Goal: Task Accomplishment & Management: Complete application form

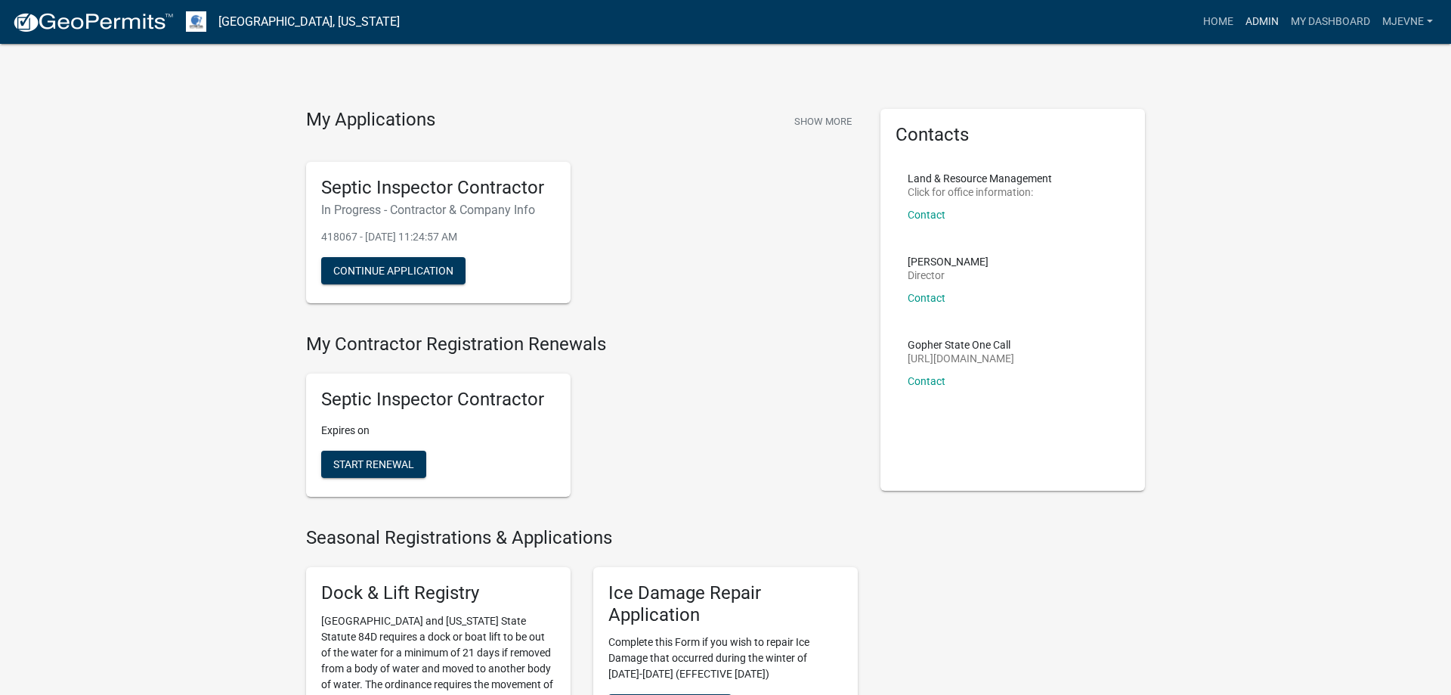
click at [1263, 20] on link "Admin" at bounding box center [1262, 22] width 45 height 29
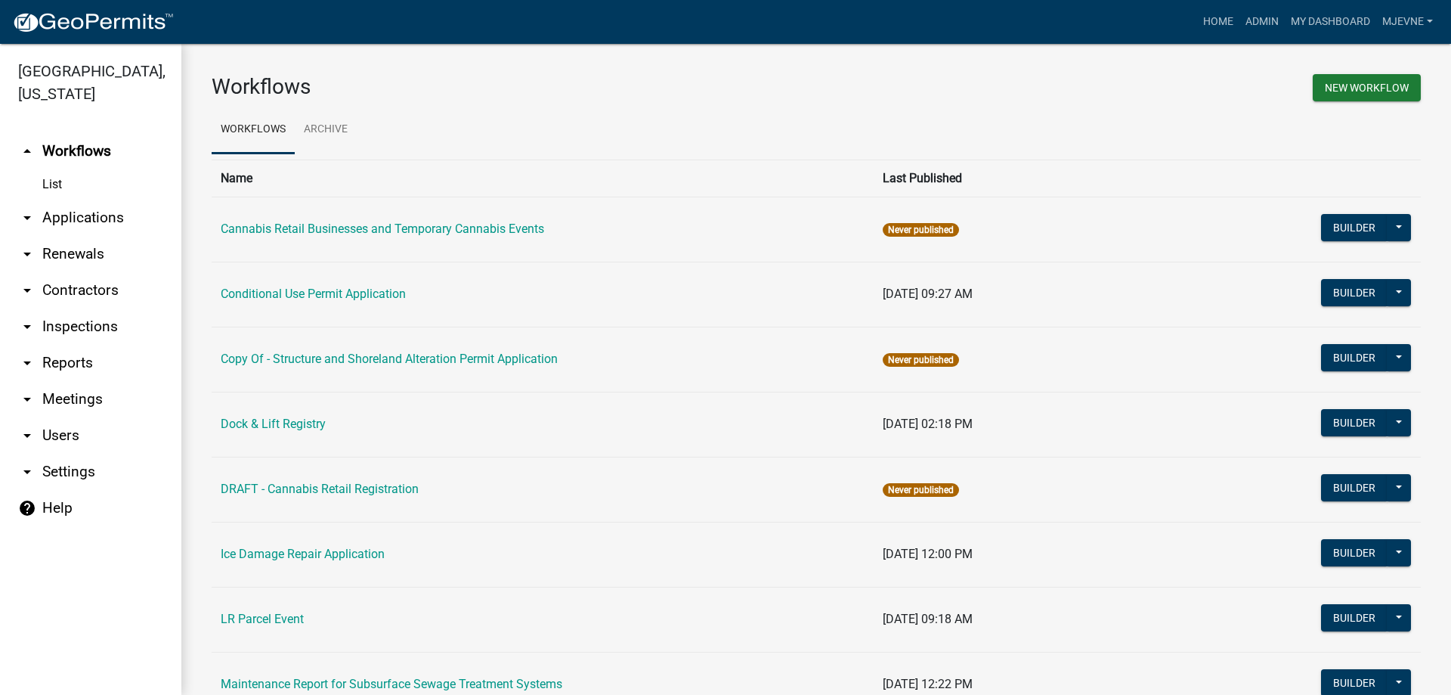
click at [93, 150] on link "arrow_drop_up Workflows" at bounding box center [90, 151] width 181 height 36
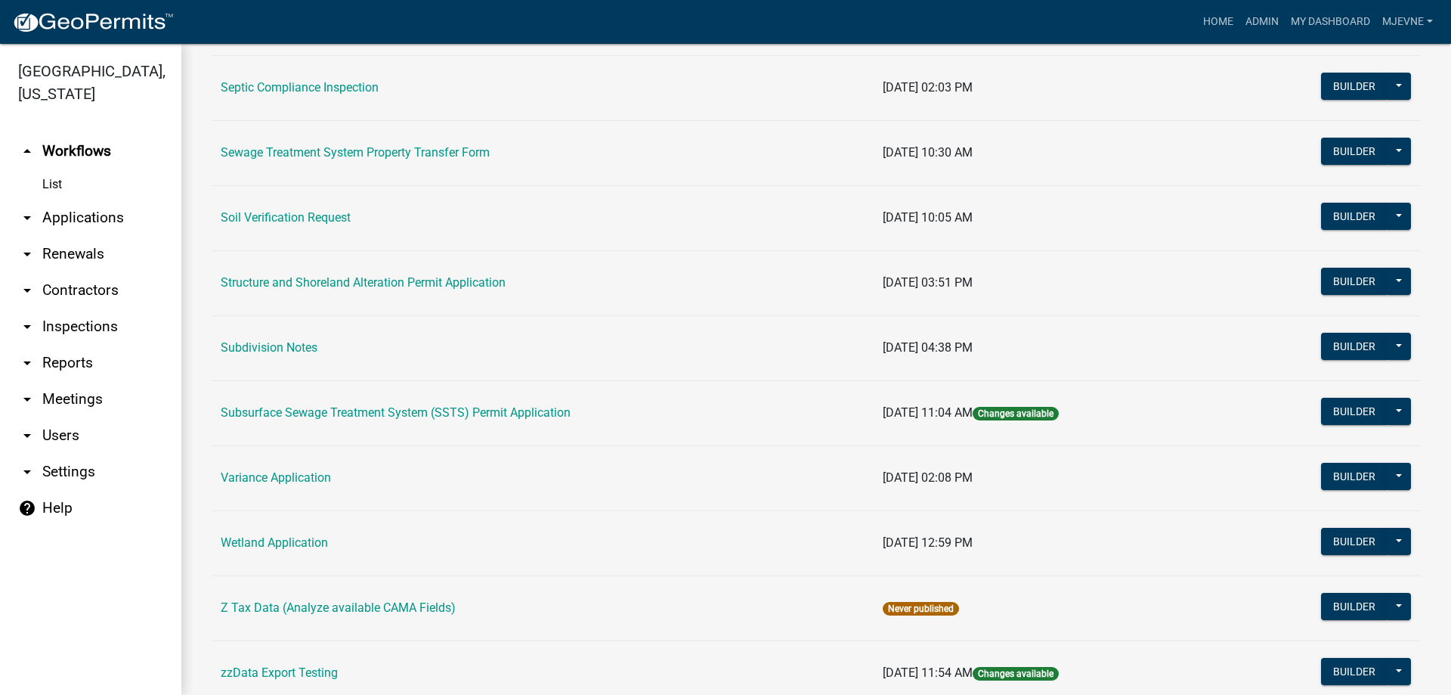
scroll to position [862, 0]
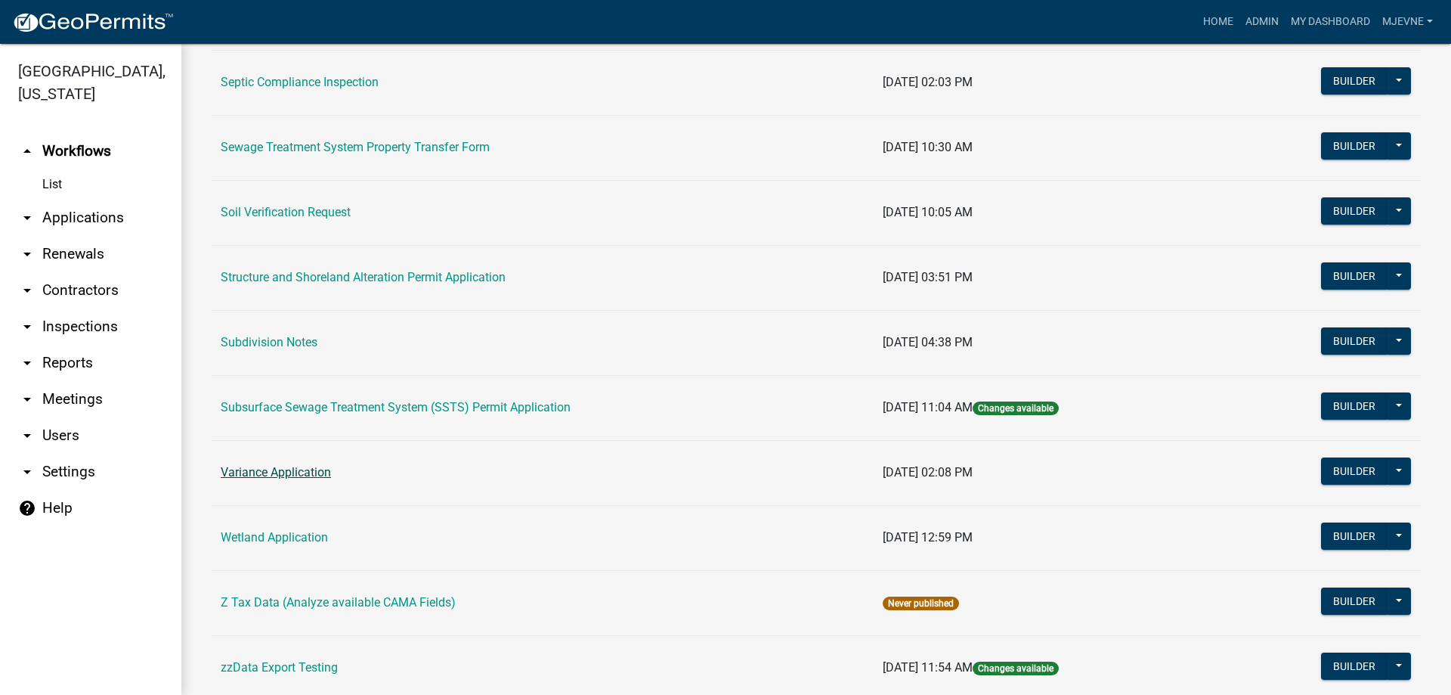
click at [284, 475] on link "Variance Application" at bounding box center [276, 472] width 110 height 14
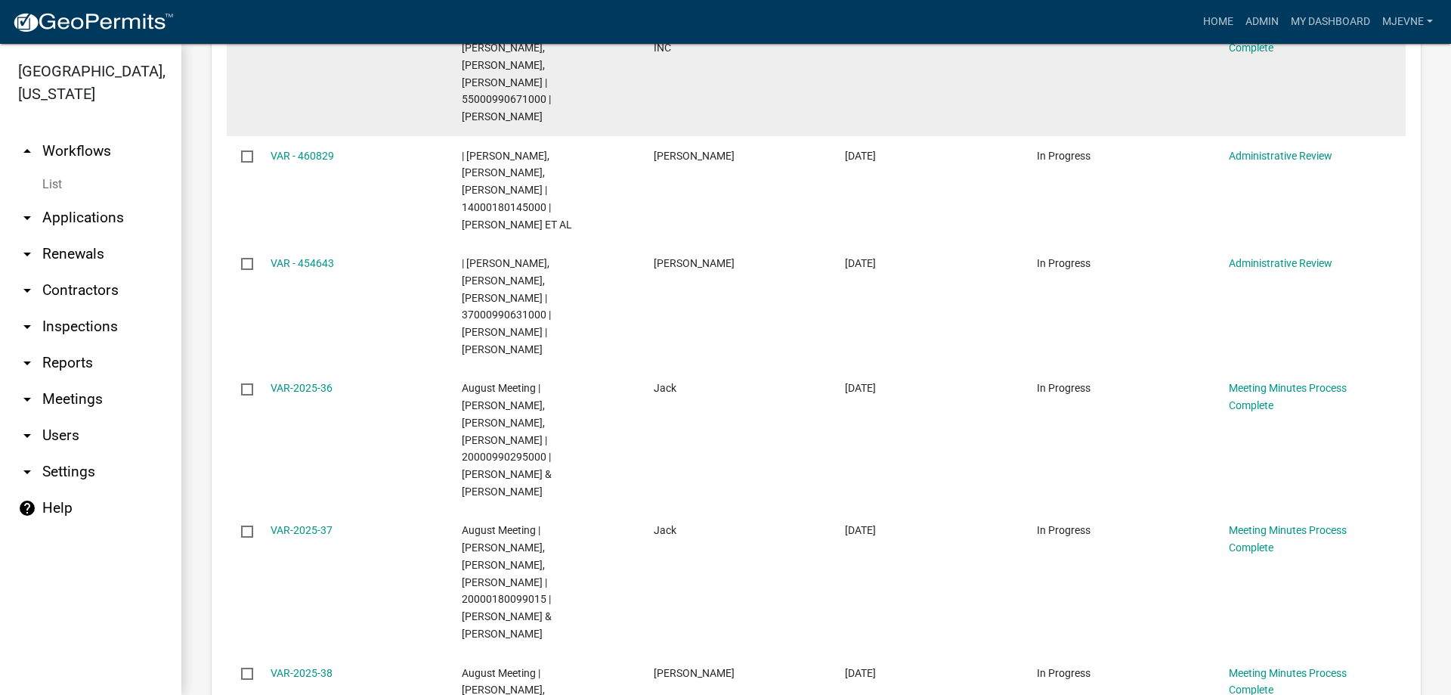
scroll to position [862, 0]
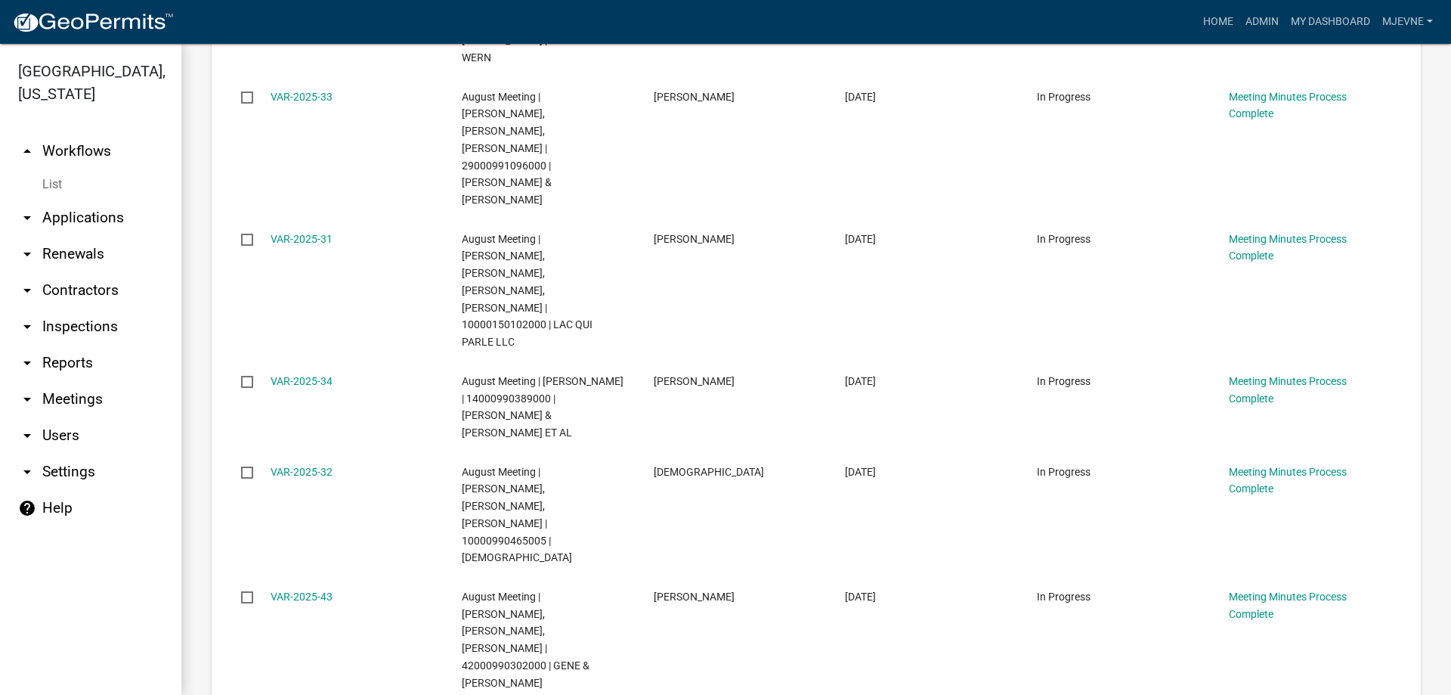
scroll to position [810, 0]
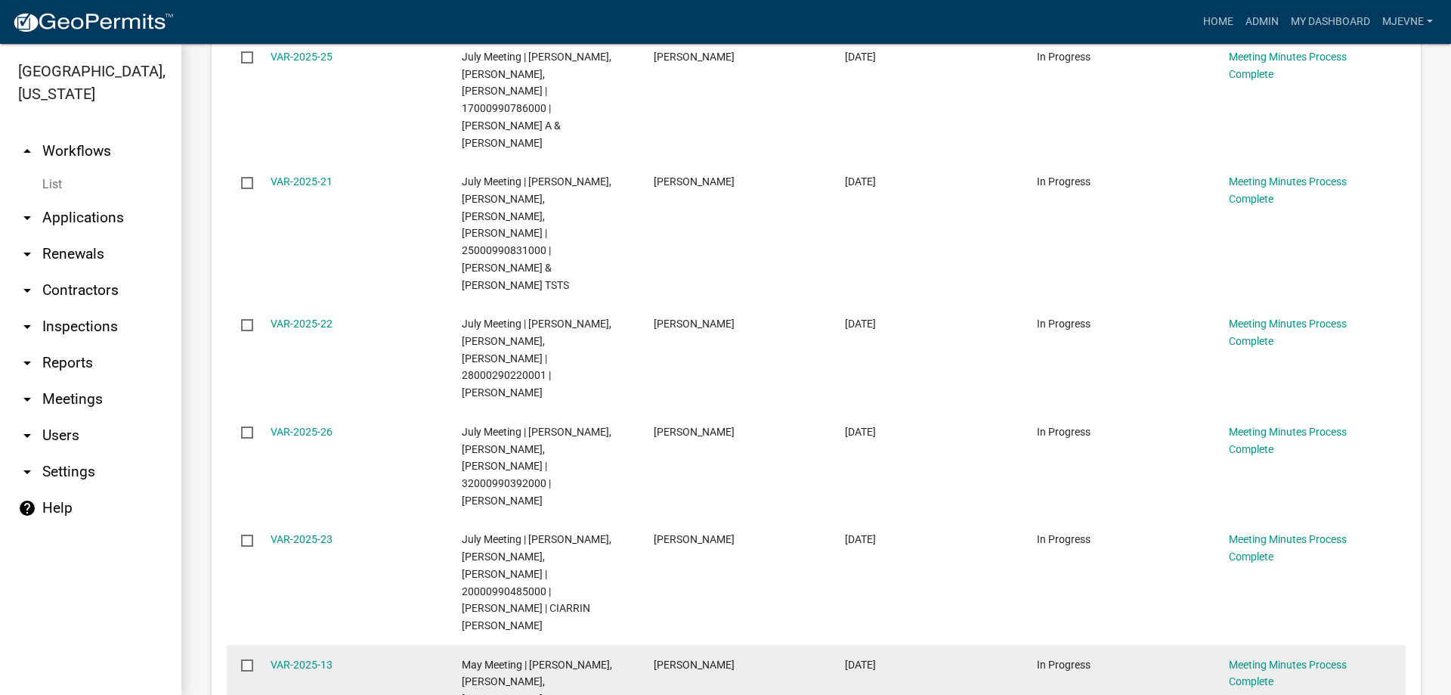
scroll to position [1258, 0]
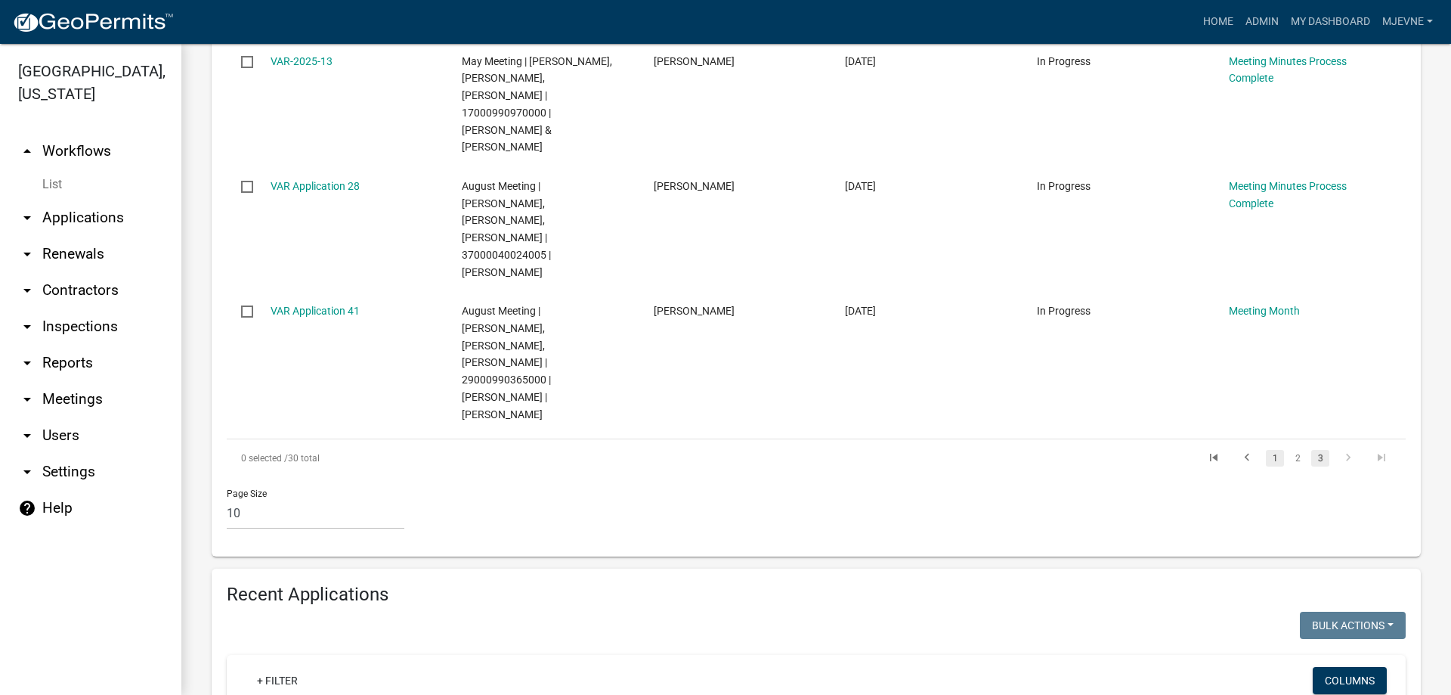
click at [1272, 450] on link "1" at bounding box center [1275, 458] width 18 height 17
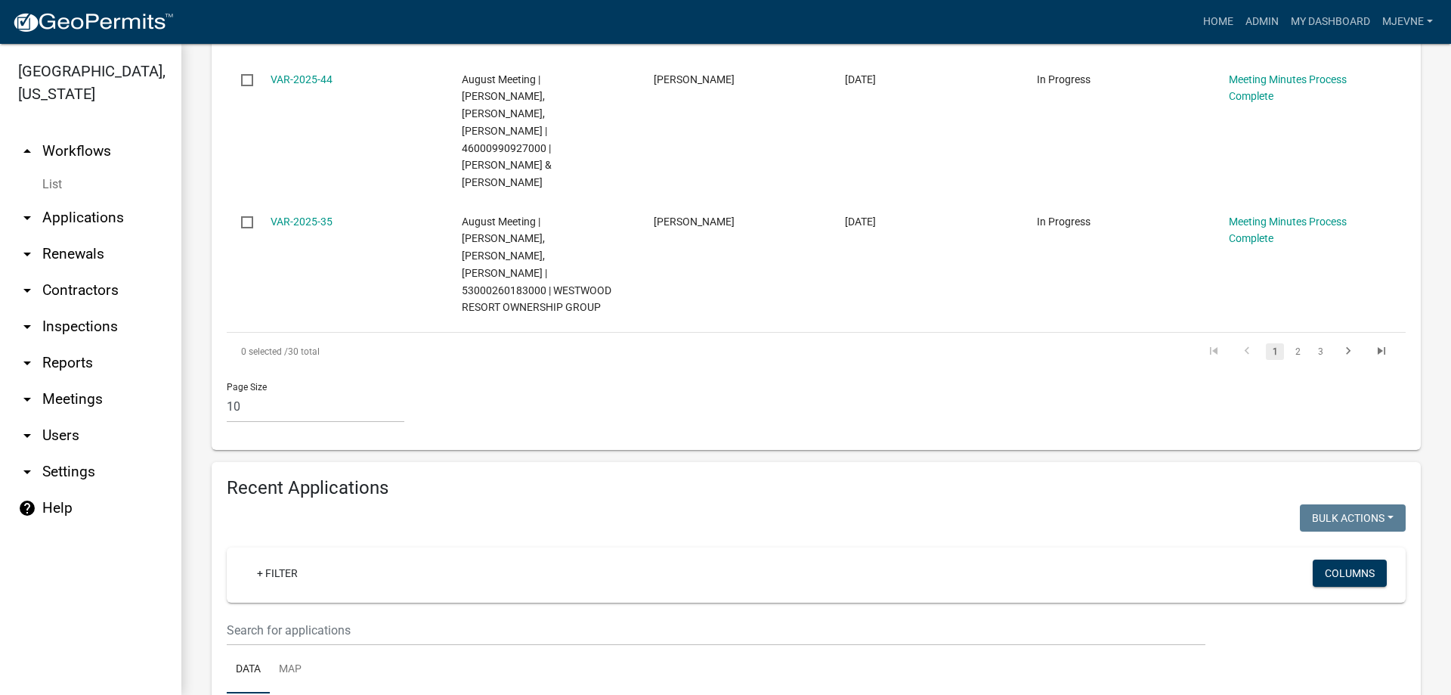
scroll to position [1465, 0]
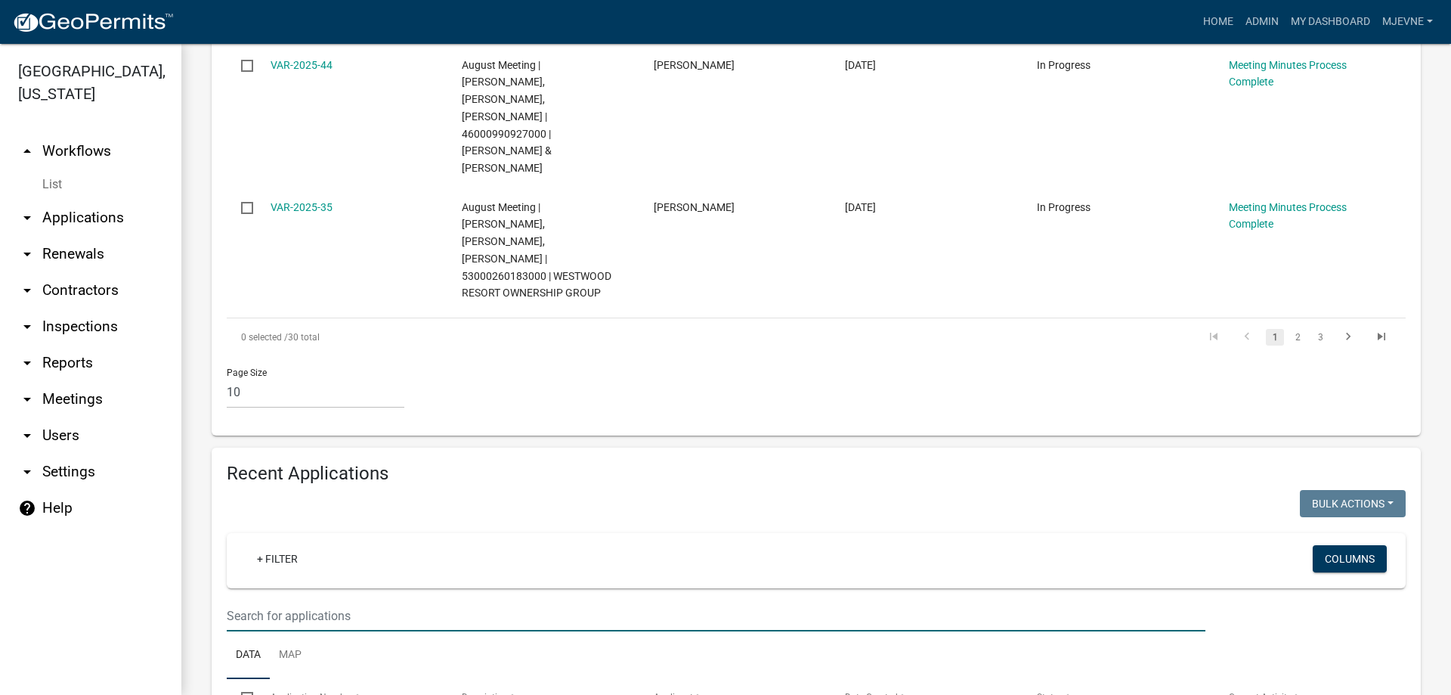
click at [78, 212] on link "arrow_drop_down Applications" at bounding box center [90, 218] width 181 height 36
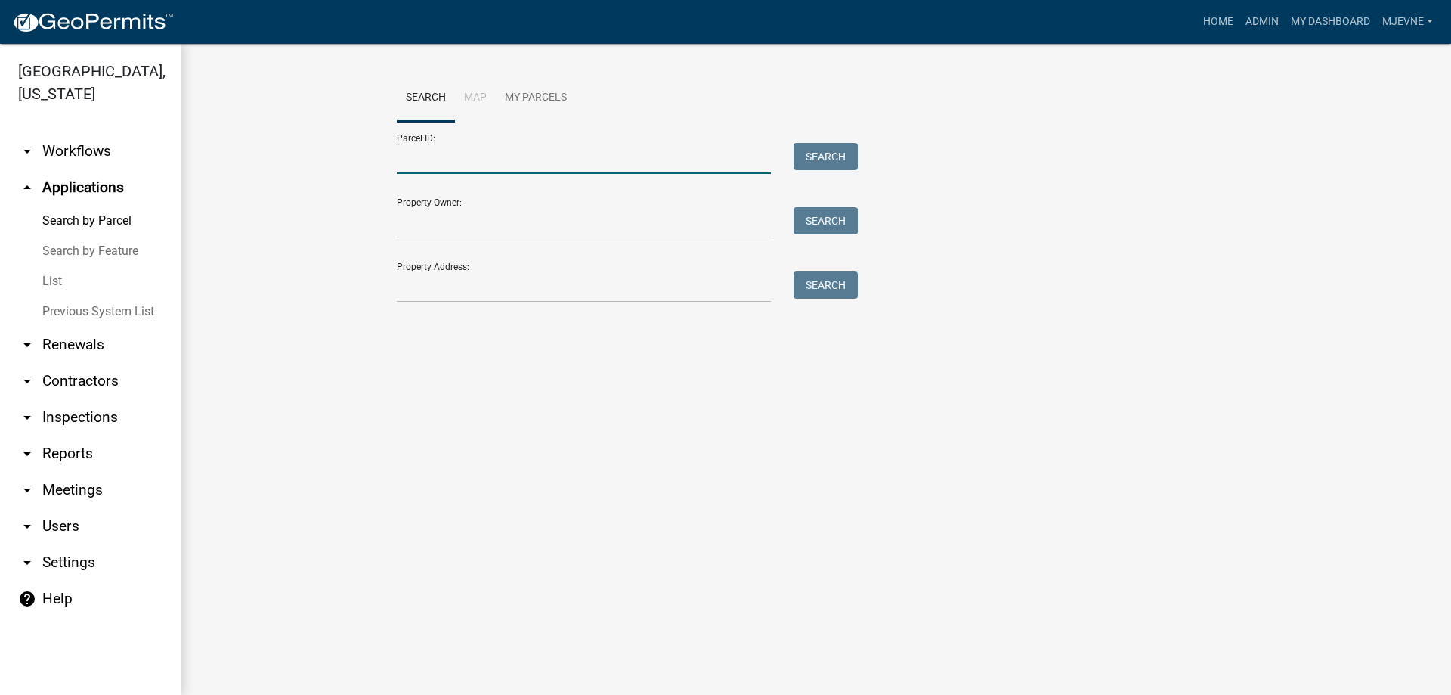
click at [448, 158] on input "Parcel ID:" at bounding box center [584, 158] width 374 height 31
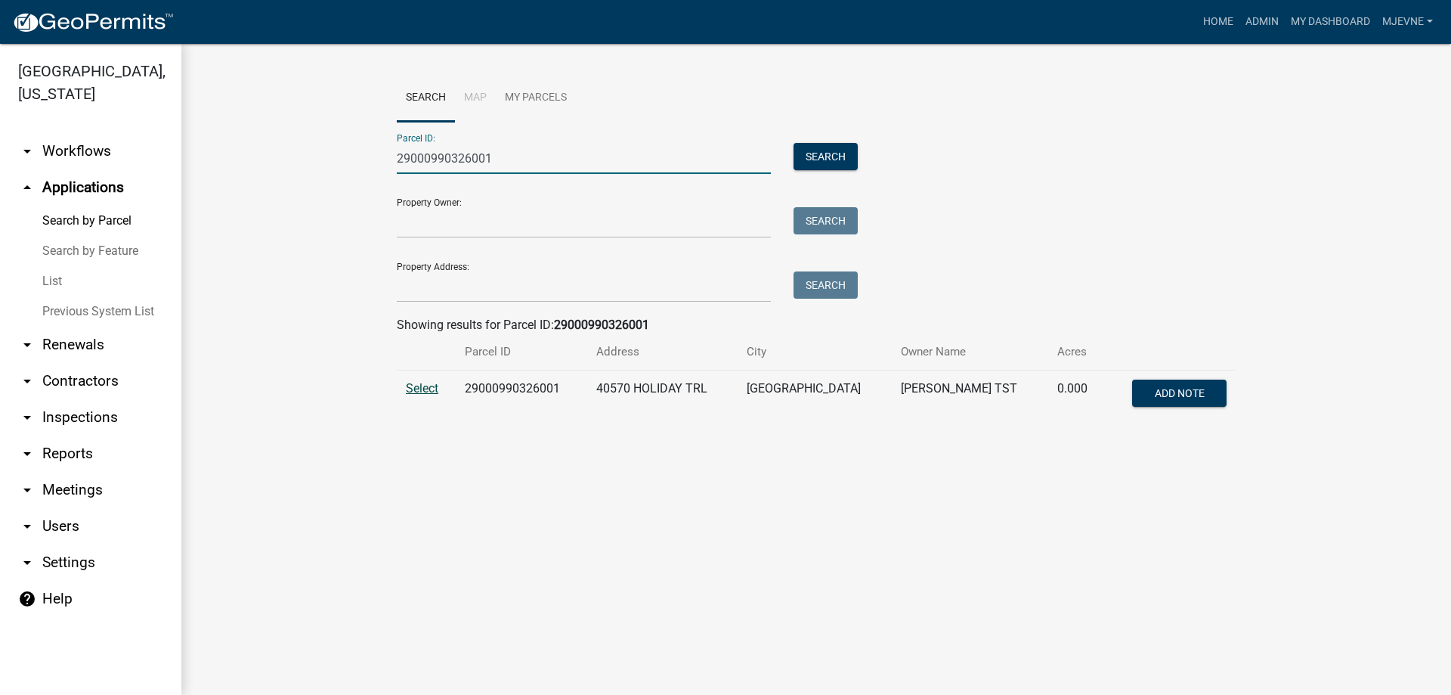
type input "29000990326001"
click at [411, 391] on span "Select" at bounding box center [422, 388] width 33 height 14
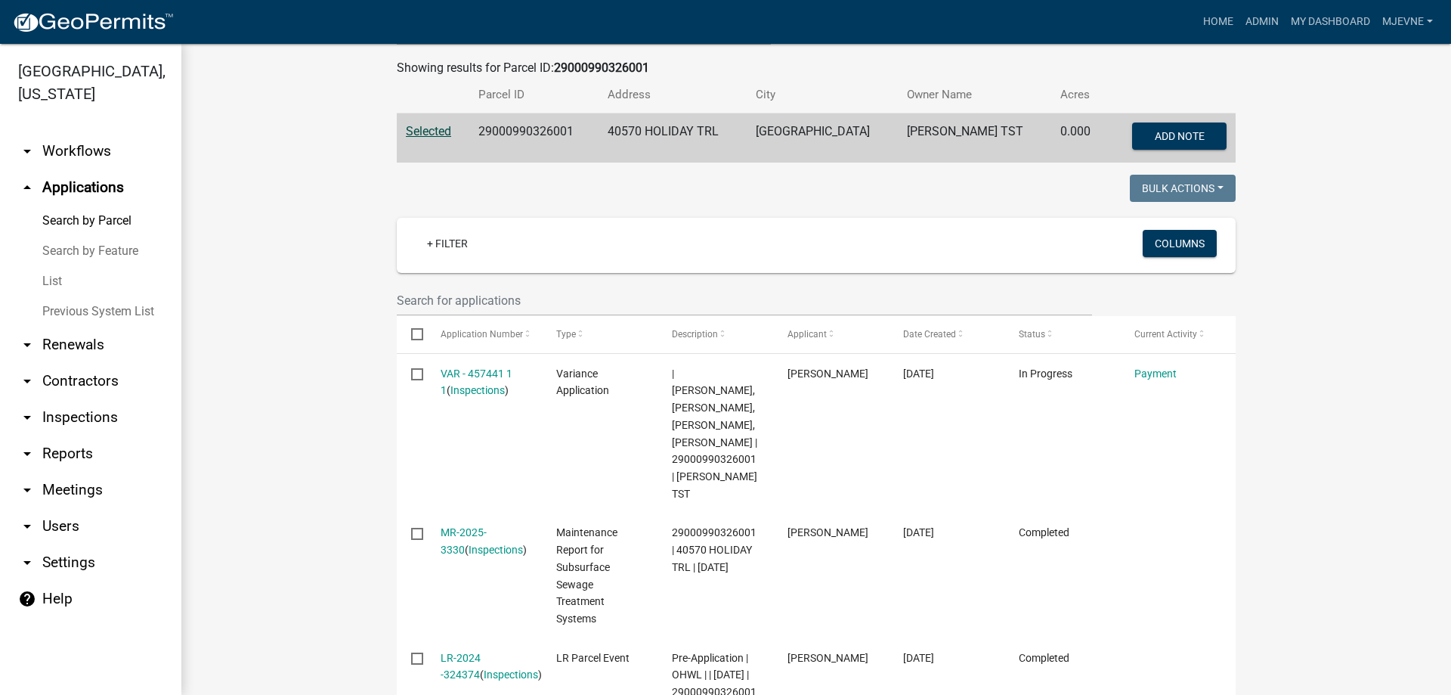
scroll to position [259, 0]
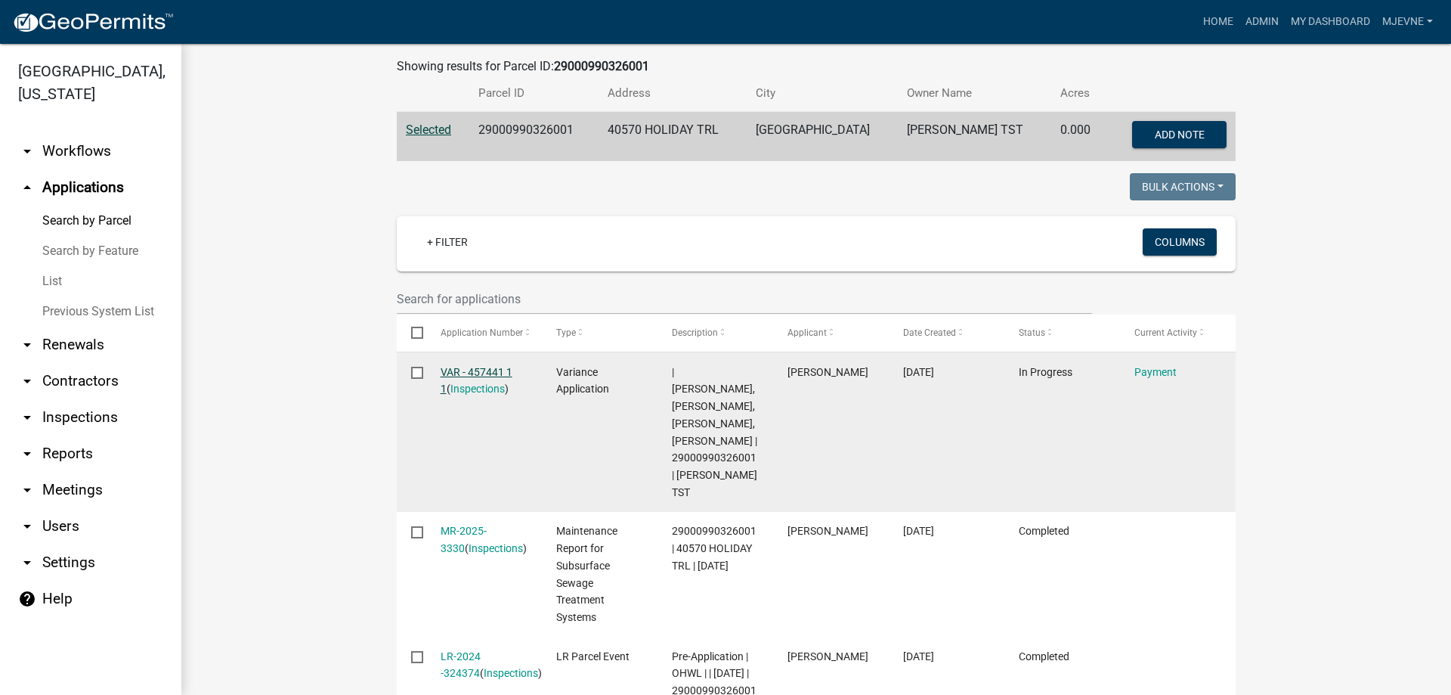
click at [470, 370] on link "VAR - 457441 1 1" at bounding box center [477, 380] width 72 height 29
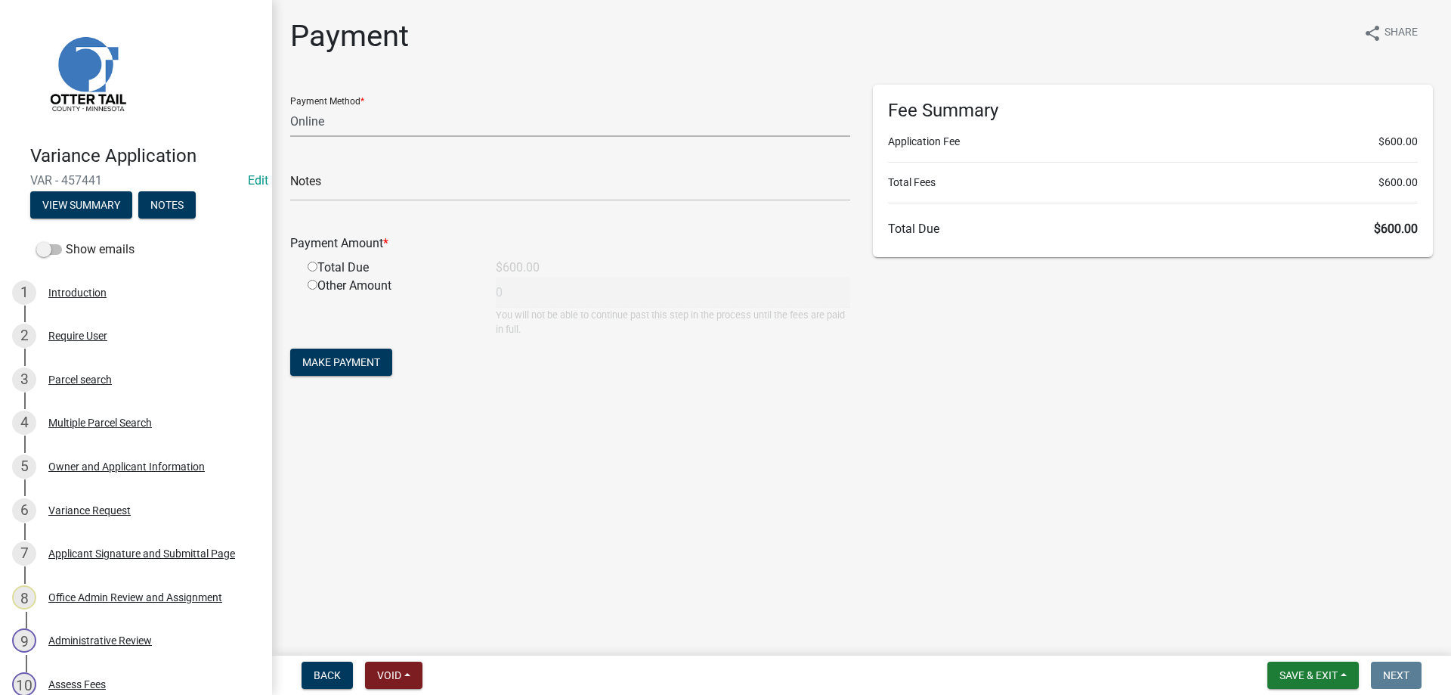
click at [290, 106] on select "Credit Card POS Check Cash Online" at bounding box center [570, 121] width 560 height 31
select select "1: 0"
click option "Check" at bounding box center [0, 0] width 0 height 0
click at [358, 187] on input "text" at bounding box center [570, 185] width 560 height 31
type input "5655 Receipt No. 2025-019"
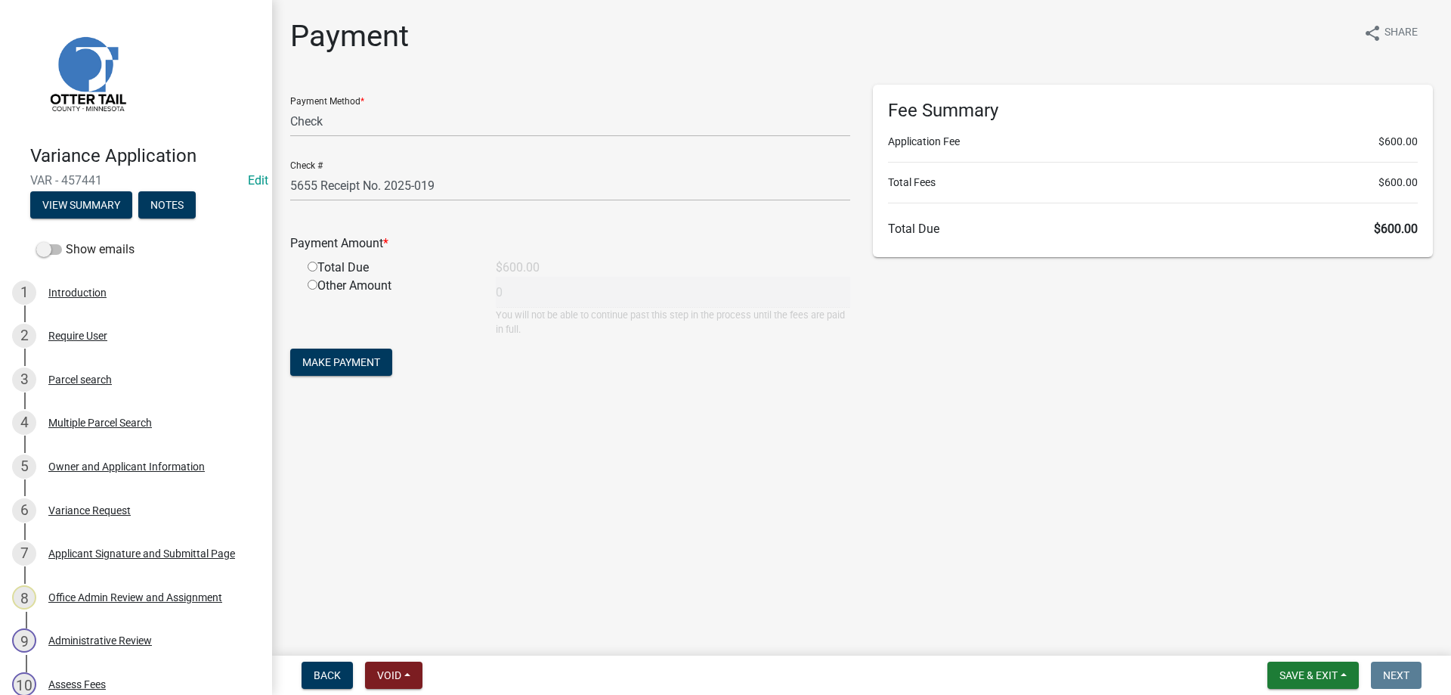
click at [316, 266] on input "radio" at bounding box center [313, 267] width 10 height 10
radio input "true"
type input "600"
click at [351, 366] on span "Make Payment" at bounding box center [341, 362] width 78 height 12
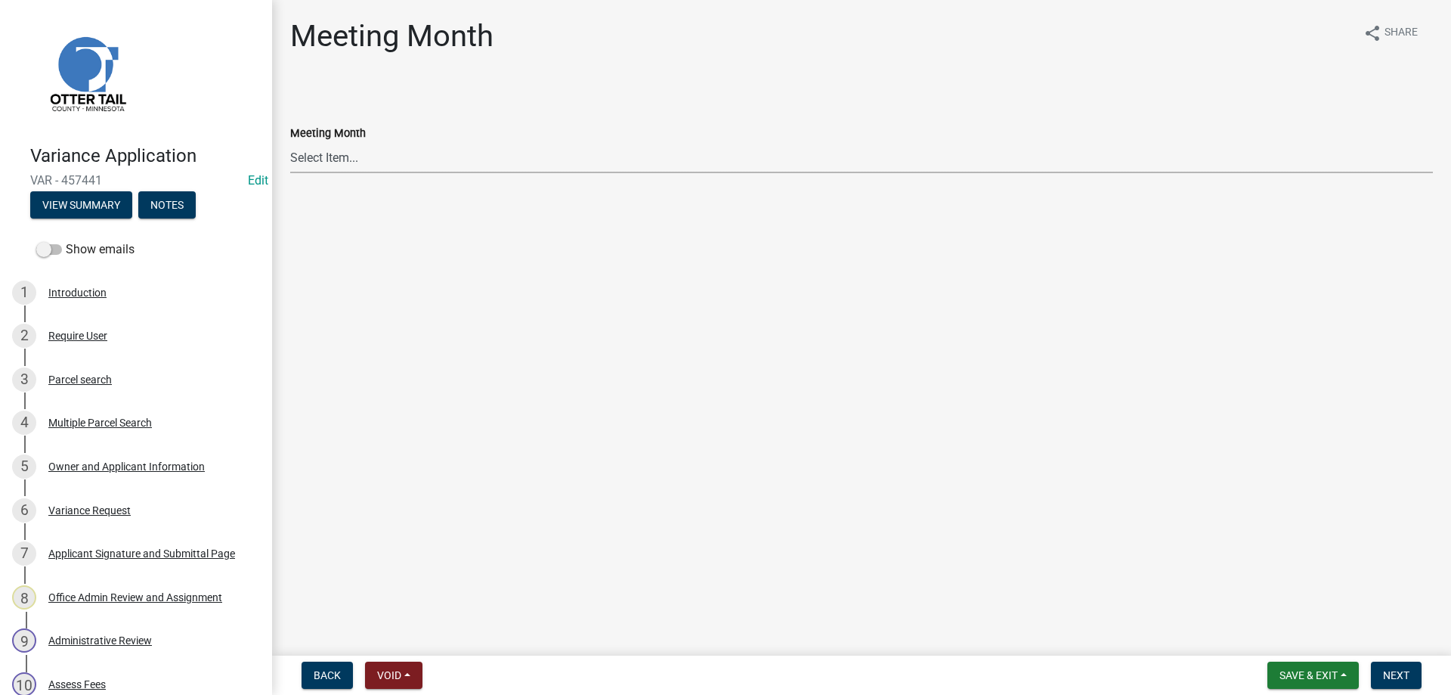
click at [290, 142] on select "Select Item... January Meeting February Meeting March Meeting April Meeting May…" at bounding box center [861, 157] width 1143 height 31
click option "September Meeting" at bounding box center [0, 0] width 0 height 0
select select "a835377d-698e-41ef-9131-ba7e8b54b4c8"
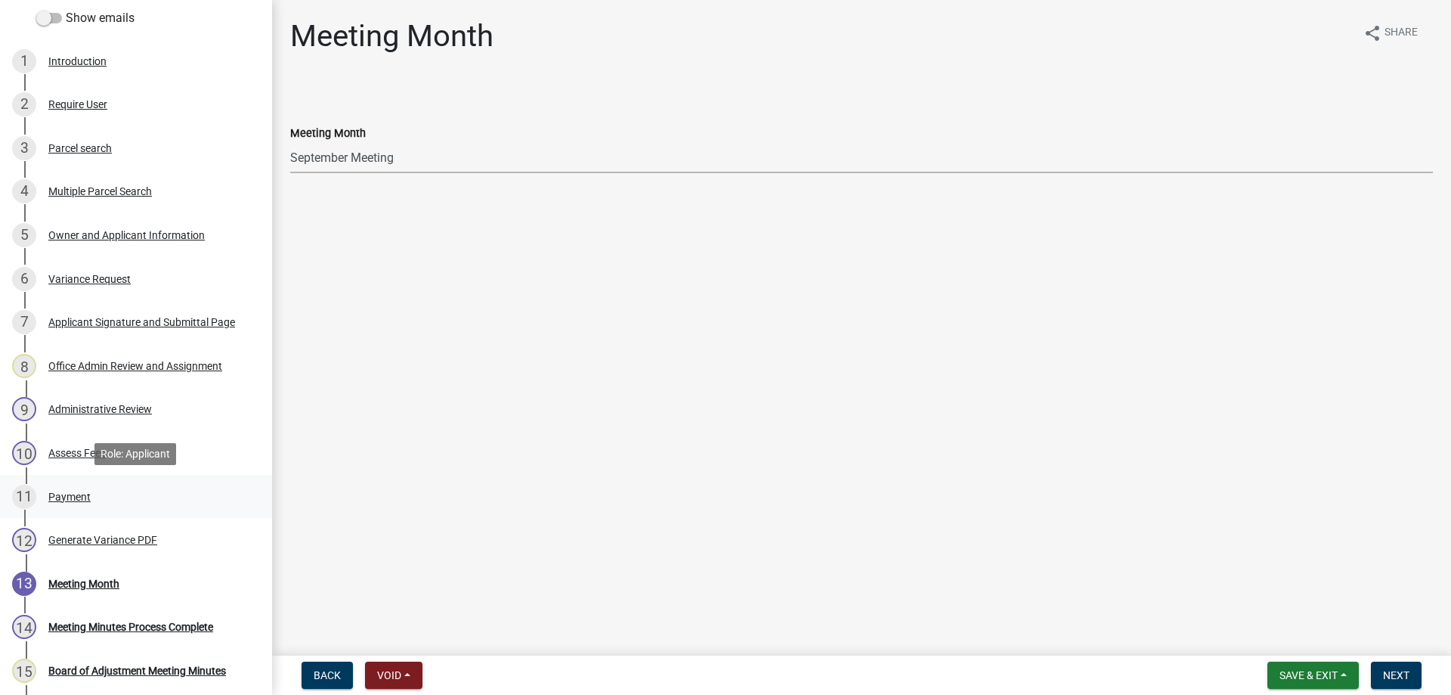
scroll to position [308, 0]
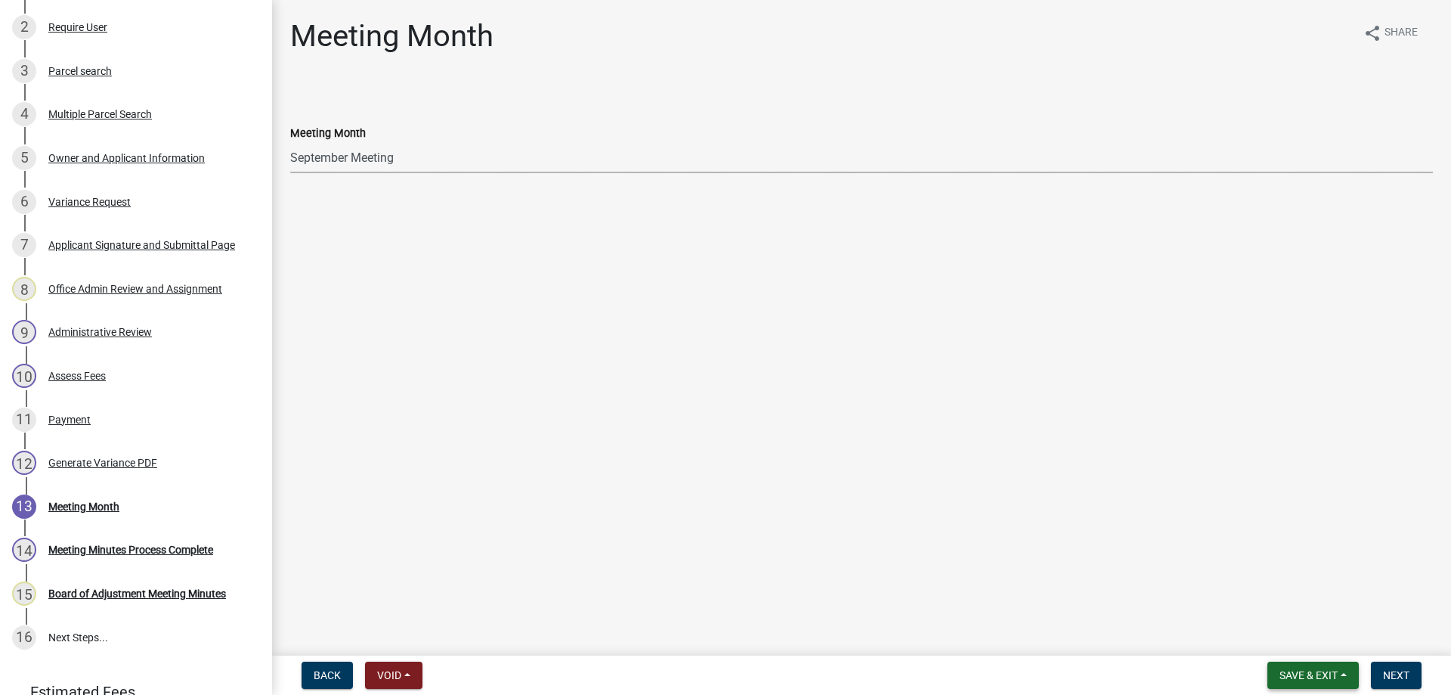
click at [1299, 674] on span "Save & Exit" at bounding box center [1309, 675] width 58 height 12
click at [1268, 598] on button "Save" at bounding box center [1298, 599] width 121 height 36
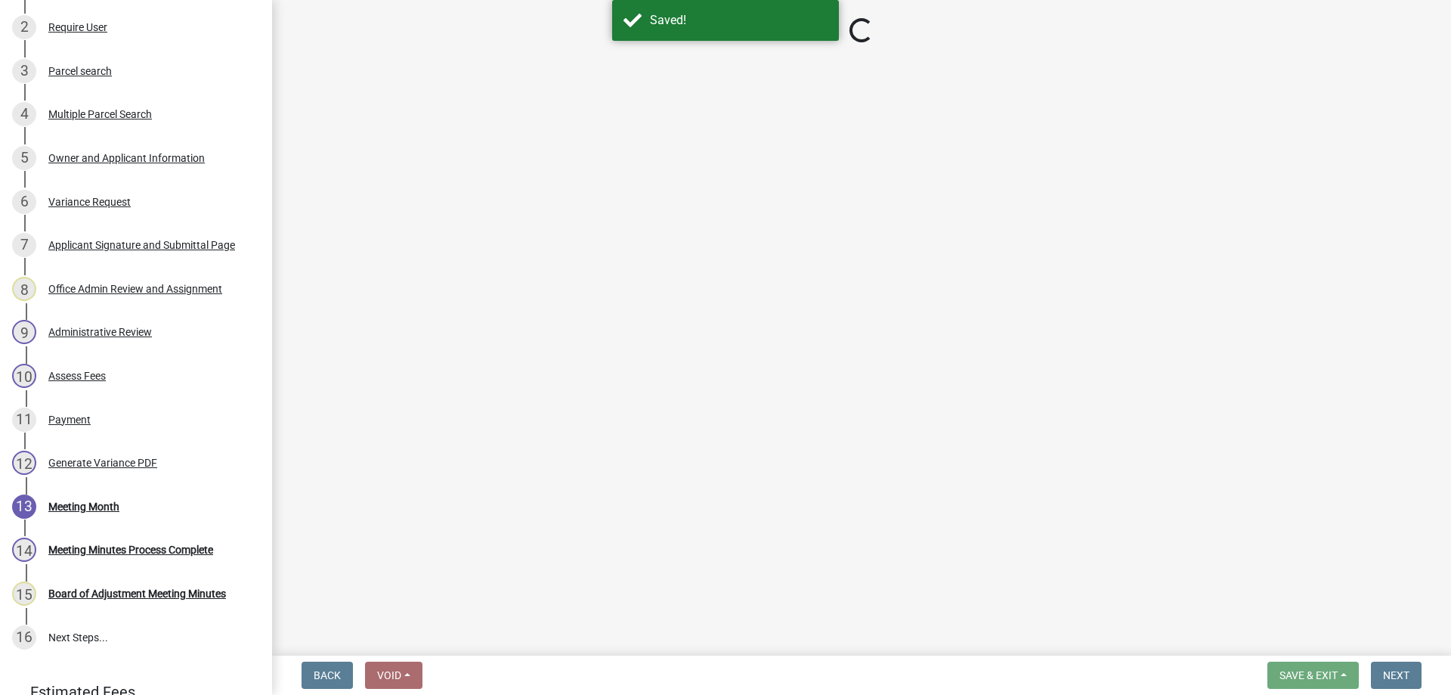
select select "a835377d-698e-41ef-9131-ba7e8b54b4c8"
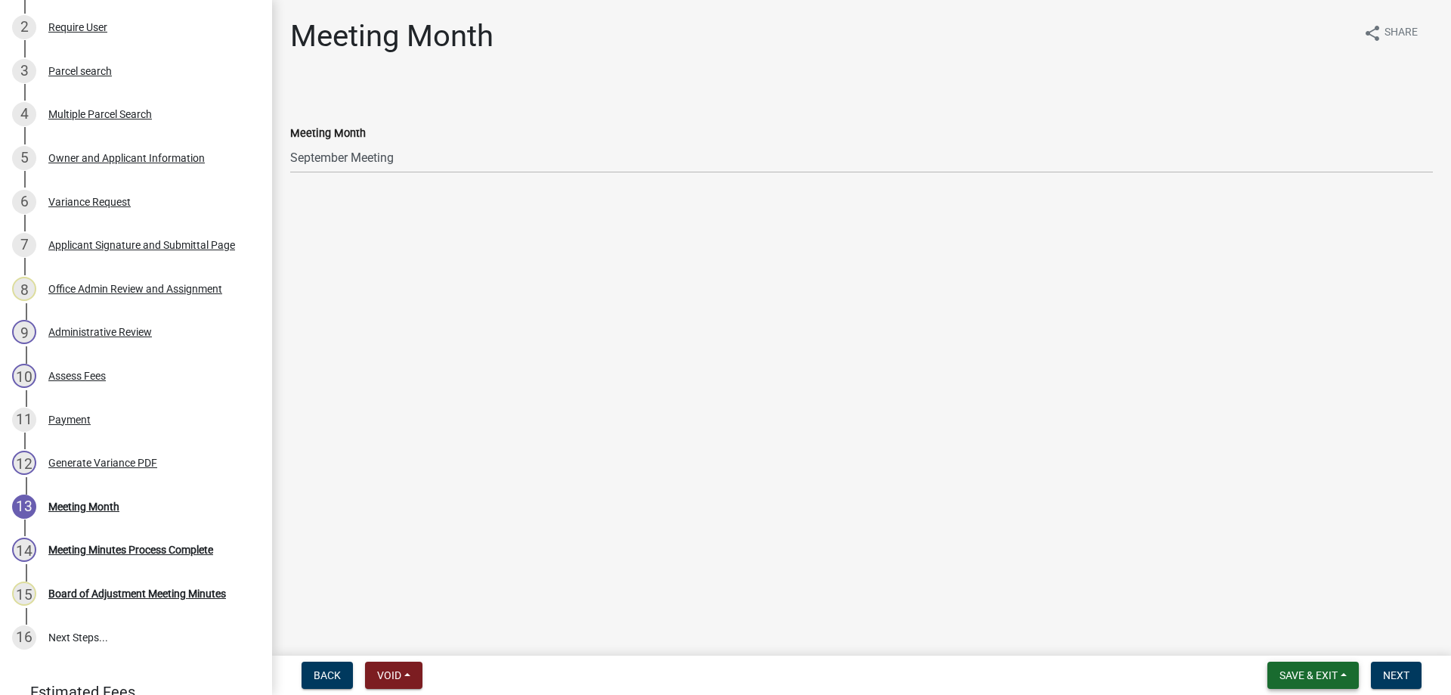
click at [1288, 677] on span "Save & Exit" at bounding box center [1309, 675] width 58 height 12
click at [1284, 637] on button "Save & Exit" at bounding box center [1298, 636] width 121 height 36
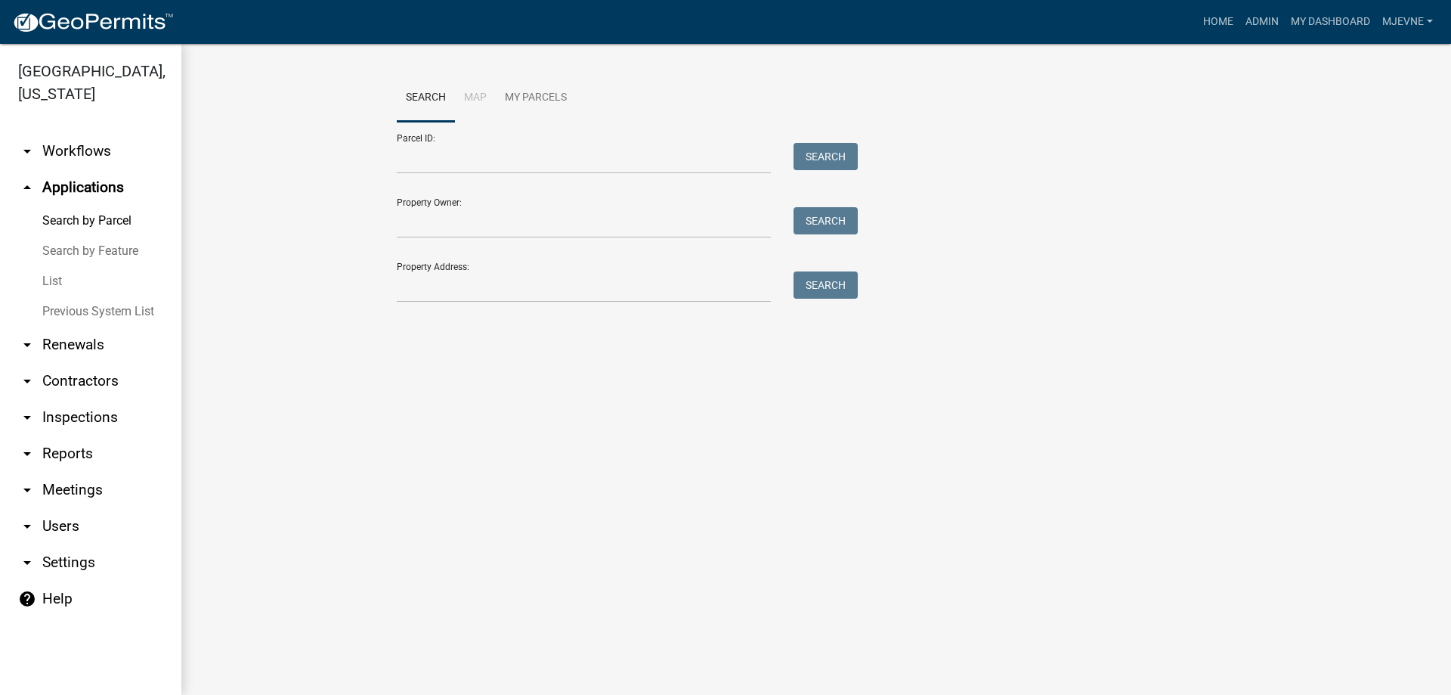
click at [82, 153] on link "arrow_drop_down Workflows" at bounding box center [90, 151] width 181 height 36
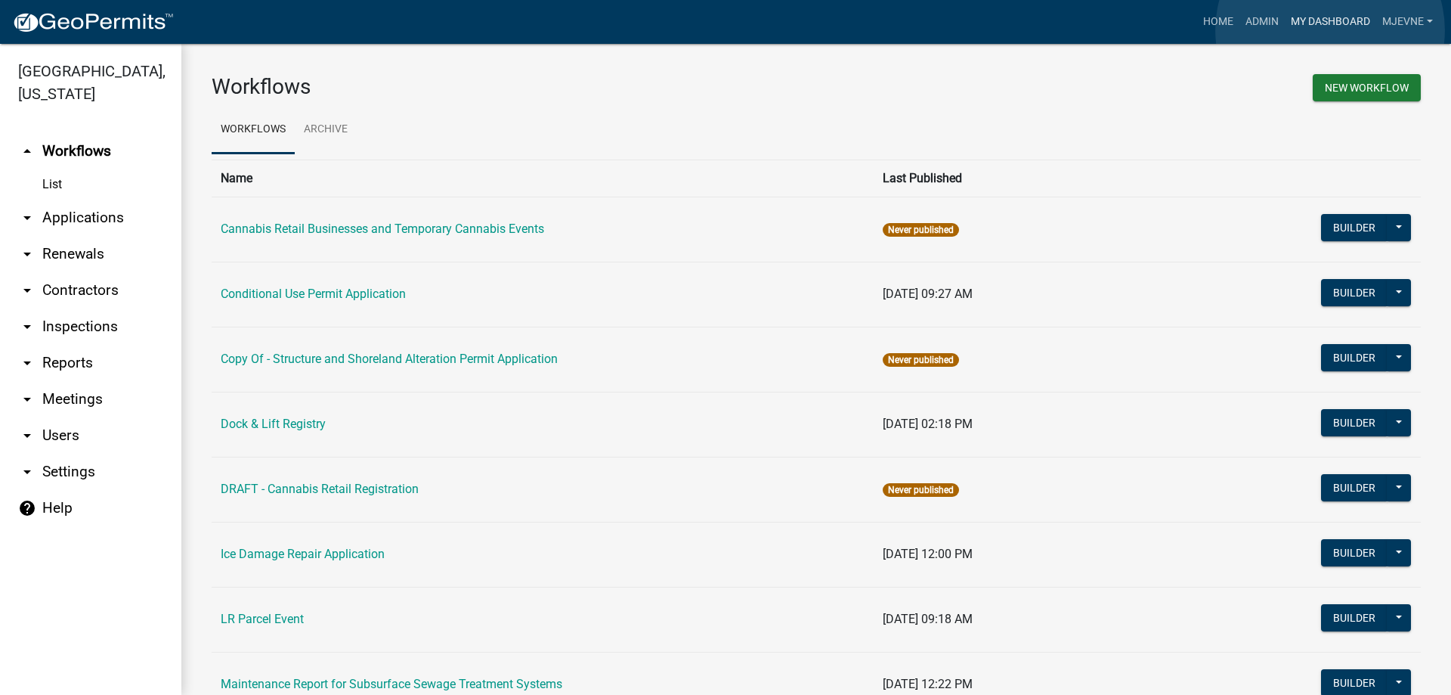
click at [1330, 30] on link "My Dashboard" at bounding box center [1330, 22] width 91 height 29
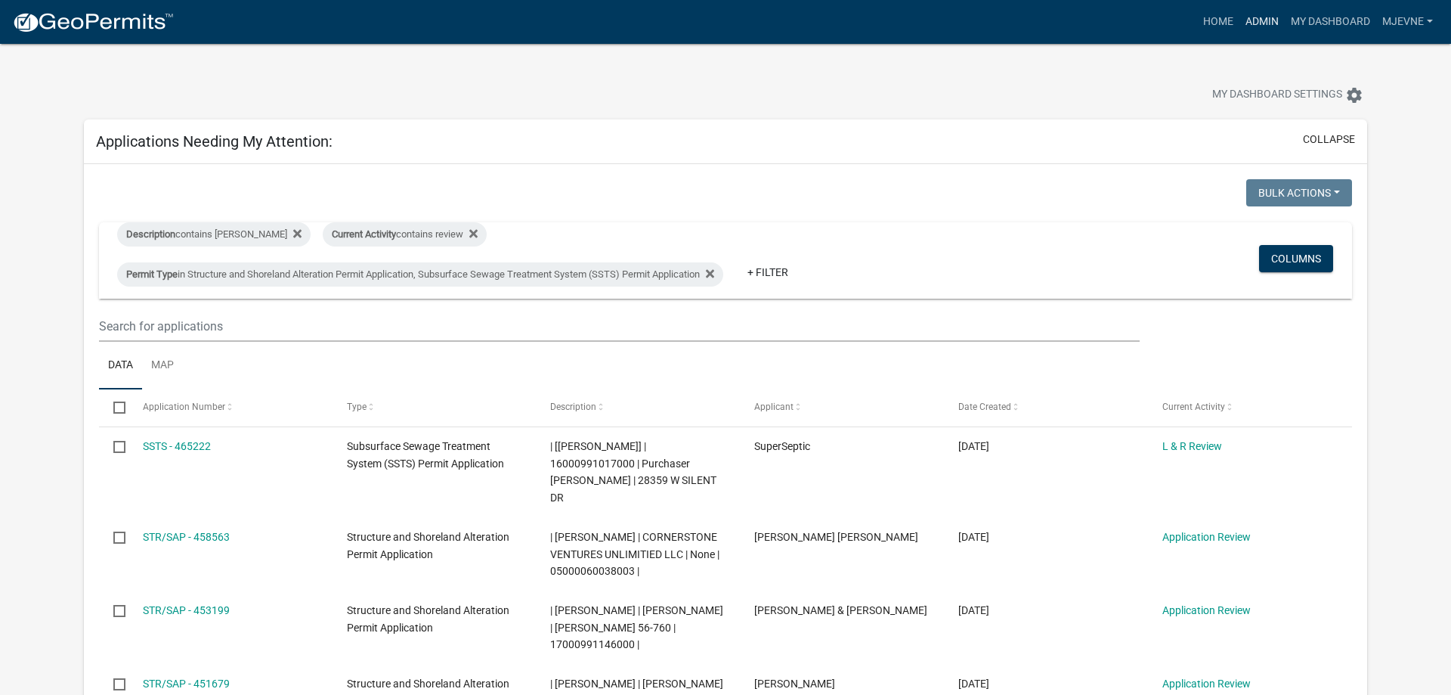
click at [1260, 18] on link "Admin" at bounding box center [1262, 22] width 45 height 29
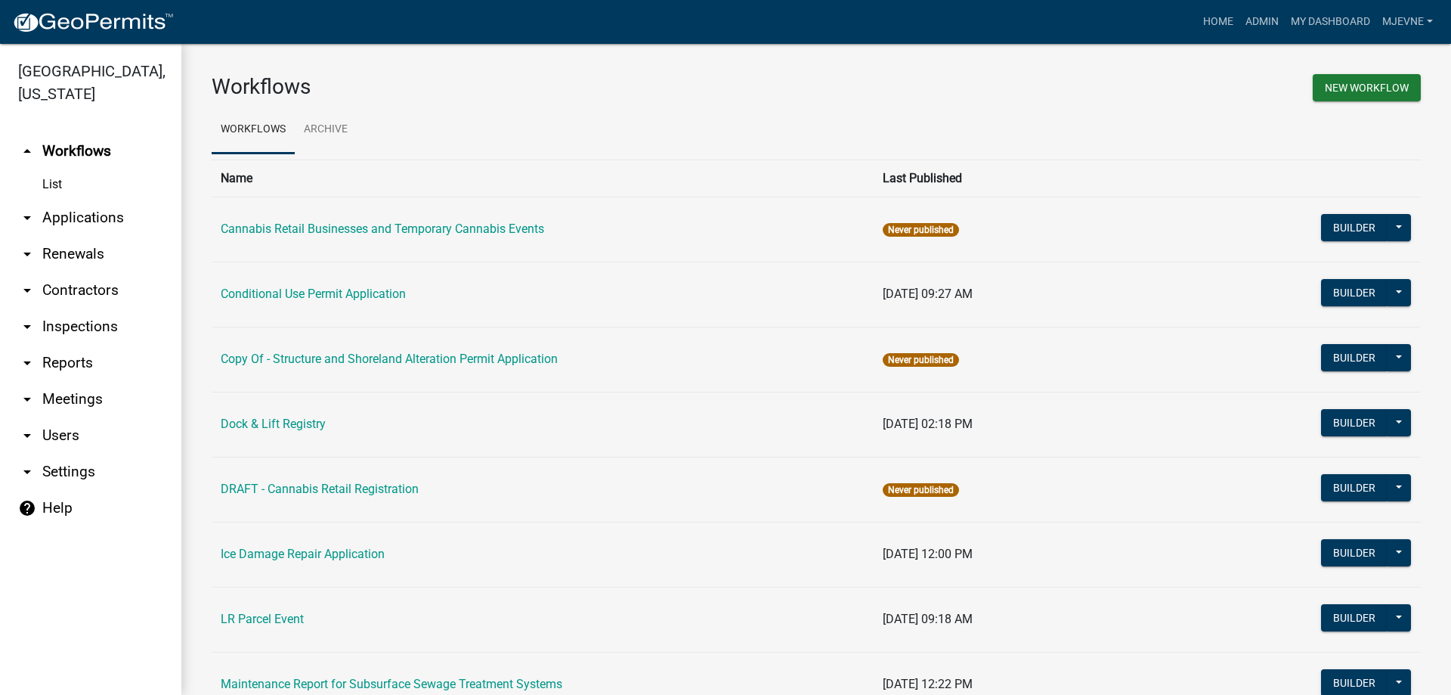
click at [81, 288] on link "arrow_drop_down Contractors" at bounding box center [90, 290] width 181 height 36
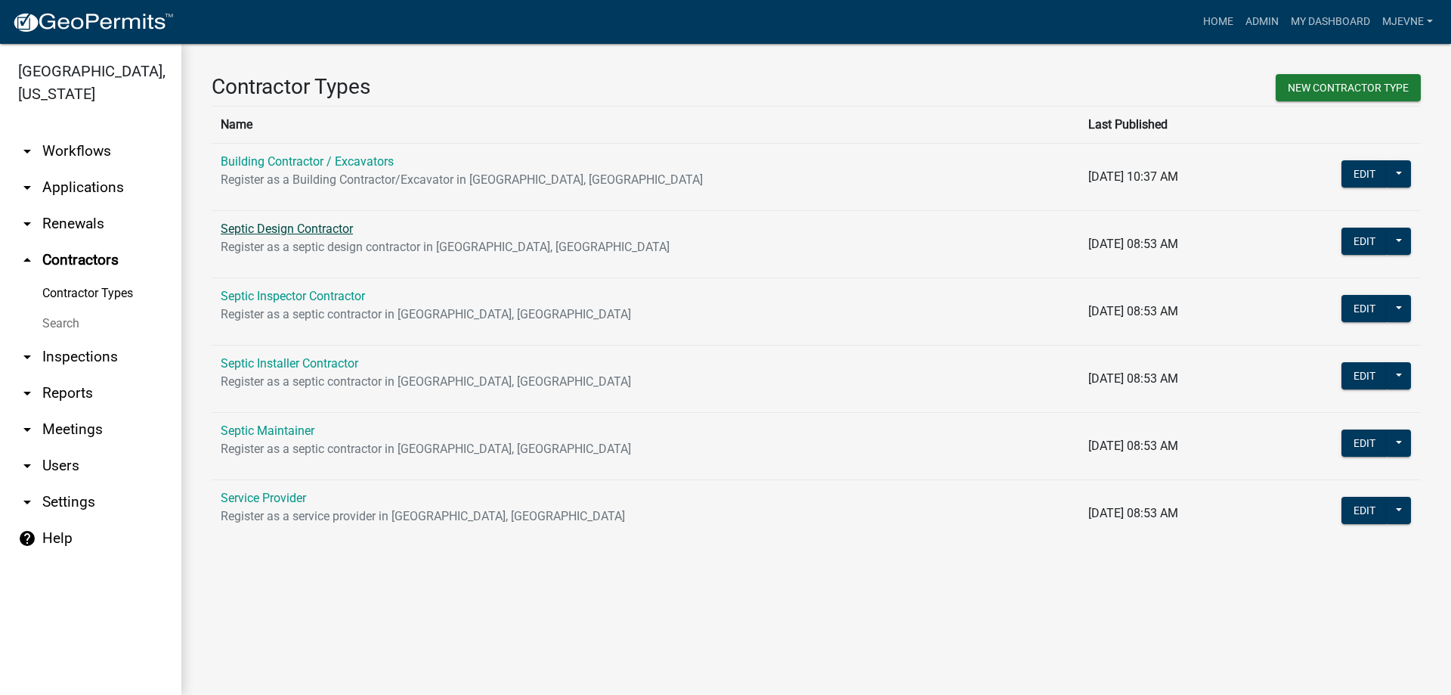
click at [285, 230] on link "Septic Design Contractor" at bounding box center [287, 228] width 132 height 14
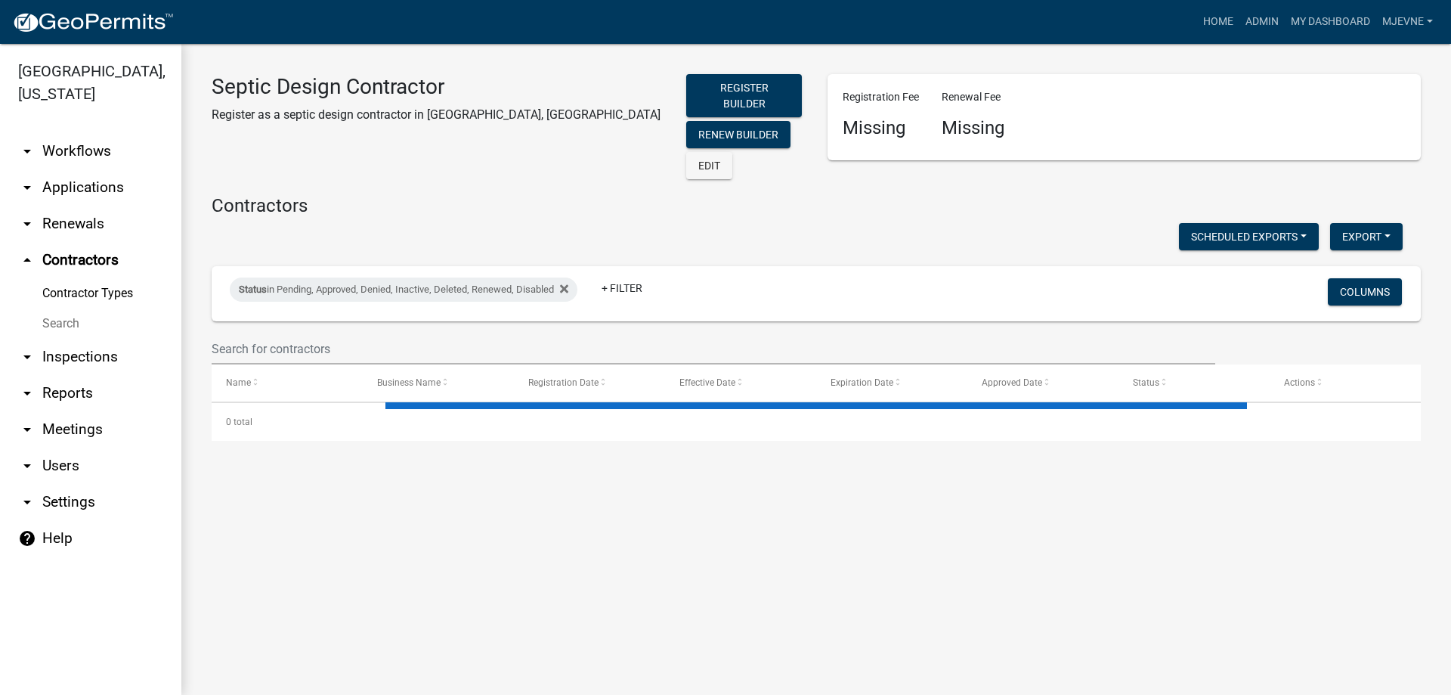
select select "3: 100"
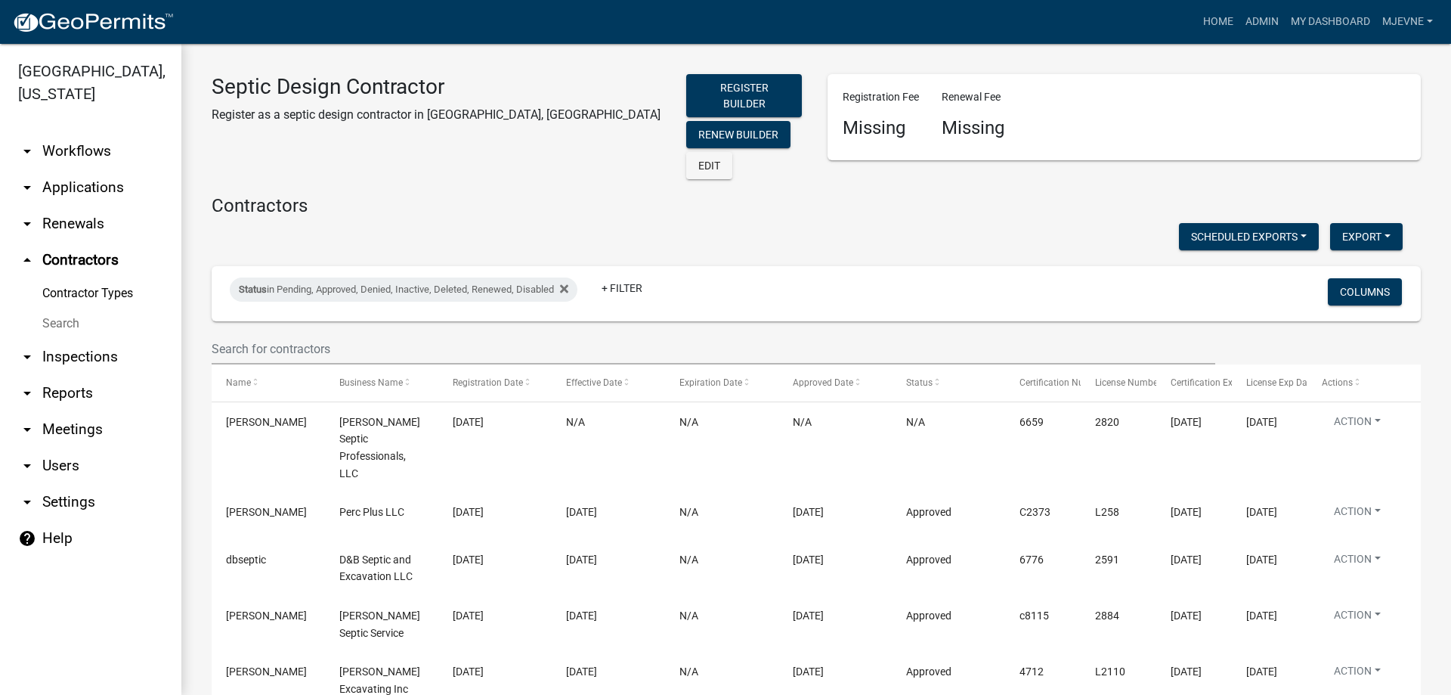
click at [93, 187] on link "arrow_drop_down Applications" at bounding box center [90, 187] width 181 height 36
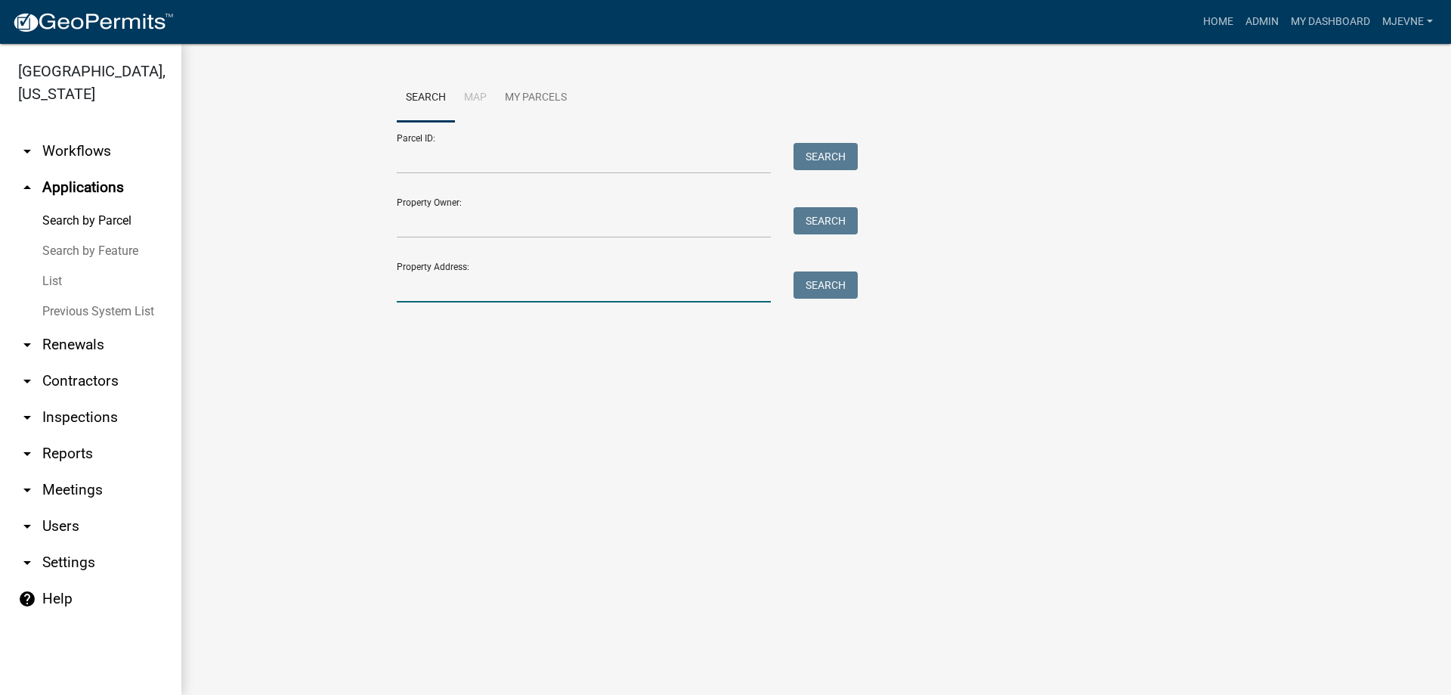
click at [426, 292] on input "Property Address:" at bounding box center [584, 286] width 374 height 31
click at [826, 288] on button "Search" at bounding box center [826, 284] width 64 height 27
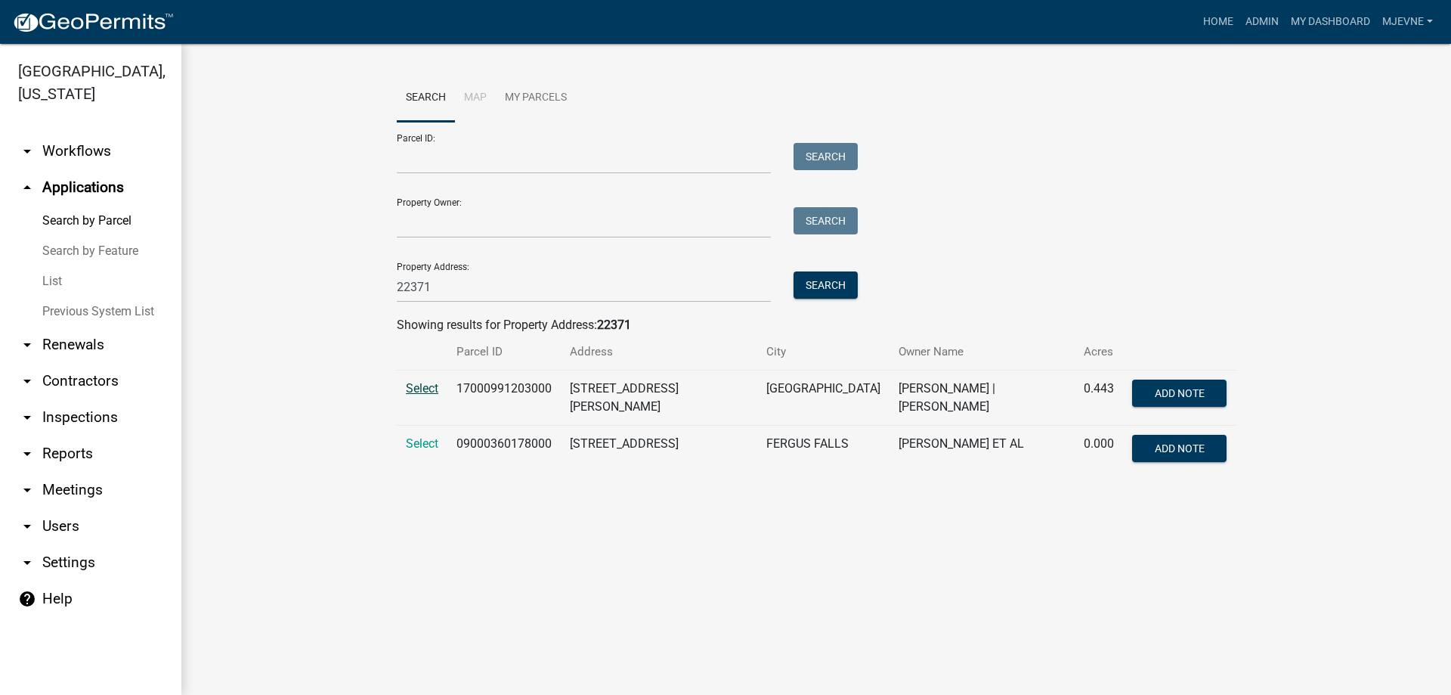
click at [424, 391] on span "Select" at bounding box center [422, 388] width 33 height 14
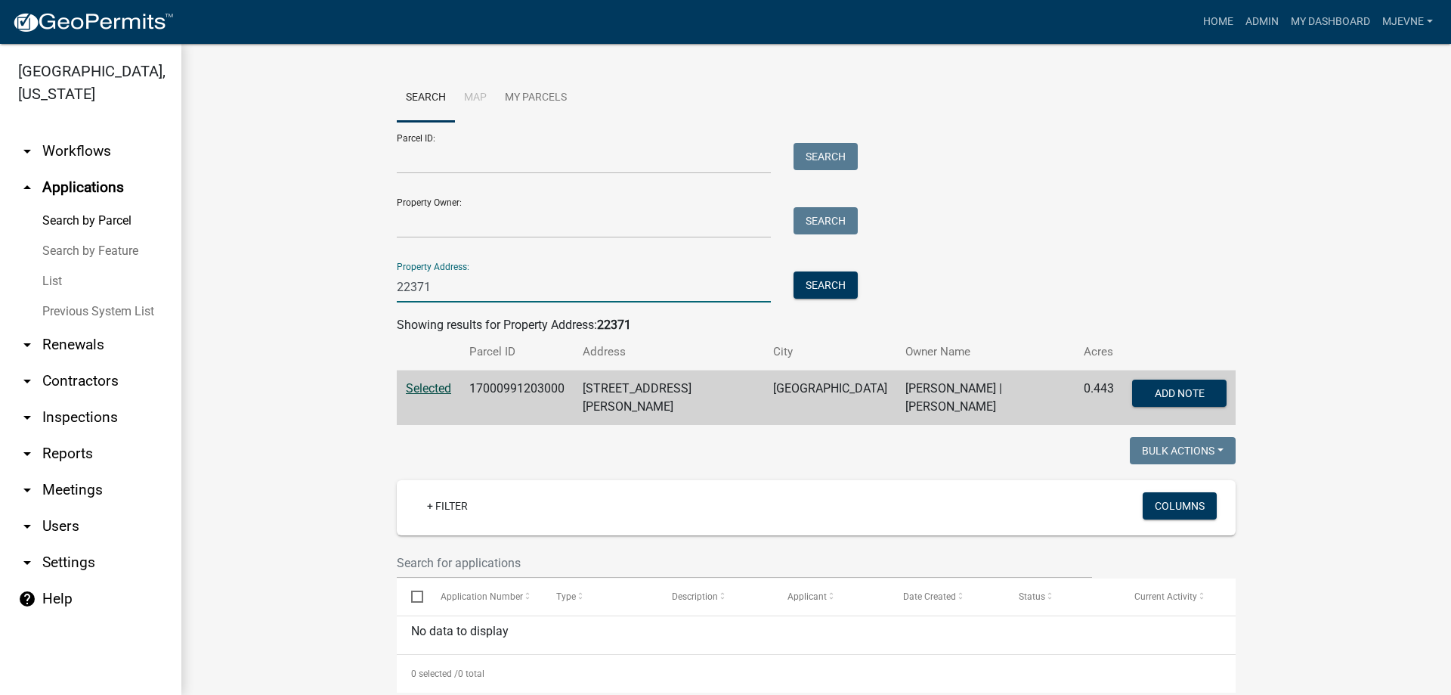
drag, startPoint x: 448, startPoint y: 286, endPoint x: 353, endPoint y: 283, distance: 95.3
click at [397, 283] on input "22371" at bounding box center [584, 286] width 374 height 31
type input "47764"
click at [842, 283] on button "Search" at bounding box center [826, 284] width 64 height 27
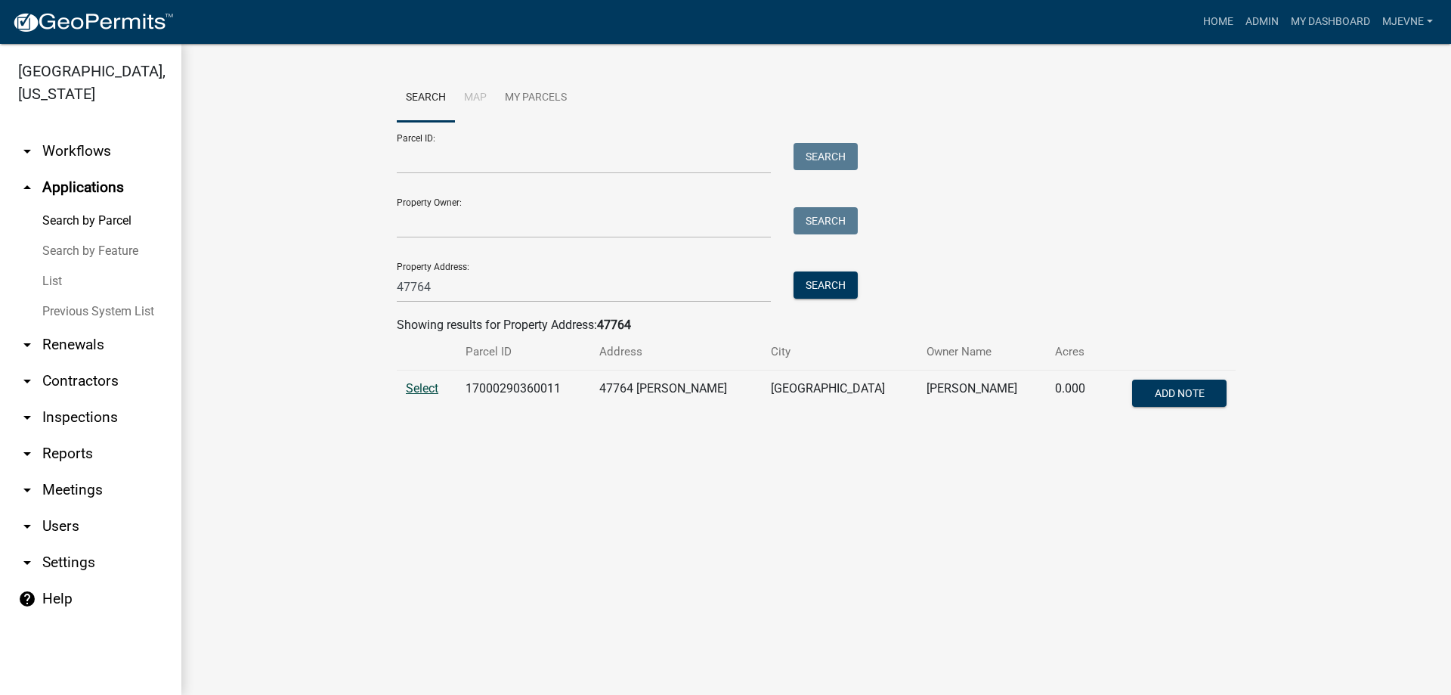
click at [426, 389] on span "Select" at bounding box center [422, 388] width 33 height 14
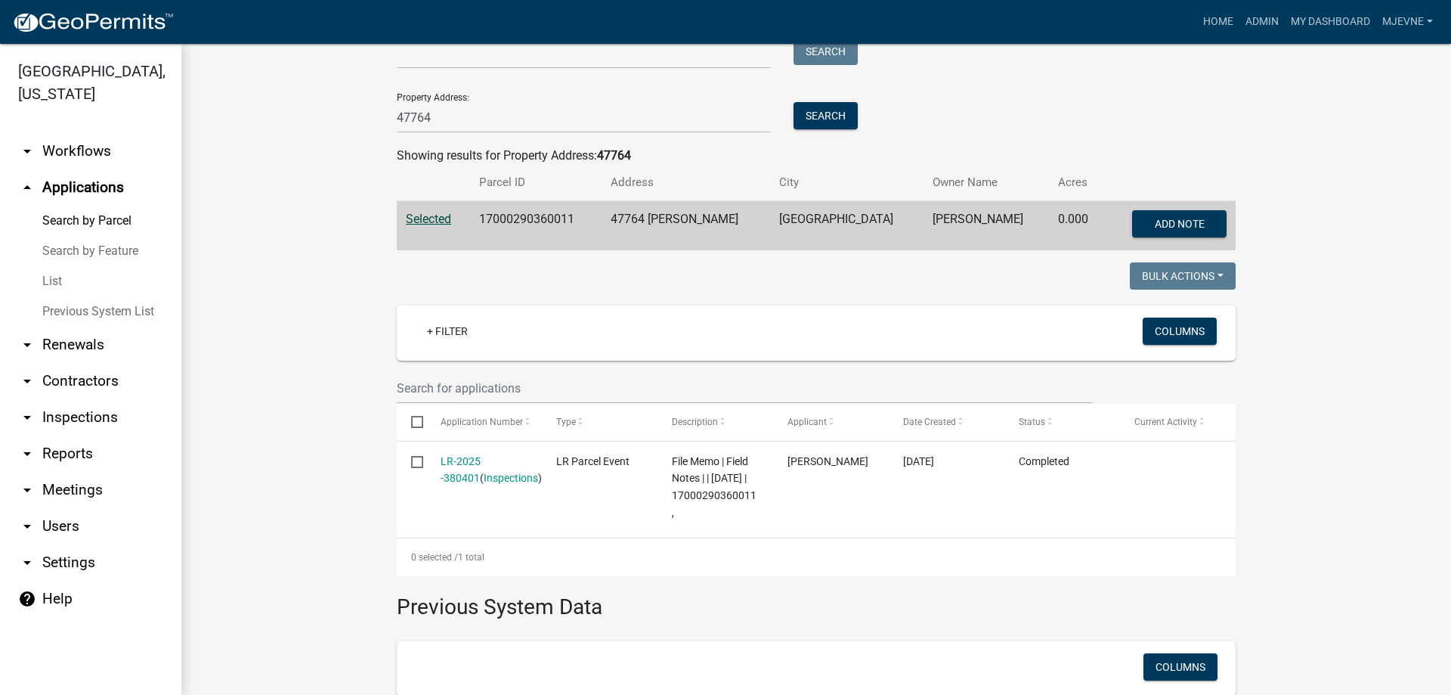
scroll to position [345, 0]
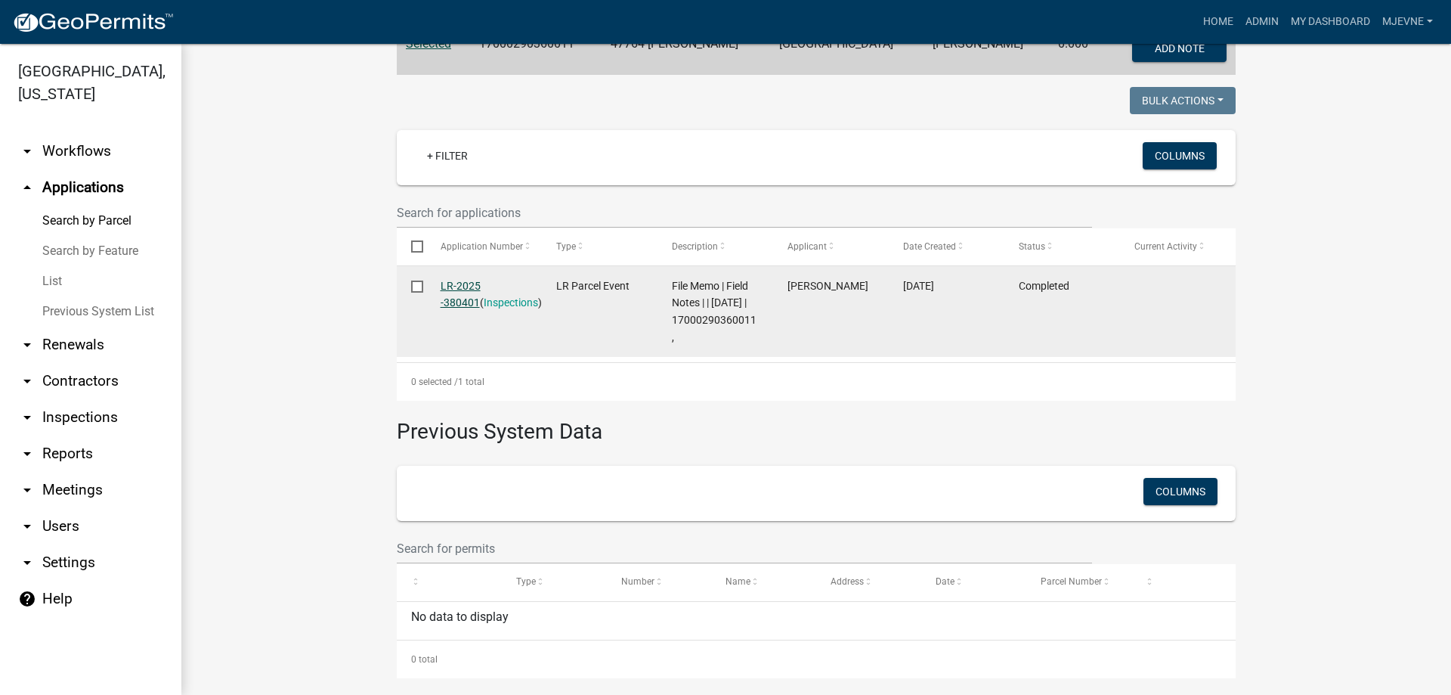
click at [468, 284] on link "LR-2025 -380401" at bounding box center [461, 294] width 40 height 29
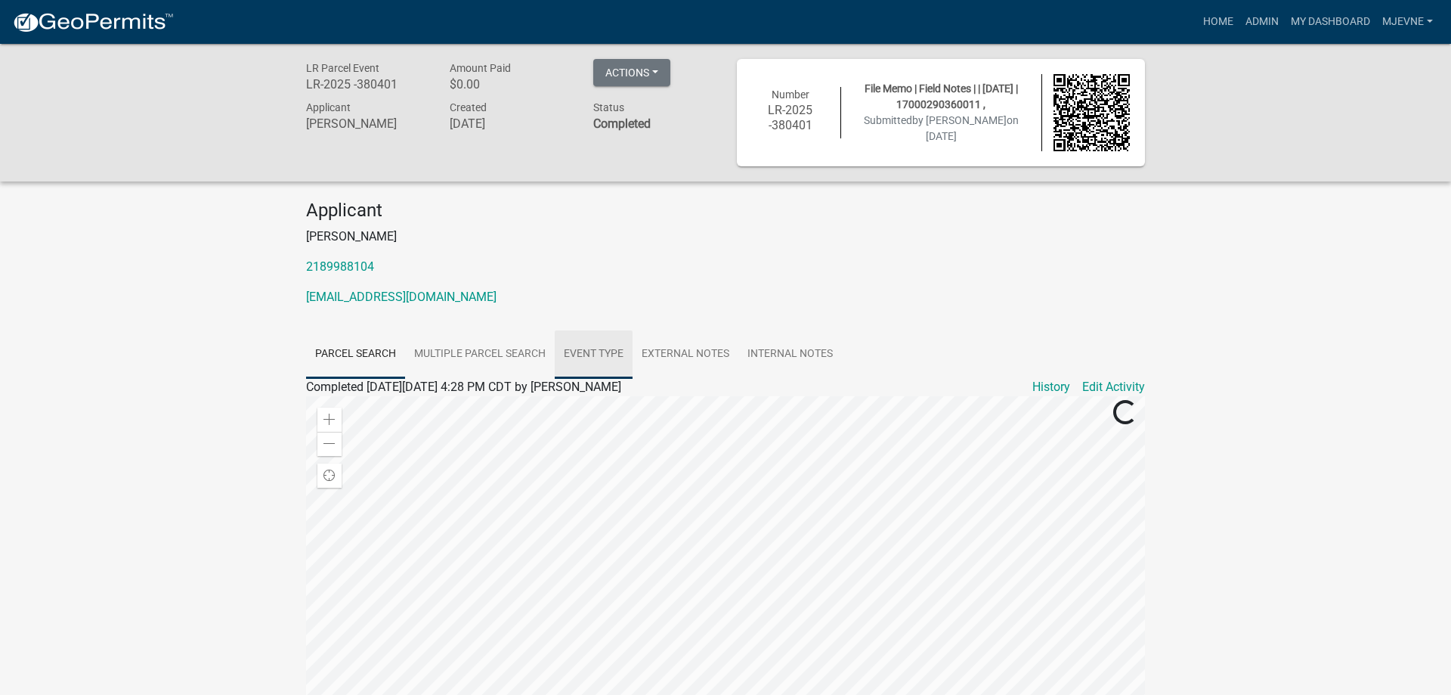
click at [607, 355] on link "Event Type" at bounding box center [594, 354] width 78 height 48
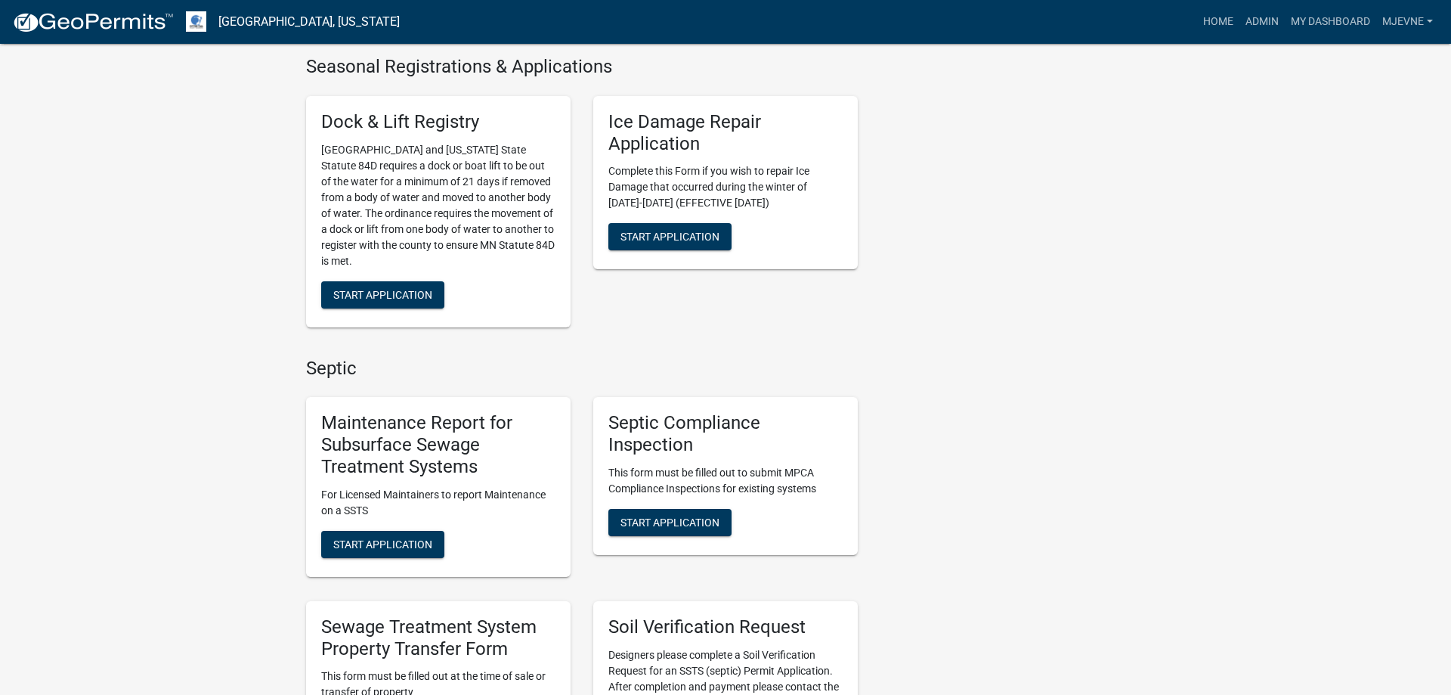
scroll to position [463, 0]
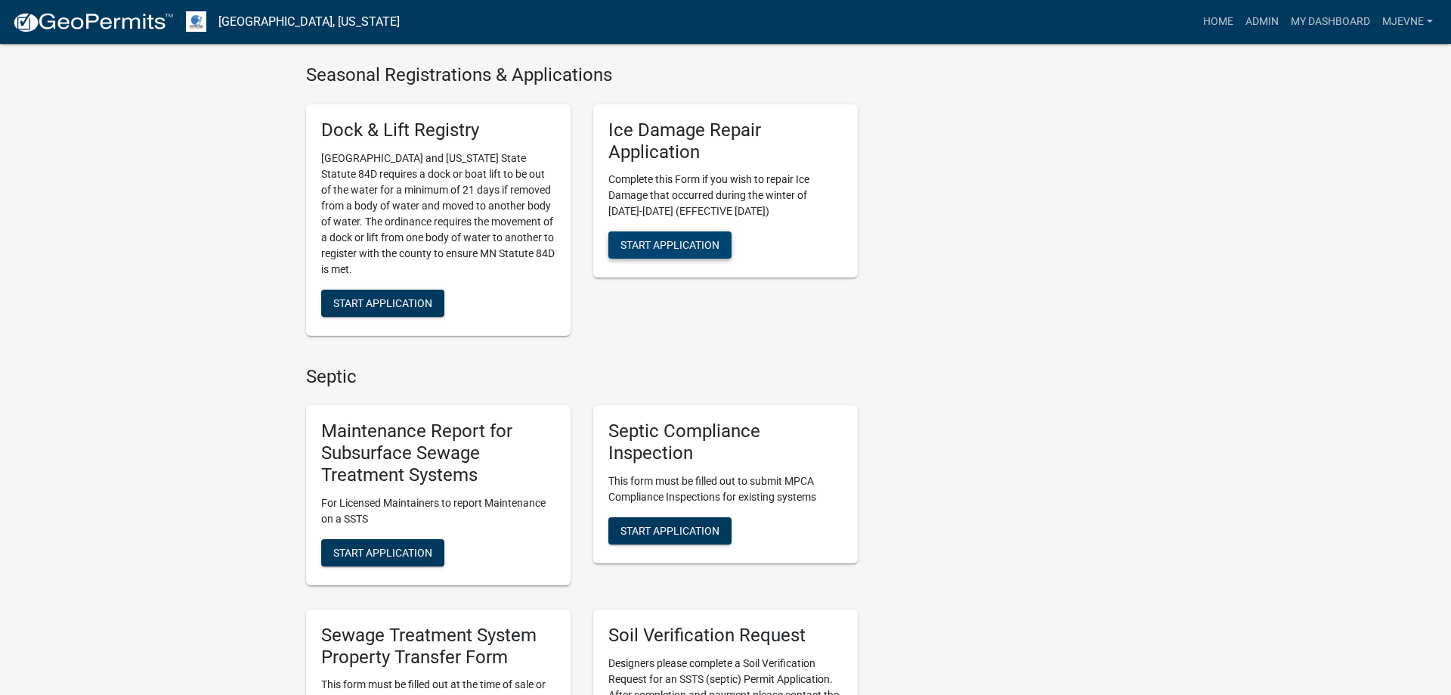
click at [649, 246] on span "Start Application" at bounding box center [670, 245] width 99 height 12
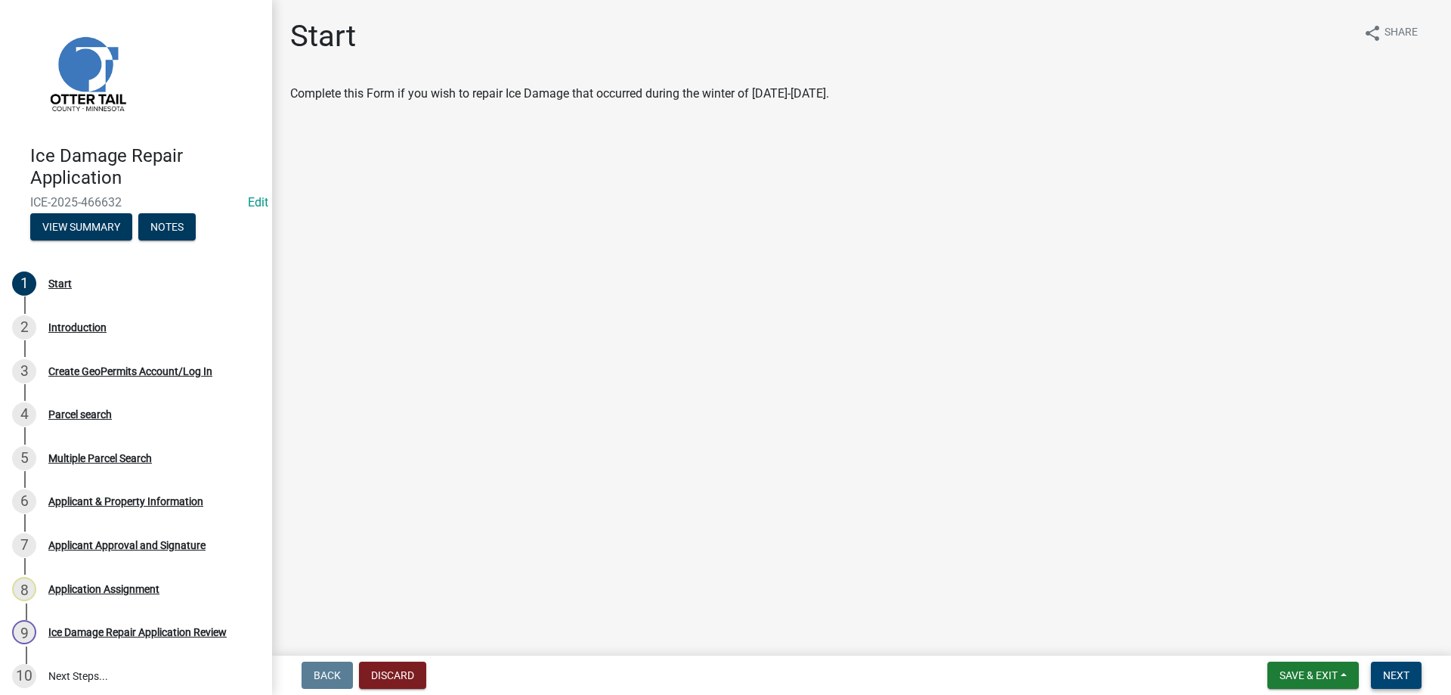
click at [1392, 669] on span "Next" at bounding box center [1396, 675] width 26 height 12
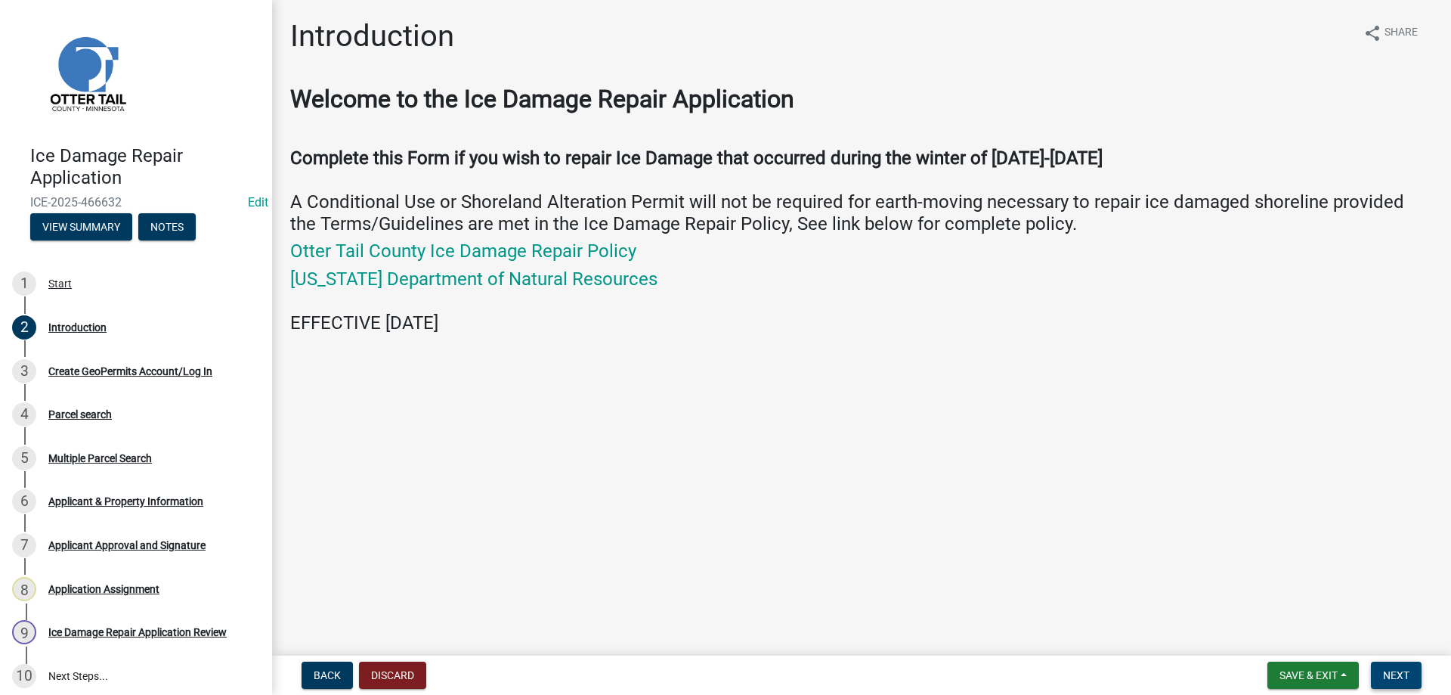
click at [1401, 680] on span "Next" at bounding box center [1396, 675] width 26 height 12
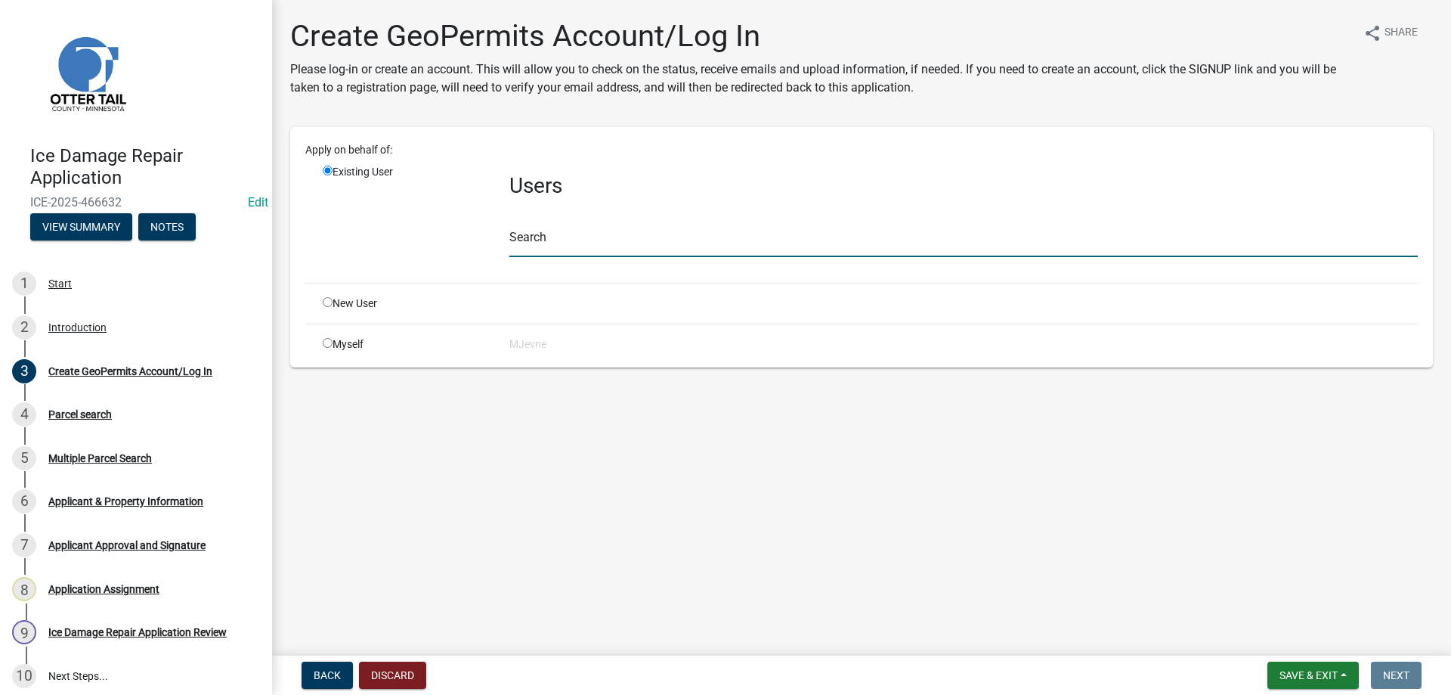
click at [544, 244] on input "text" at bounding box center [963, 241] width 909 height 31
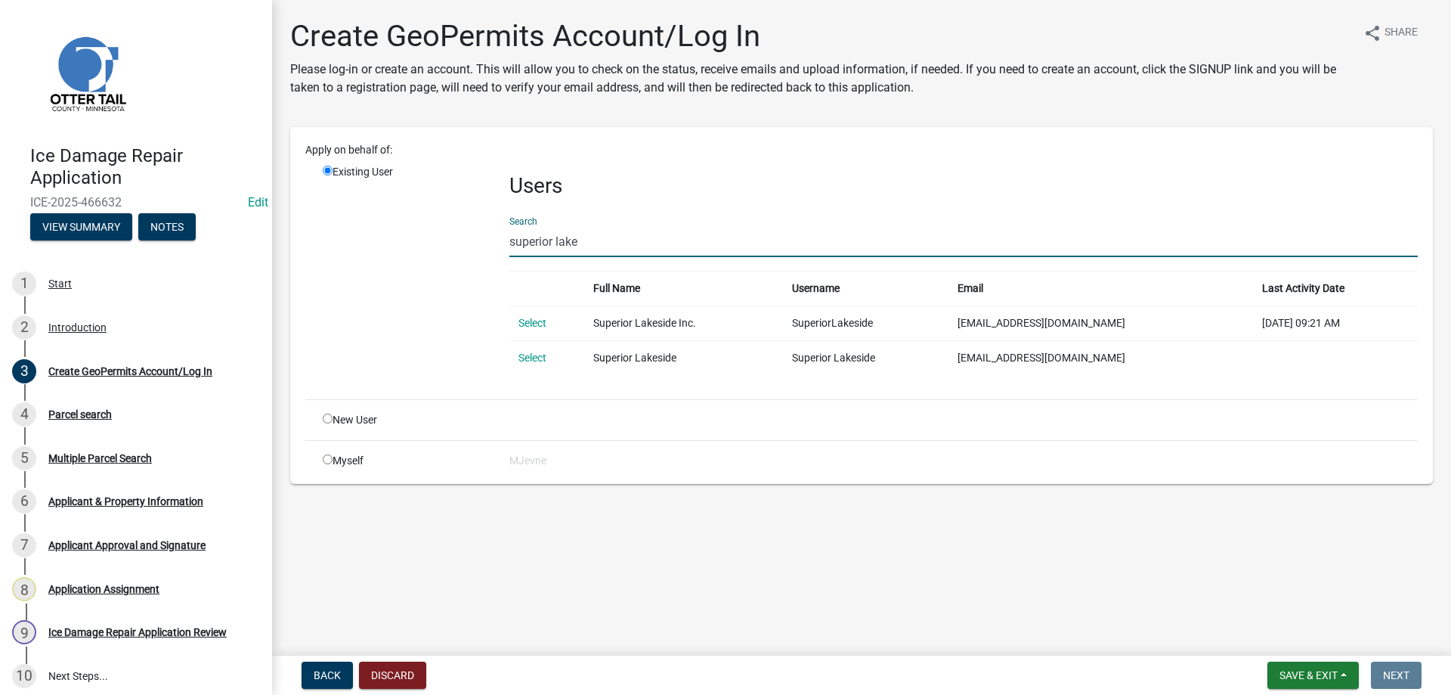
type input "superior lake"
click at [533, 322] on link "Select" at bounding box center [533, 323] width 28 height 12
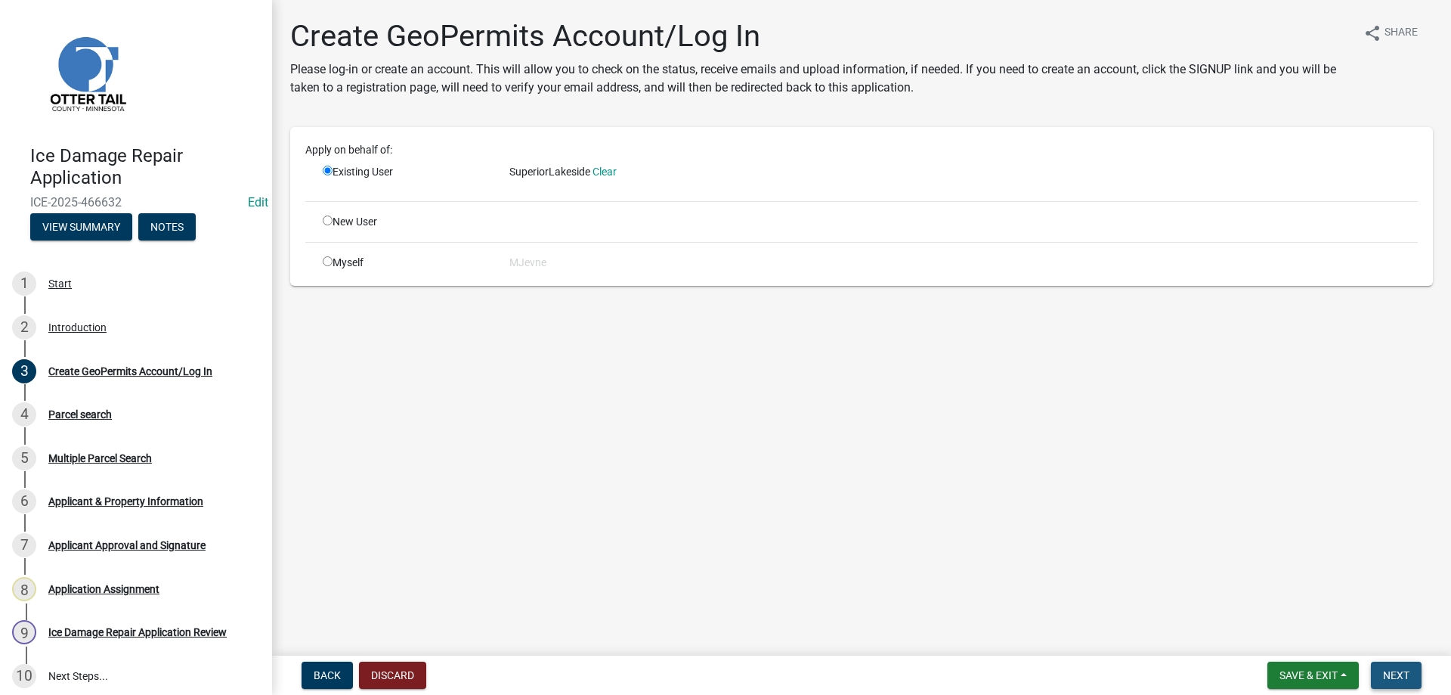
click at [1397, 677] on span "Next" at bounding box center [1396, 675] width 26 height 12
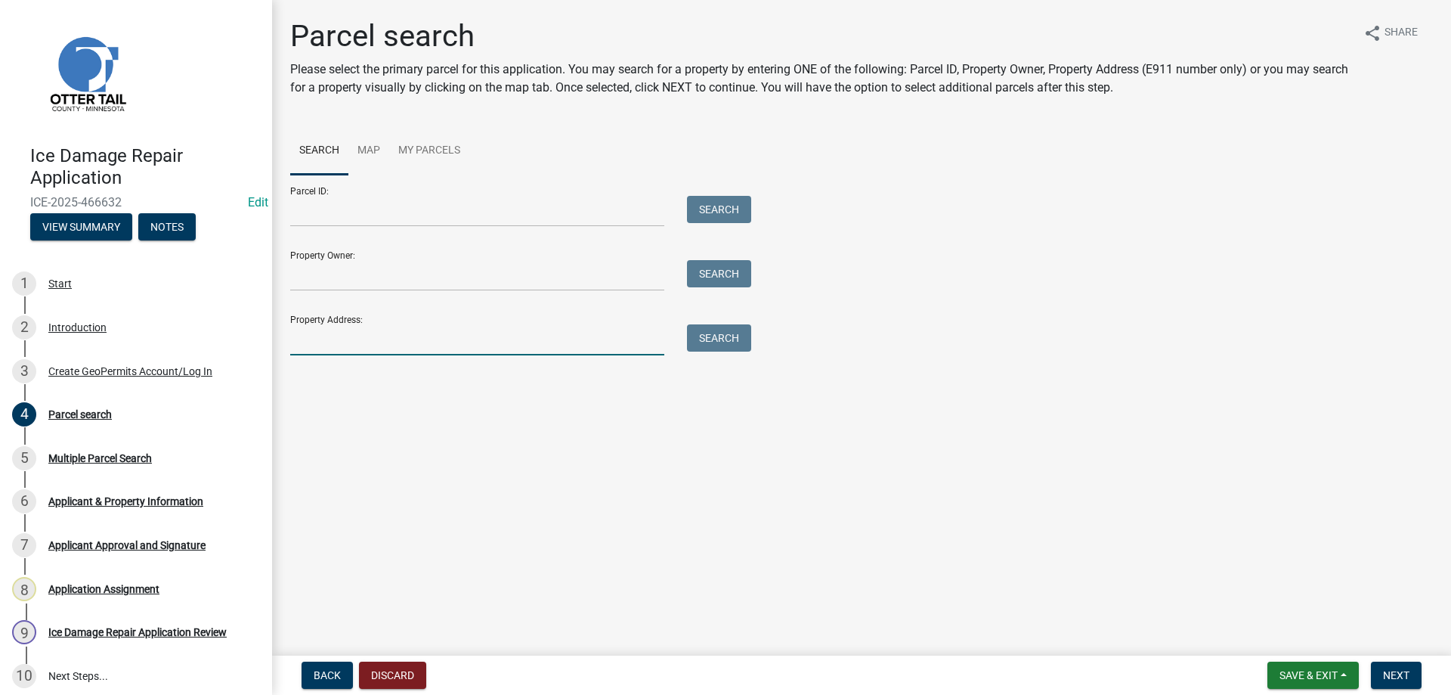
click at [347, 347] on input "Property Address:" at bounding box center [477, 339] width 374 height 31
type input "22371"
click at [716, 342] on button "Search" at bounding box center [719, 337] width 64 height 27
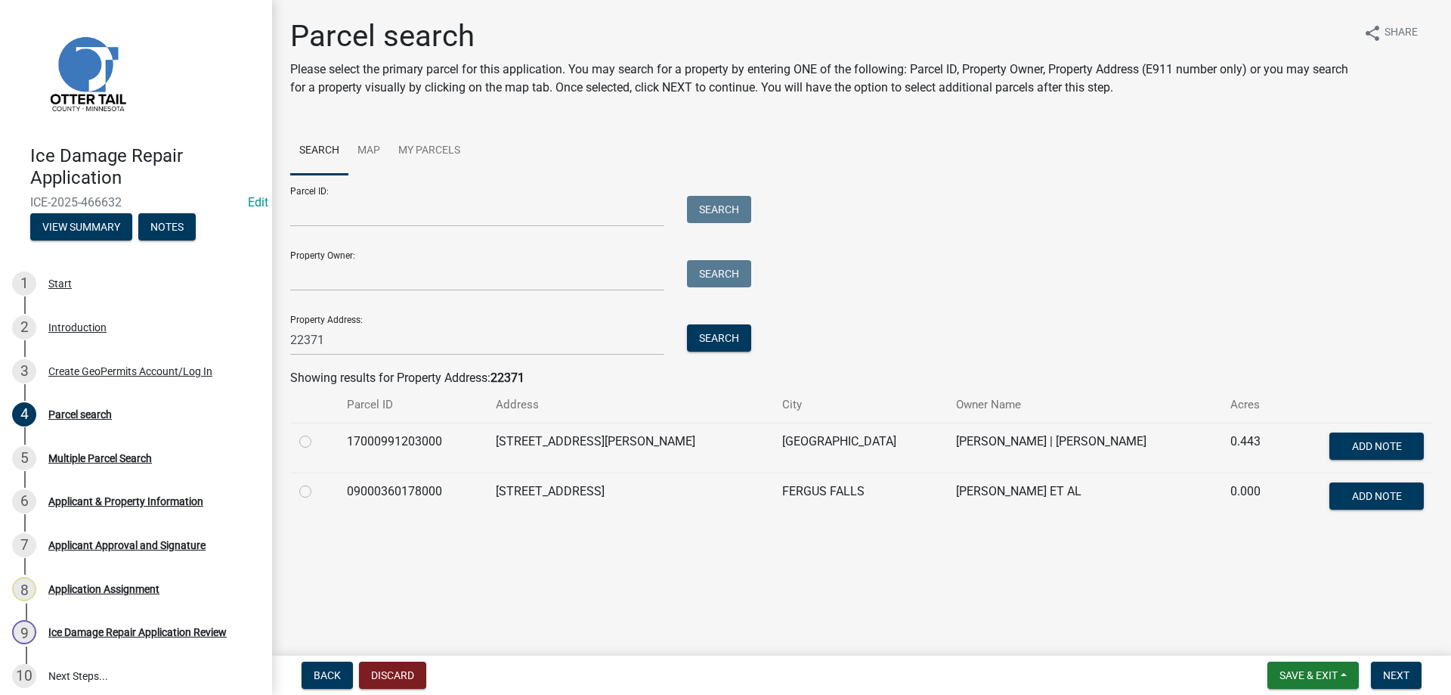
click at [317, 432] on label at bounding box center [317, 432] width 0 height 0
click at [317, 439] on input "radio" at bounding box center [322, 437] width 10 height 10
radio input "true"
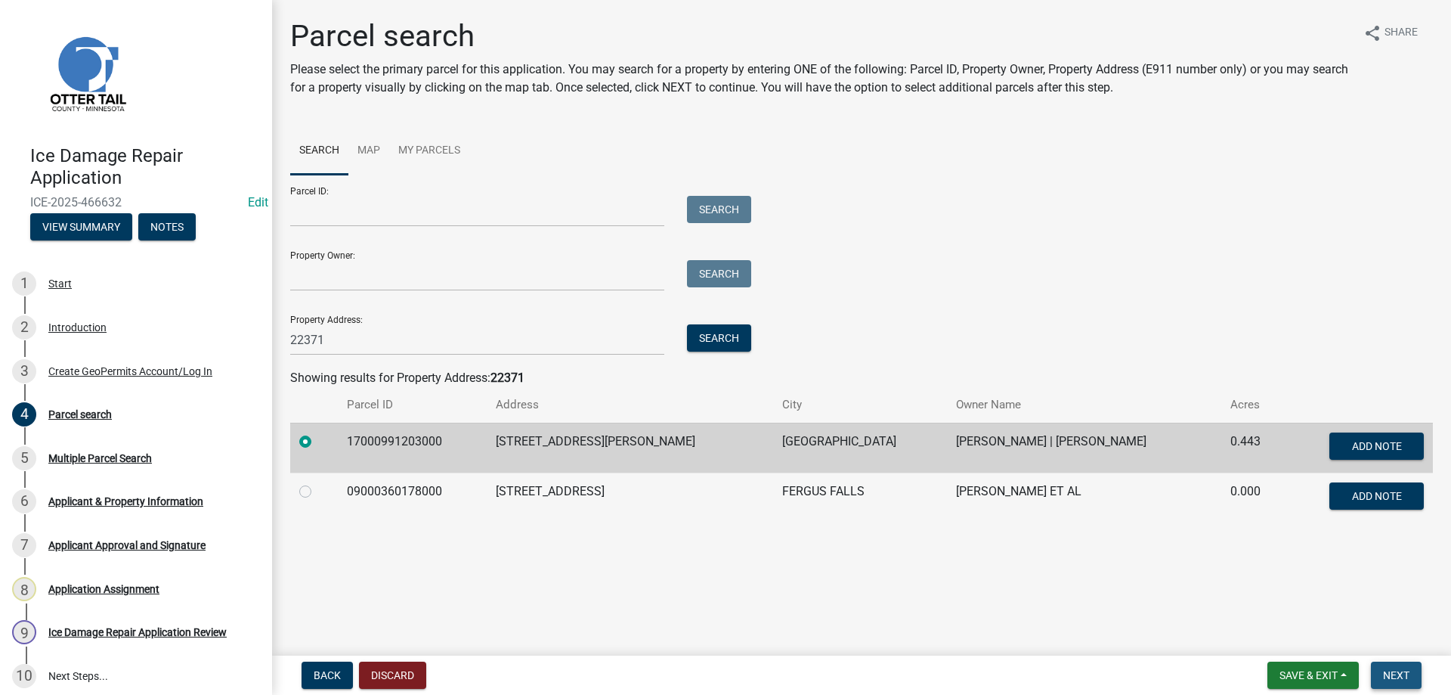
click at [1394, 680] on span "Next" at bounding box center [1396, 675] width 26 height 12
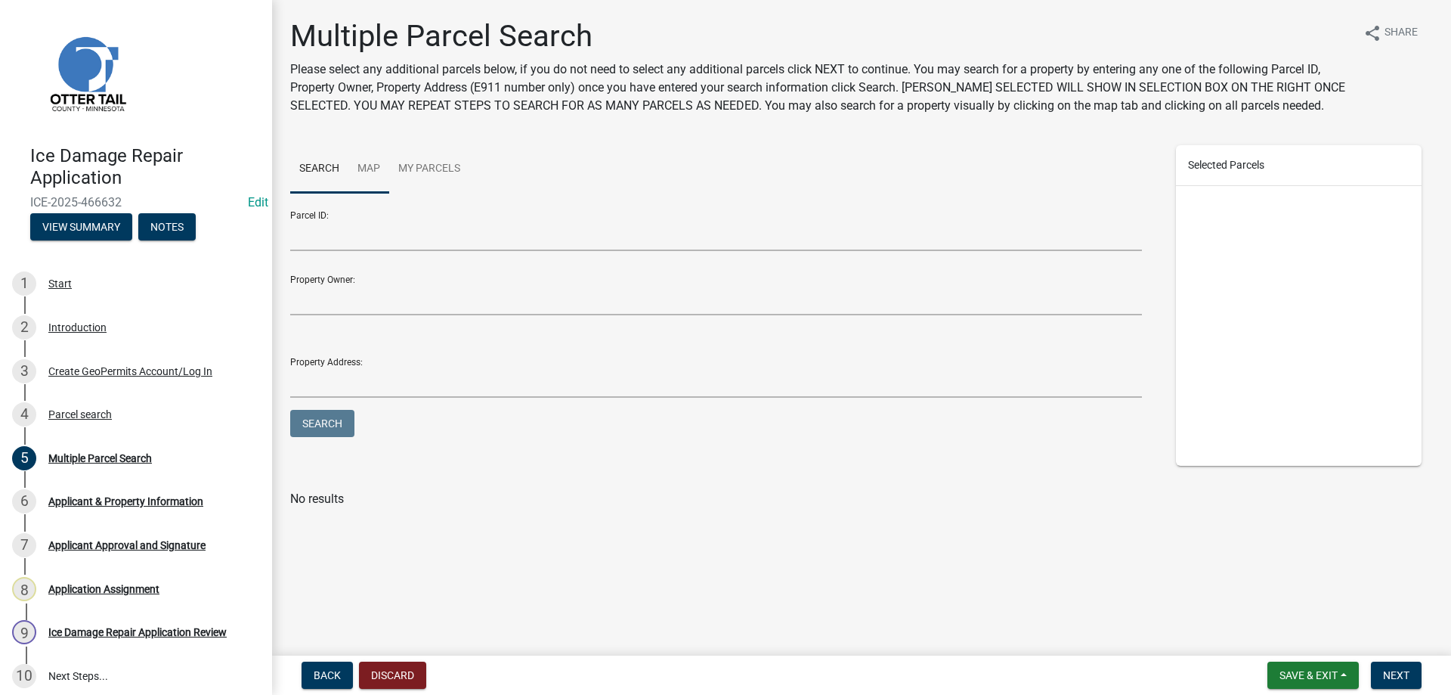
click at [370, 167] on link "Map" at bounding box center [368, 169] width 41 height 48
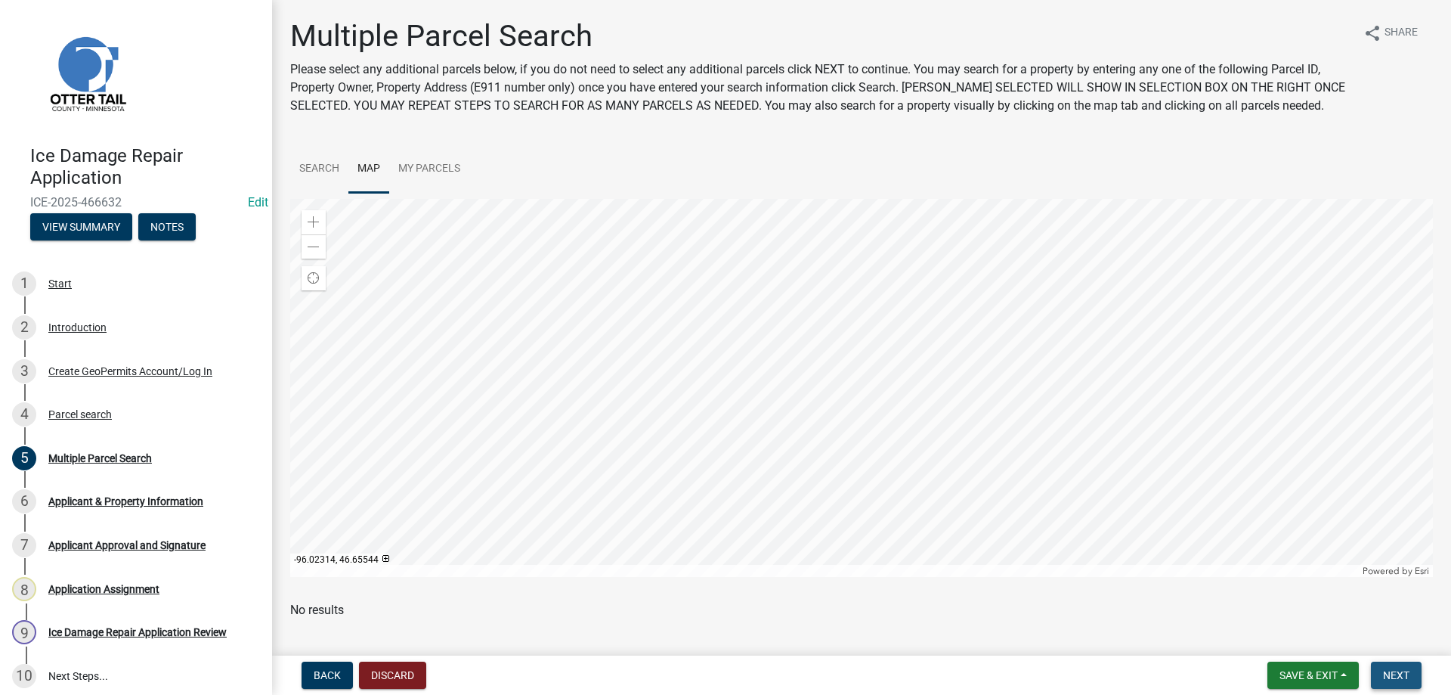
click at [1405, 677] on span "Next" at bounding box center [1396, 675] width 26 height 12
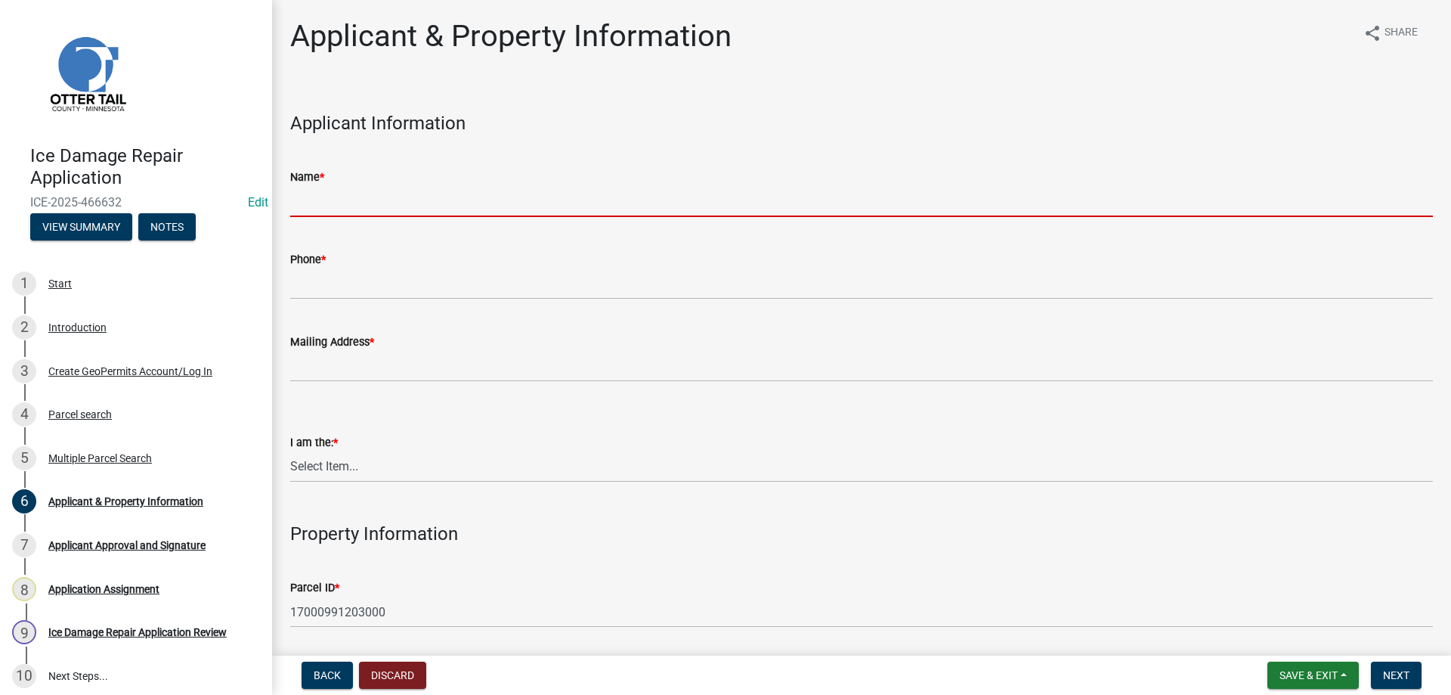
click at [342, 199] on input "Name *" at bounding box center [861, 201] width 1143 height 31
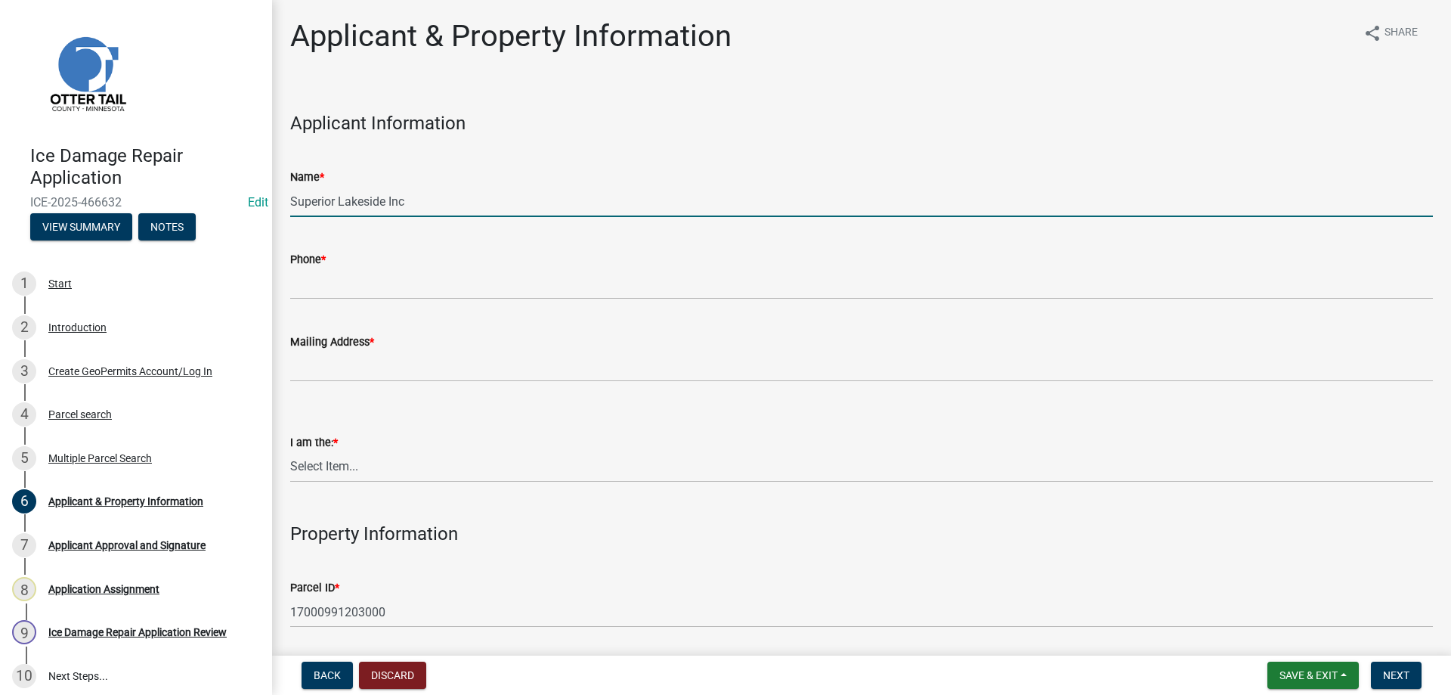
type input "Superior Lakeside Inc"
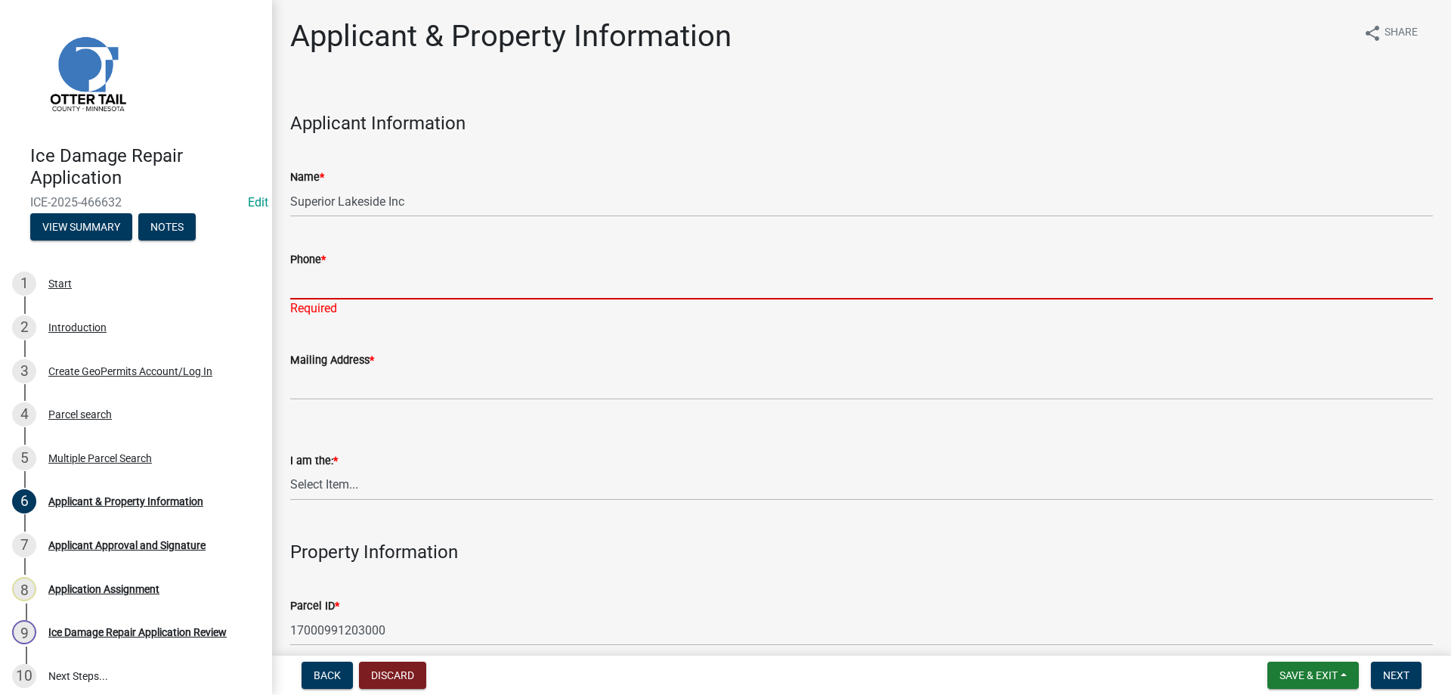
click at [342, 278] on input "Phone *" at bounding box center [861, 283] width 1143 height 31
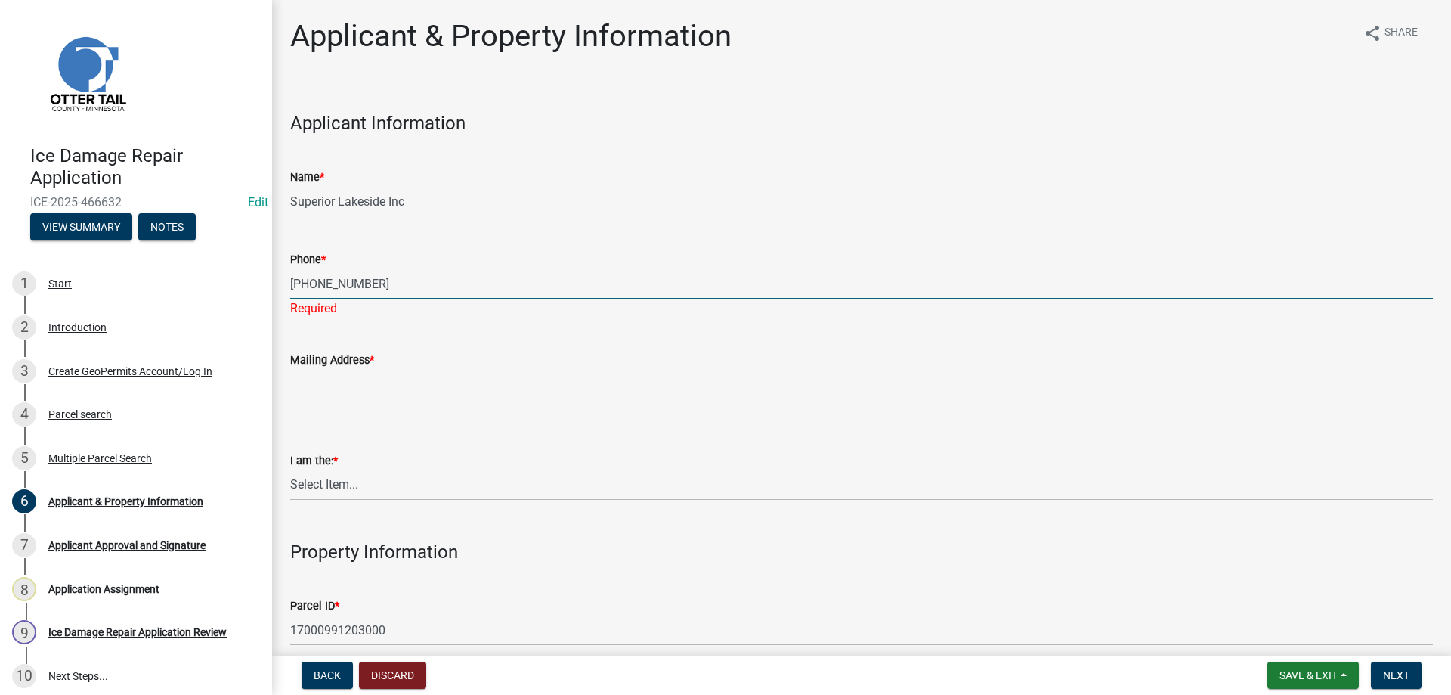
type input "218-532-2500"
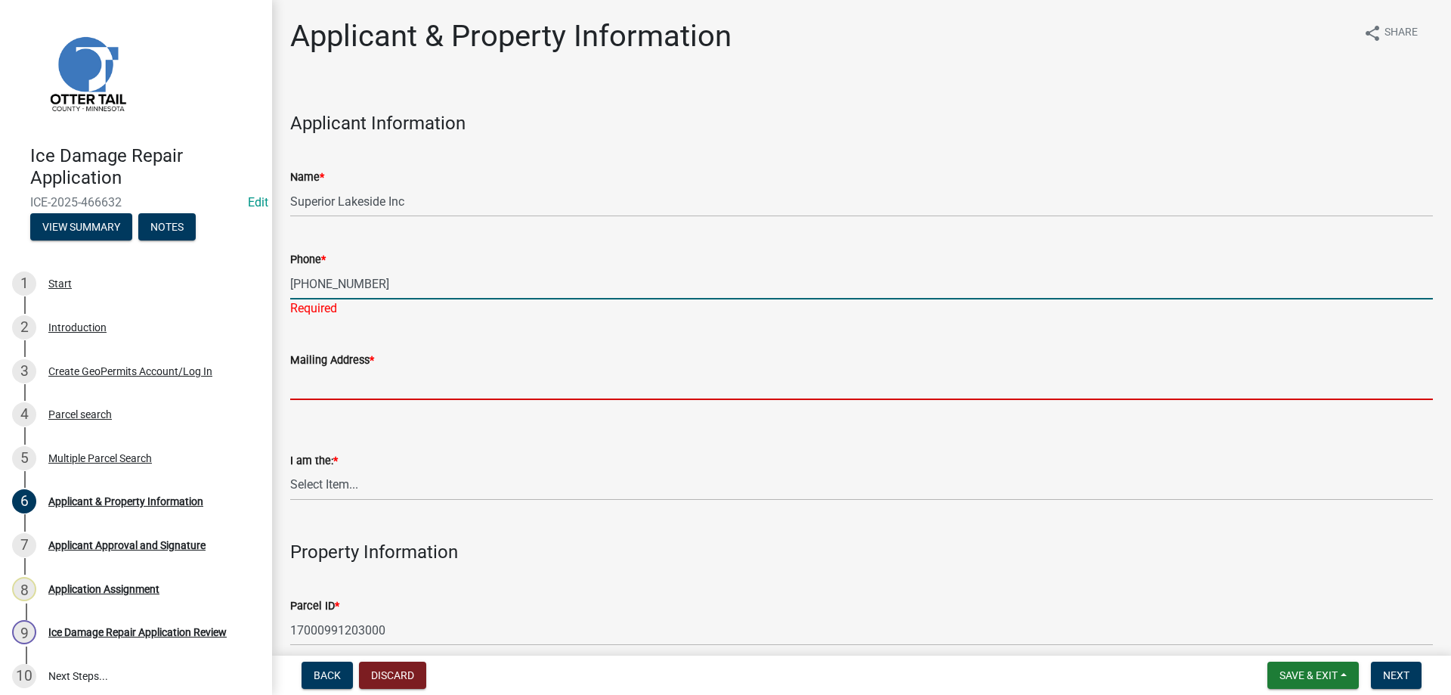
click at [336, 389] on input "Mailing Address *" at bounding box center [861, 384] width 1143 height 31
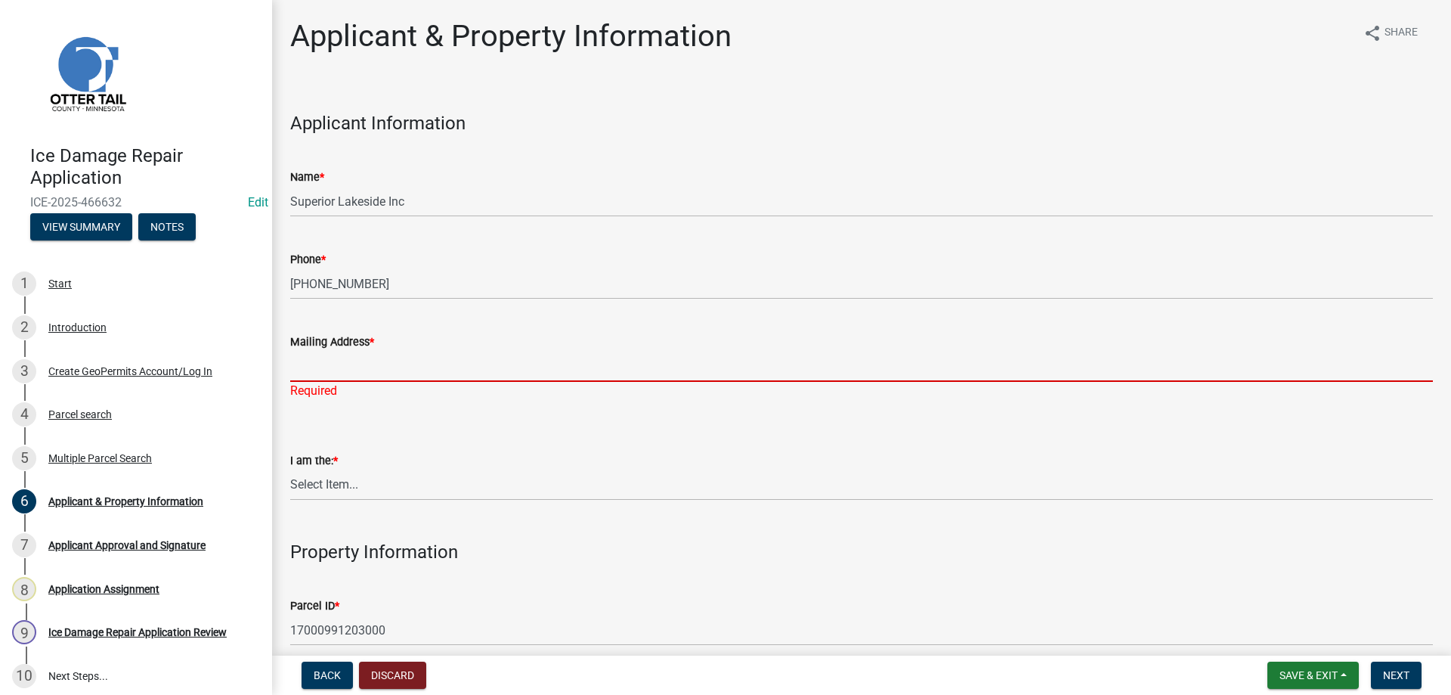
click at [310, 364] on input "Mailing Address *" at bounding box center [861, 366] width 1143 height 31
paste input "49695 County Hwy 9, Pelican Rapids, MN 56572"
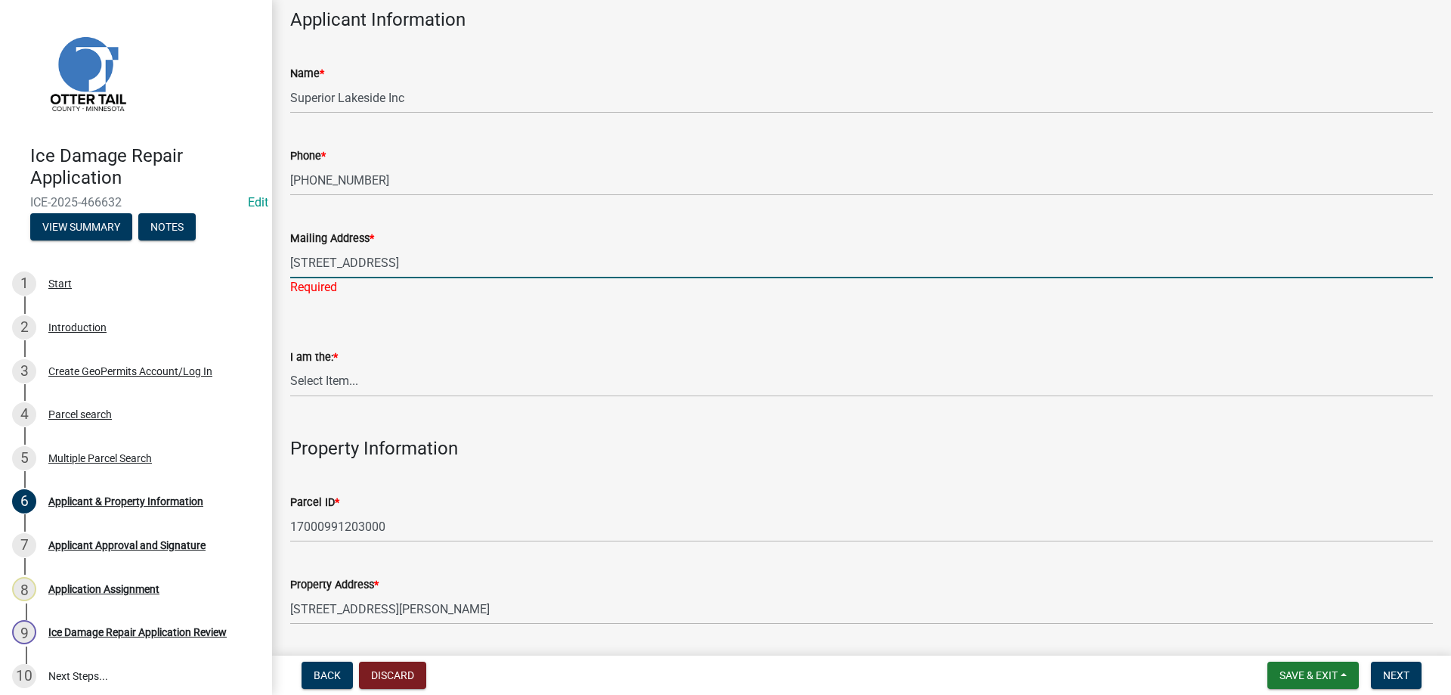
scroll to position [172, 0]
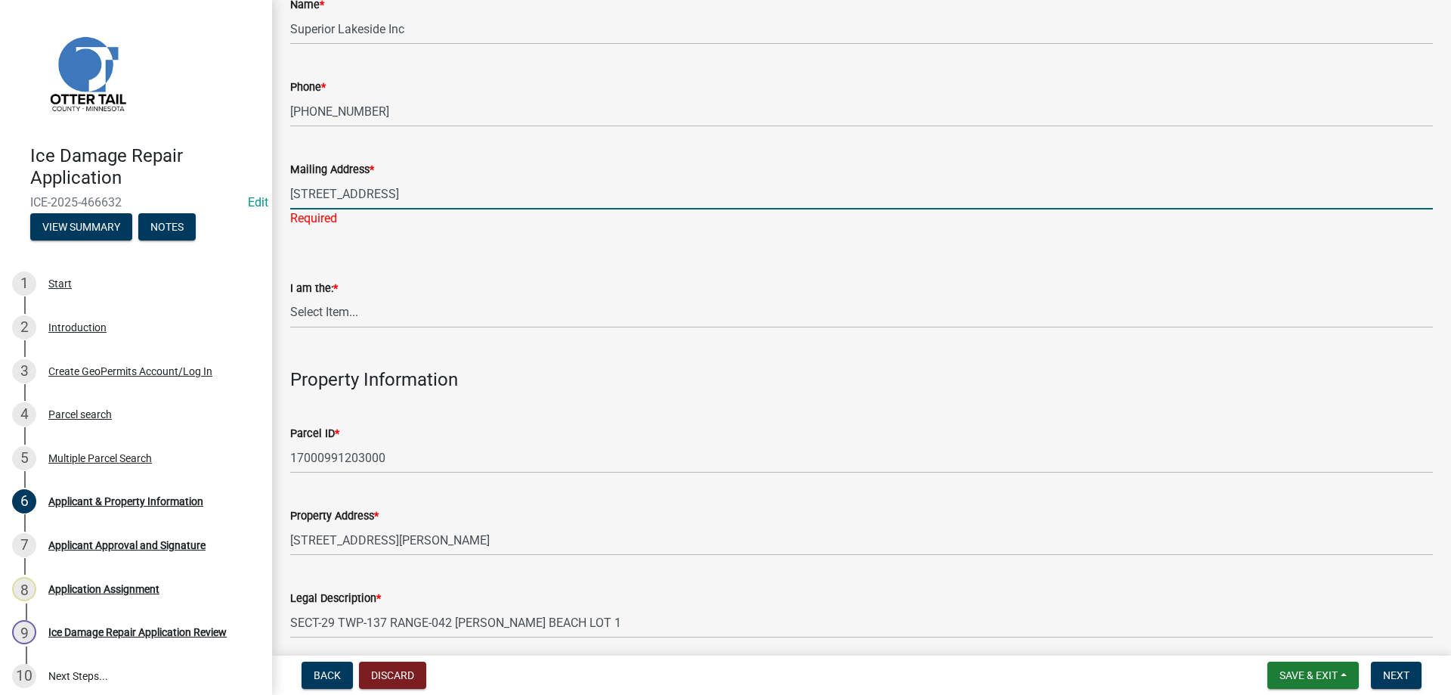
type input "49695 County Hwy 9, Pelican Rapids, MN 56572"
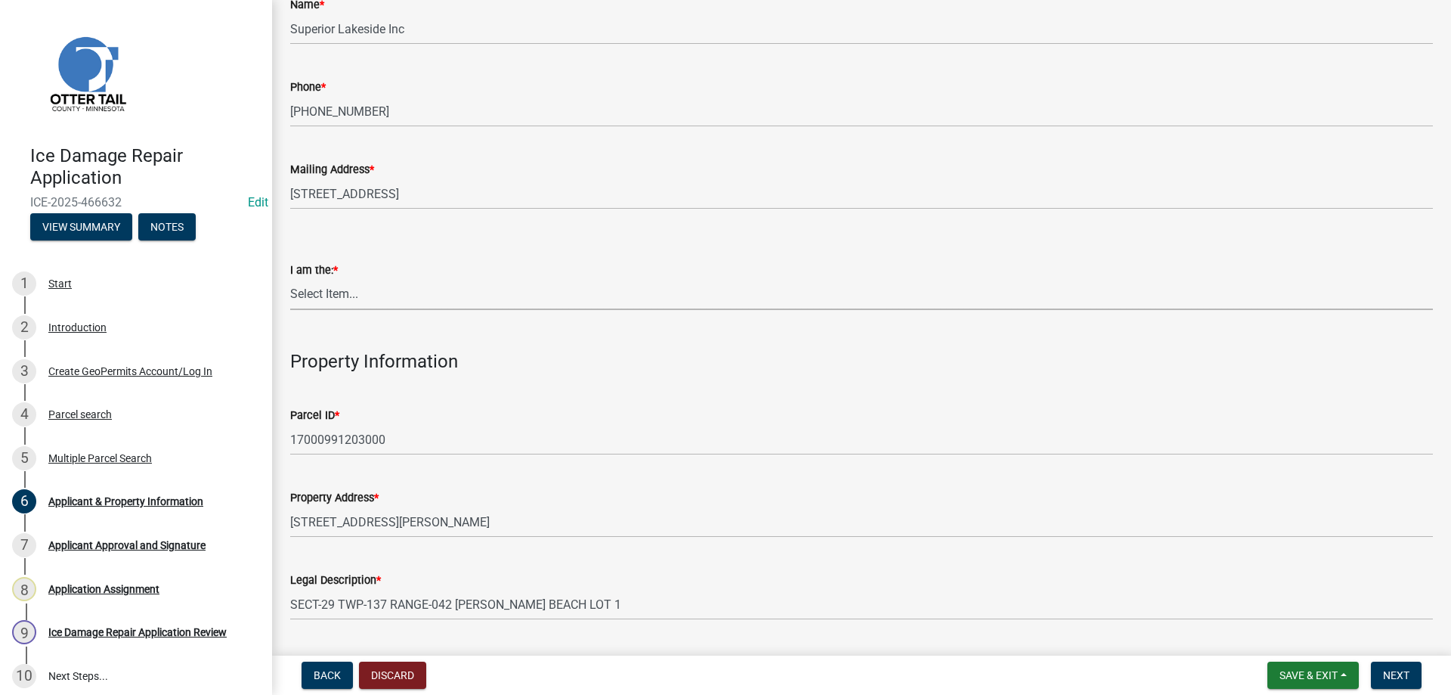
click at [290, 279] on select "Select Item... Property Owner Contractor Agent for Owner" at bounding box center [861, 294] width 1143 height 31
click option "Contractor" at bounding box center [0, 0] width 0 height 0
select select "fccf9972-ad93-4f59-bf9e-3a2673cf7184"
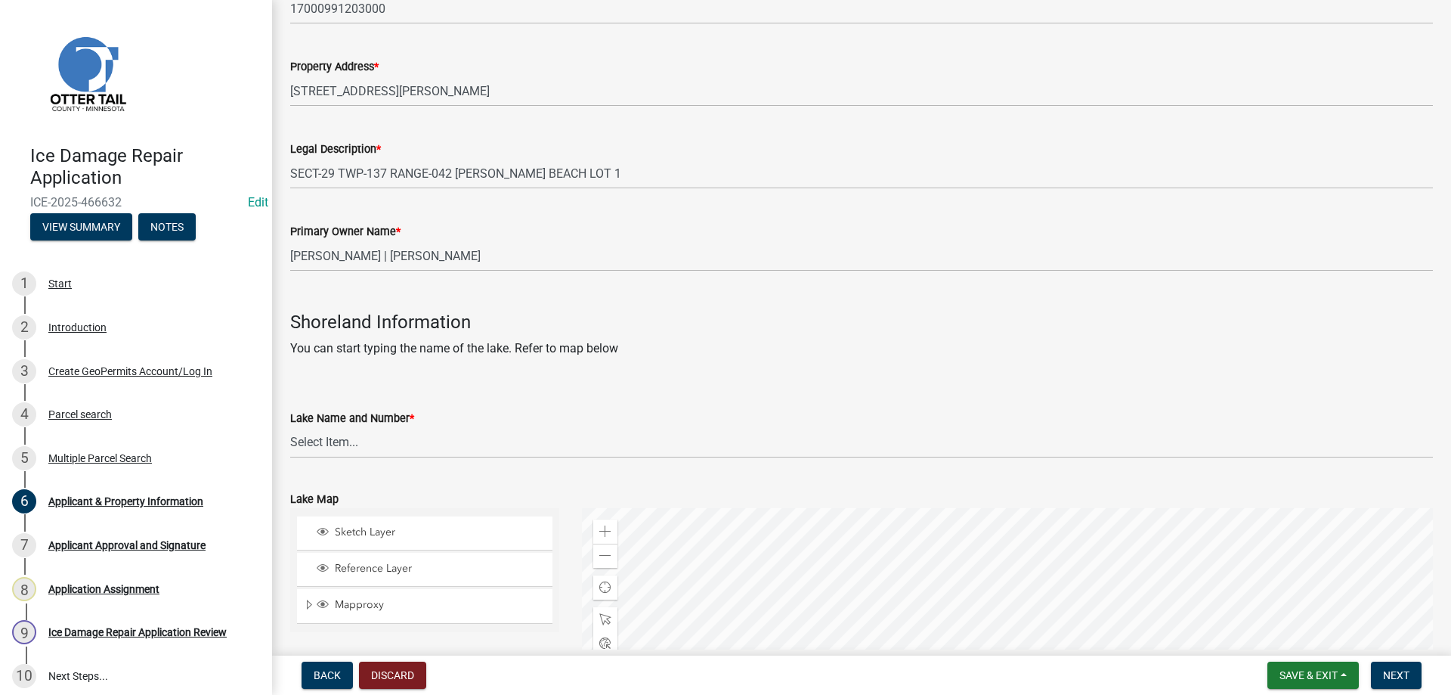
scroll to position [776, 0]
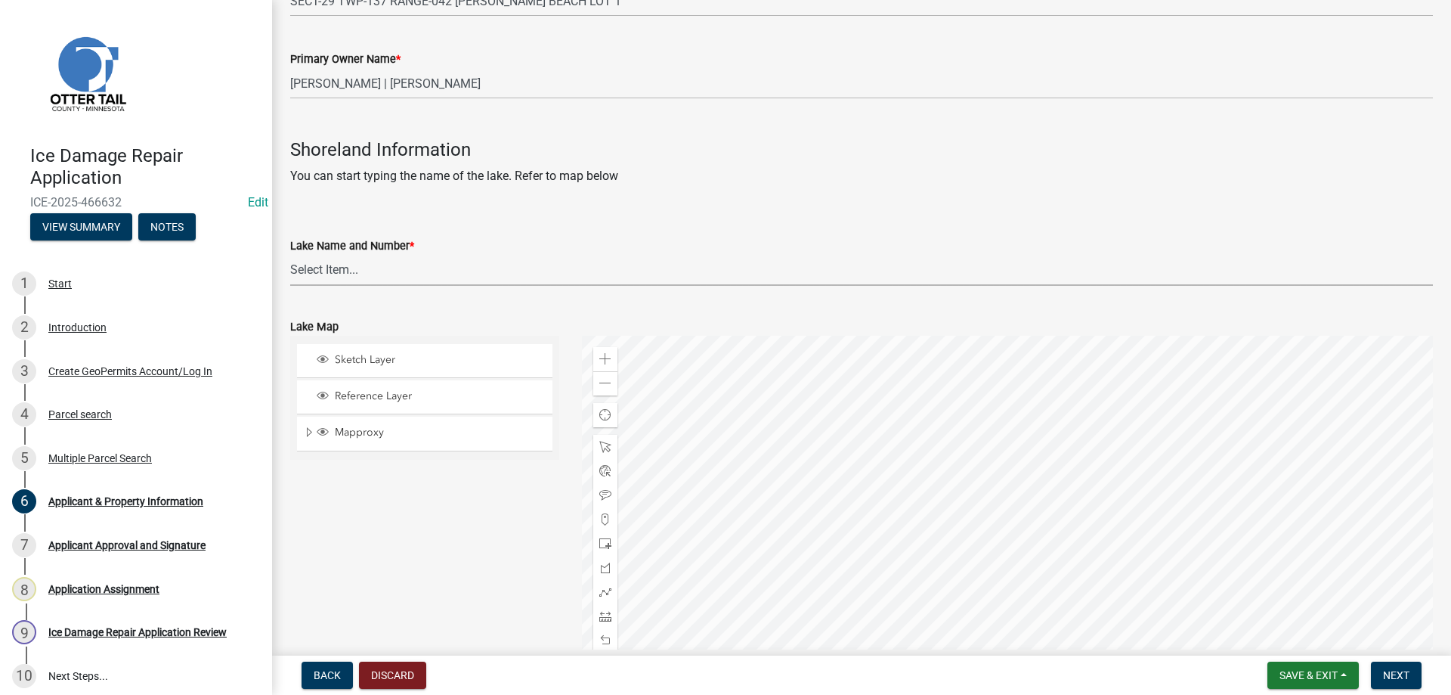
click at [290, 255] on select "Select Item... None Adley 56-031 Albert 56-118 Alfred 56-600 Alice 56-244 Alice…" at bounding box center [861, 270] width 1143 height 31
click option "Lizzie 56-760" at bounding box center [0, 0] width 0 height 0
select select "21cdef33-1681-41da-b7a6-3f3c66787771"
click at [448, 518] on div "Sketch Layer Reference Layer Mapproxy Municipalities Corporate Limits Low Level…" at bounding box center [425, 525] width 292 height 378
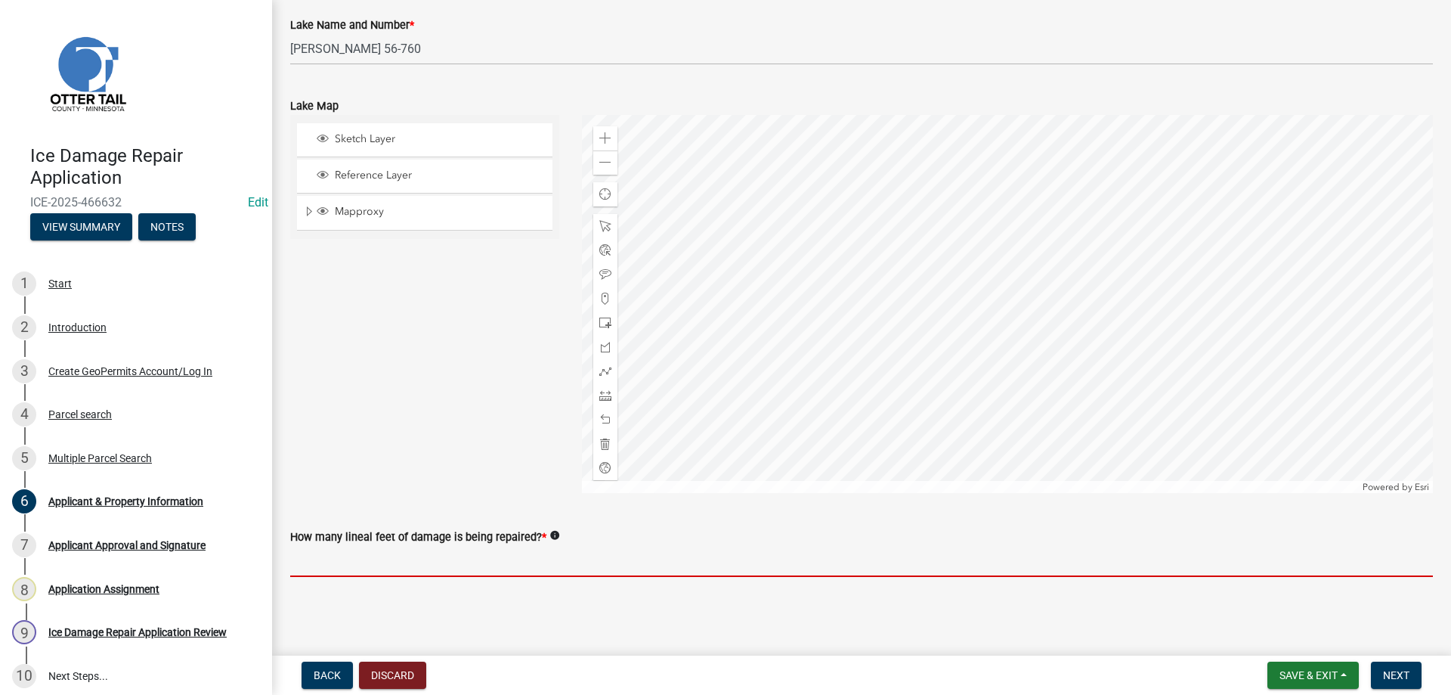
click at [320, 570] on input "text" at bounding box center [861, 561] width 1143 height 31
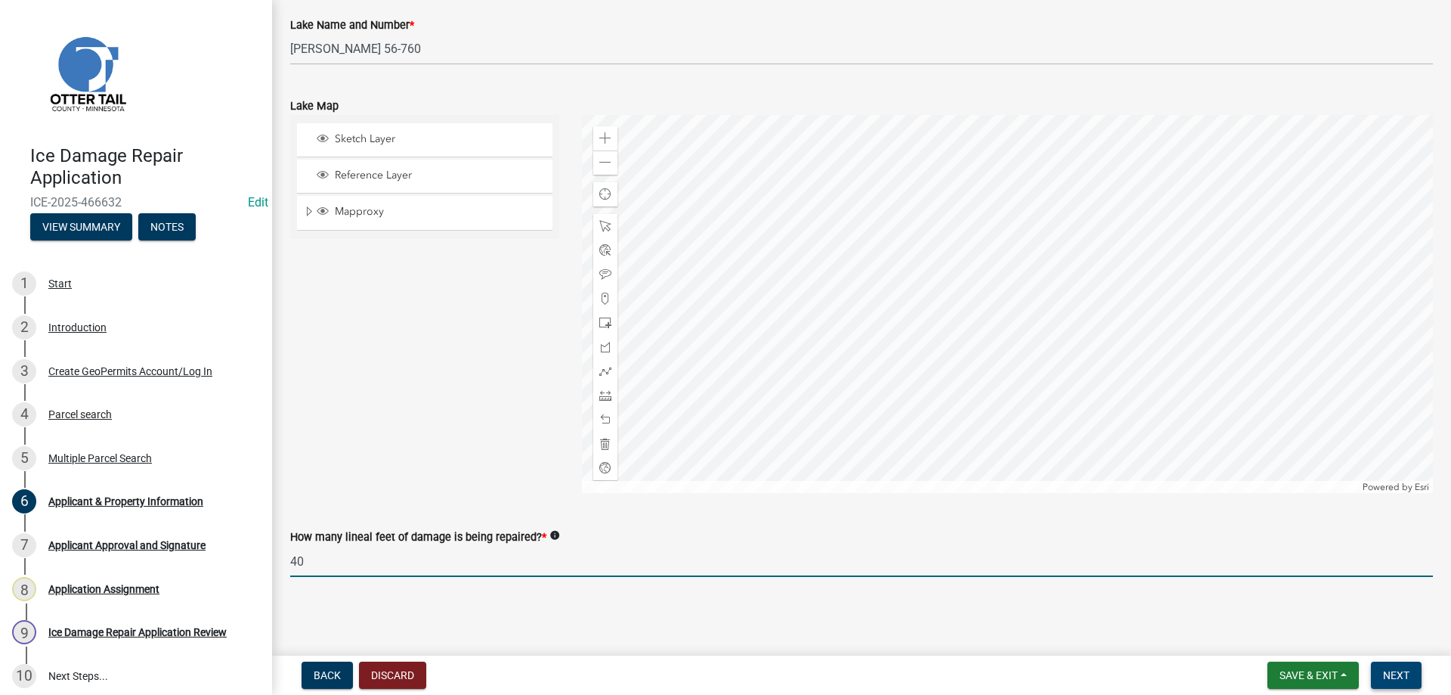
type input "40"
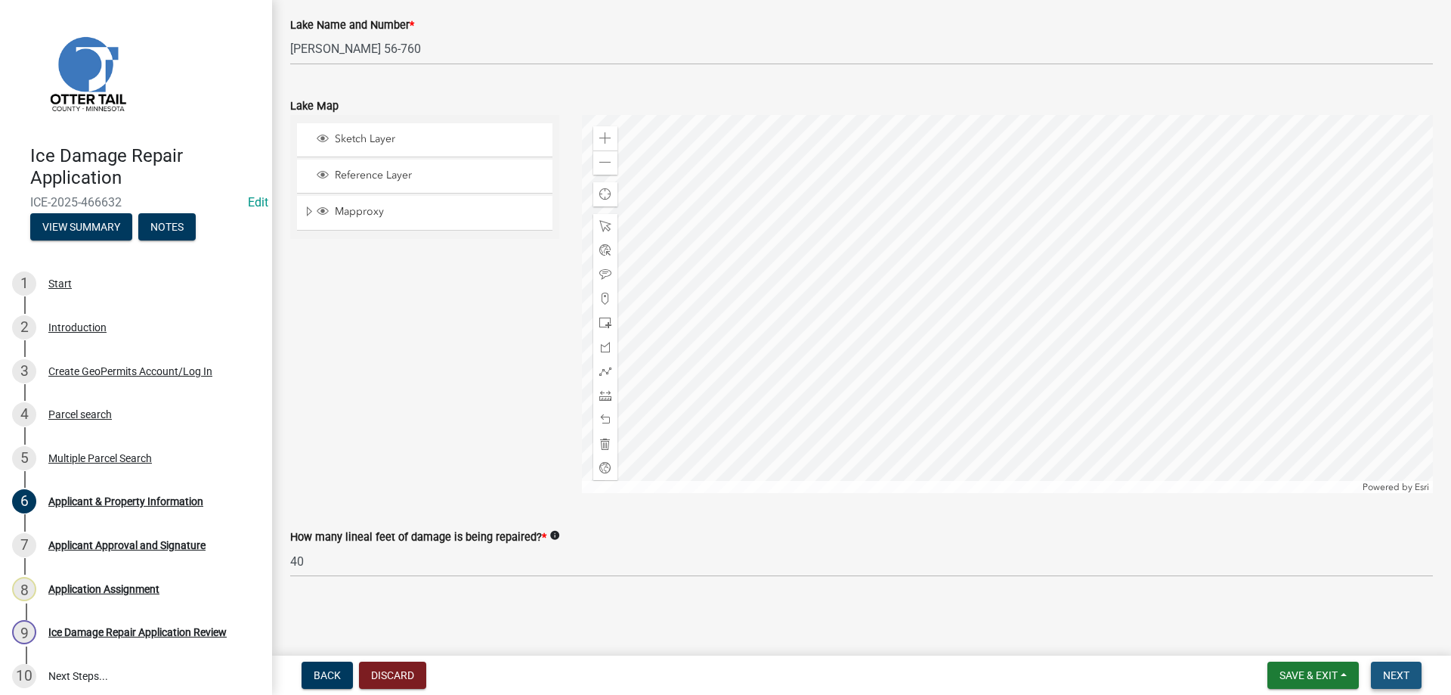
click at [1398, 671] on span "Next" at bounding box center [1396, 675] width 26 height 12
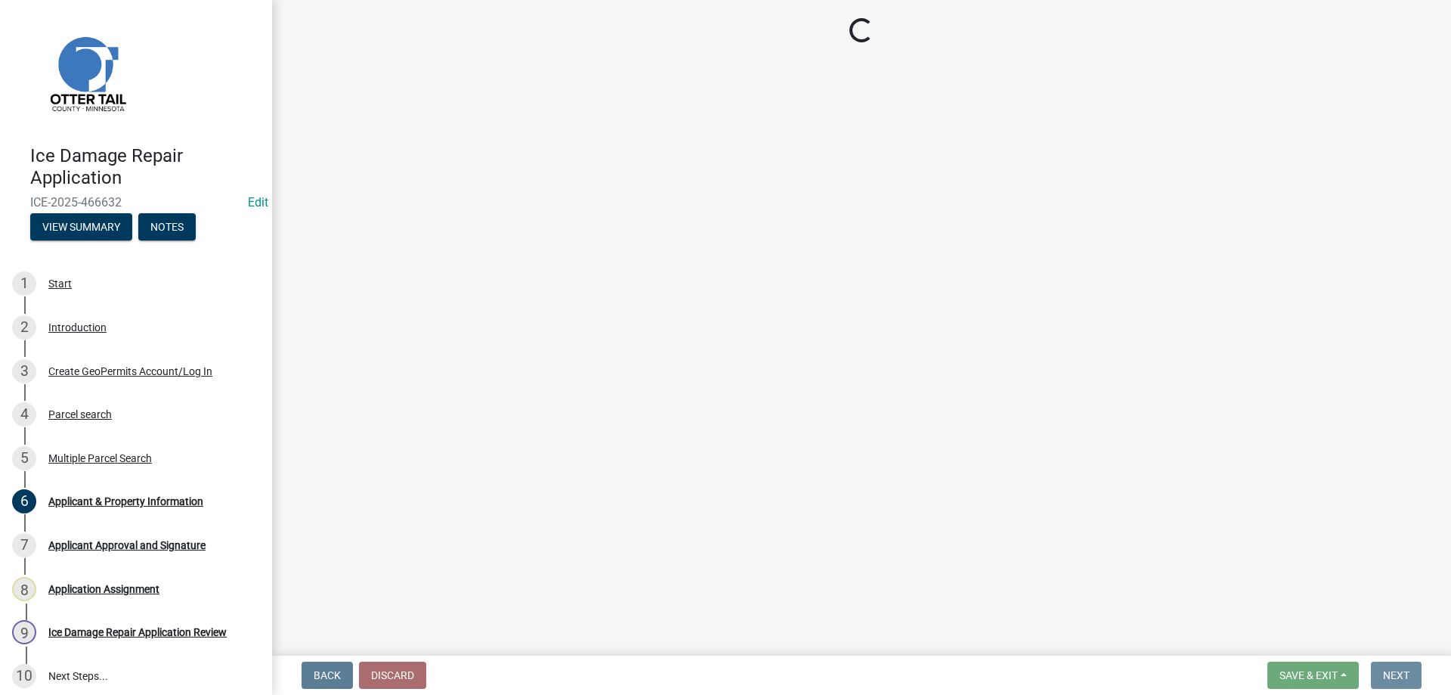
scroll to position [0, 0]
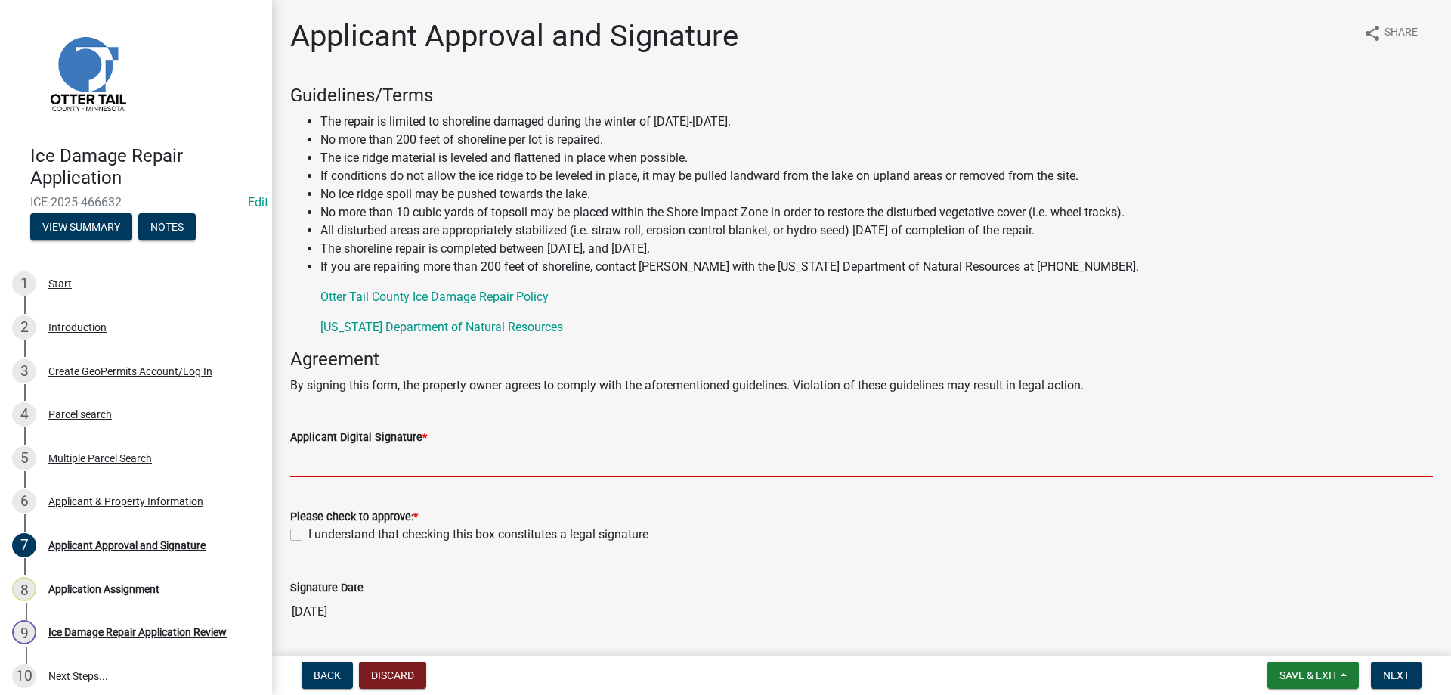
click at [375, 466] on input "Applicant Digital Signature *" at bounding box center [861, 461] width 1143 height 31
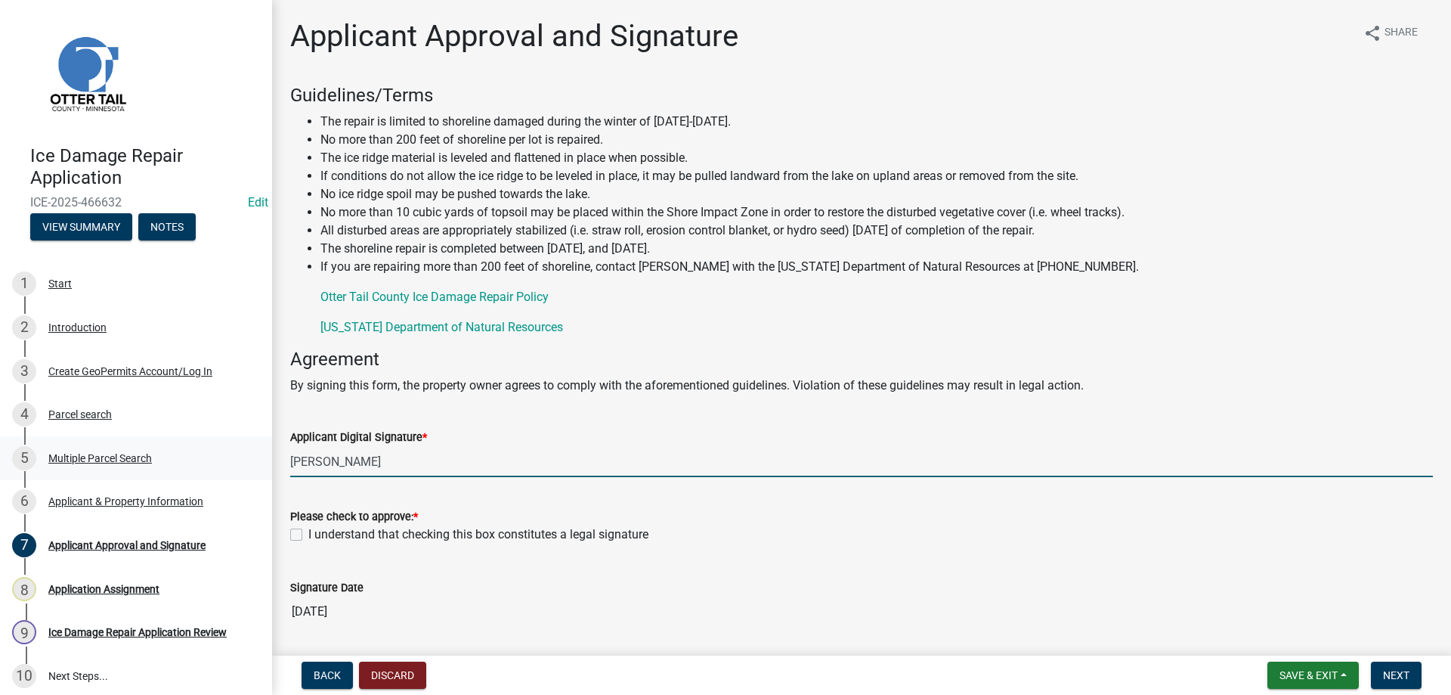
type input "Greg"
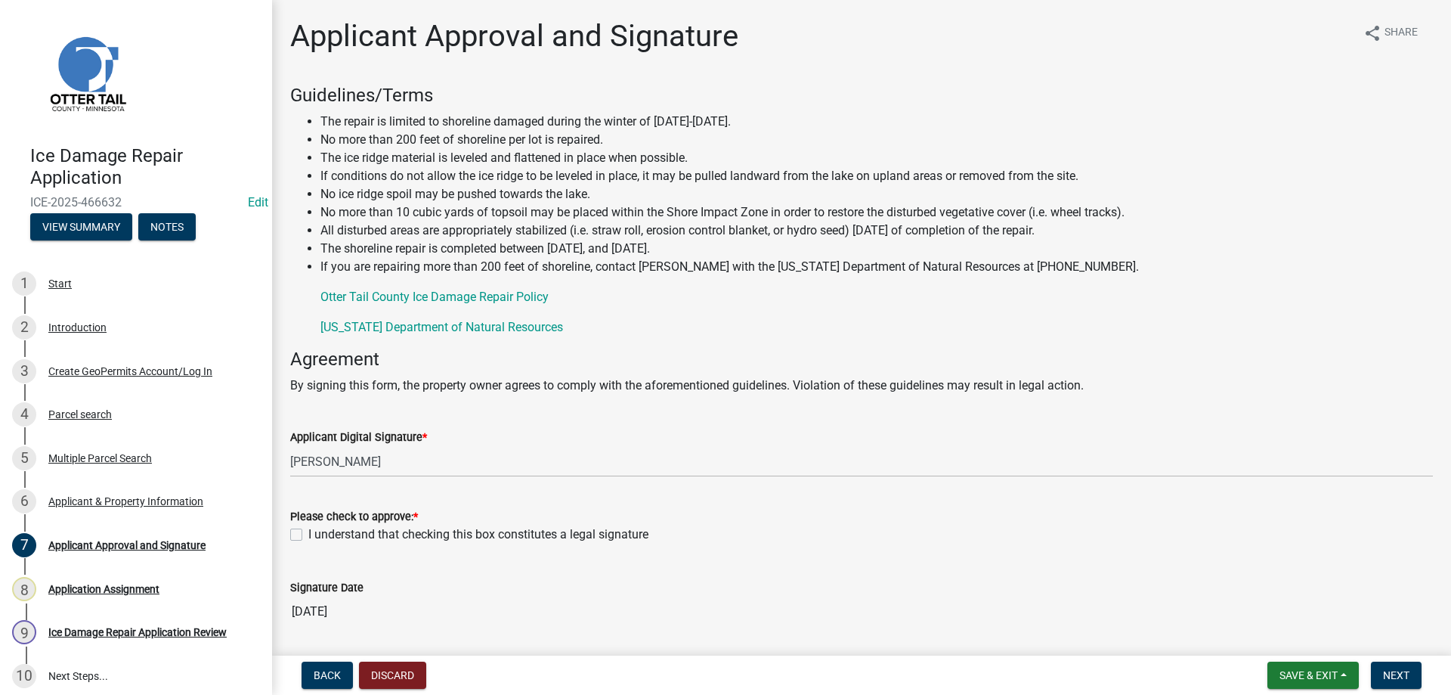
click at [308, 537] on label "I understand that checking this box constitutes a legal signature" at bounding box center [478, 534] width 340 height 18
click at [308, 535] on input "I understand that checking this box constitutes a legal signature" at bounding box center [313, 530] width 10 height 10
checkbox input "true"
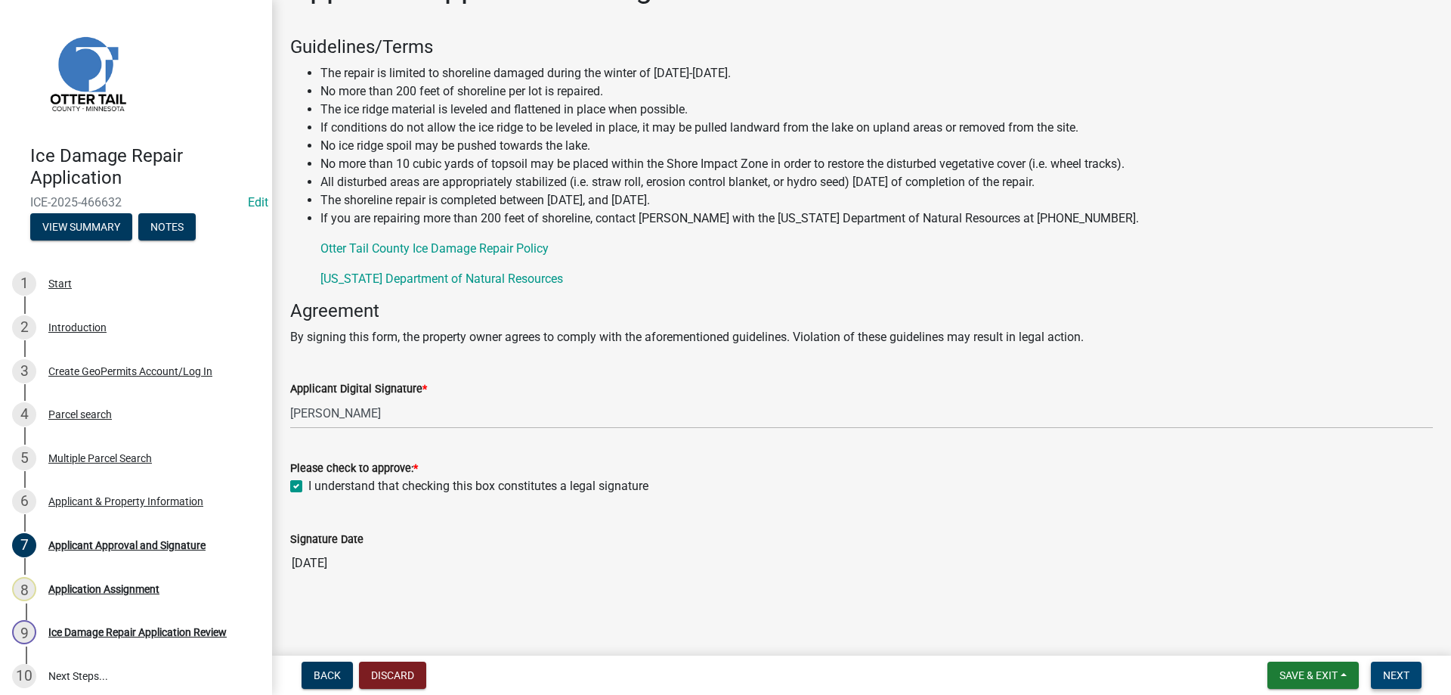
click at [1395, 675] on span "Next" at bounding box center [1396, 675] width 26 height 12
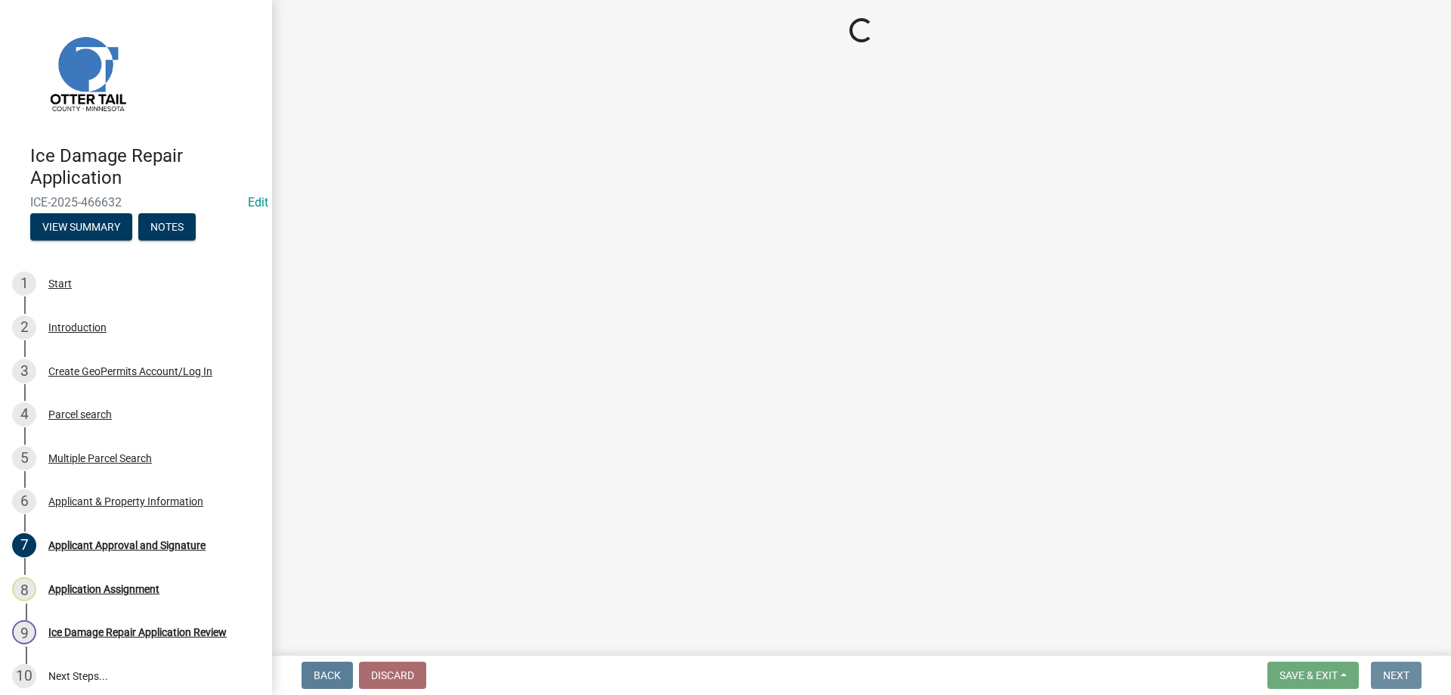
scroll to position [0, 0]
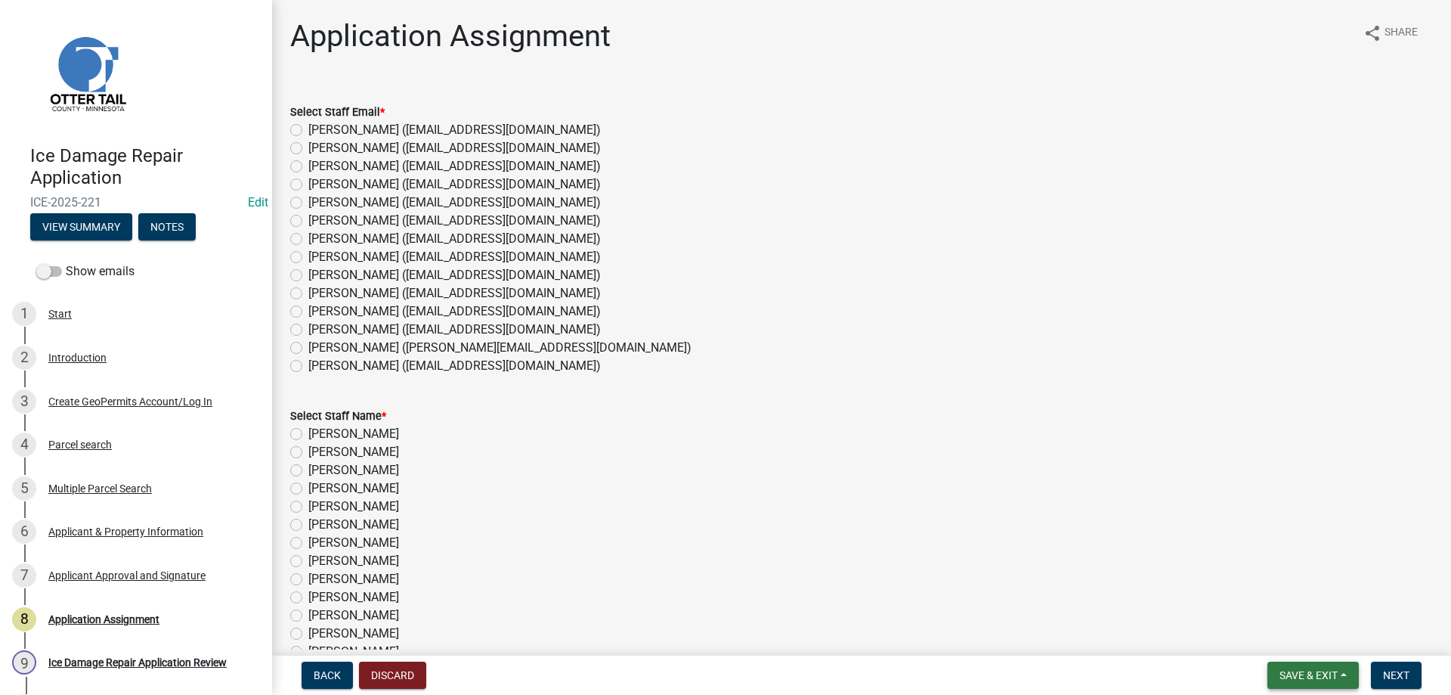
click at [1291, 677] on span "Save & Exit" at bounding box center [1309, 675] width 58 height 12
click at [1275, 635] on button "Save & Exit" at bounding box center [1298, 636] width 121 height 36
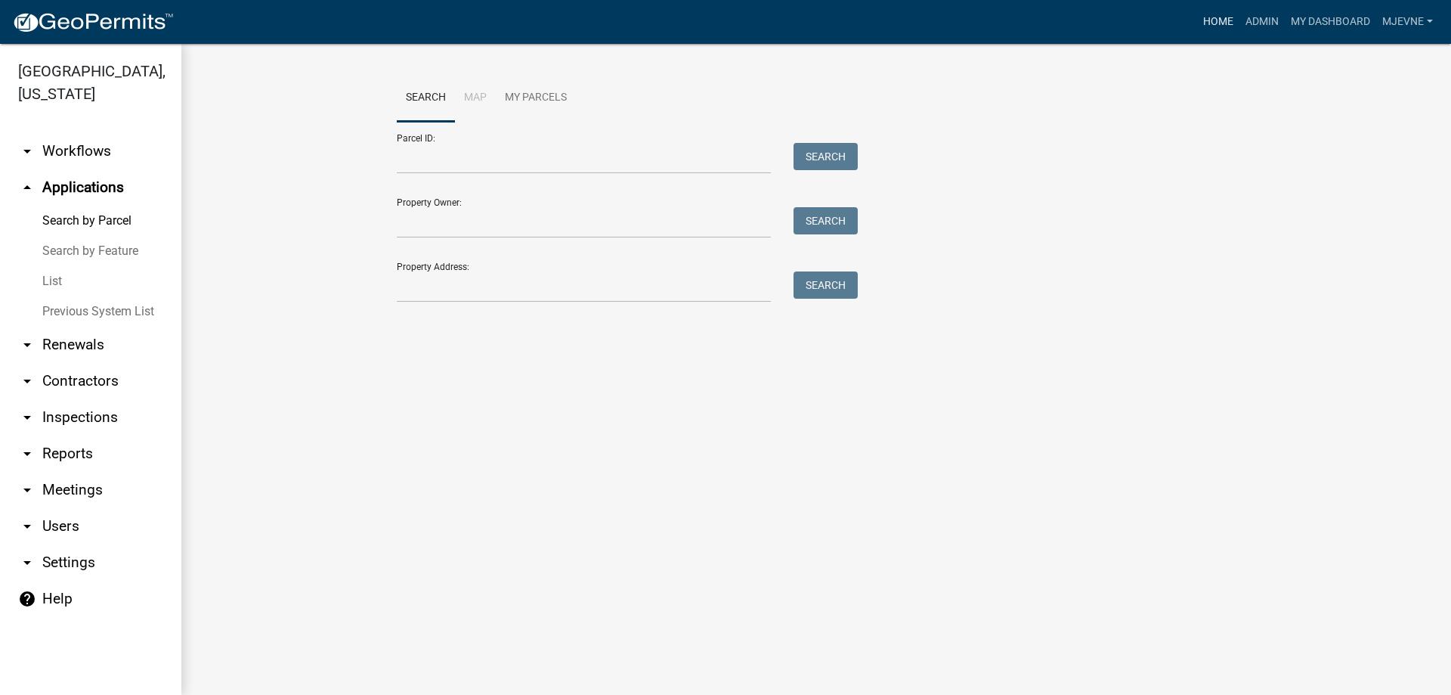
click at [1220, 18] on link "Home" at bounding box center [1218, 22] width 42 height 29
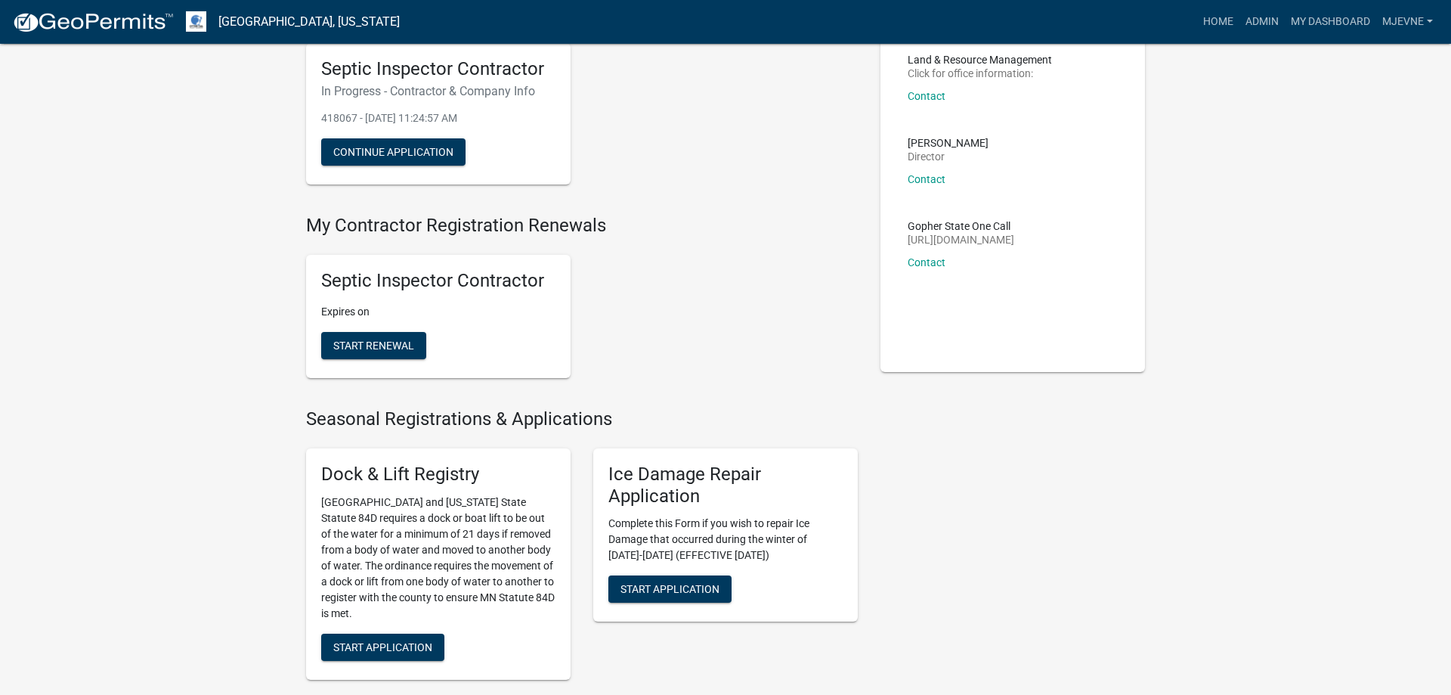
scroll to position [386, 0]
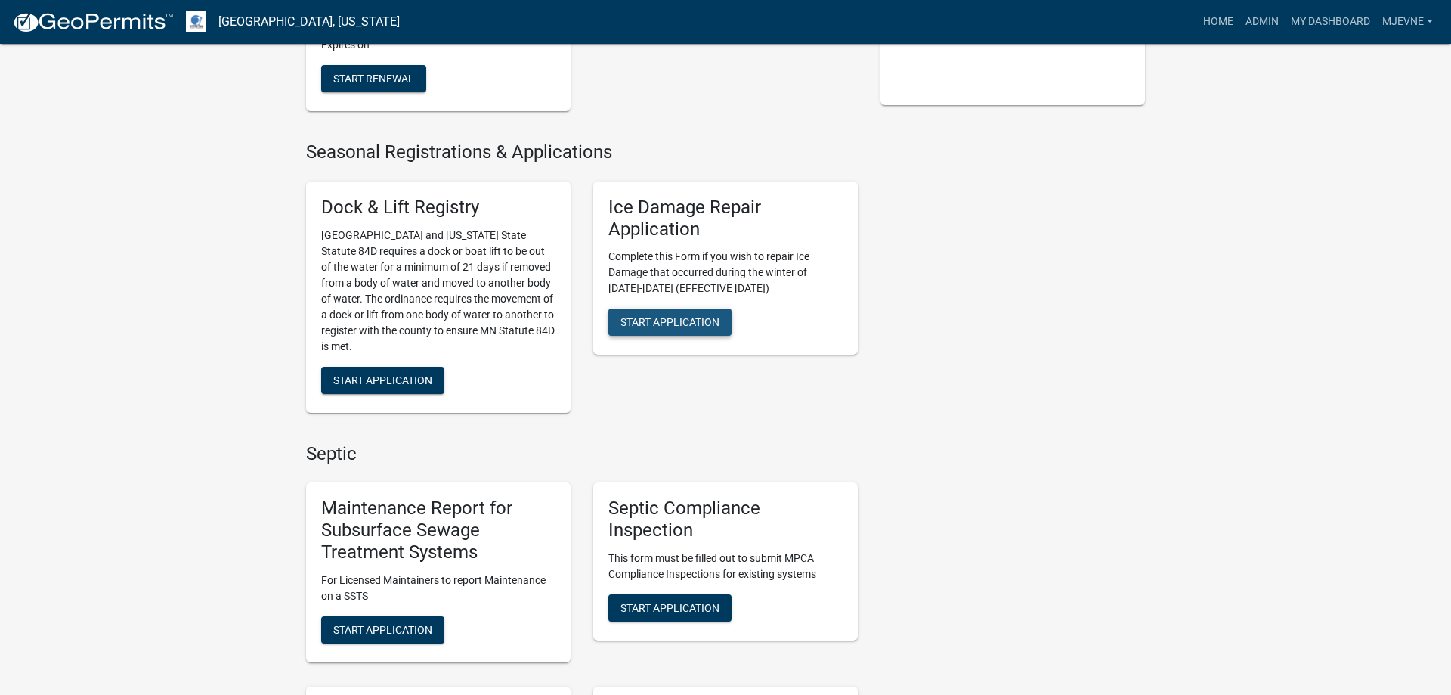
click at [675, 326] on span "Start Application" at bounding box center [670, 322] width 99 height 12
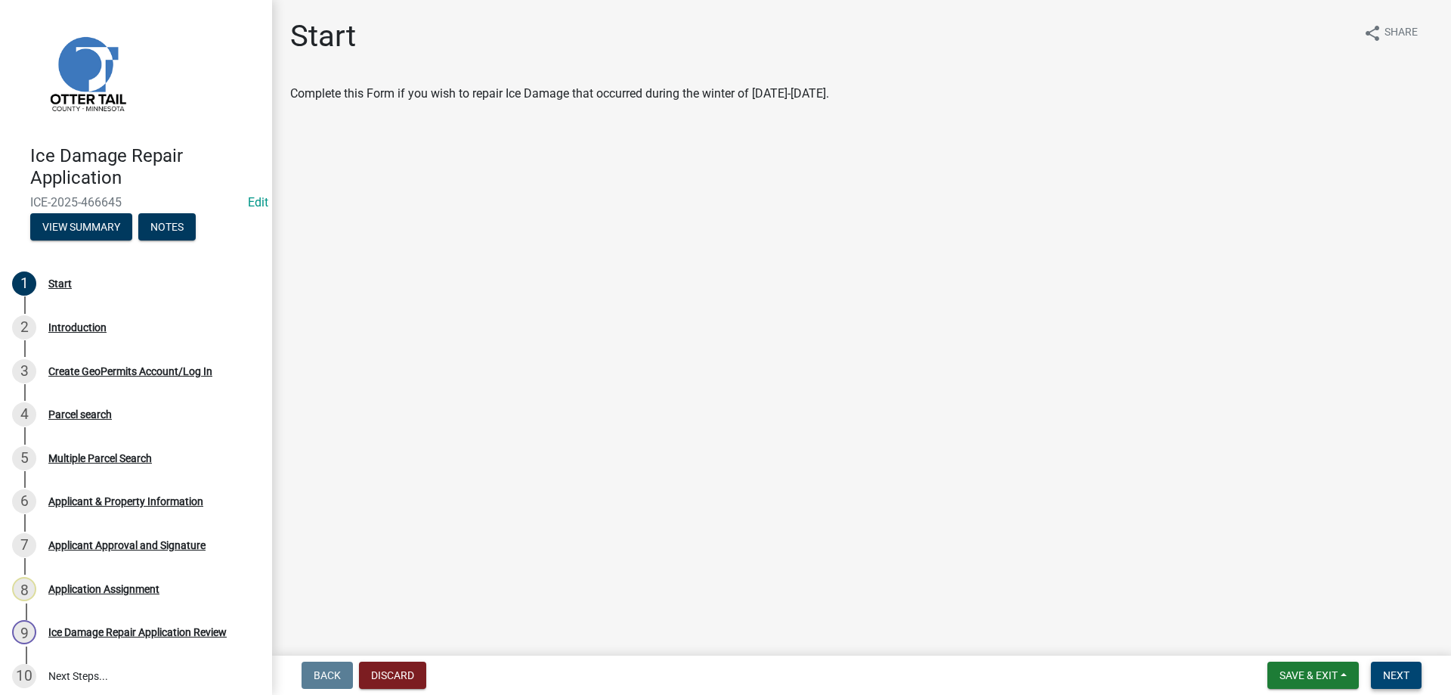
click at [1392, 677] on span "Next" at bounding box center [1396, 675] width 26 height 12
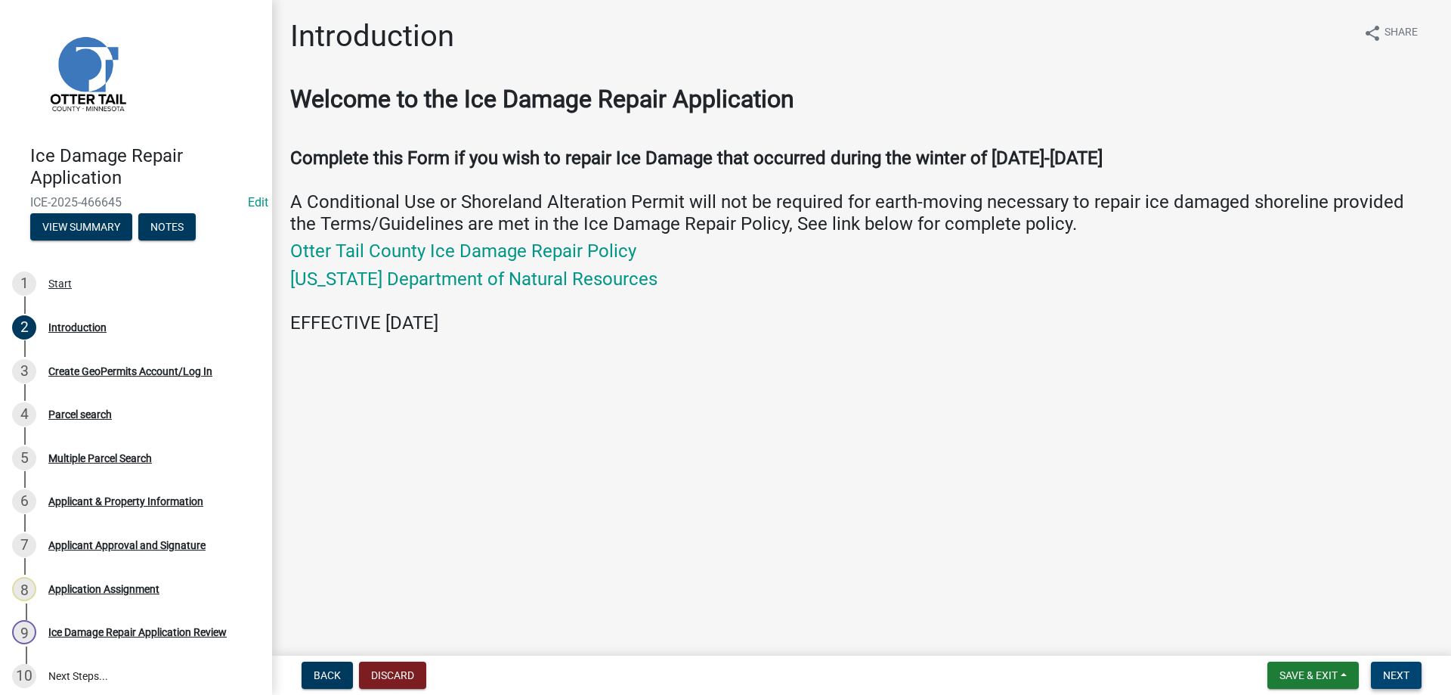
click at [1392, 677] on span "Next" at bounding box center [1396, 675] width 26 height 12
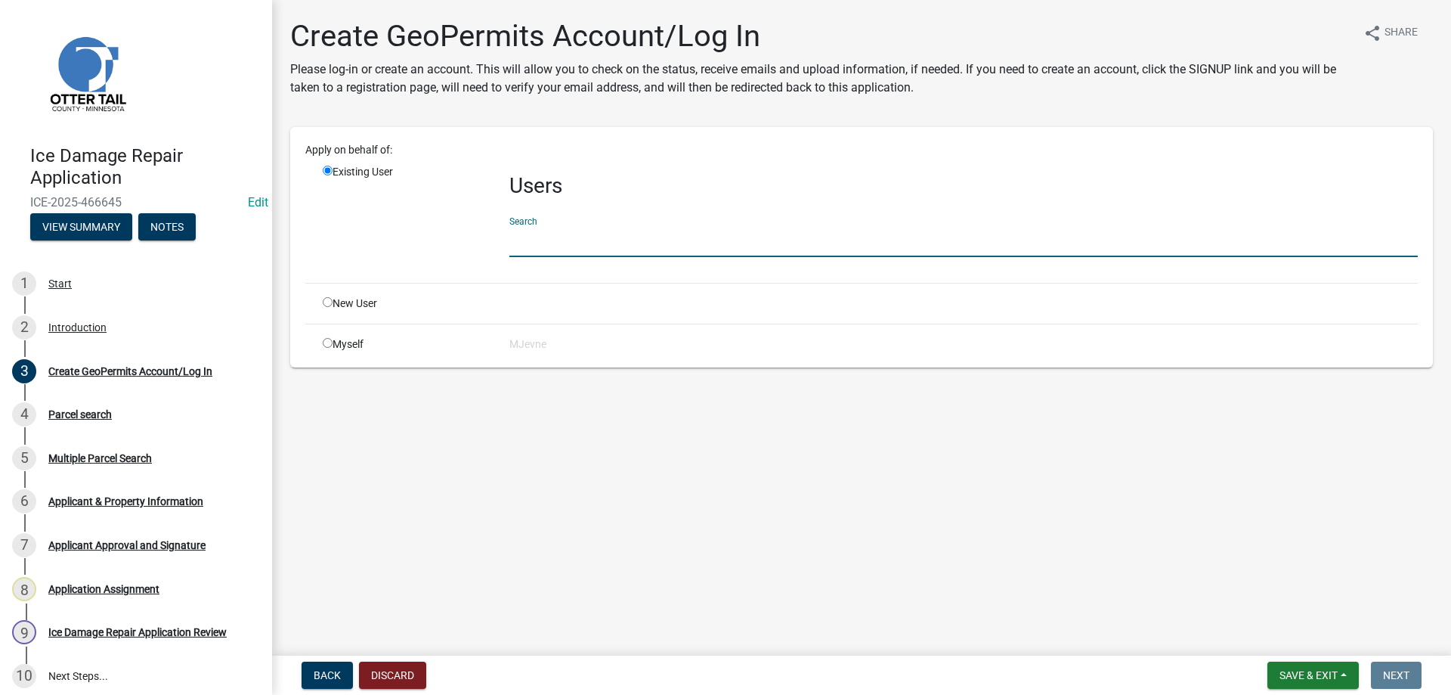
click at [593, 240] on input "text" at bounding box center [963, 241] width 909 height 31
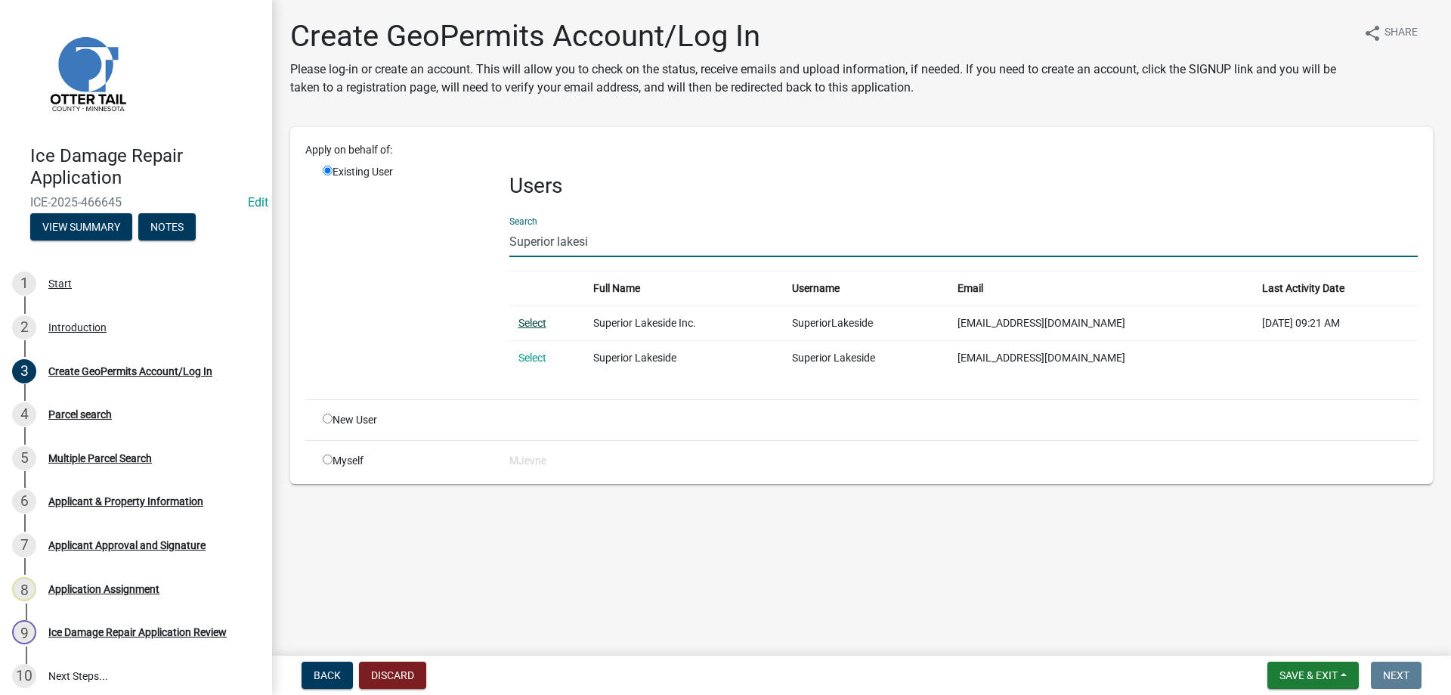
type input "Superior lakesi"
click at [528, 322] on link "Select" at bounding box center [533, 323] width 28 height 12
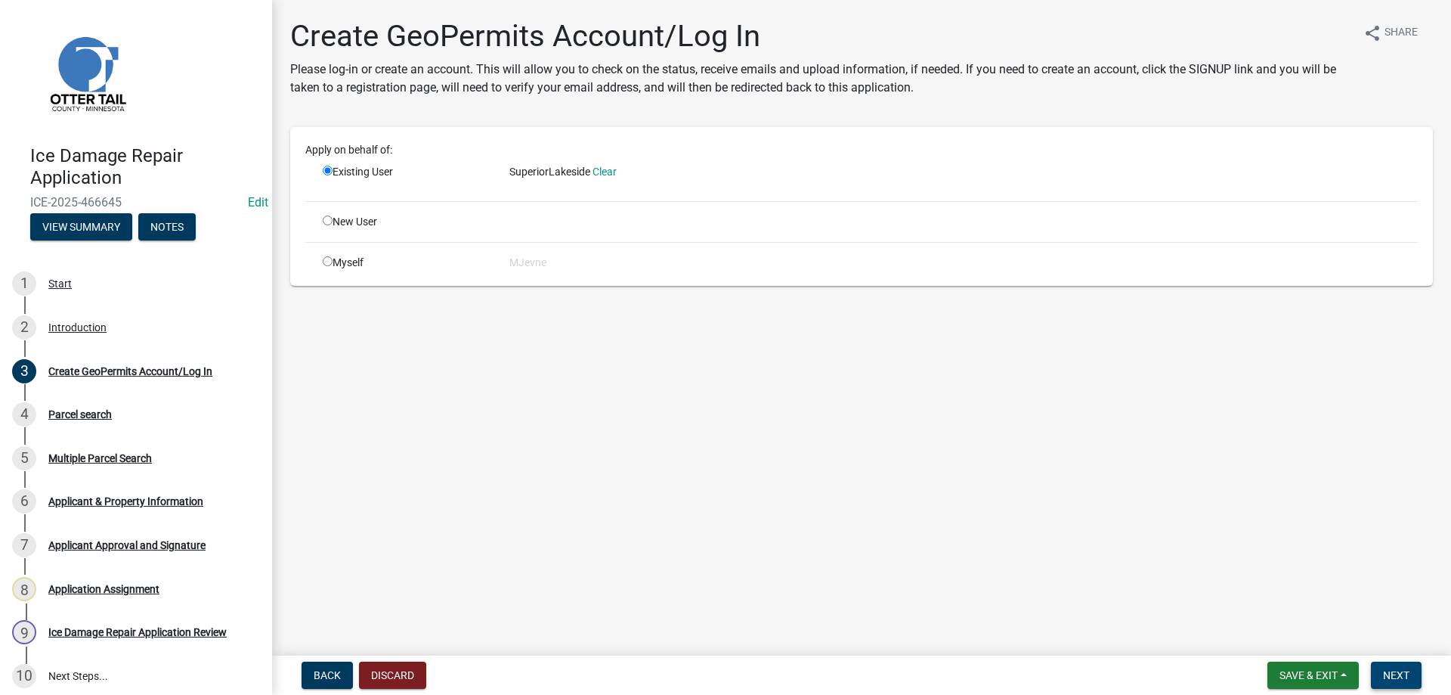
click at [1394, 681] on span "Next" at bounding box center [1396, 675] width 26 height 12
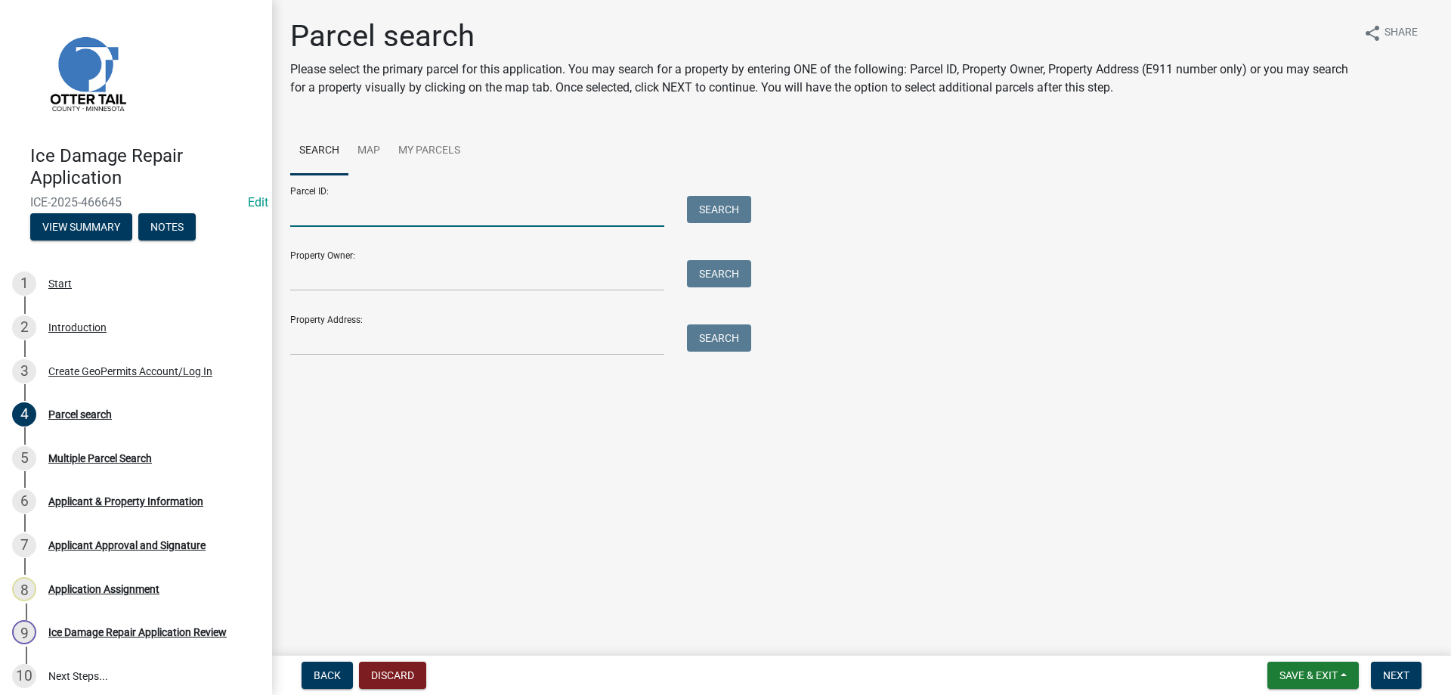
click at [310, 204] on input "Parcel ID:" at bounding box center [477, 211] width 374 height 31
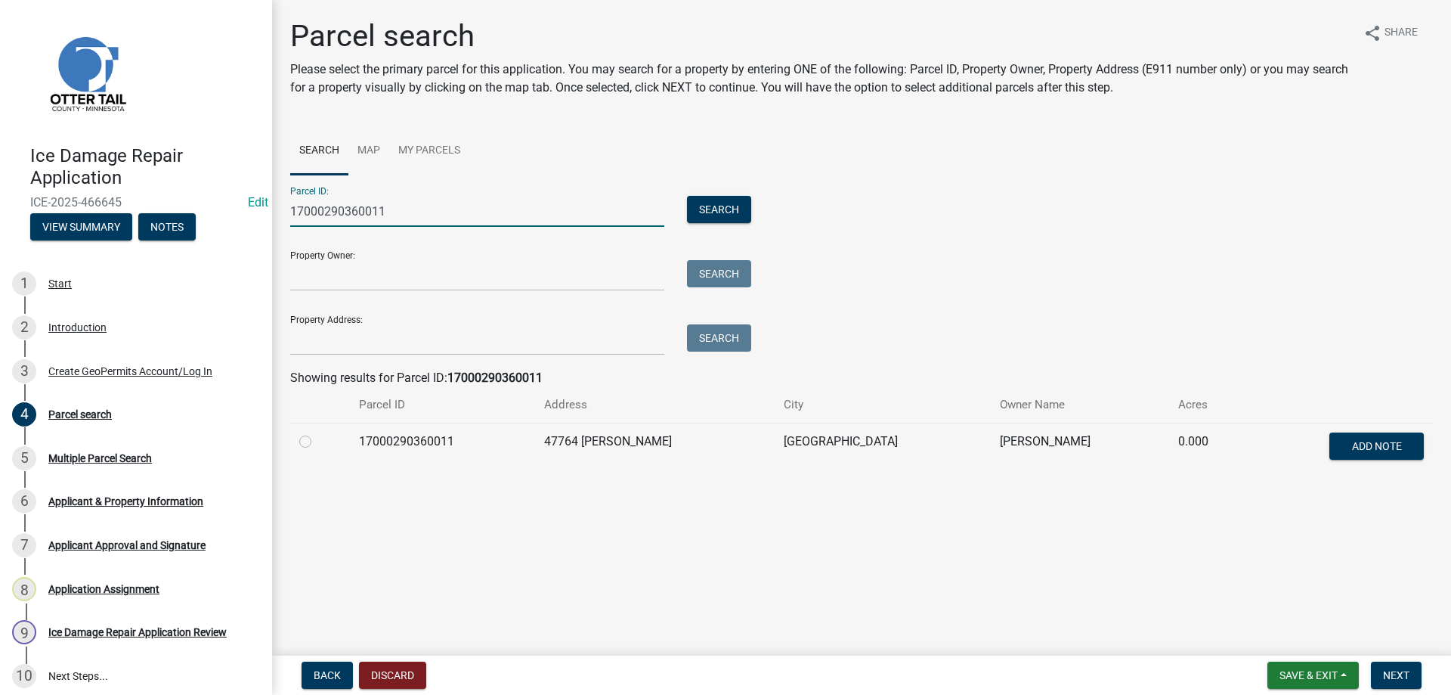
type input "17000290360011"
click at [317, 432] on label at bounding box center [317, 432] width 0 height 0
click at [317, 441] on input "radio" at bounding box center [322, 437] width 10 height 10
radio input "true"
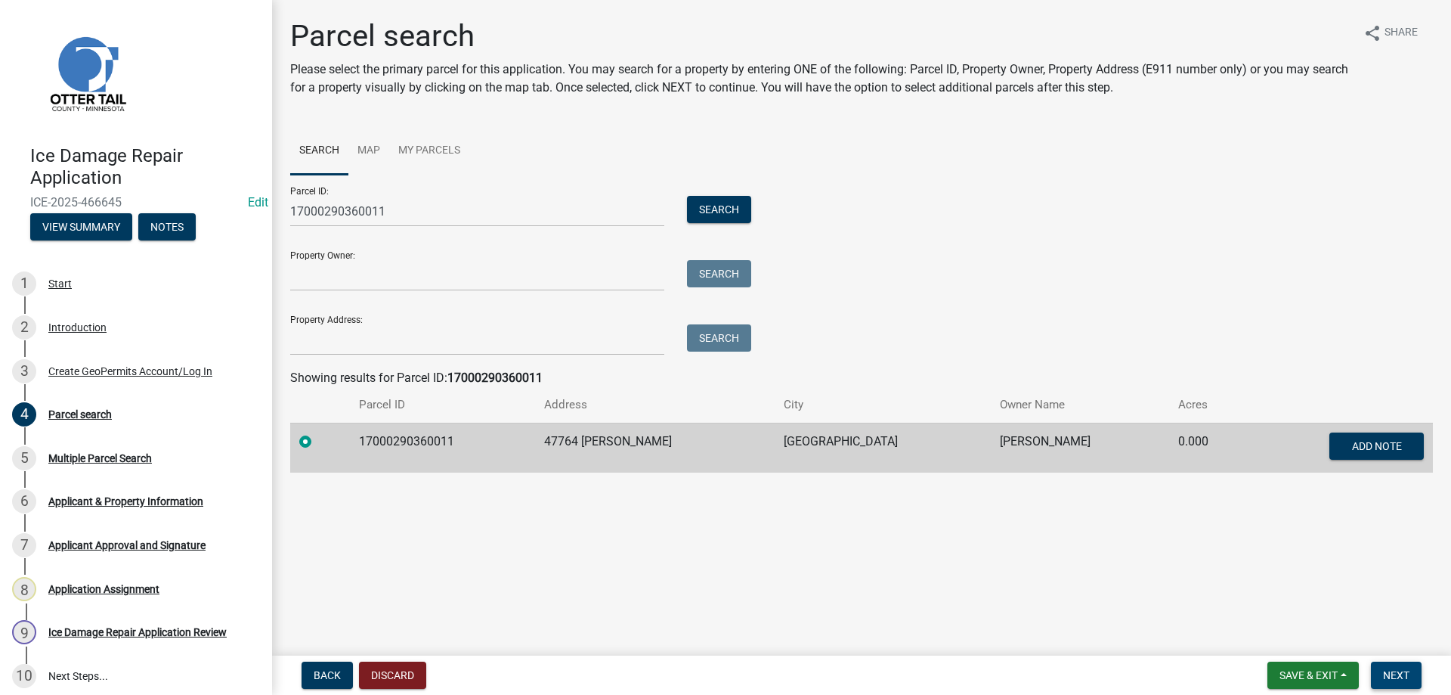
click at [1396, 671] on span "Next" at bounding box center [1396, 675] width 26 height 12
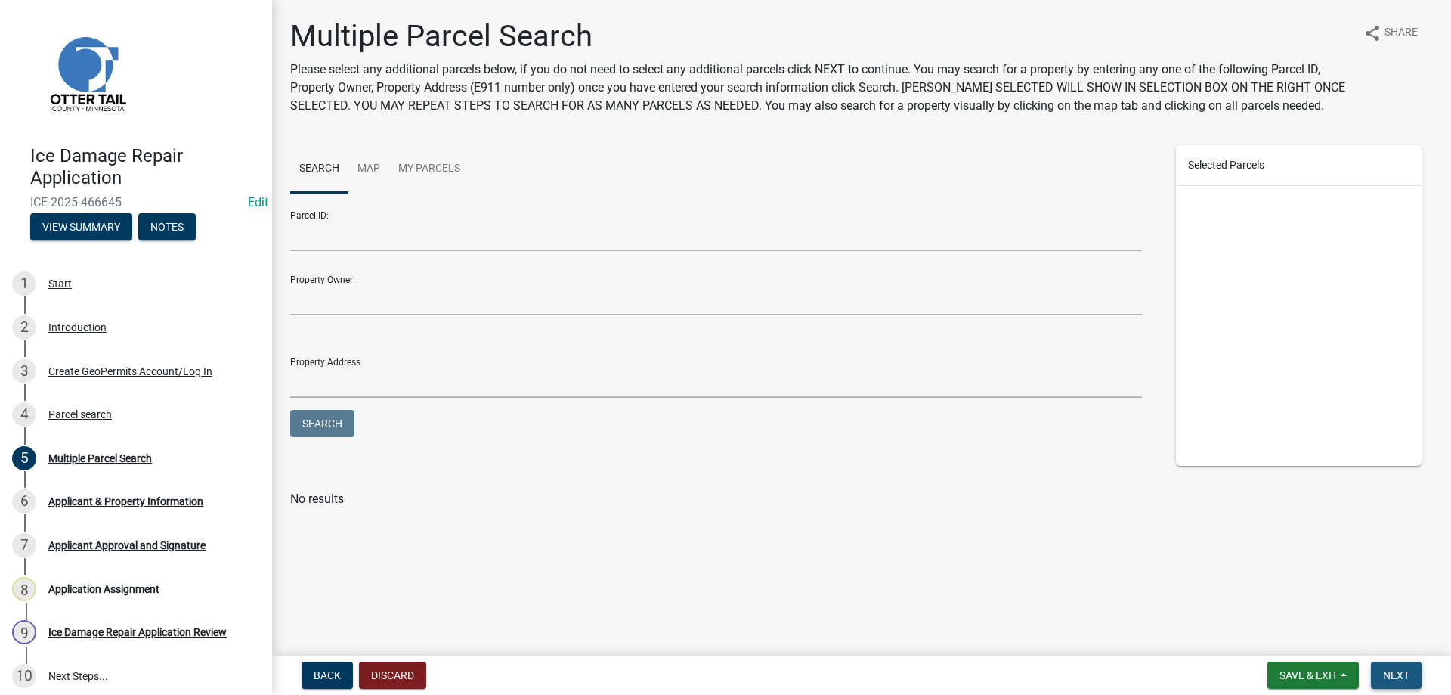
click at [1397, 681] on span "Next" at bounding box center [1396, 675] width 26 height 12
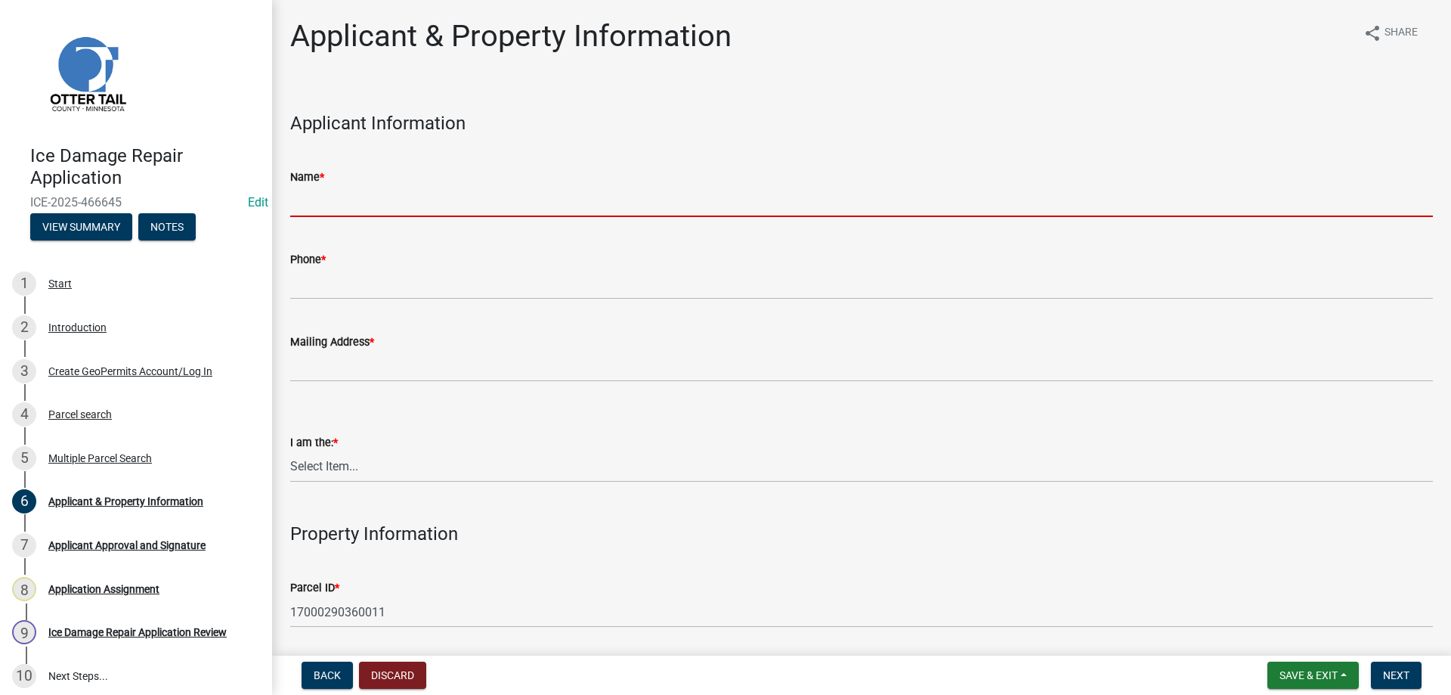
click at [346, 200] on input "Name *" at bounding box center [861, 201] width 1143 height 31
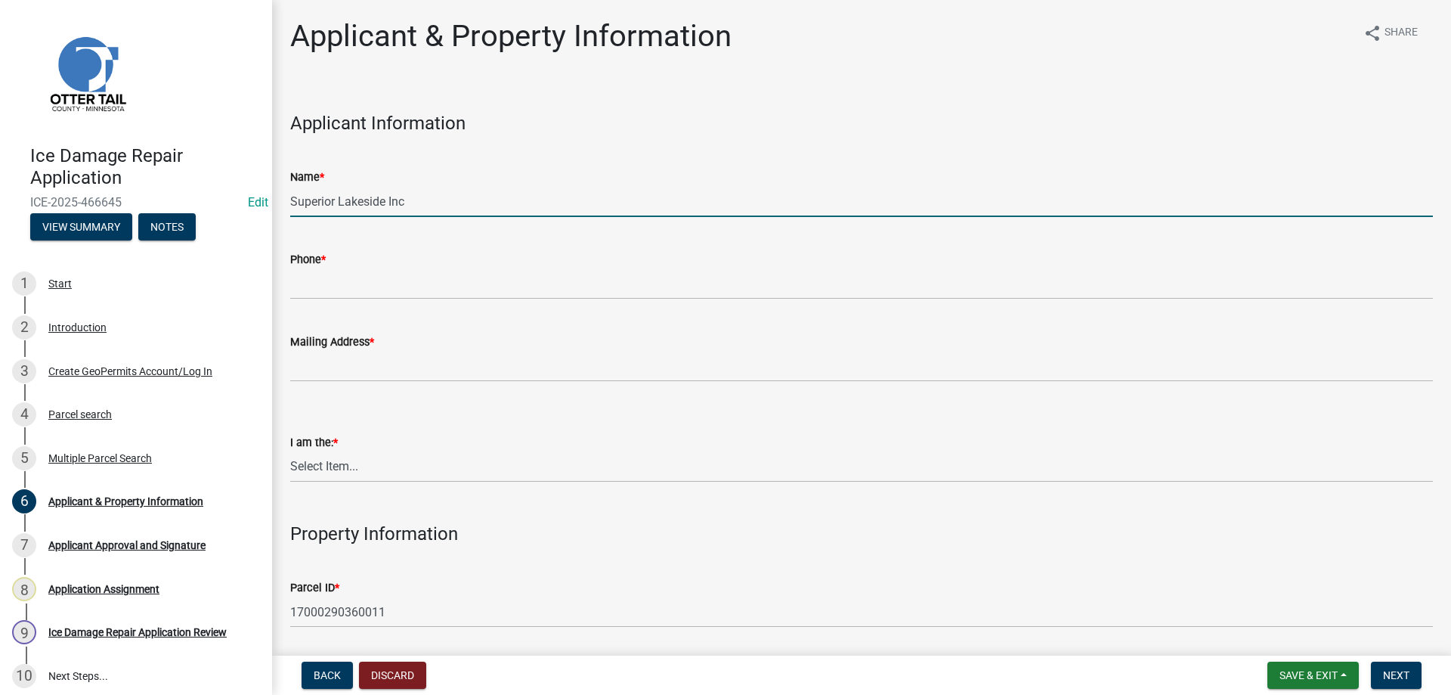
type input "Superior Lakeside Inc"
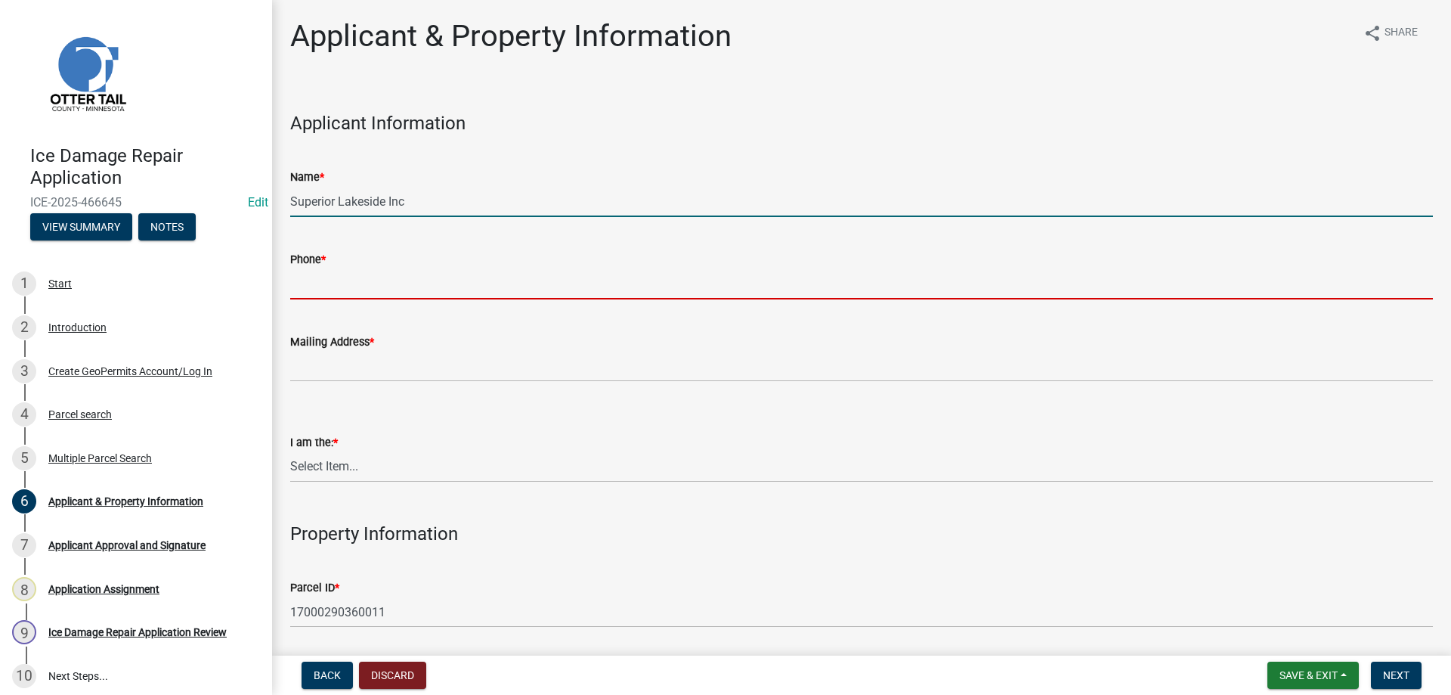
click at [321, 277] on input "Phone *" at bounding box center [861, 283] width 1143 height 31
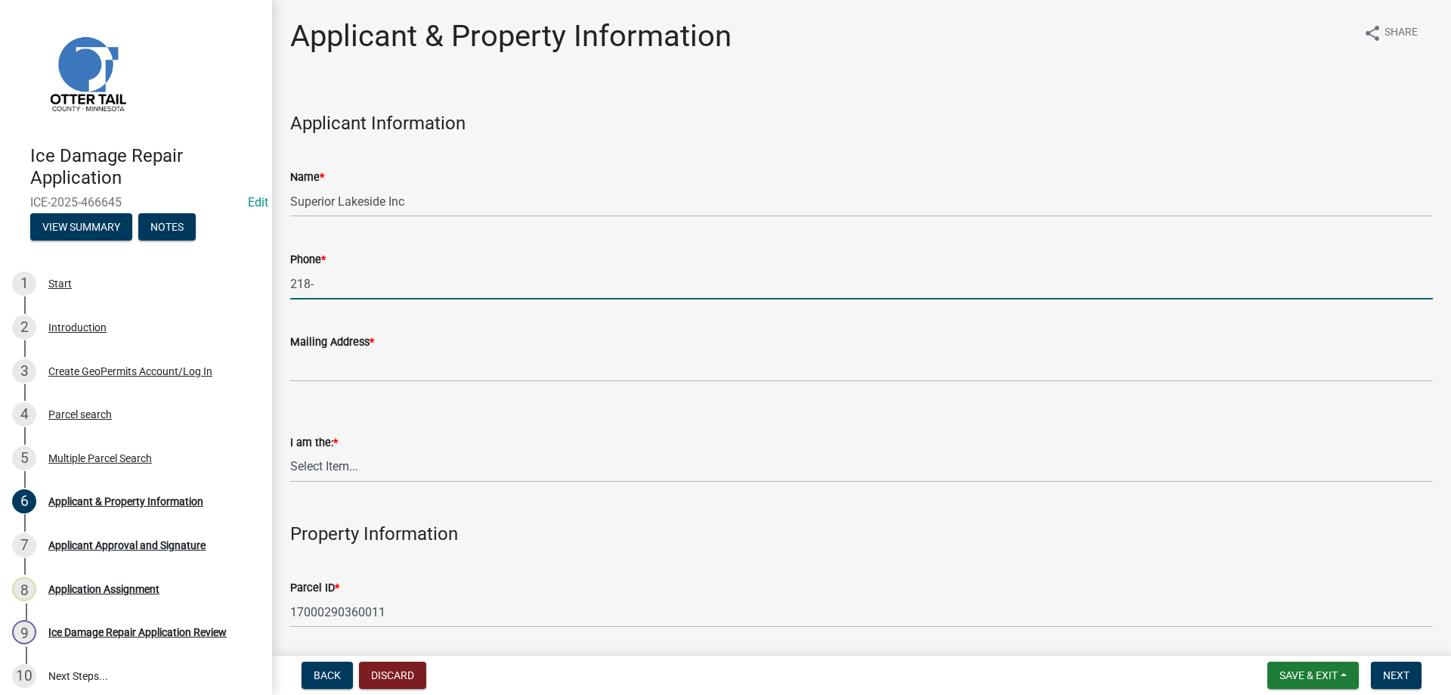
click at [324, 286] on input "218-" at bounding box center [861, 283] width 1143 height 31
type input "218-532-2500"
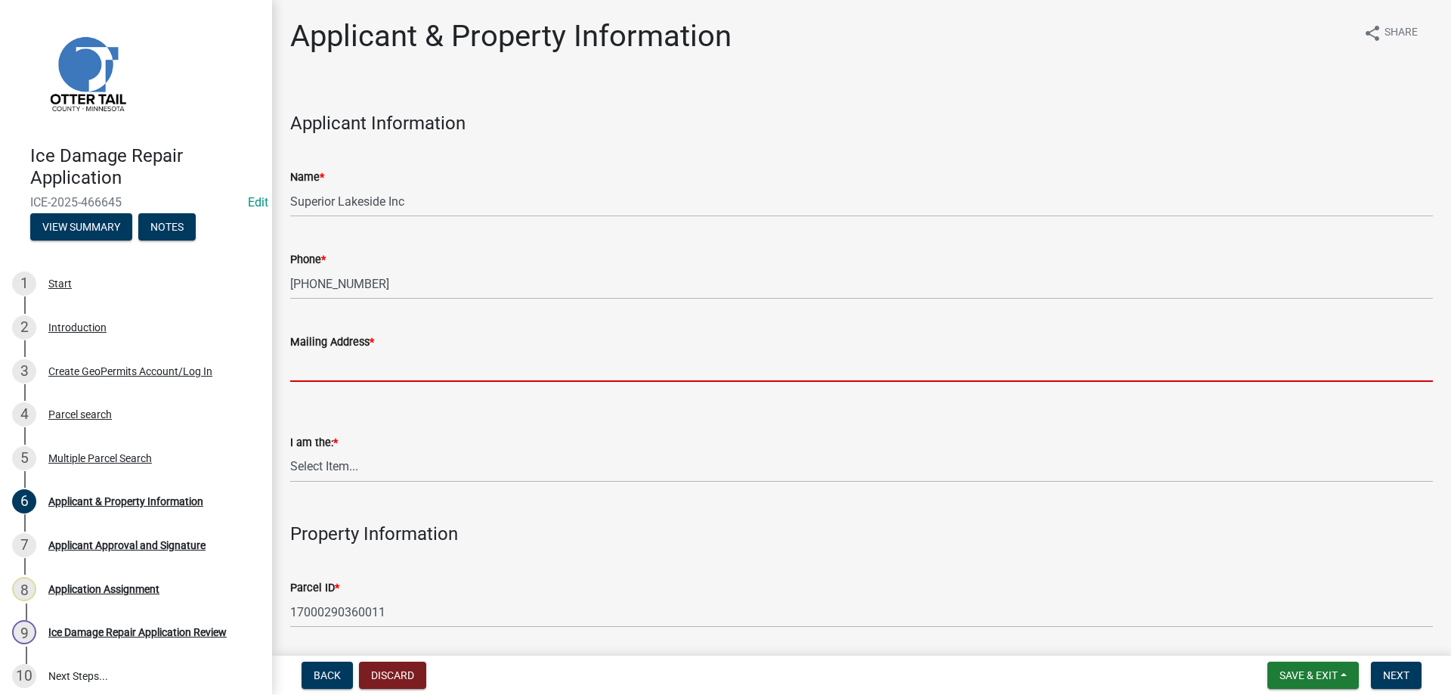
paste input "49695 County Hwy 9, Pelican Rapids, MN 56572"
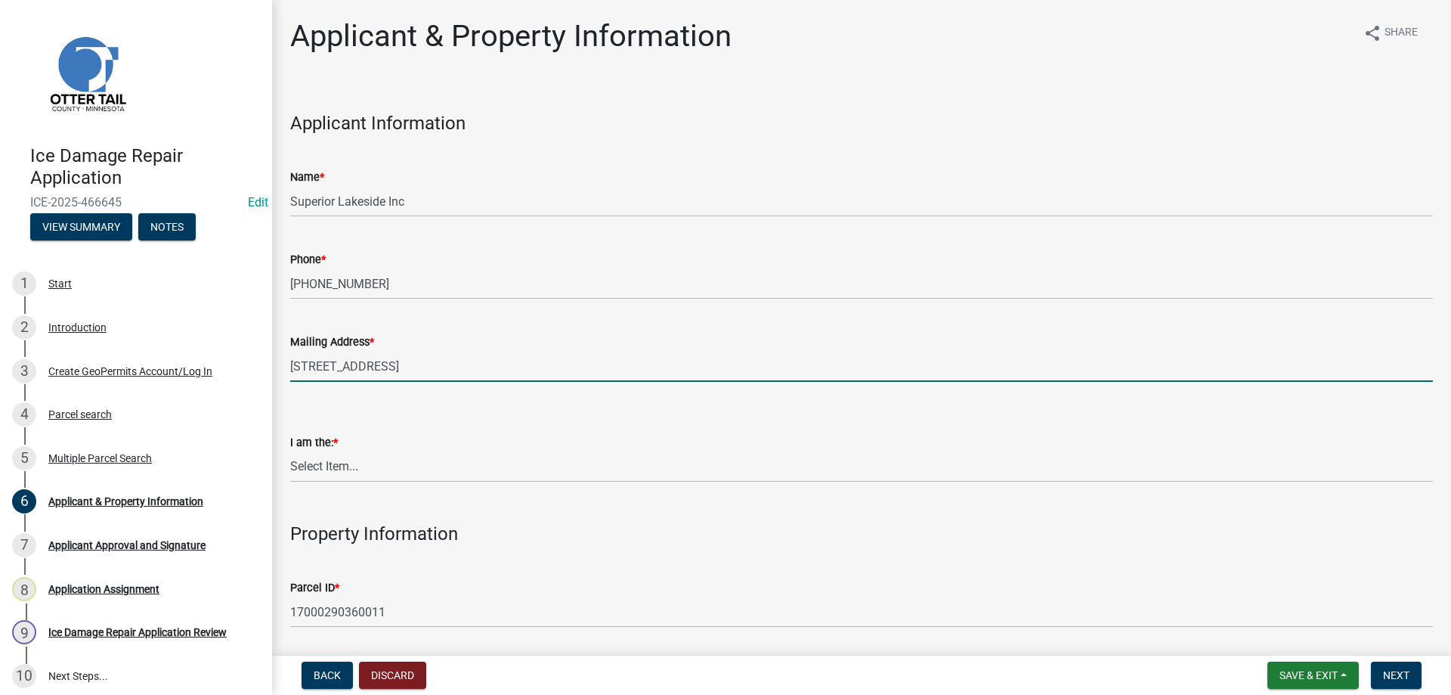
type input "49695 County Hwy 9, Pelican Rapids, MN 56572"
click at [290, 451] on select "Select Item... Property Owner Contractor Agent for Owner" at bounding box center [861, 466] width 1143 height 31
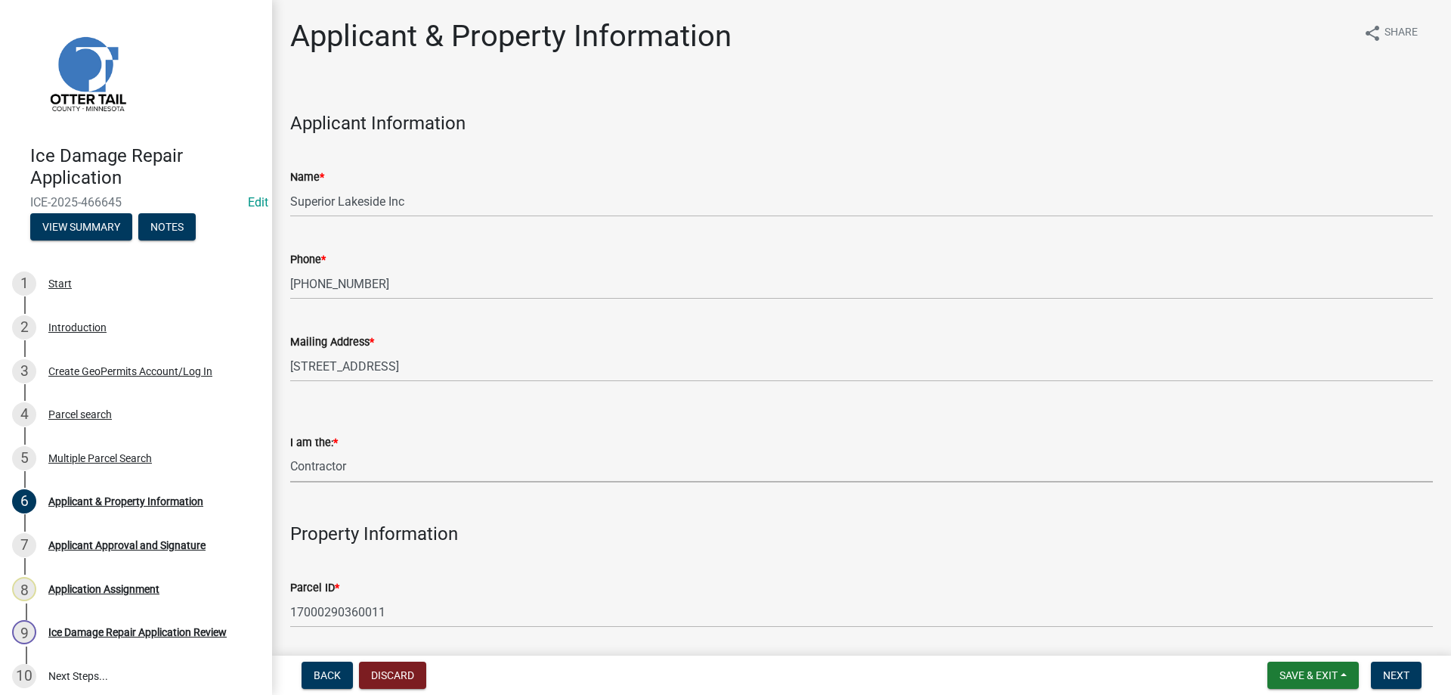
click option "Contractor" at bounding box center [0, 0] width 0 height 0
select select "fccf9972-ad93-4f59-bf9e-3a2673cf7184"
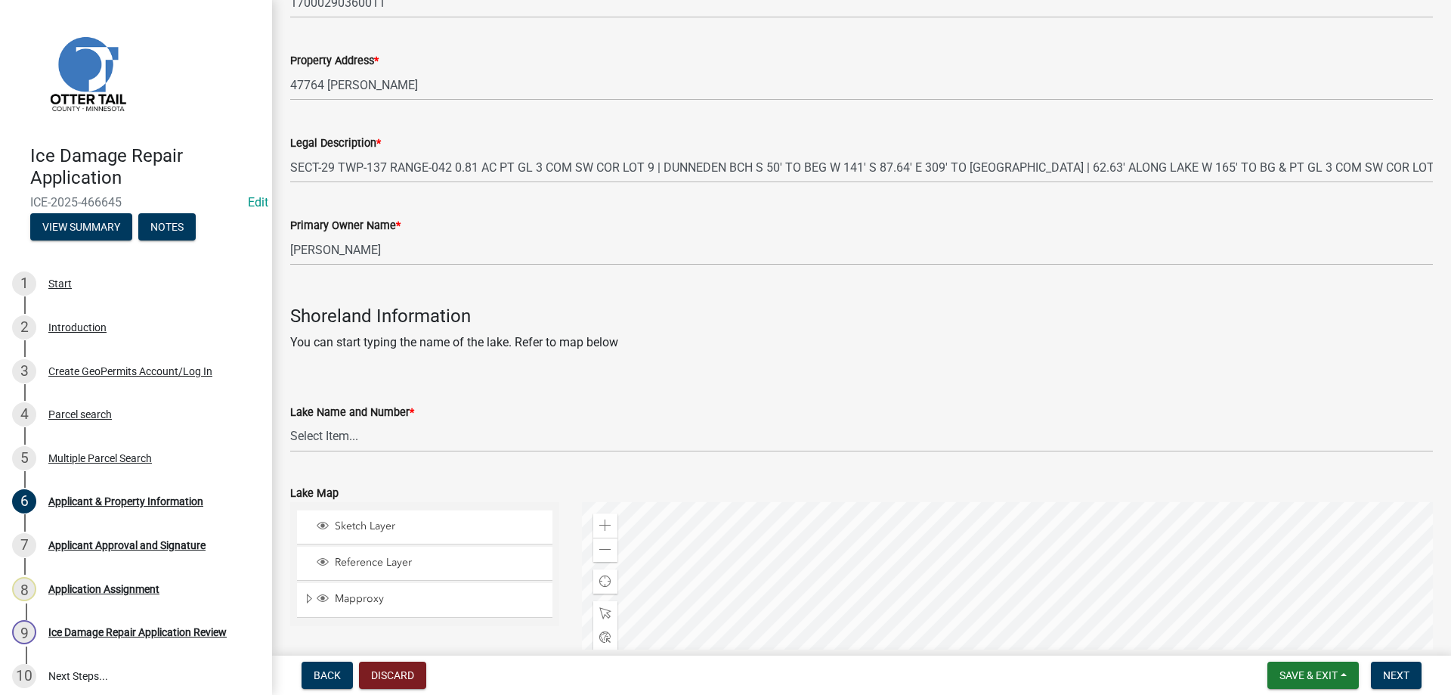
scroll to position [689, 0]
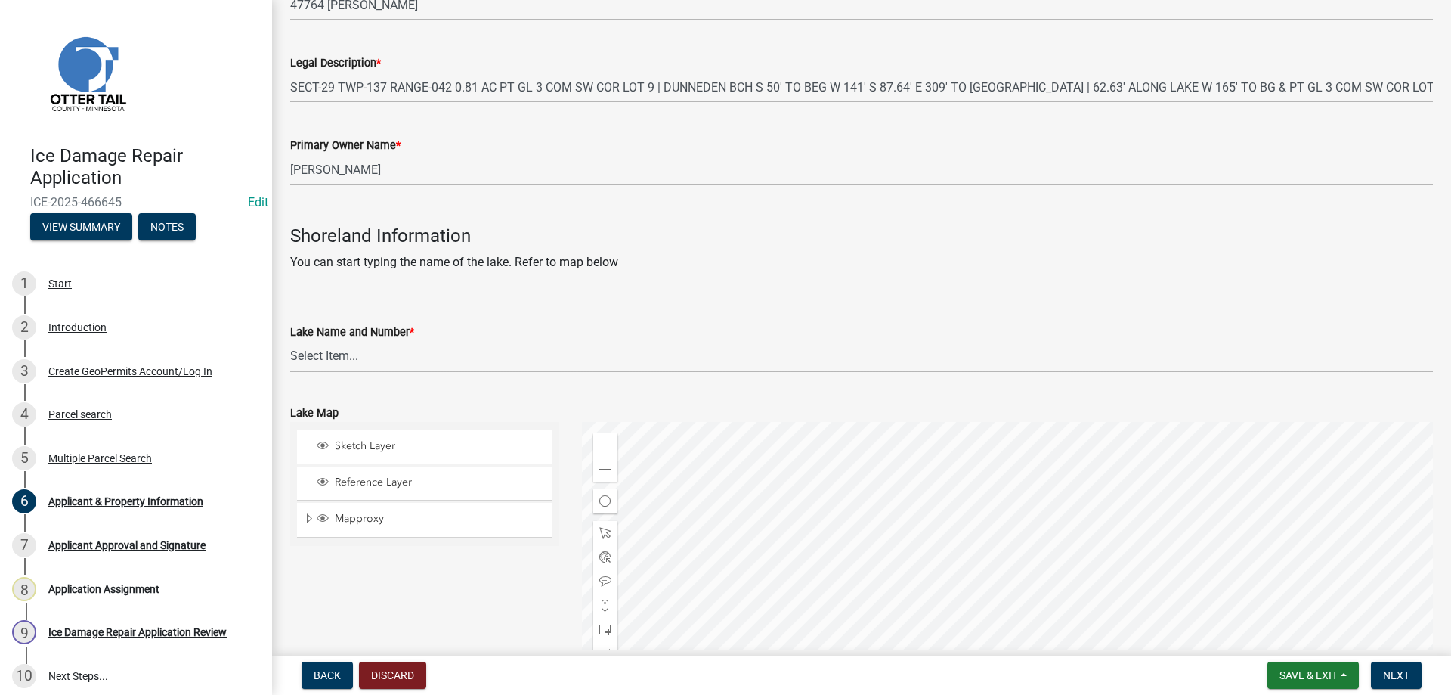
click at [290, 341] on select "Select Item... None Adley 56-031 Albert 56-118 Alfred 56-600 Alice 56-244 Alice…" at bounding box center [861, 356] width 1143 height 31
click option "Lizzie 56-760" at bounding box center [0, 0] width 0 height 0
select select "21cdef33-1681-41da-b7a6-3f3c66787771"
click at [516, 595] on div "Sketch Layer Reference Layer Mapproxy Municipalities Corporate Limits Low Level…" at bounding box center [425, 611] width 292 height 378
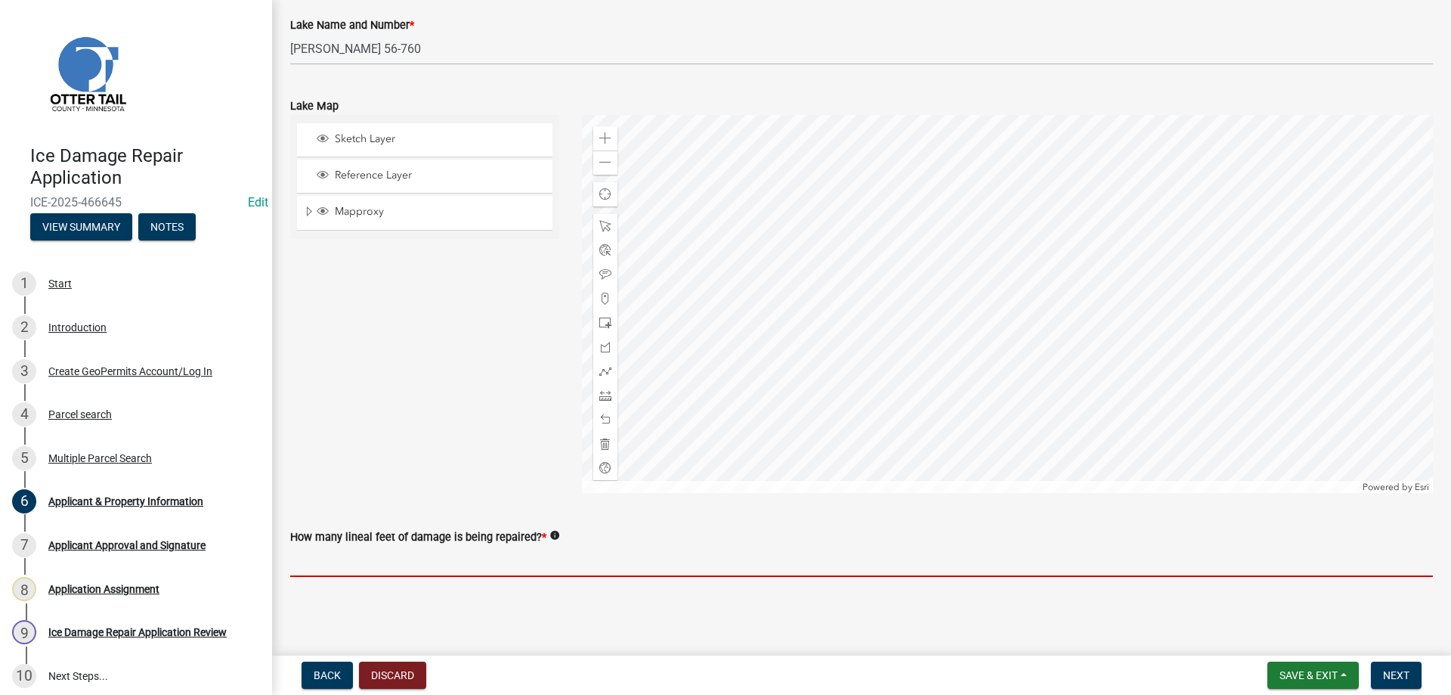
click at [435, 555] on input "text" at bounding box center [861, 561] width 1143 height 31
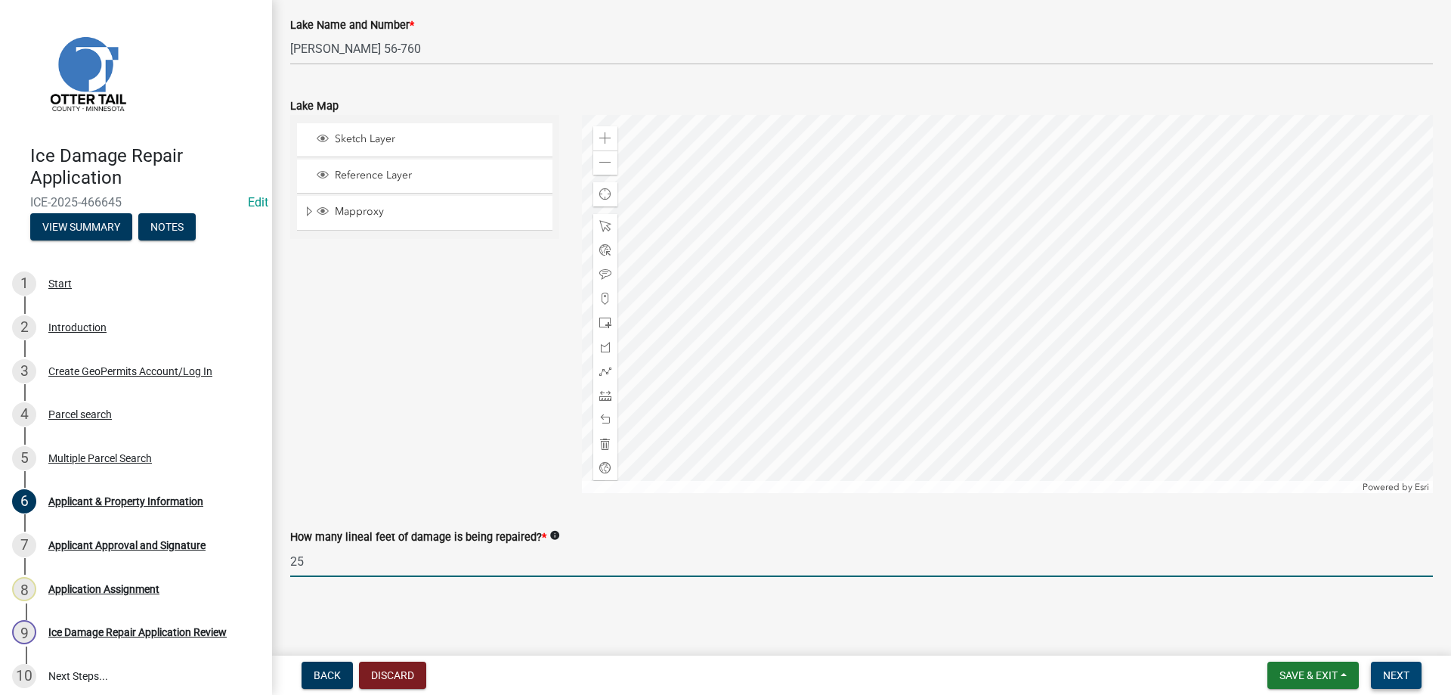
type input "25"
click at [1402, 674] on span "Next" at bounding box center [1396, 675] width 26 height 12
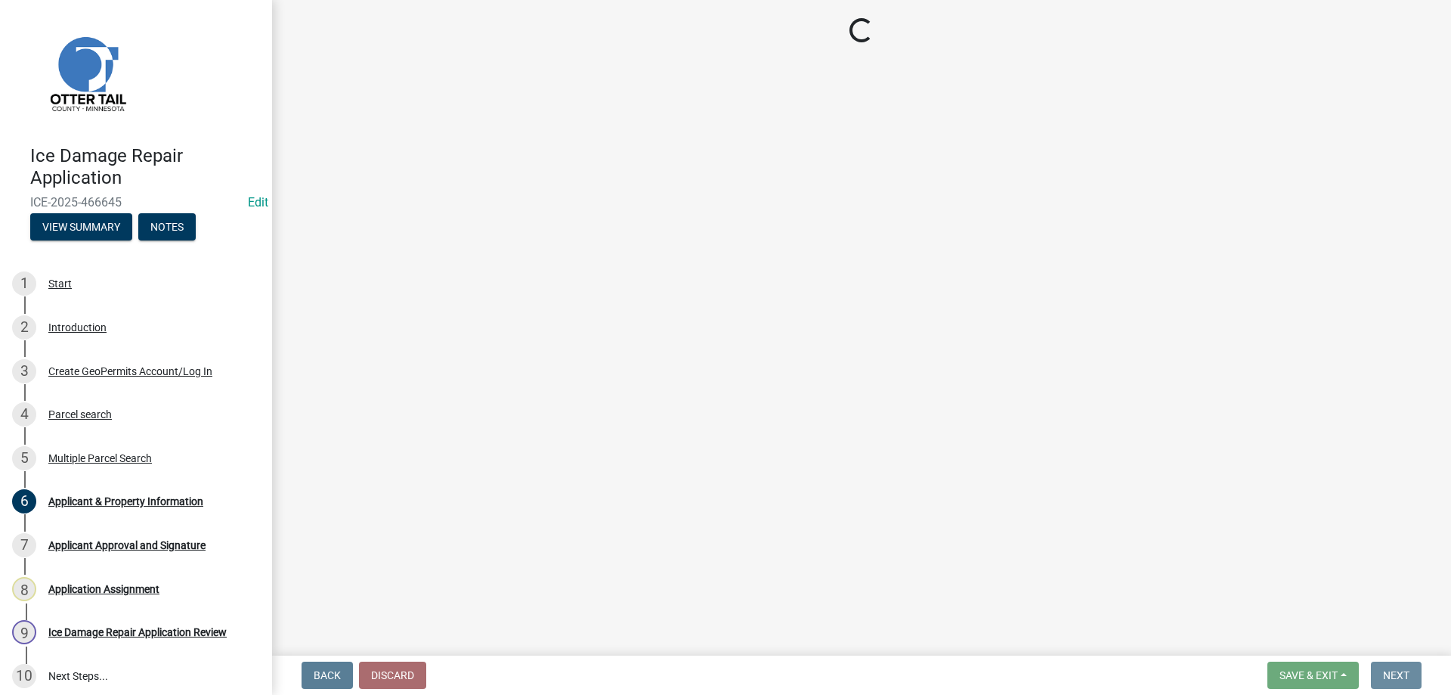
scroll to position [0, 0]
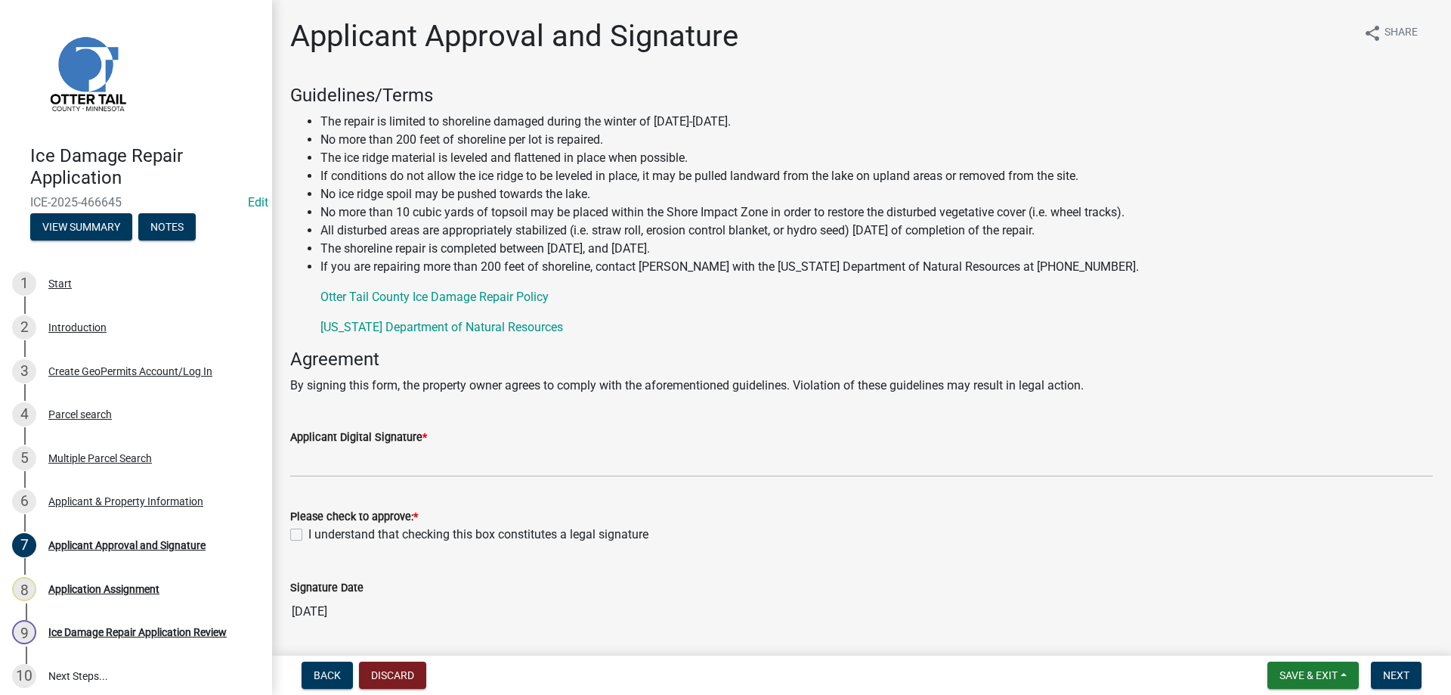
click at [308, 536] on label "I understand that checking this box constitutes a legal signature" at bounding box center [478, 534] width 340 height 18
click at [308, 535] on input "I understand that checking this box constitutes a legal signature" at bounding box center [313, 530] width 10 height 10
checkbox input "true"
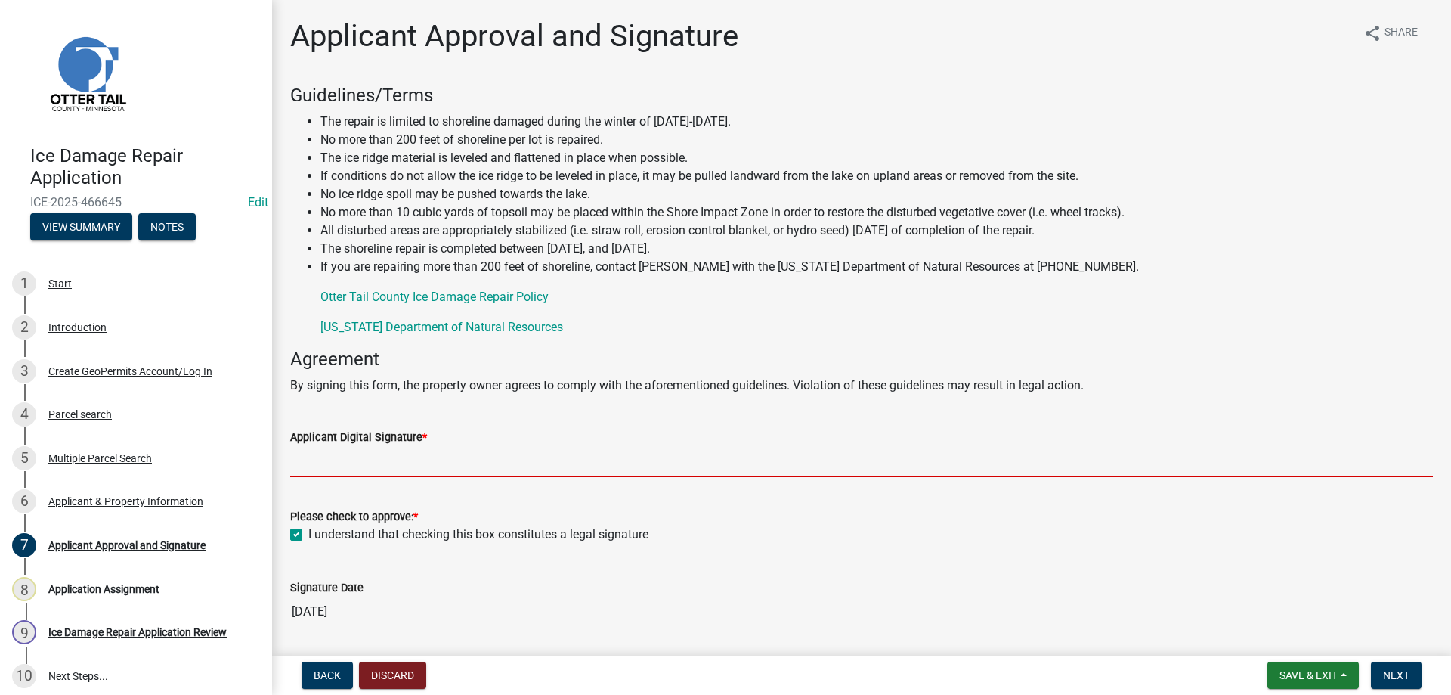
click at [311, 463] on input "Applicant Digital Signature *" at bounding box center [861, 461] width 1143 height 31
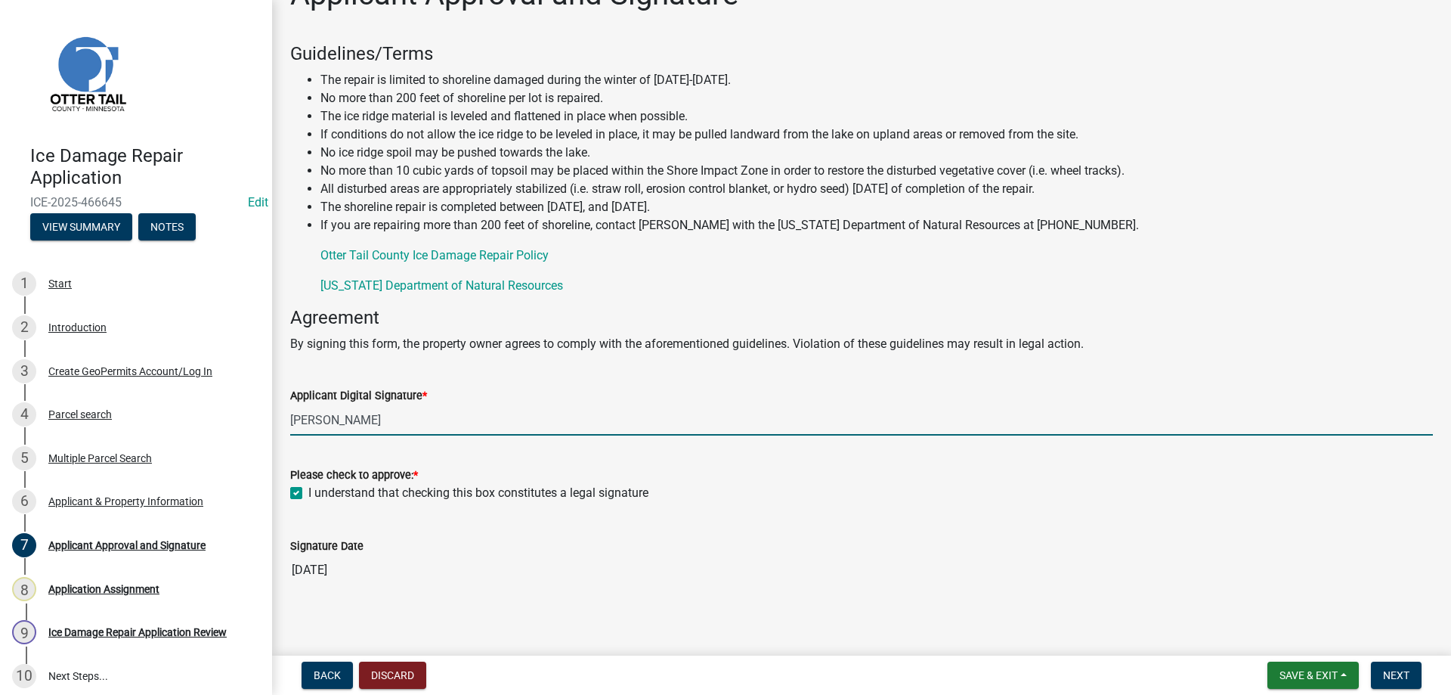
scroll to position [51, 0]
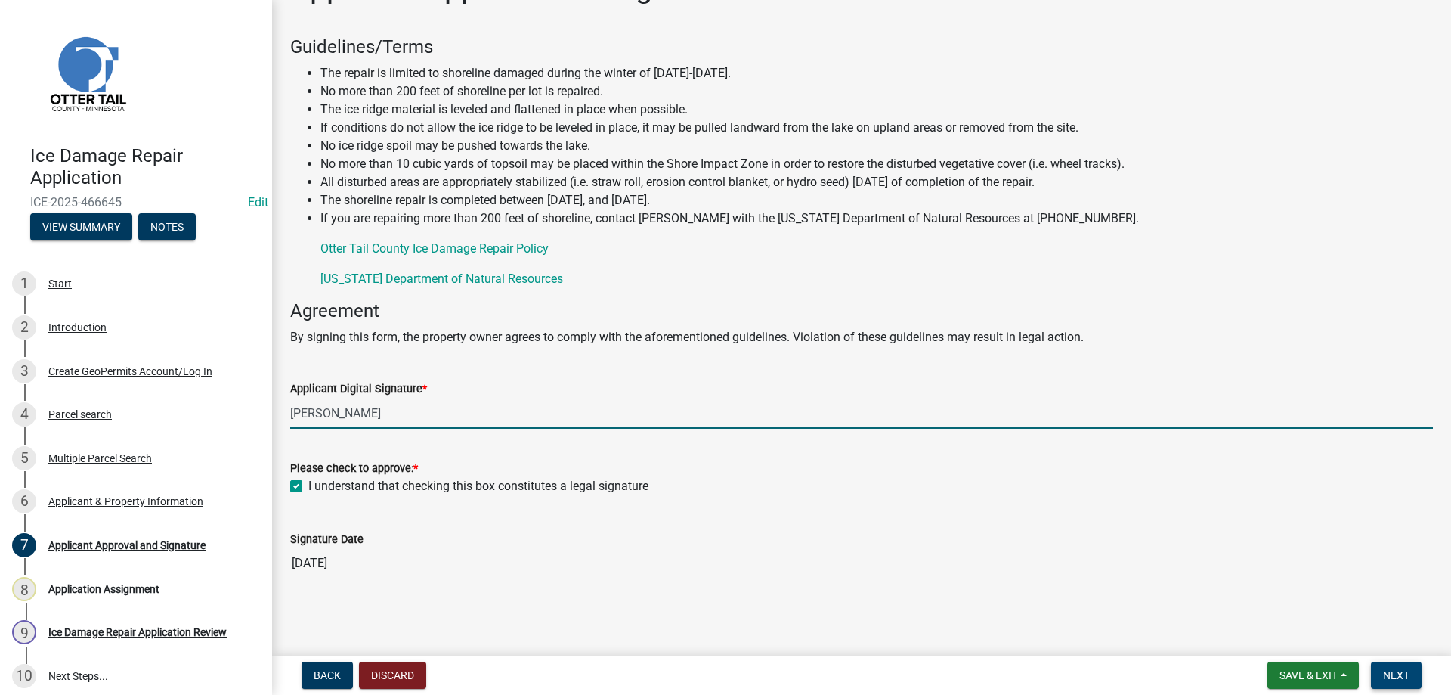
type input "Greg"
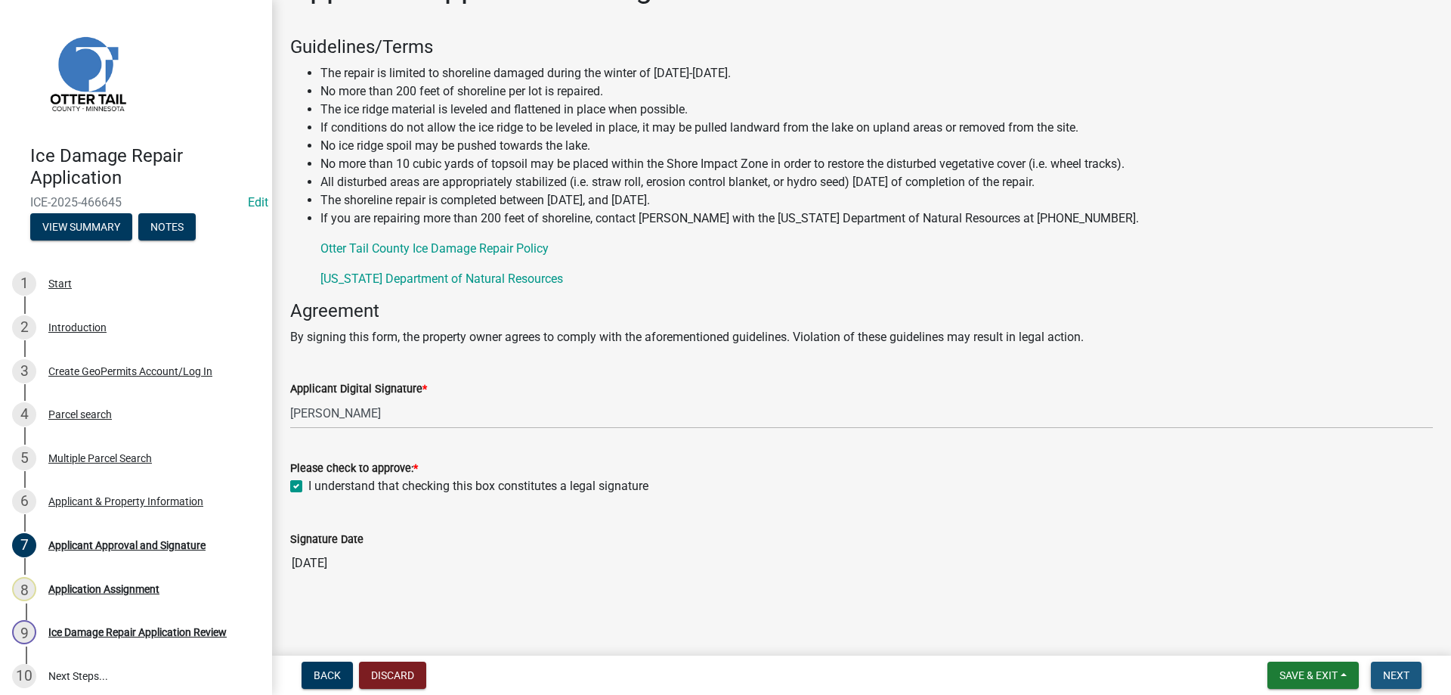
click at [1397, 674] on span "Next" at bounding box center [1396, 675] width 26 height 12
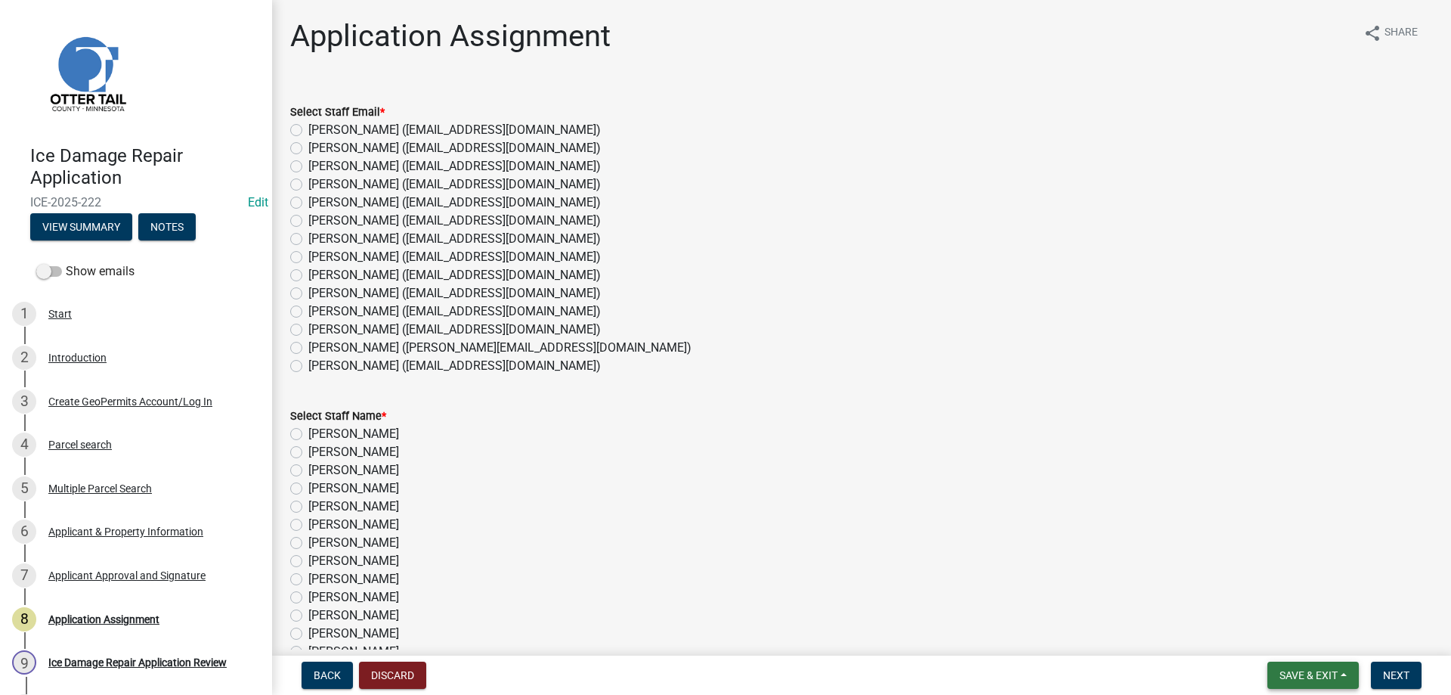
click at [1293, 681] on span "Save & Exit" at bounding box center [1309, 675] width 58 height 12
click at [1270, 635] on button "Save & Exit" at bounding box center [1298, 636] width 121 height 36
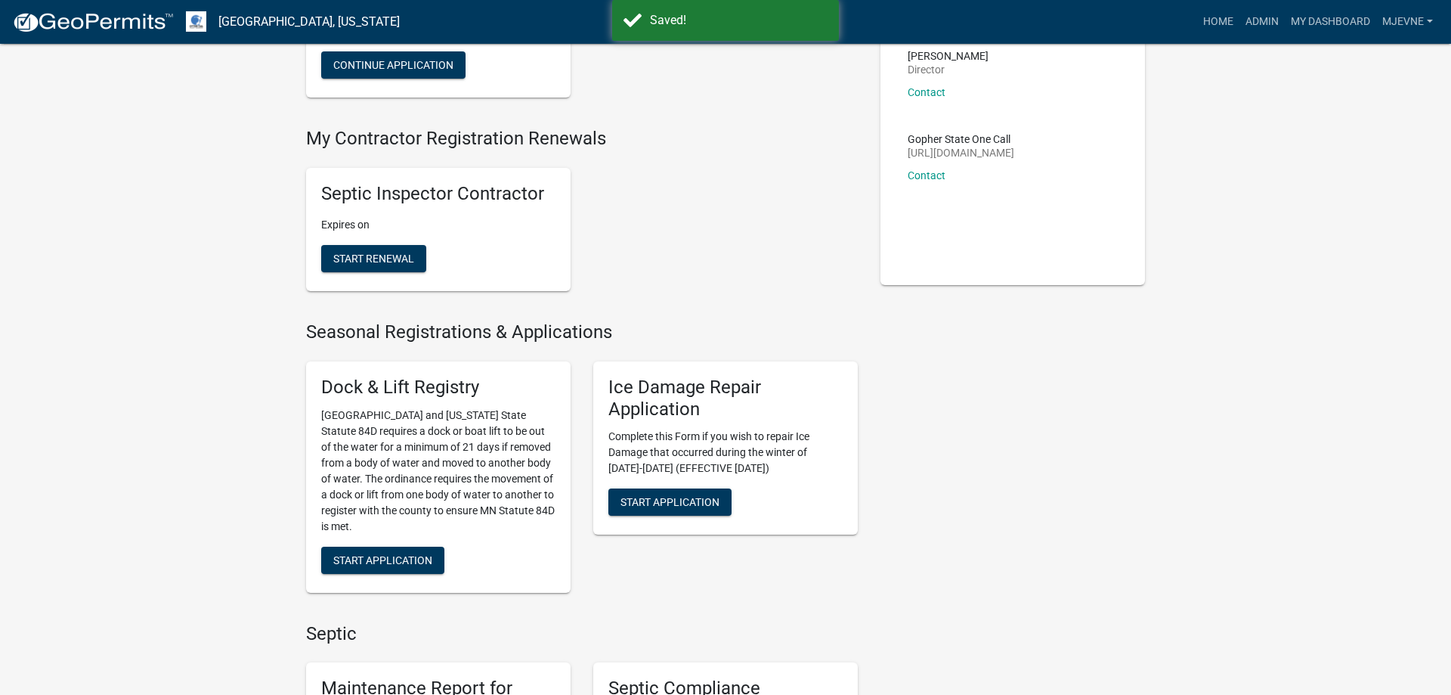
scroll to position [308, 0]
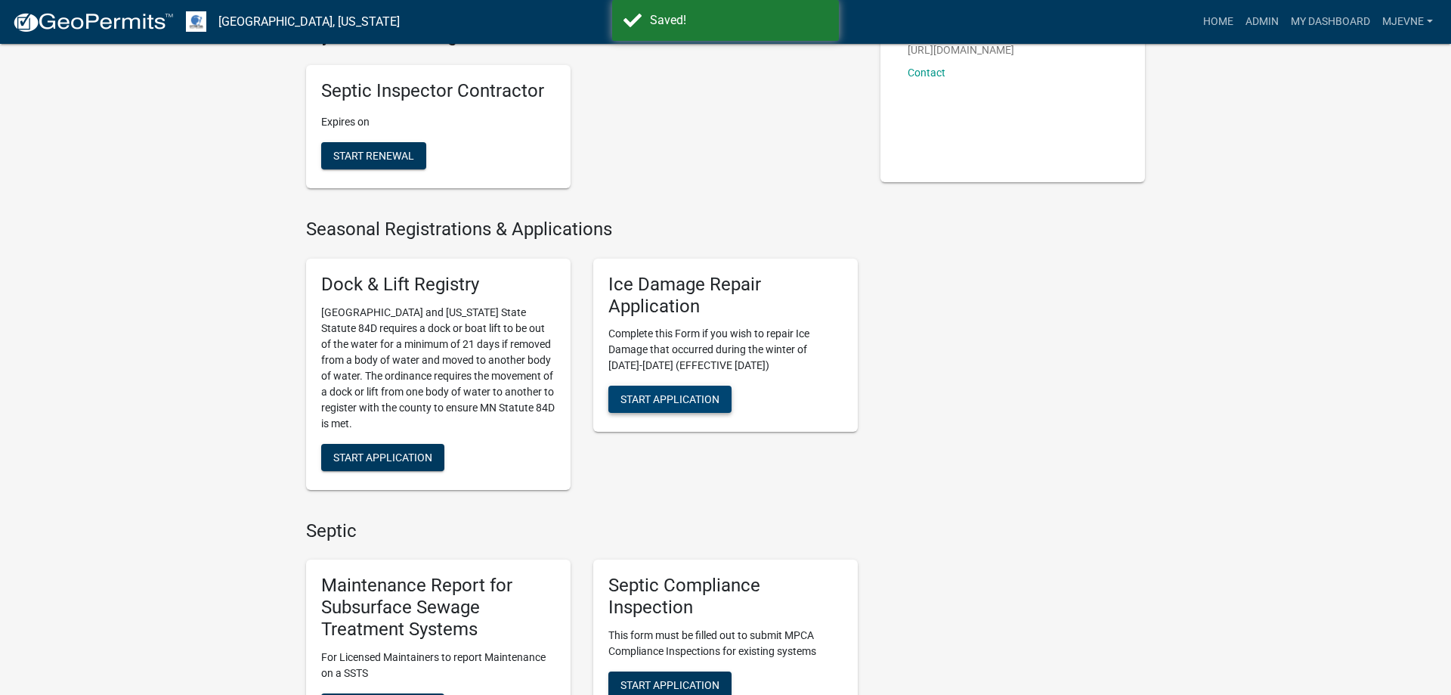
click at [652, 402] on span "Start Application" at bounding box center [670, 399] width 99 height 12
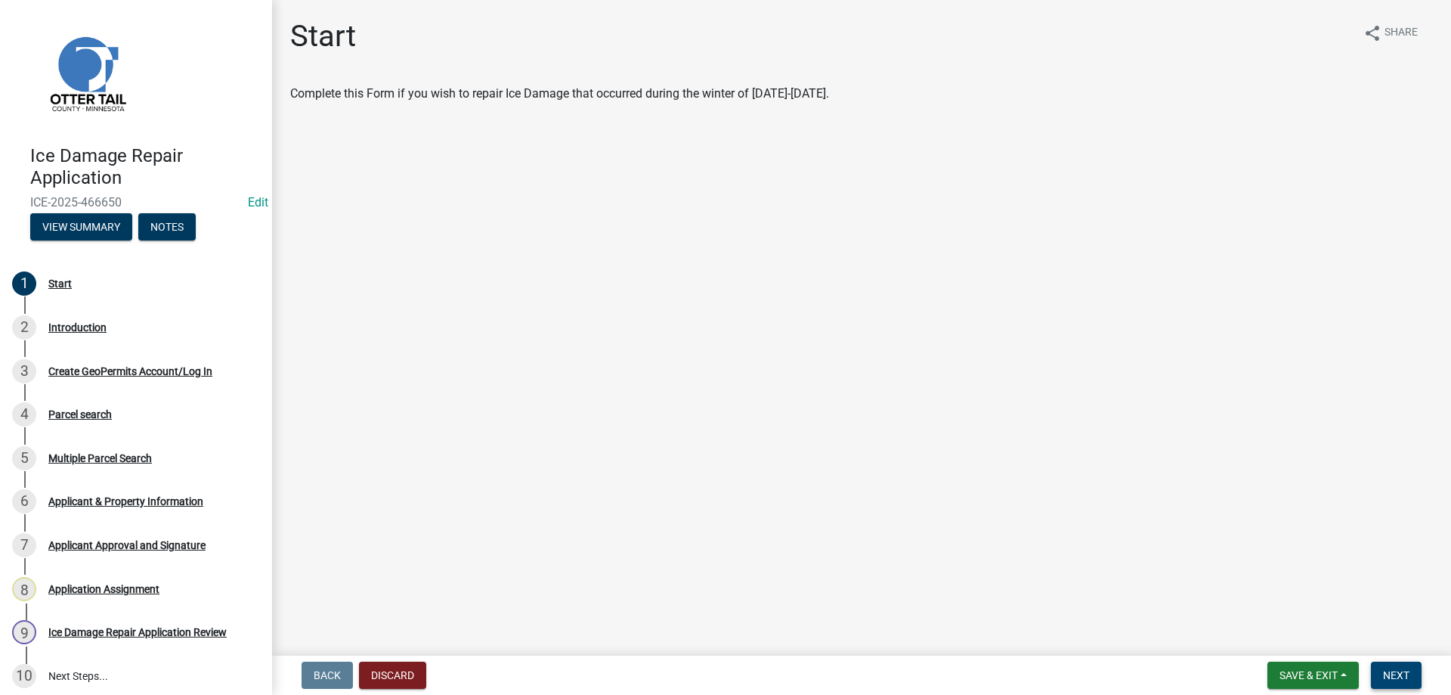
click at [1395, 676] on span "Next" at bounding box center [1396, 675] width 26 height 12
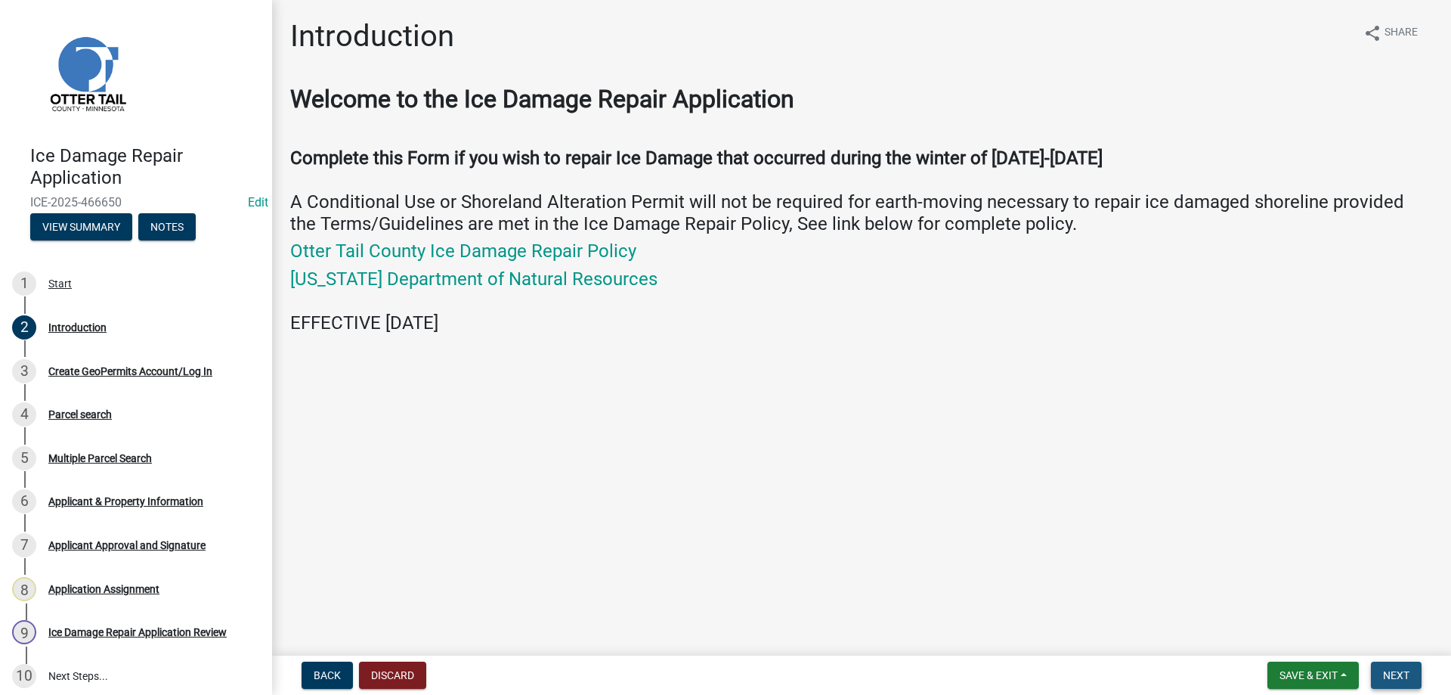
click at [1405, 674] on span "Next" at bounding box center [1396, 675] width 26 height 12
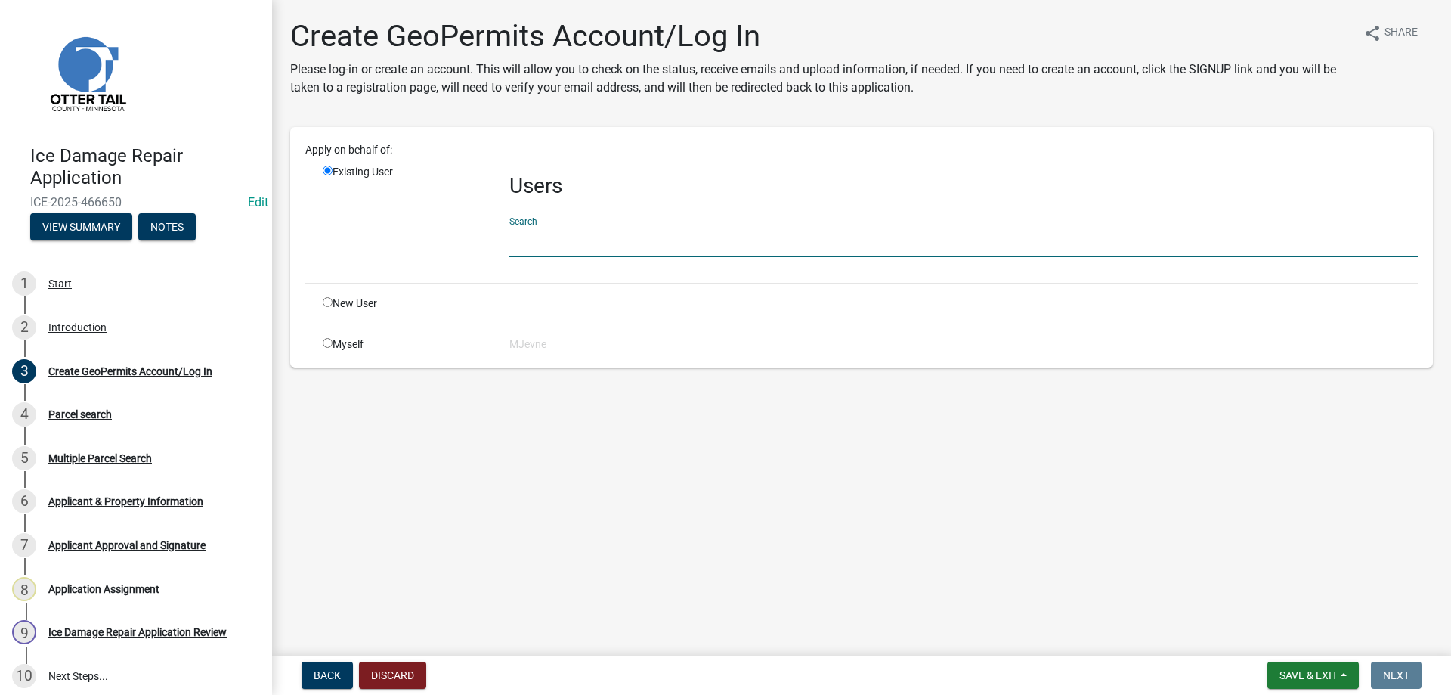
click at [599, 246] on input "text" at bounding box center [963, 241] width 909 height 31
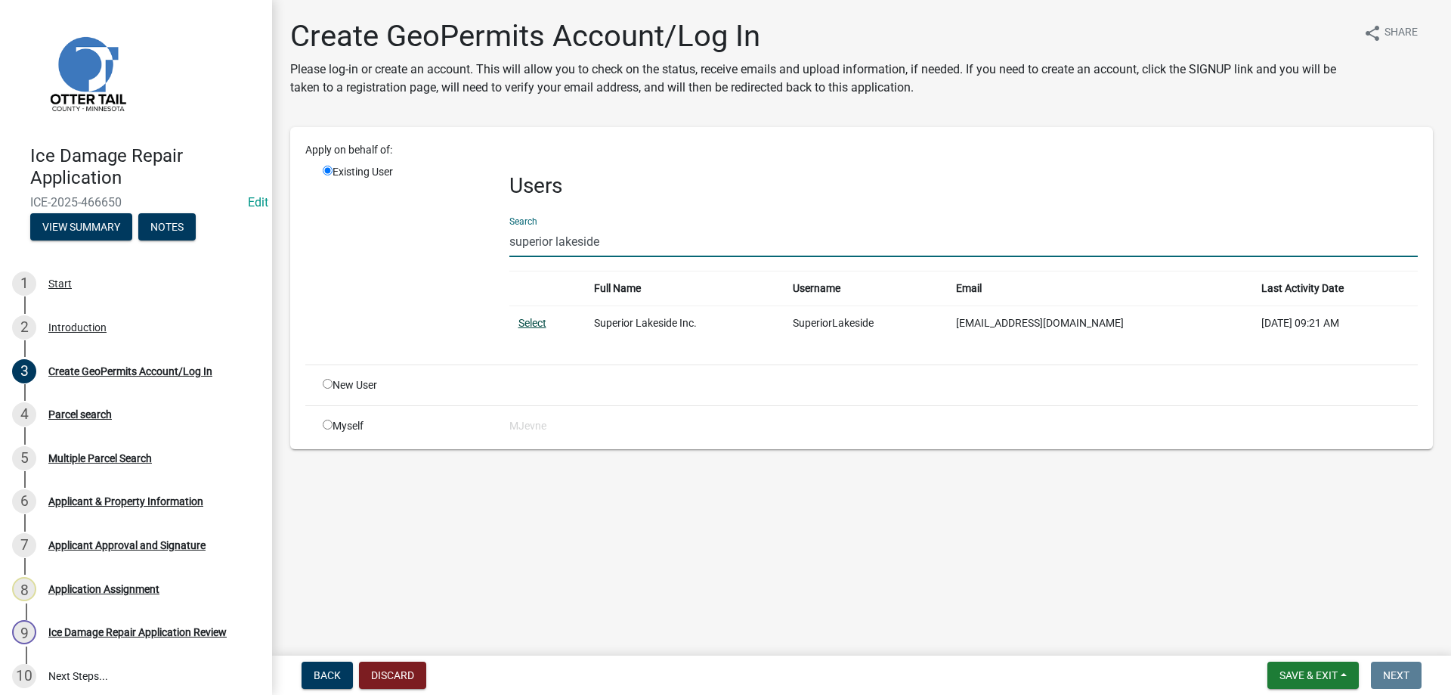
type input "superior lakeside"
click at [530, 322] on link "Select" at bounding box center [533, 323] width 28 height 12
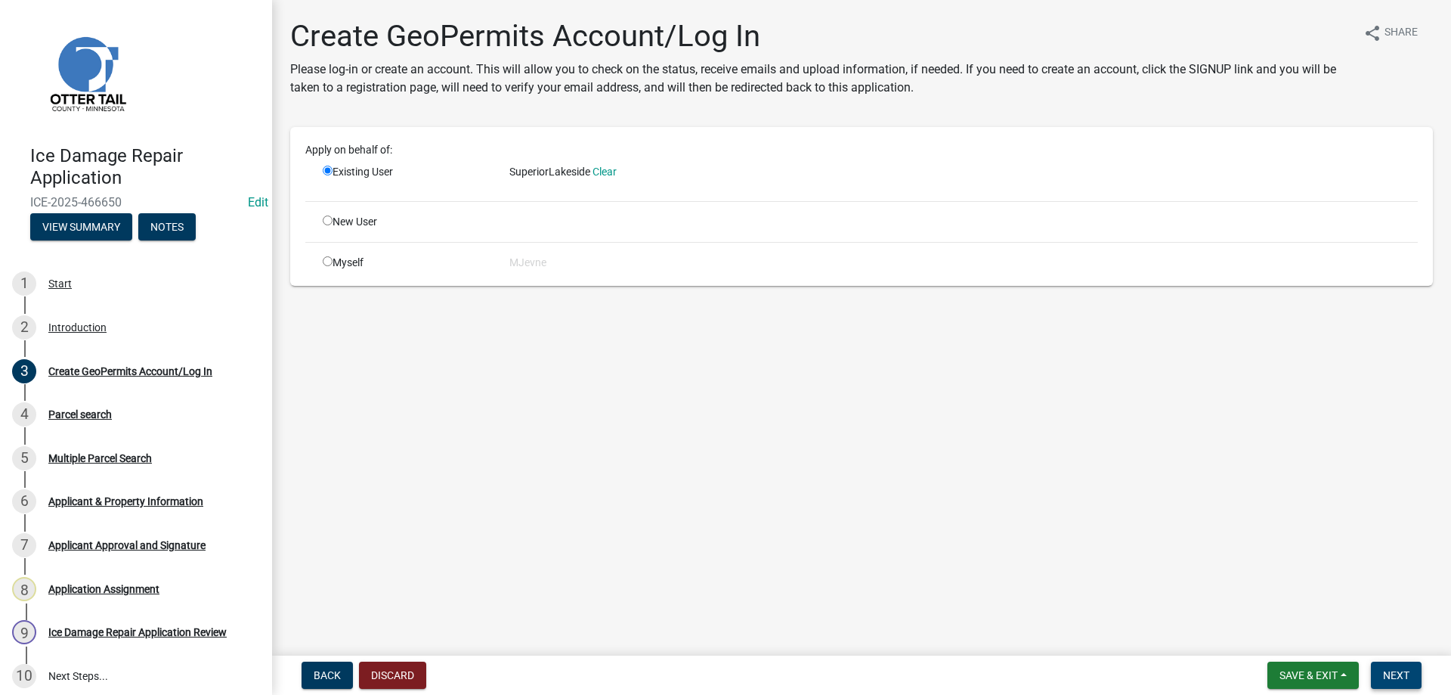
click at [1403, 679] on span "Next" at bounding box center [1396, 675] width 26 height 12
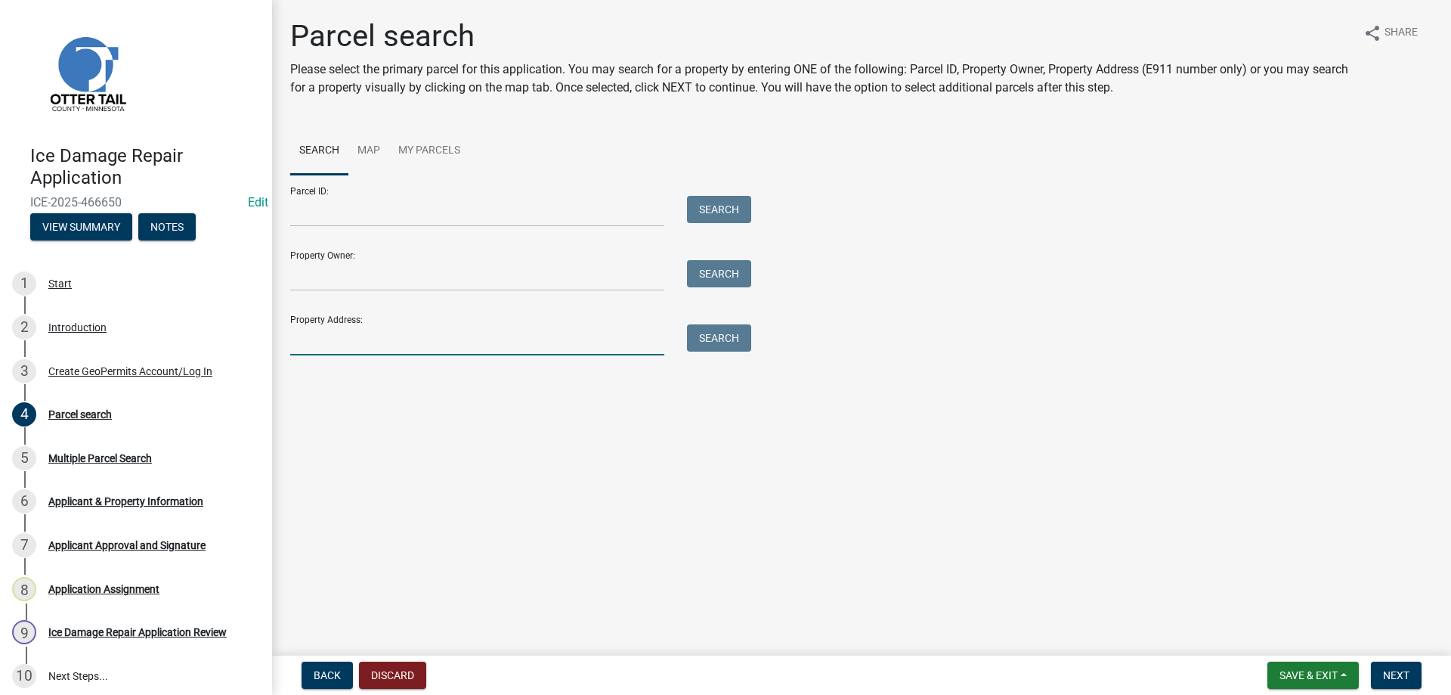
click at [341, 342] on input "Property Address:" at bounding box center [477, 339] width 374 height 31
type input "51358"
click at [713, 345] on button "Search" at bounding box center [719, 337] width 64 height 27
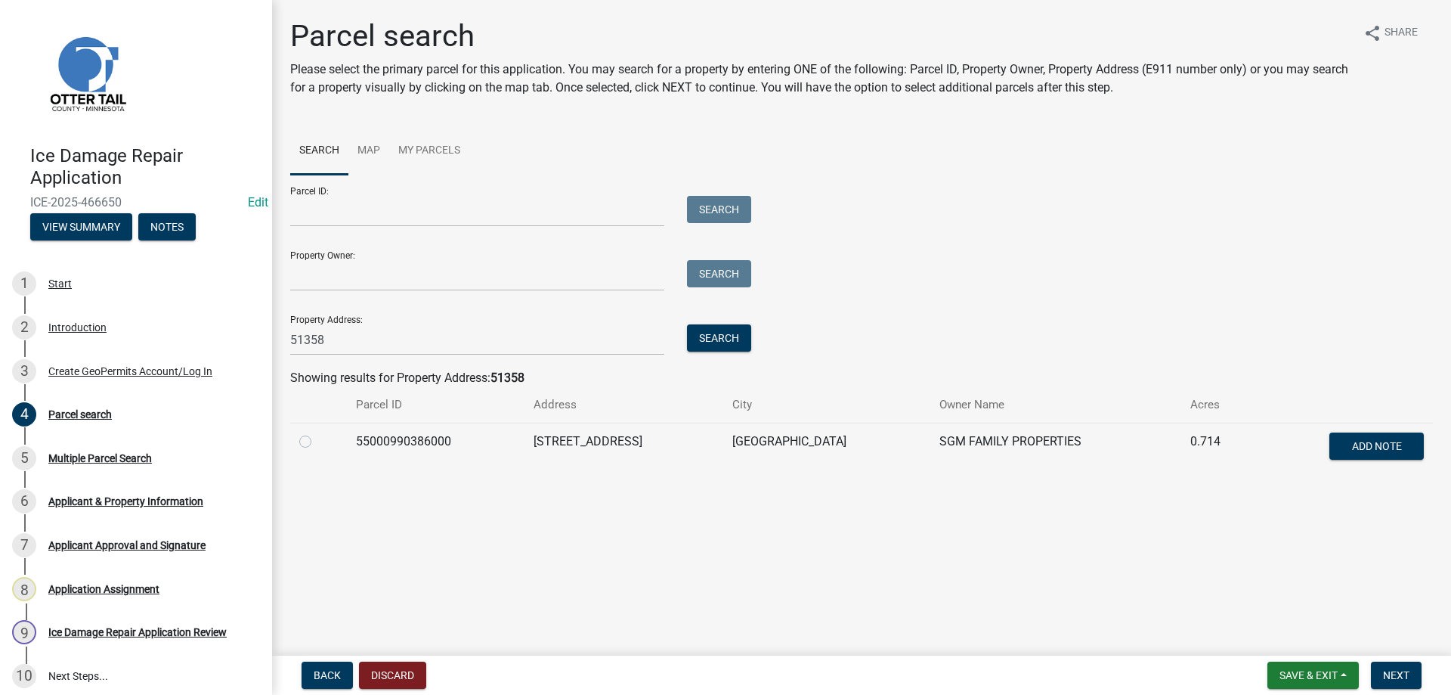
click at [317, 432] on label at bounding box center [317, 432] width 0 height 0
click at [317, 439] on input "radio" at bounding box center [322, 437] width 10 height 10
radio input "true"
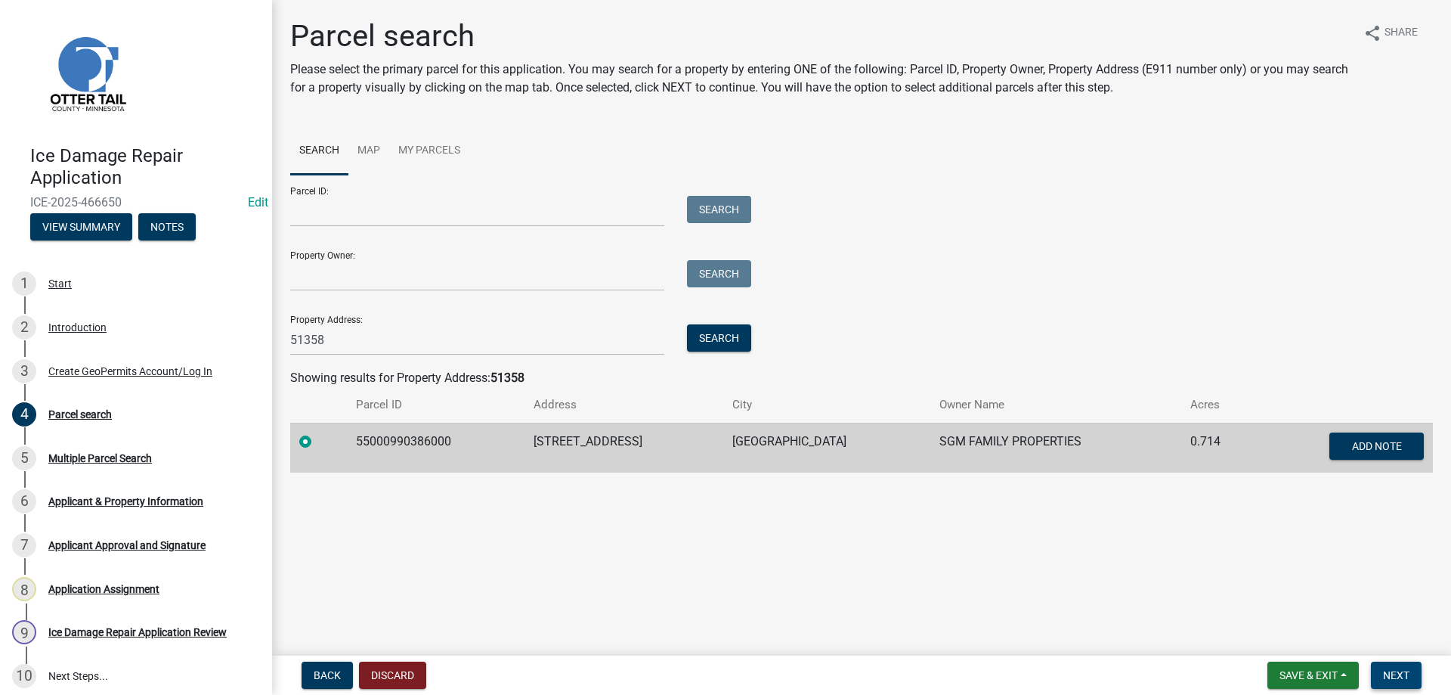
click at [1397, 676] on span "Next" at bounding box center [1396, 675] width 26 height 12
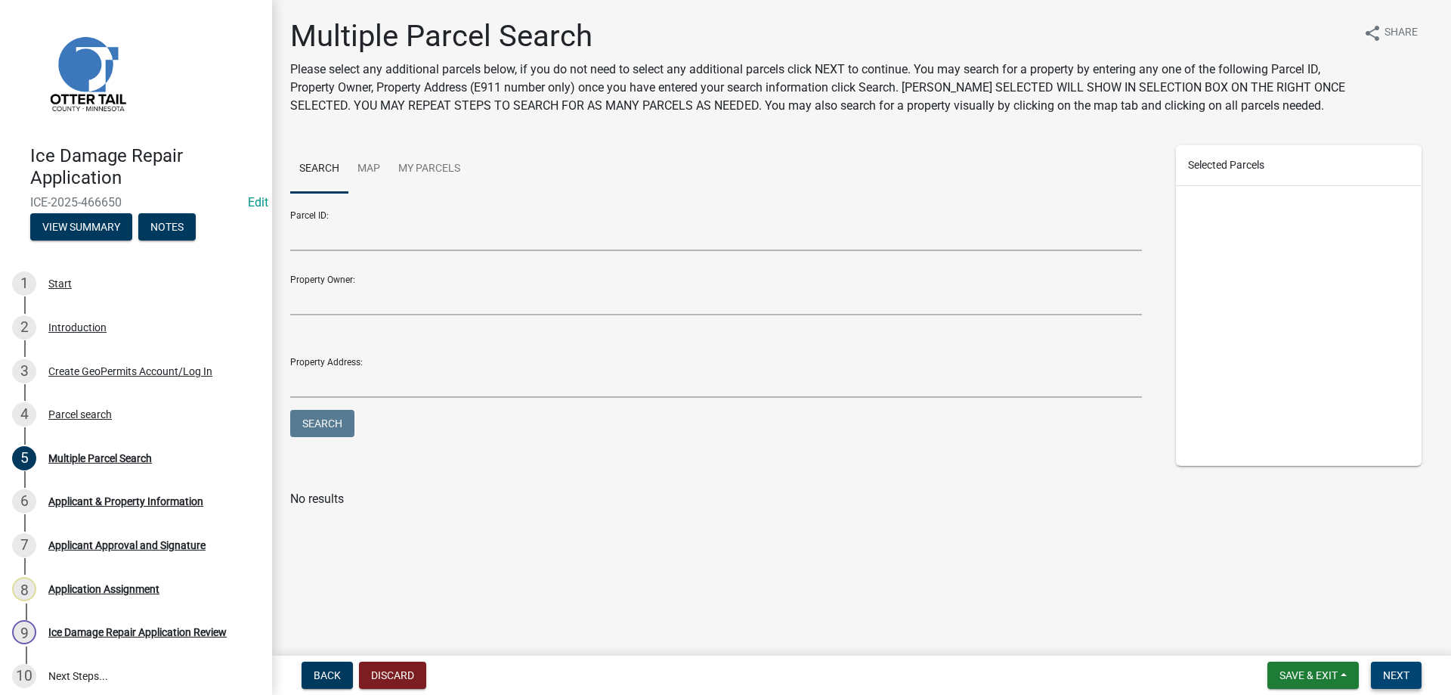
click at [1402, 677] on span "Next" at bounding box center [1396, 675] width 26 height 12
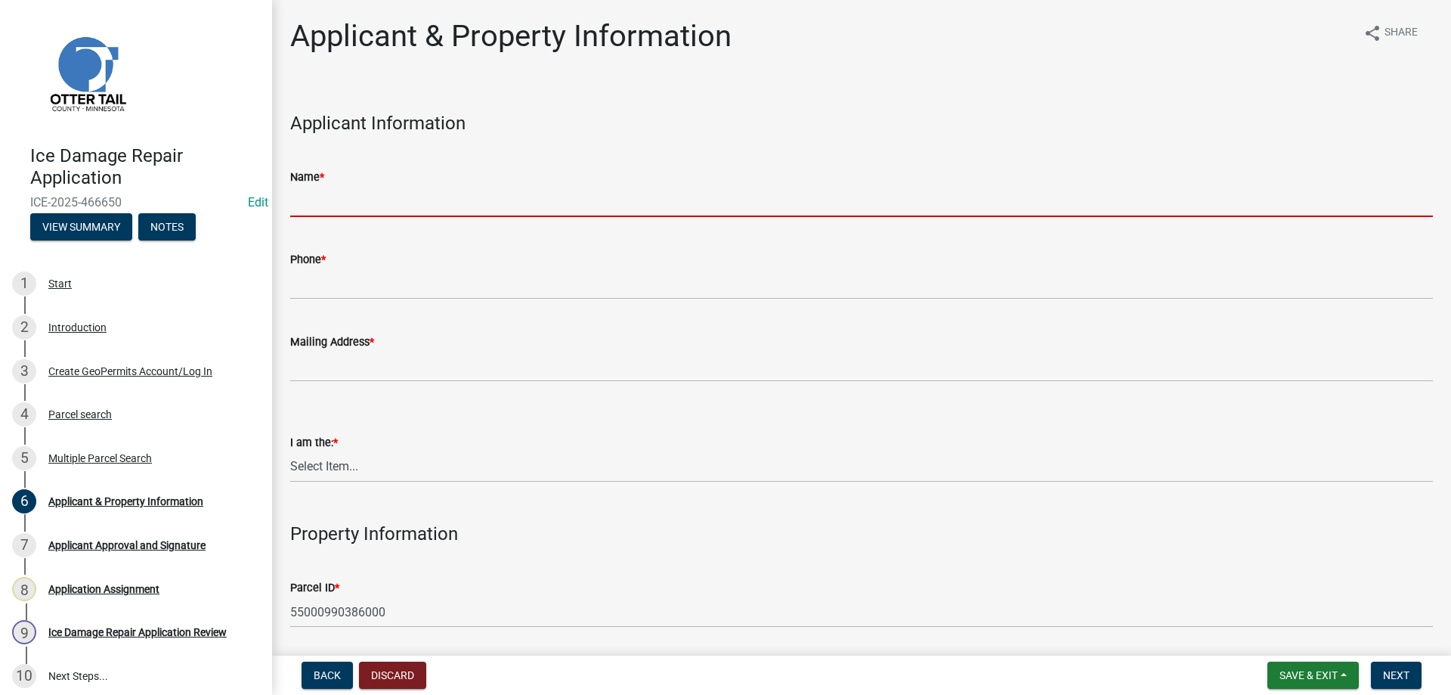
click at [331, 200] on input "Name *" at bounding box center [861, 201] width 1143 height 31
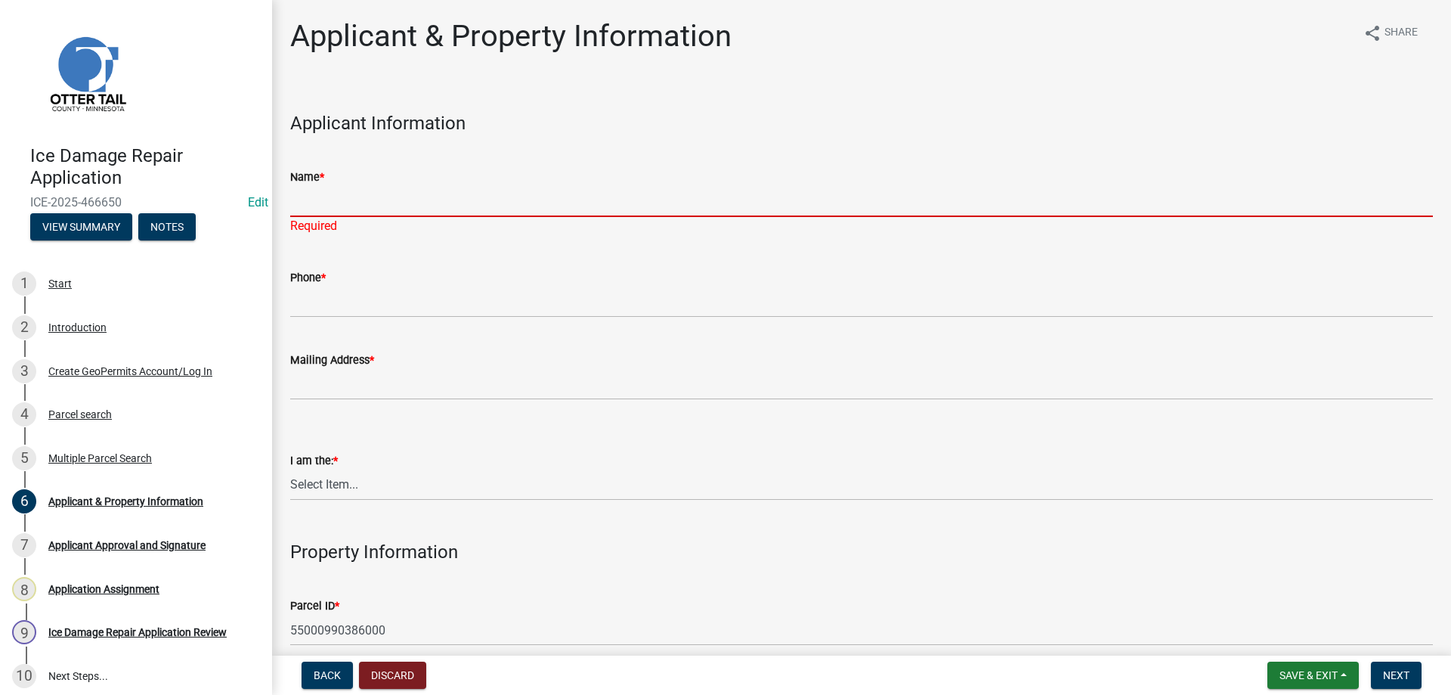
click at [327, 195] on input "Name *" at bounding box center [861, 201] width 1143 height 31
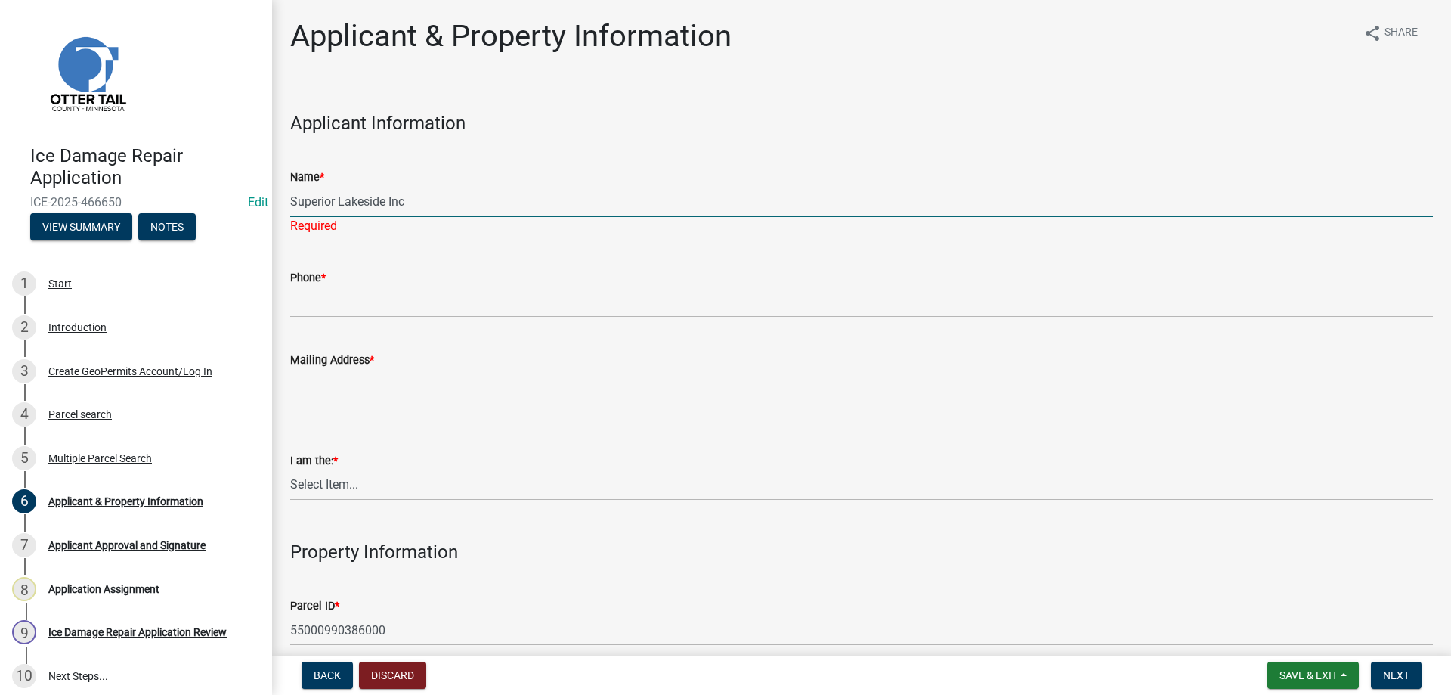
type input "Superior Lakeside Inc"
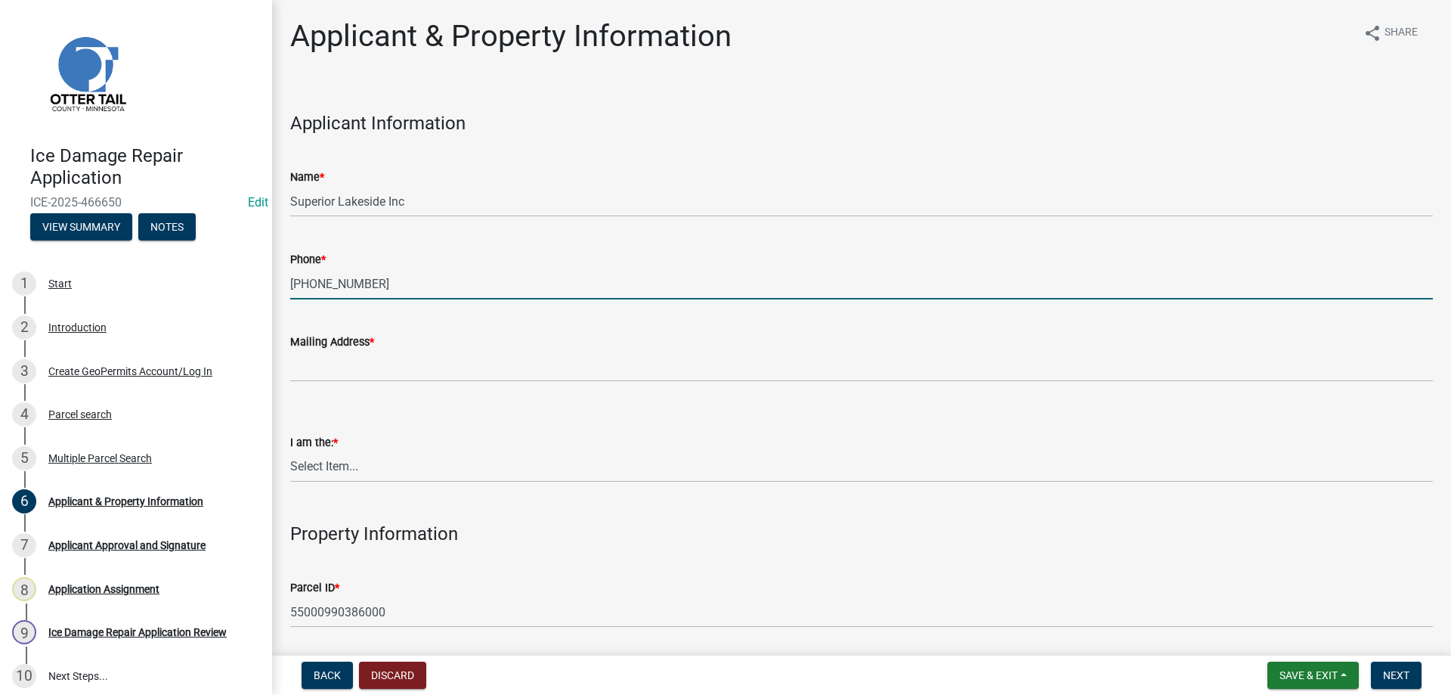
type input "218-532-2500"
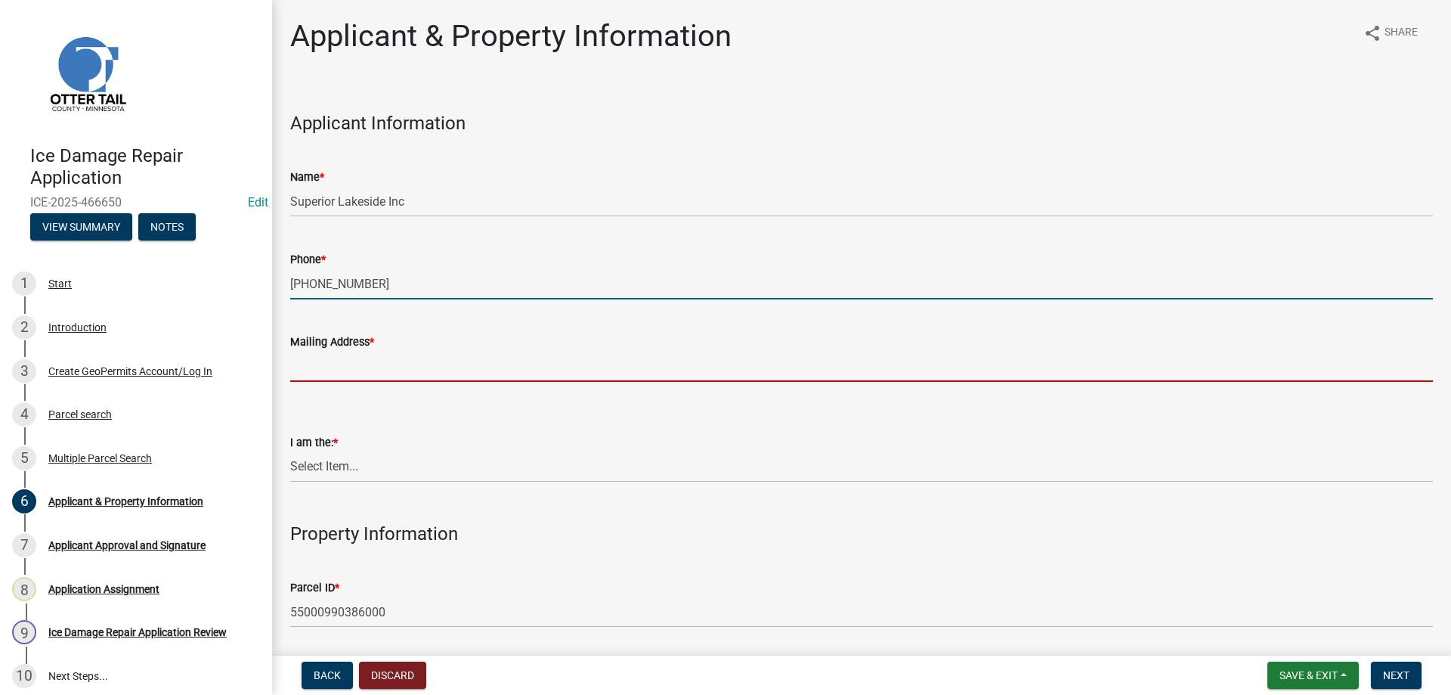
click at [337, 375] on input "Mailing Address *" at bounding box center [861, 366] width 1143 height 31
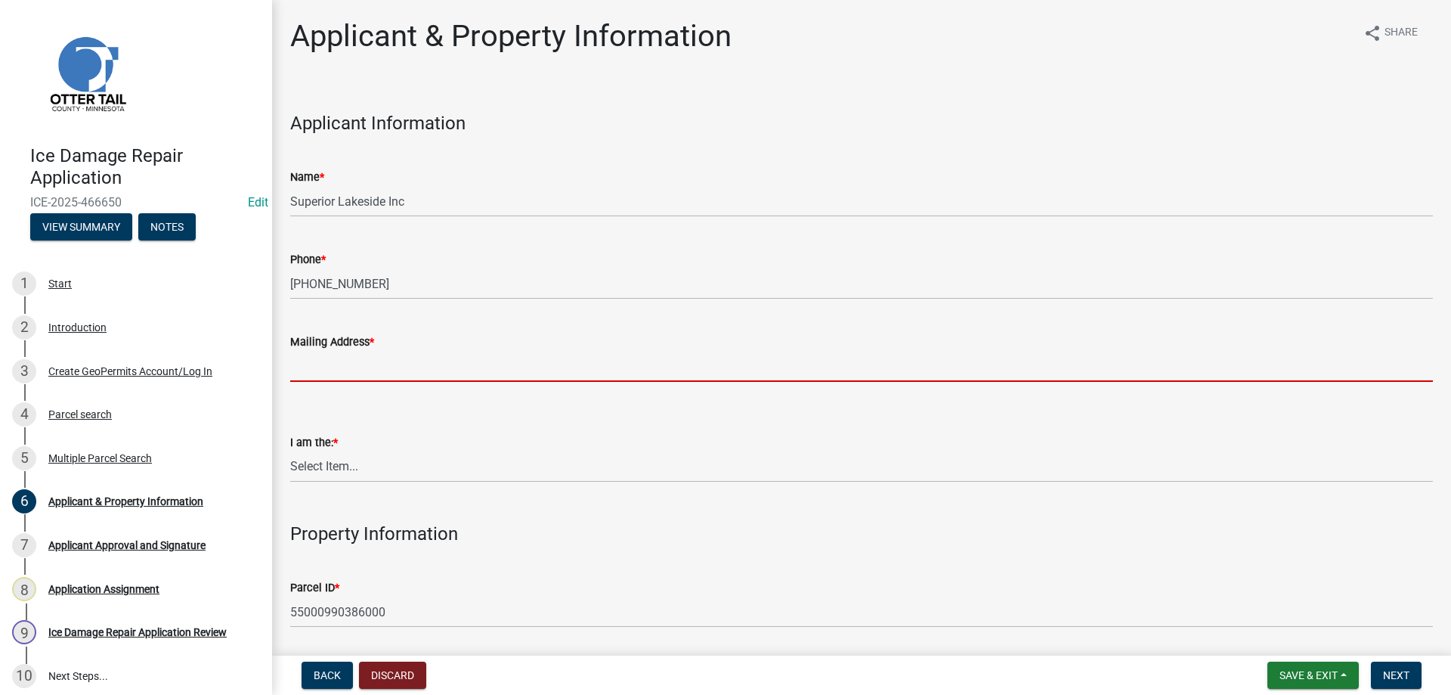
paste input "49695 County Hwy 9, Pelican Rapids, MN 56572"
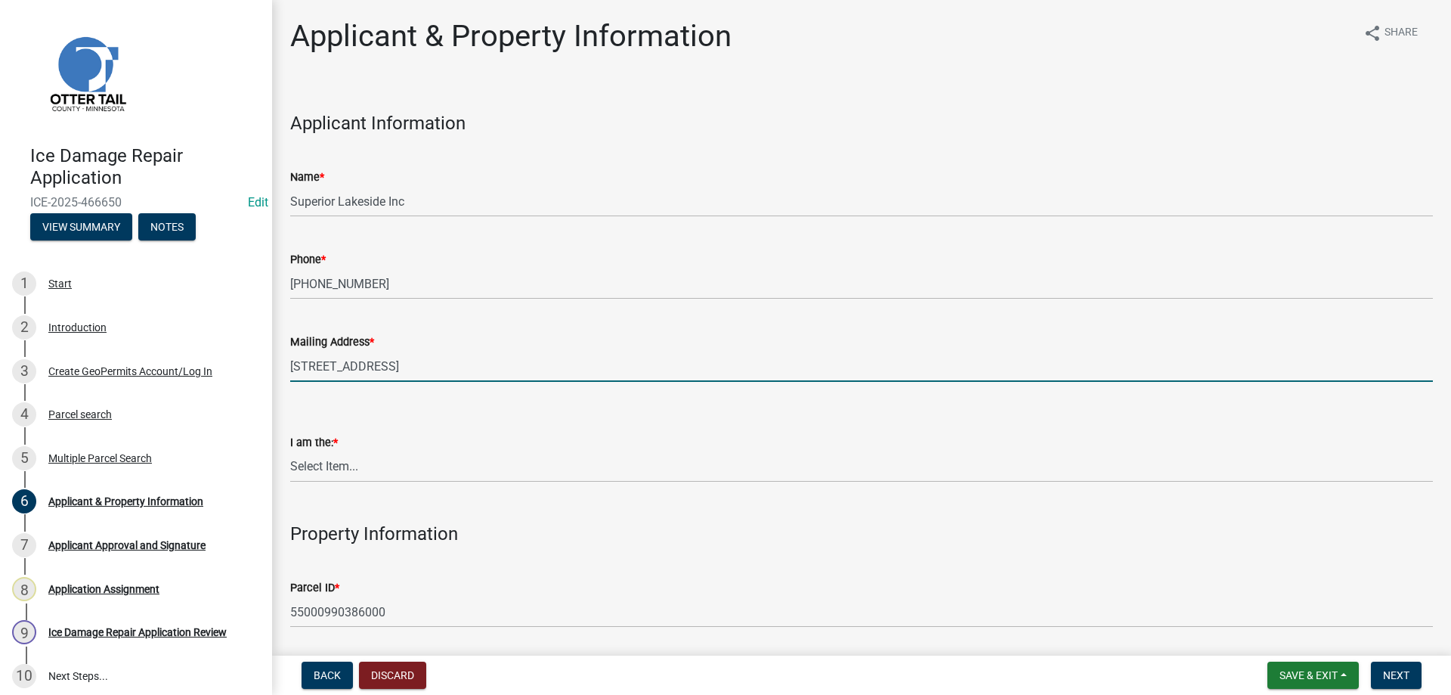
type input "49695 County Hwy 9, Pelican Rapids, MN 56572"
click at [290, 451] on select "Select Item... Property Owner Contractor Agent for Owner" at bounding box center [861, 466] width 1143 height 31
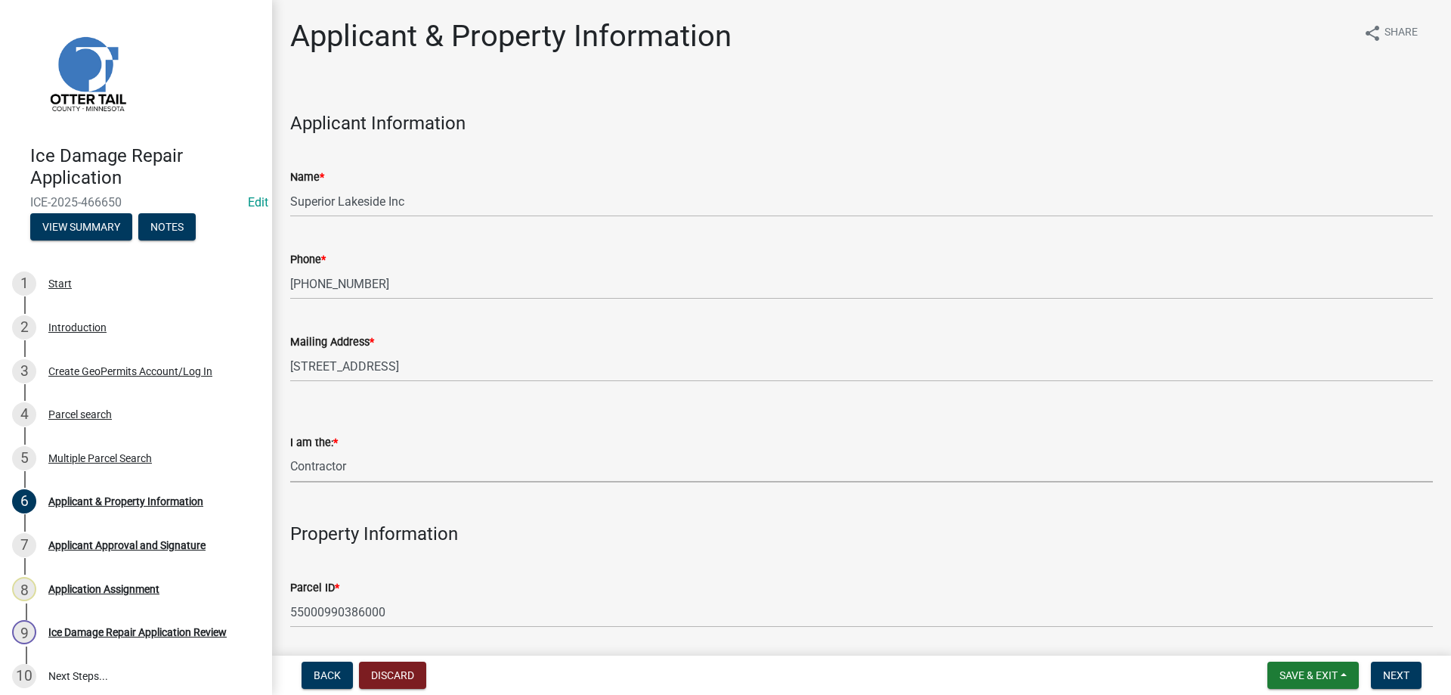
click option "Contractor" at bounding box center [0, 0] width 0 height 0
select select "fccf9972-ad93-4f59-bf9e-3a2673cf7184"
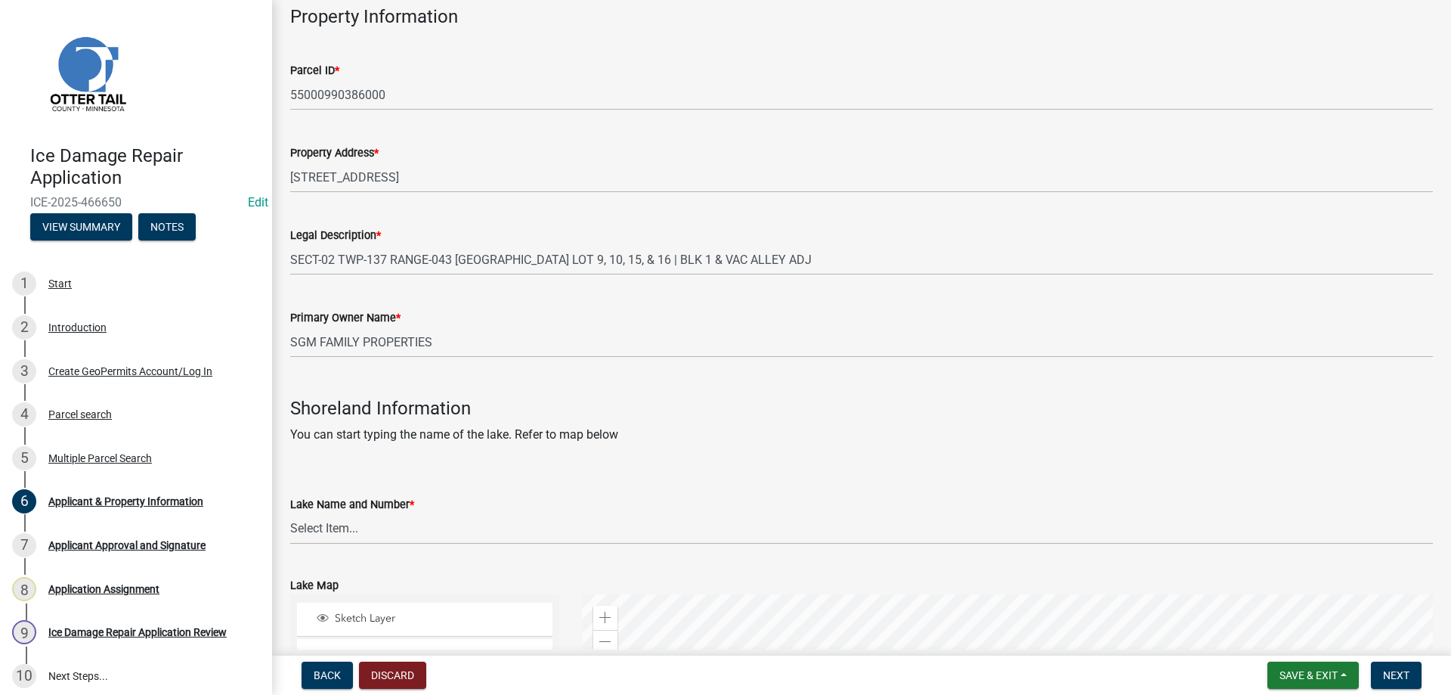
scroll to position [603, 0]
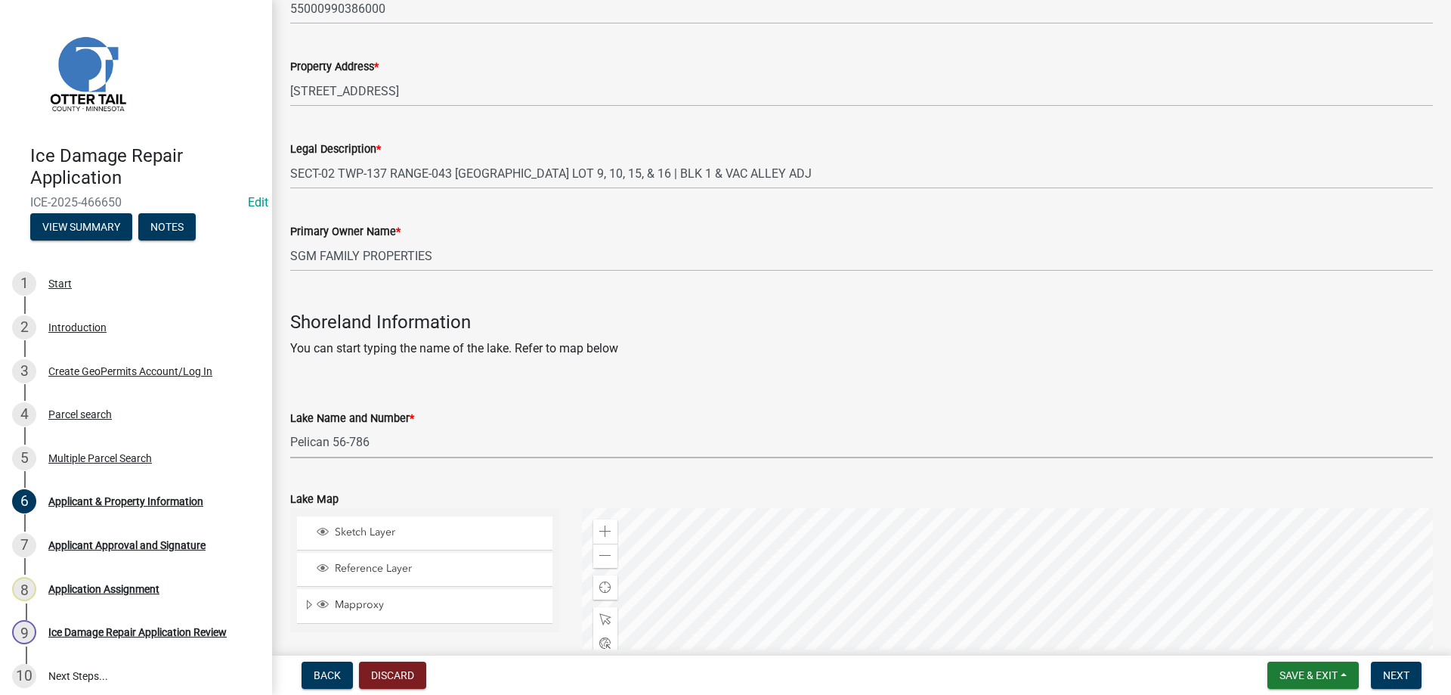
click option "Pelican 56-786" at bounding box center [0, 0] width 0 height 0
select select "758382b1-a9b7-40fb-b133-d60fa51a6422"
click at [515, 491] on div "Lake Map" at bounding box center [861, 499] width 1143 height 18
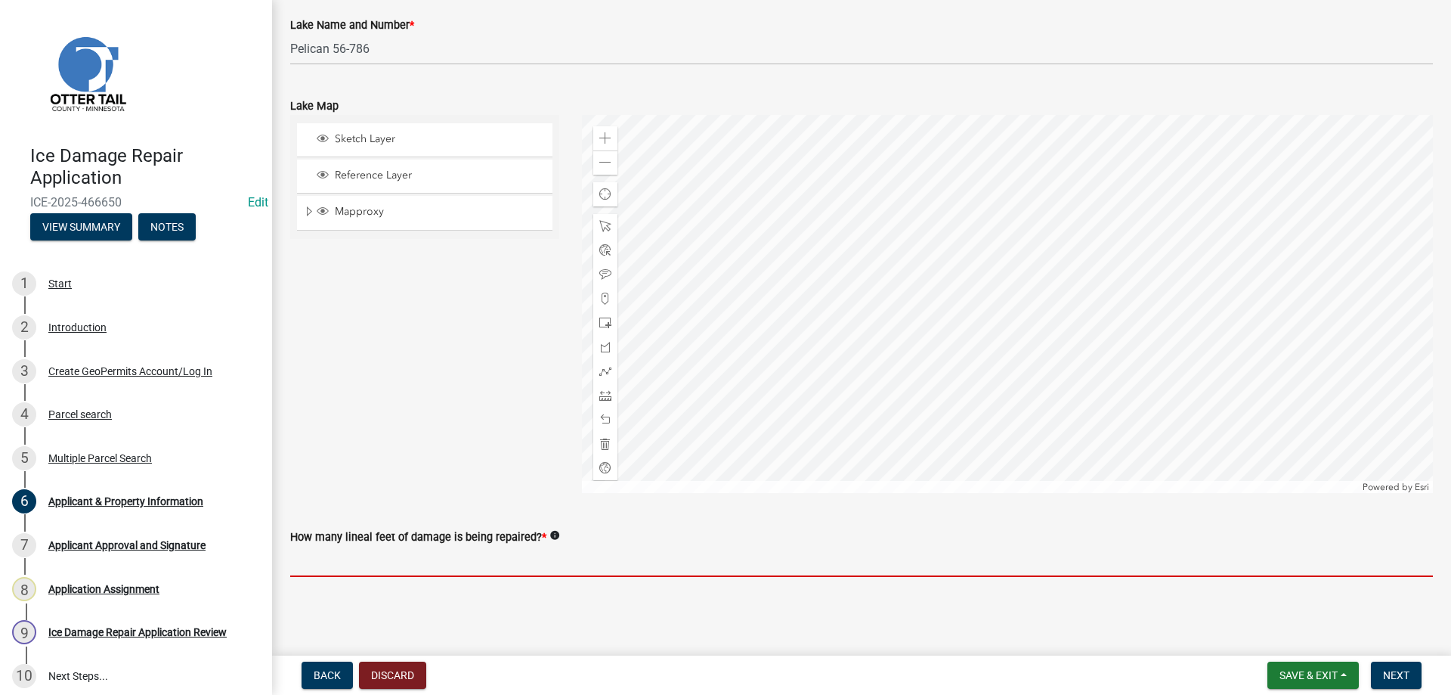
click at [343, 574] on input "text" at bounding box center [861, 561] width 1143 height 31
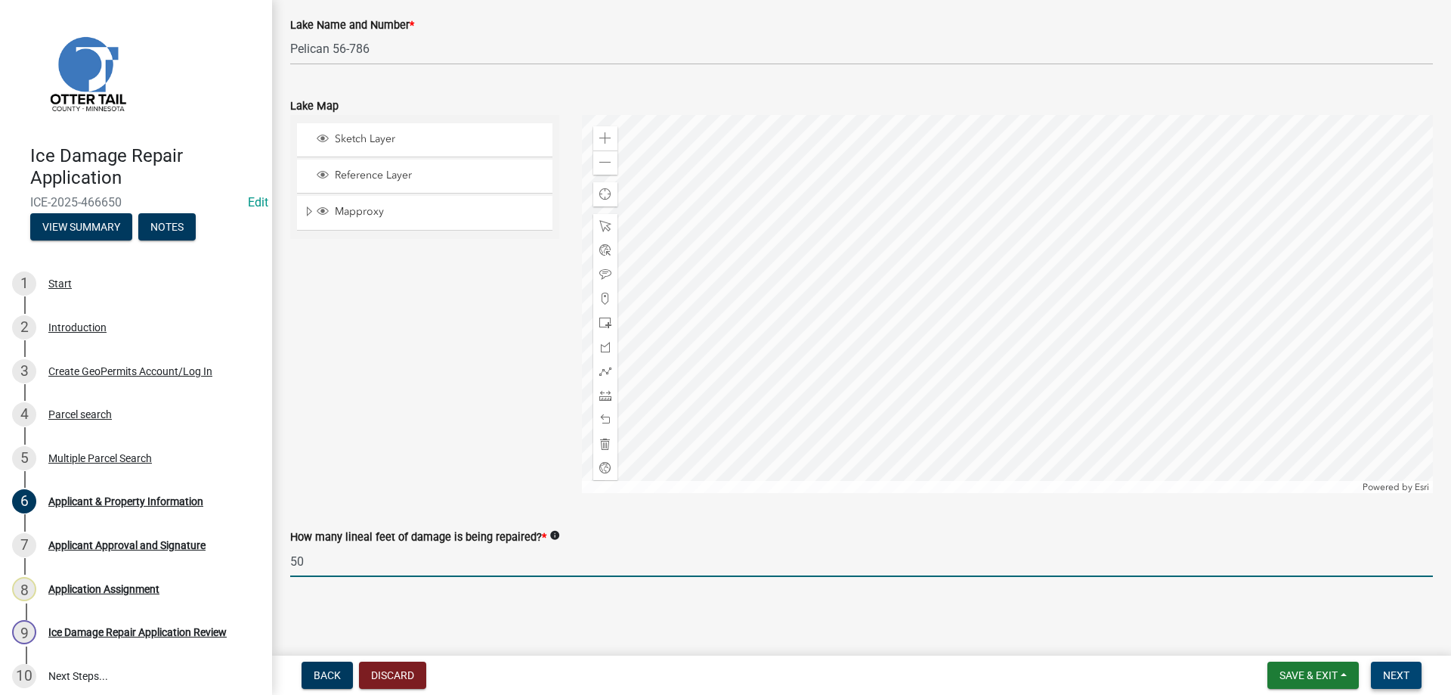
type input "50"
click at [1392, 677] on span "Next" at bounding box center [1396, 675] width 26 height 12
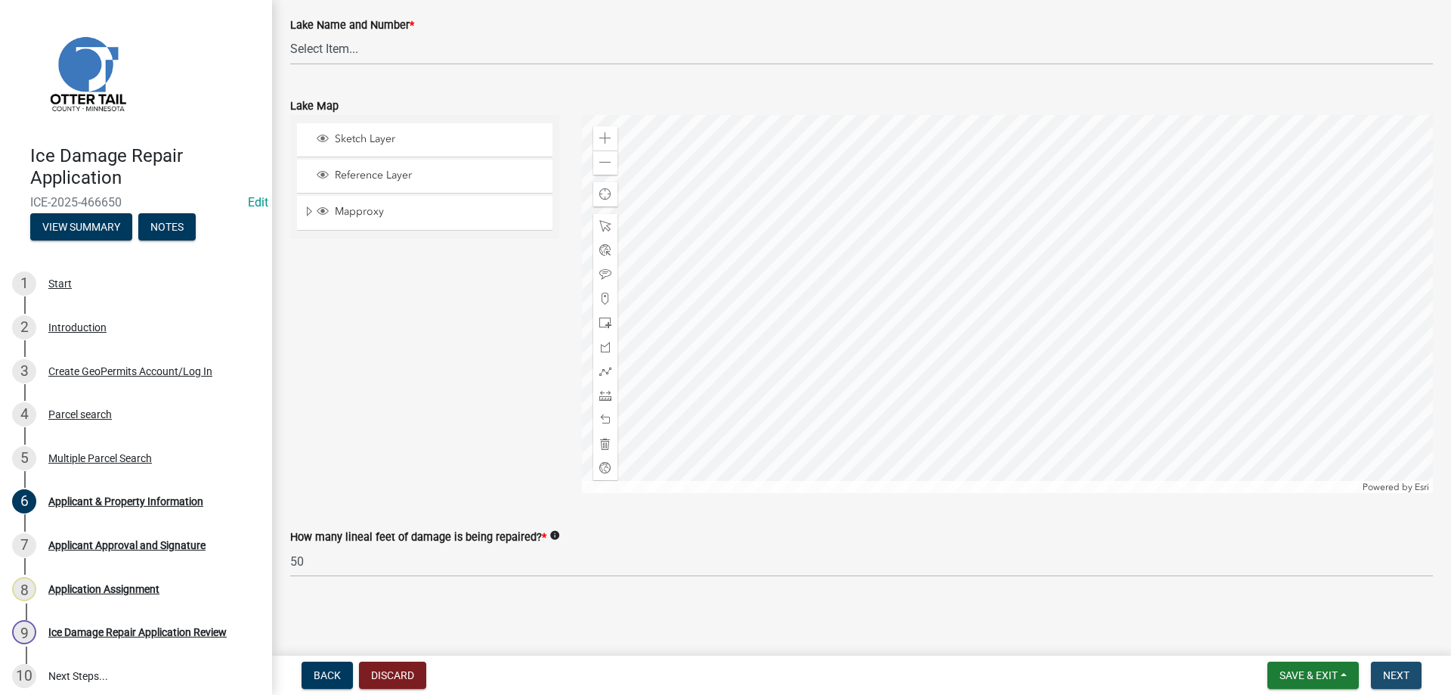
scroll to position [0, 0]
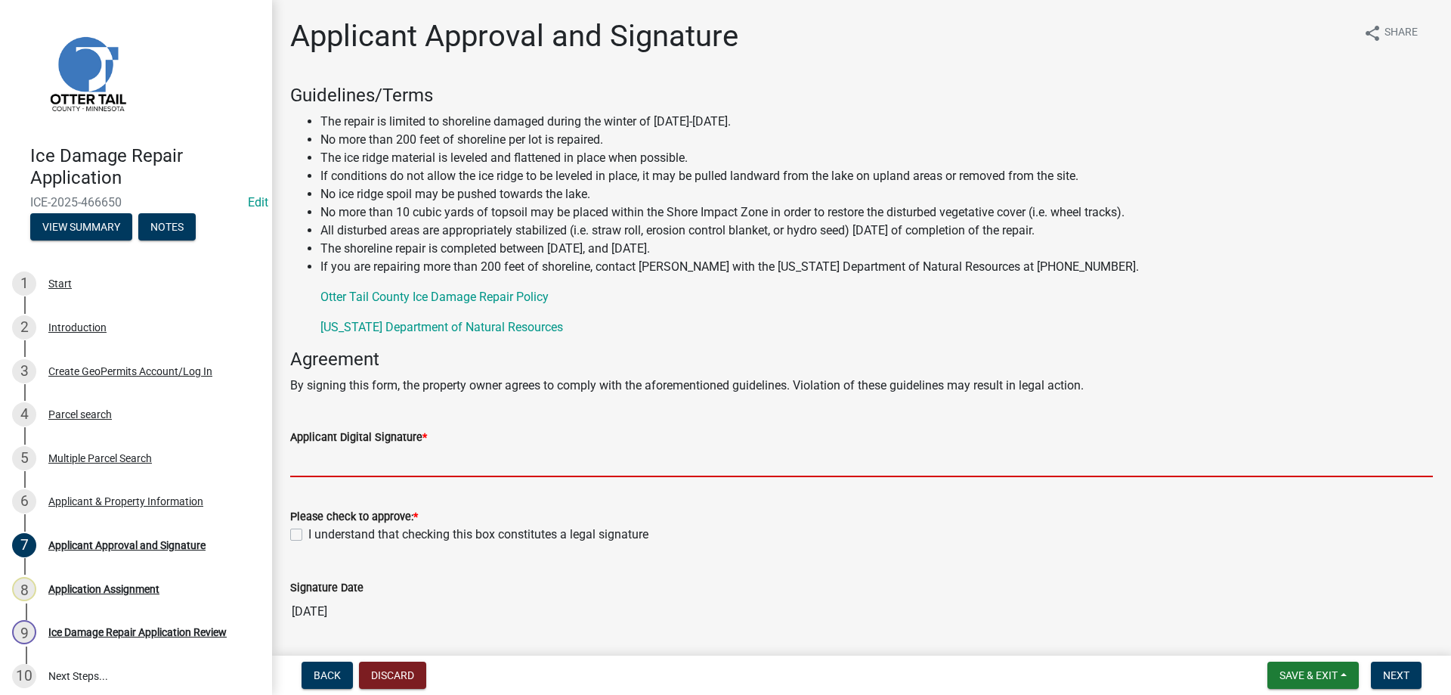
click at [327, 469] on input "Applicant Digital Signature *" at bounding box center [861, 461] width 1143 height 31
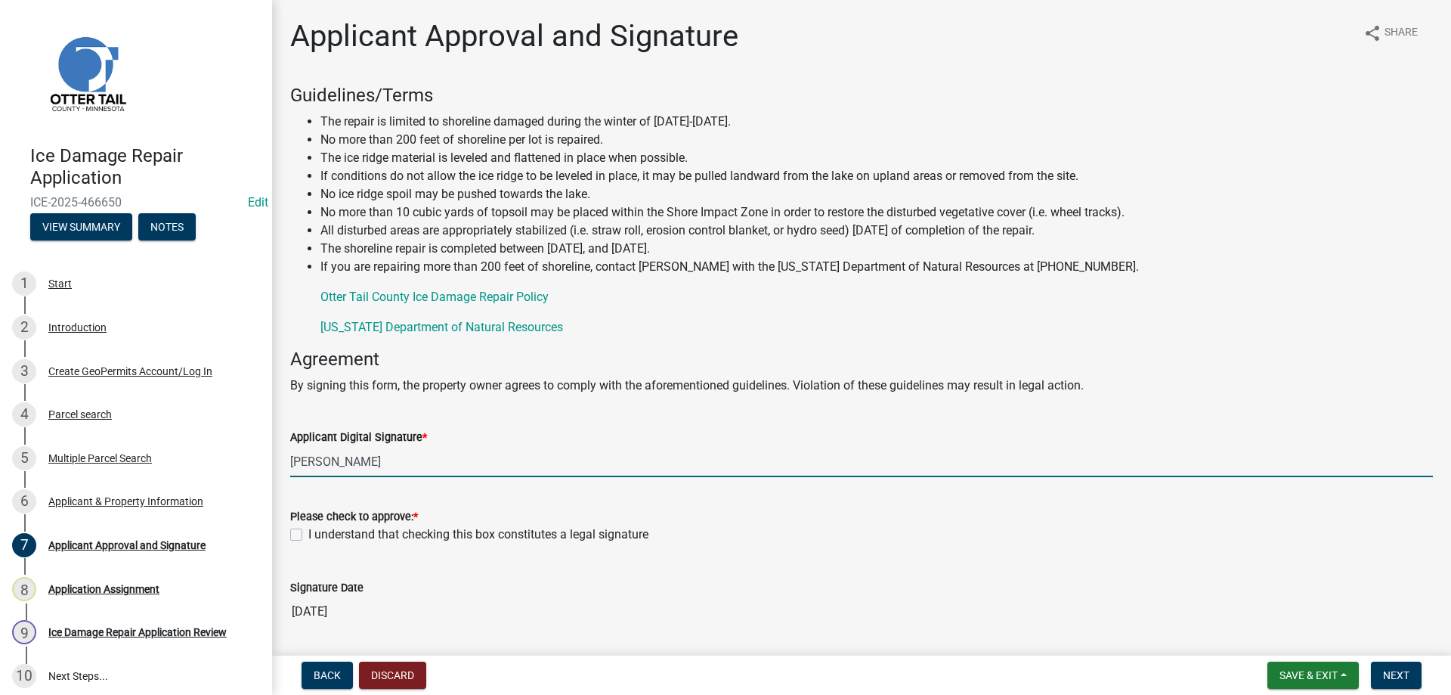
type input "Greg"
click at [287, 539] on div "Please check to approve: * I understand that checking this box constitutes a le…" at bounding box center [862, 516] width 1166 height 54
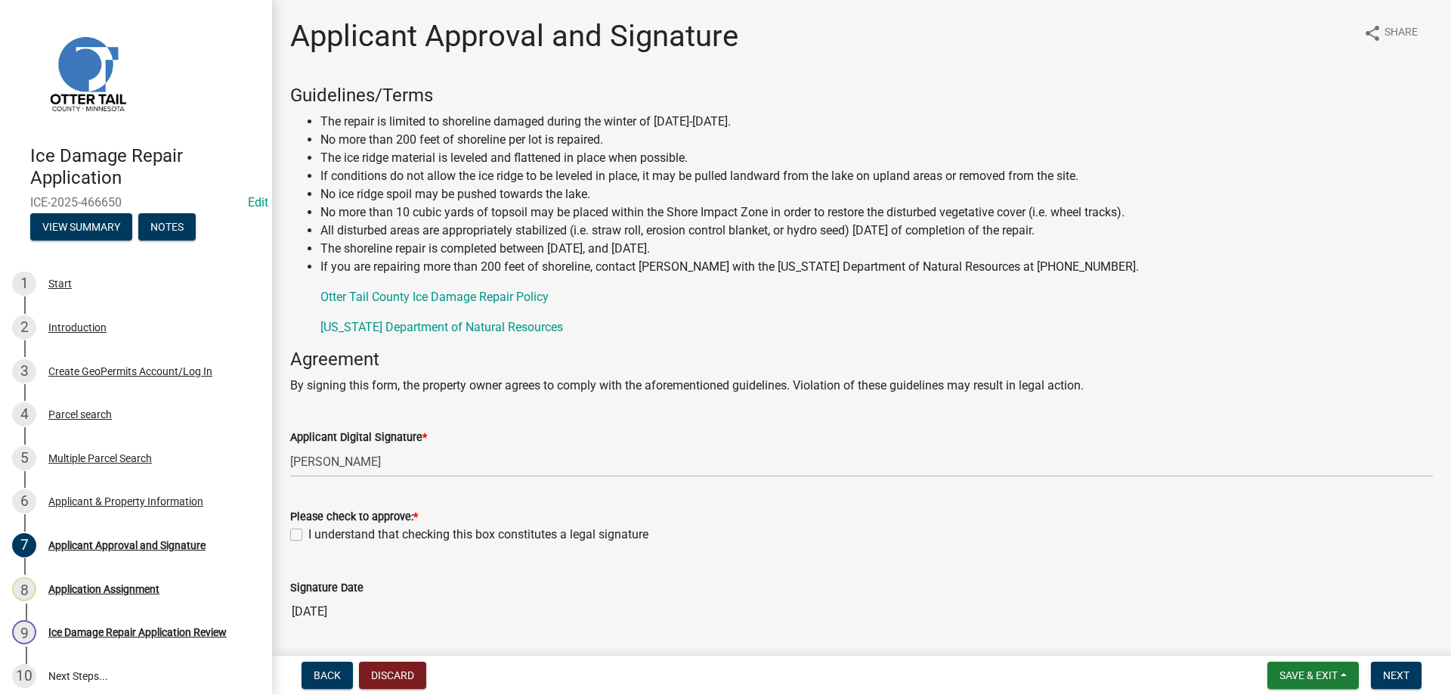
click at [308, 536] on label "I understand that checking this box constitutes a legal signature" at bounding box center [478, 534] width 340 height 18
click at [308, 535] on input "I understand that checking this box constitutes a legal signature" at bounding box center [313, 530] width 10 height 10
checkbox input "true"
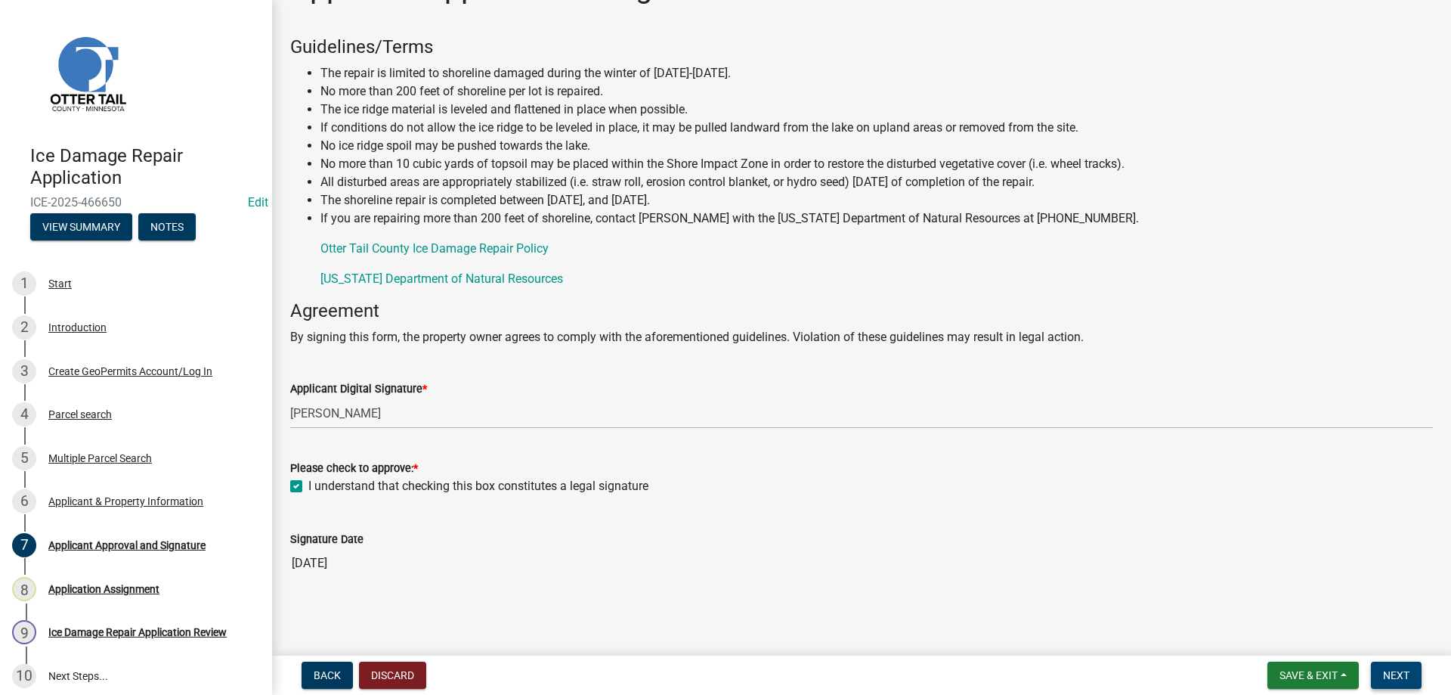
click at [1403, 675] on span "Next" at bounding box center [1396, 675] width 26 height 12
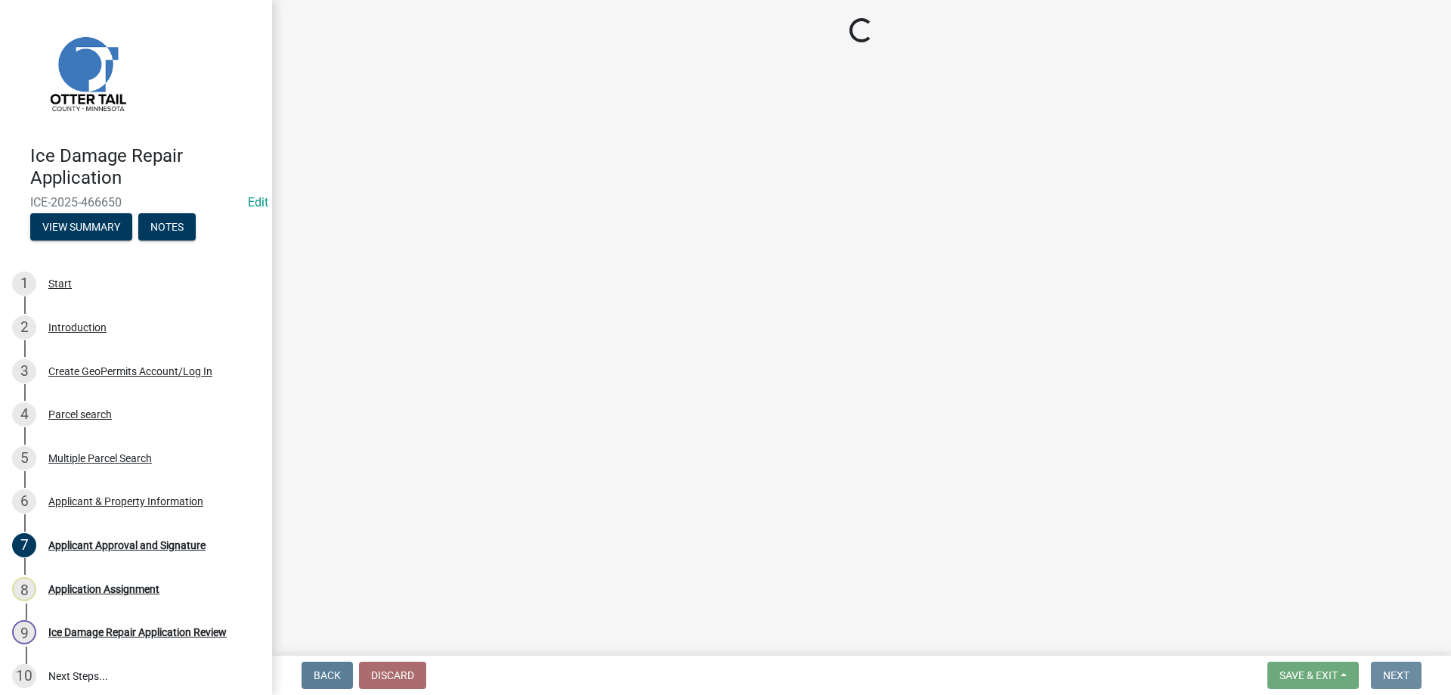
scroll to position [0, 0]
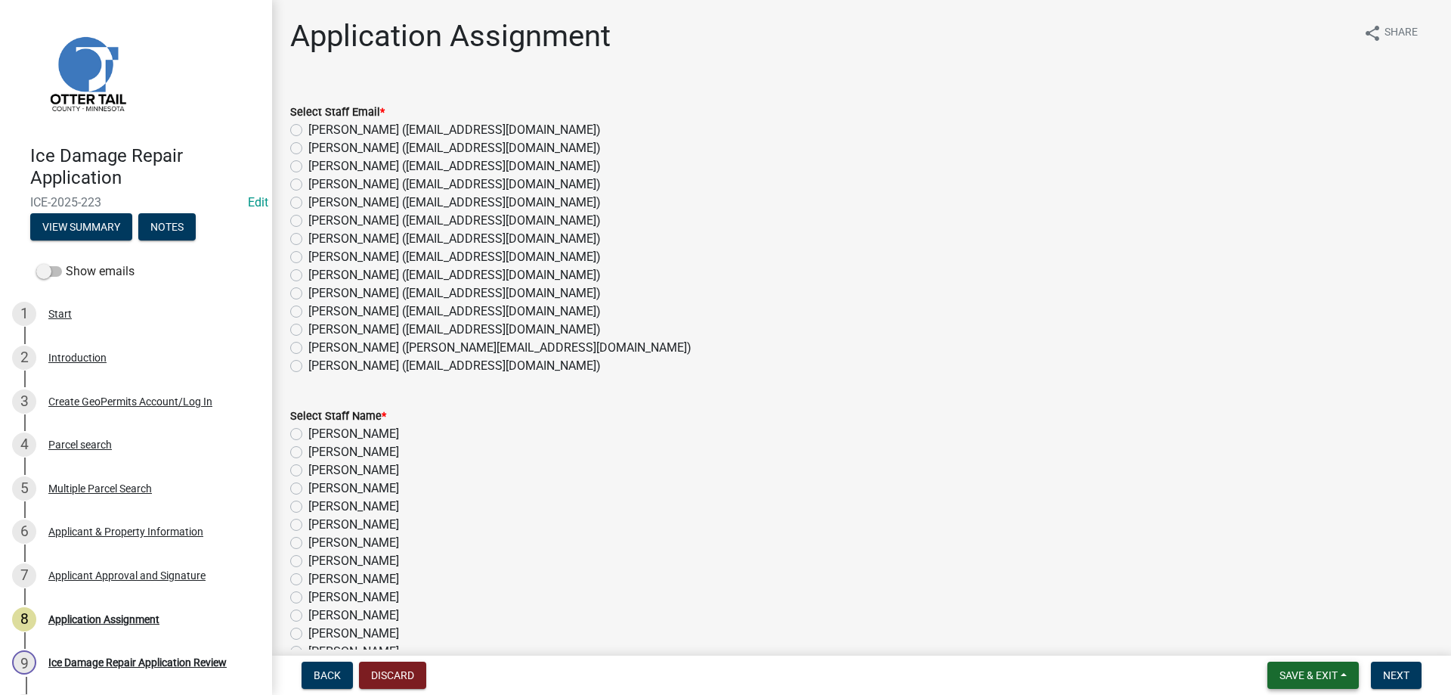
click at [1296, 674] on span "Save & Exit" at bounding box center [1309, 675] width 58 height 12
click at [1272, 637] on button "Save & Exit" at bounding box center [1298, 636] width 121 height 36
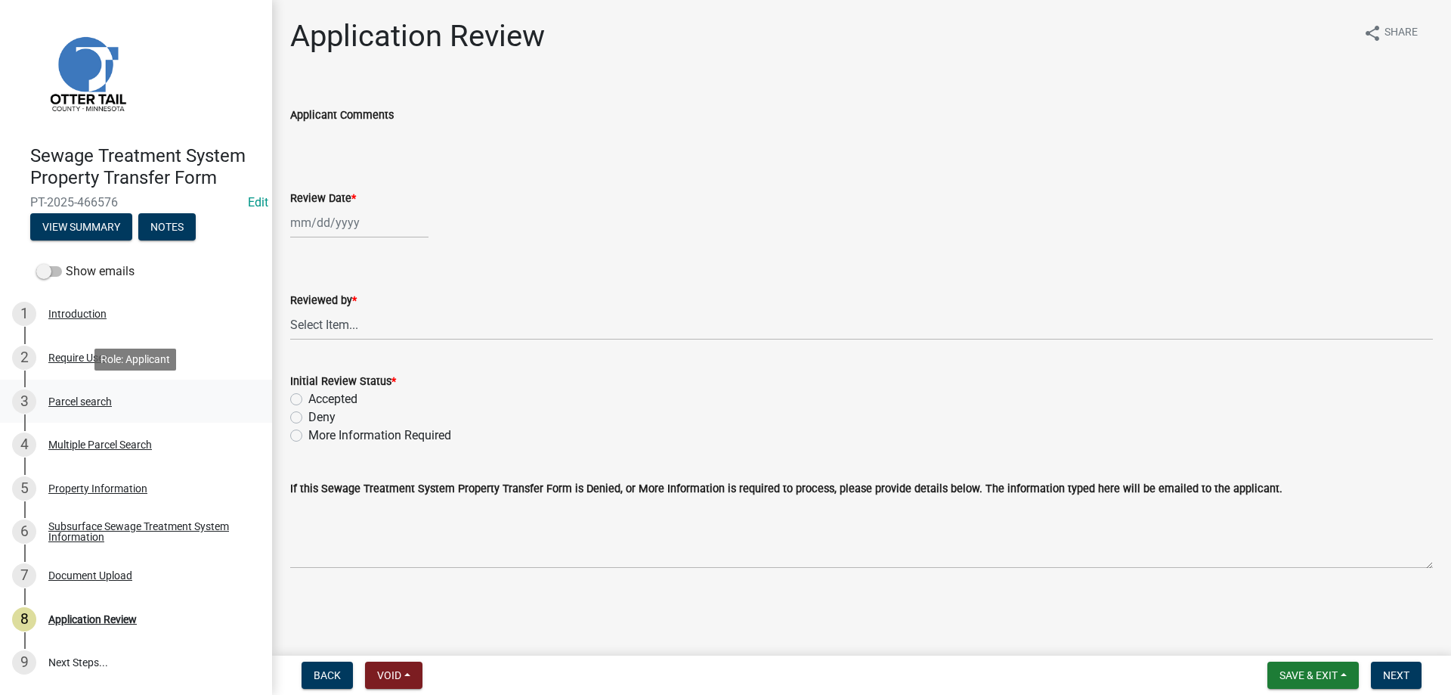
click at [76, 403] on div "Parcel search" at bounding box center [79, 401] width 63 height 11
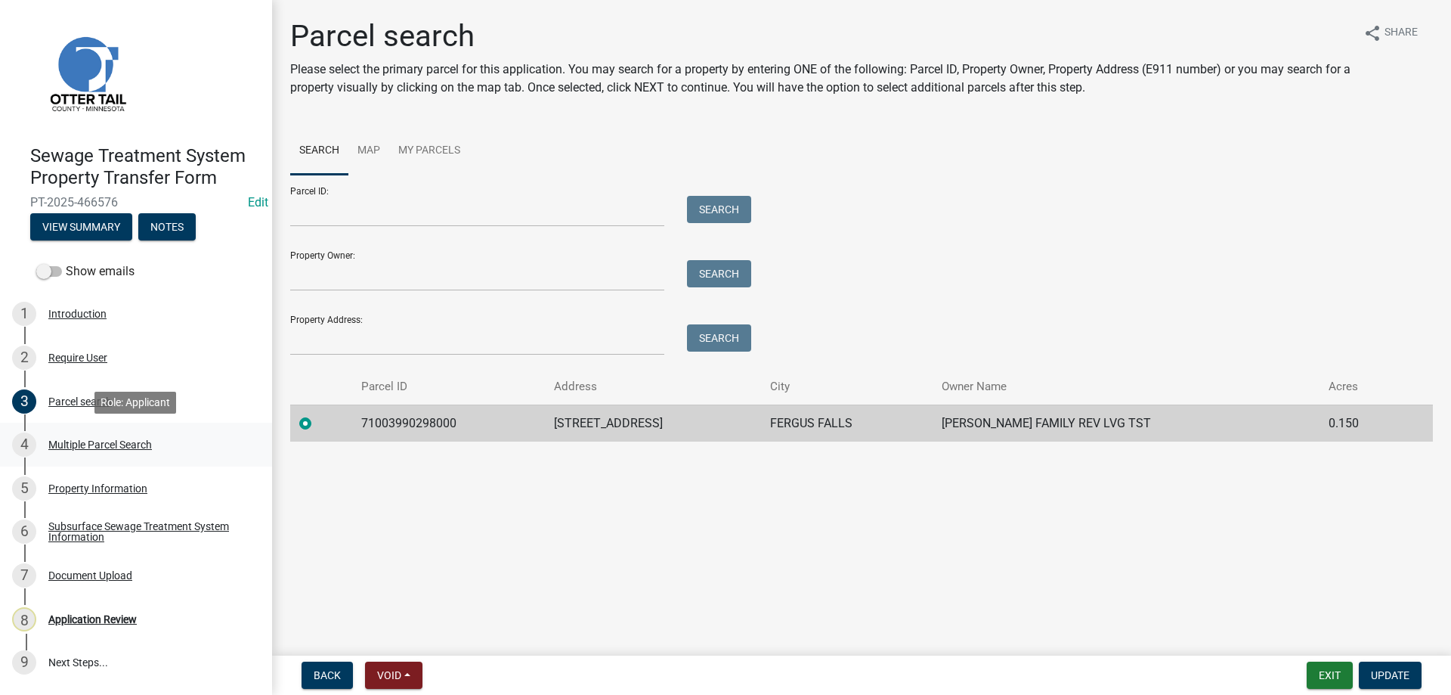
click at [76, 447] on div "Multiple Parcel Search" at bounding box center [100, 444] width 104 height 11
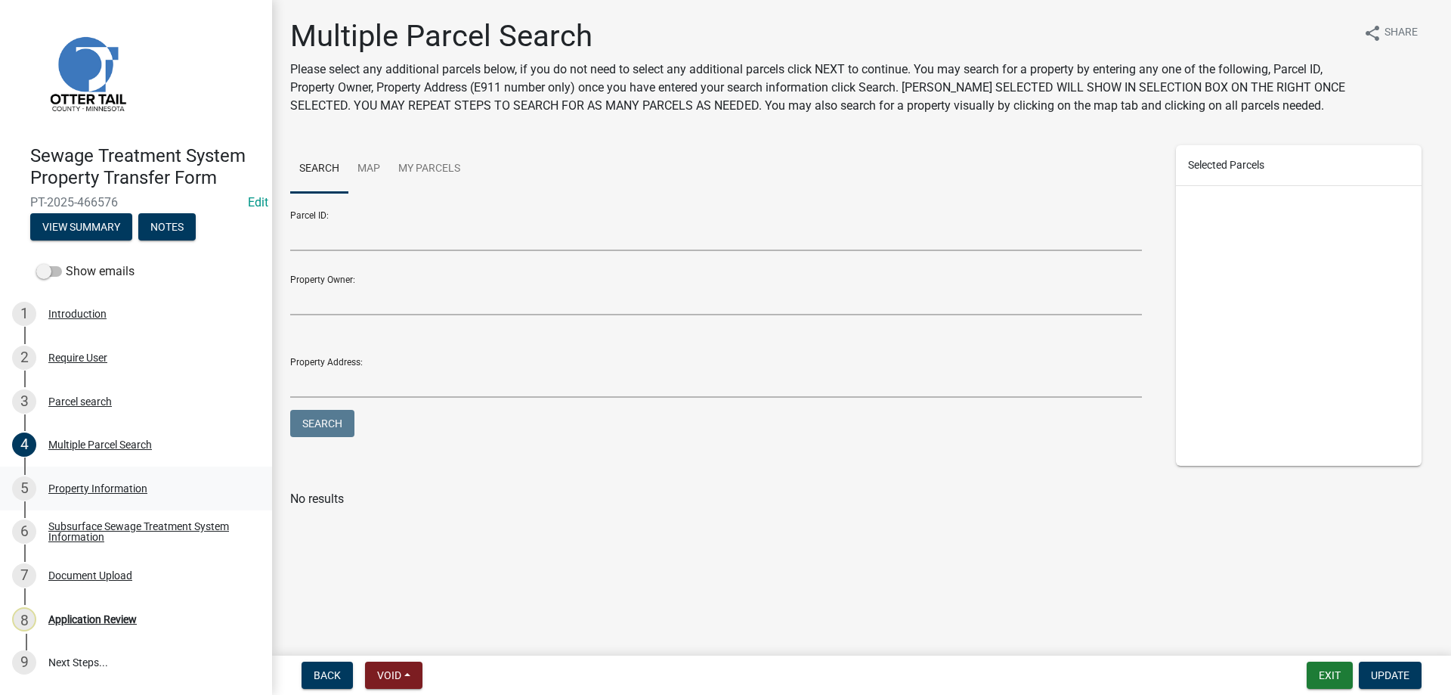
click at [80, 488] on div "Property Information" at bounding box center [97, 488] width 99 height 11
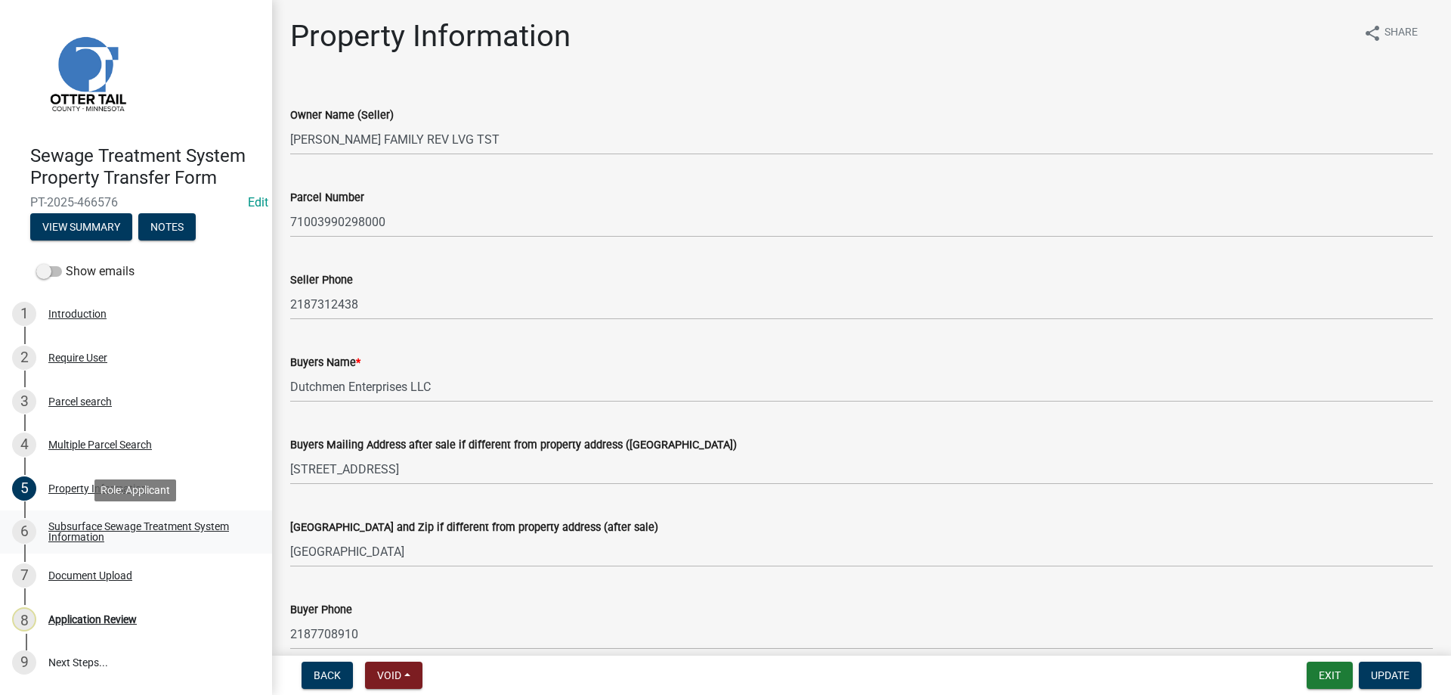
click at [91, 526] on div "Subsurface Sewage Treatment System Information" at bounding box center [148, 531] width 200 height 21
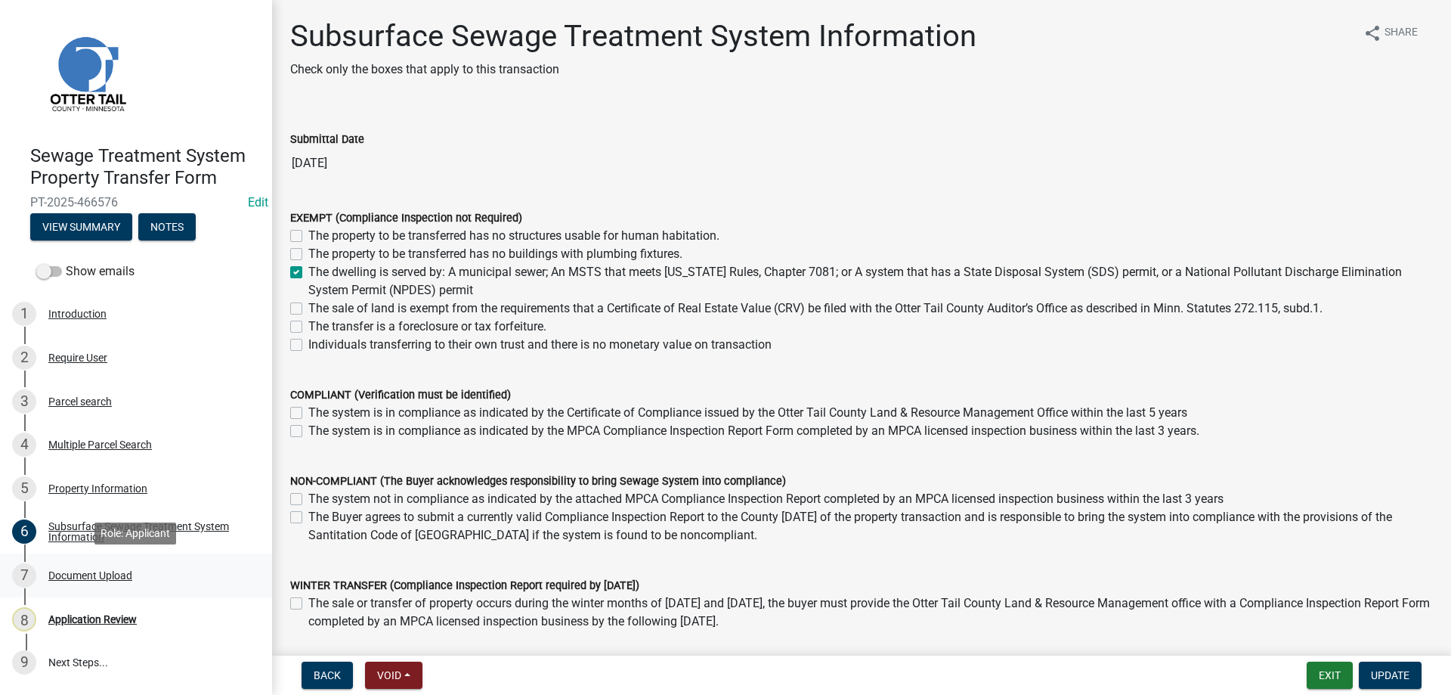
click at [89, 578] on div "Document Upload" at bounding box center [90, 575] width 84 height 11
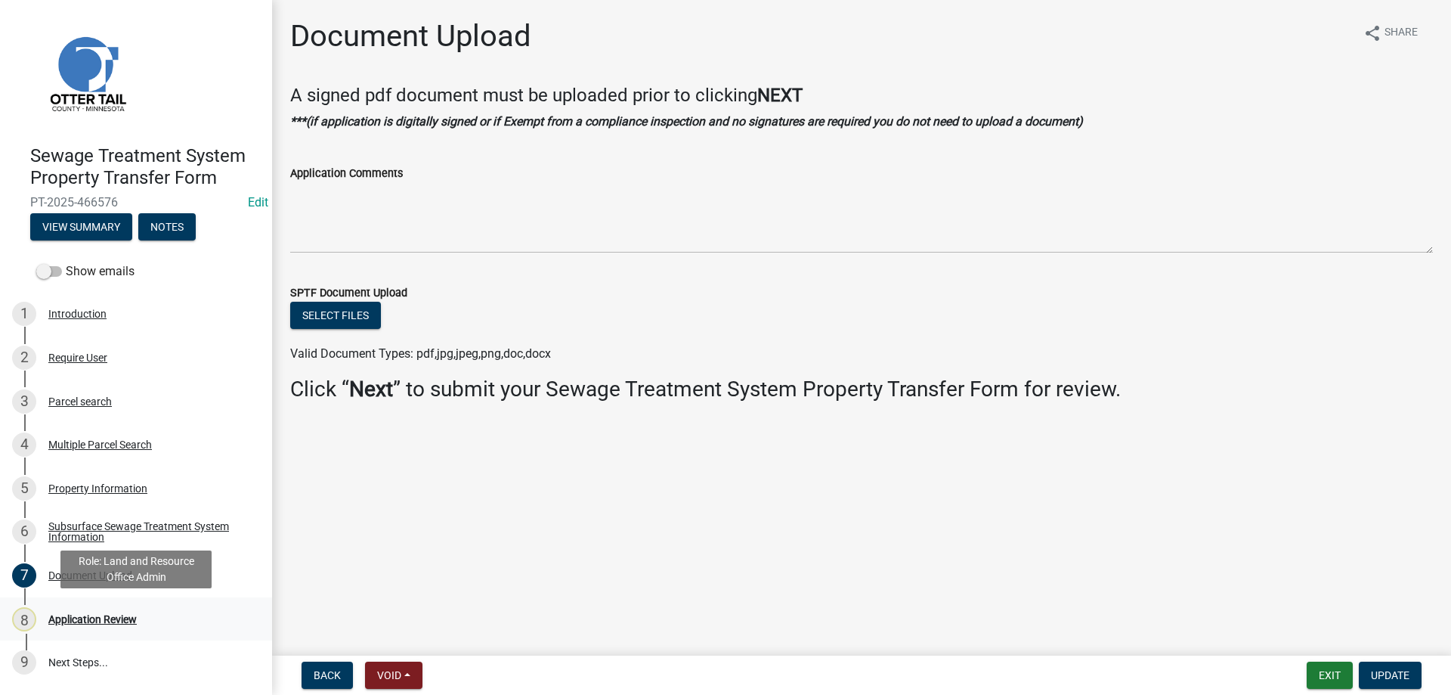
click at [85, 617] on div "Application Review" at bounding box center [92, 619] width 88 height 11
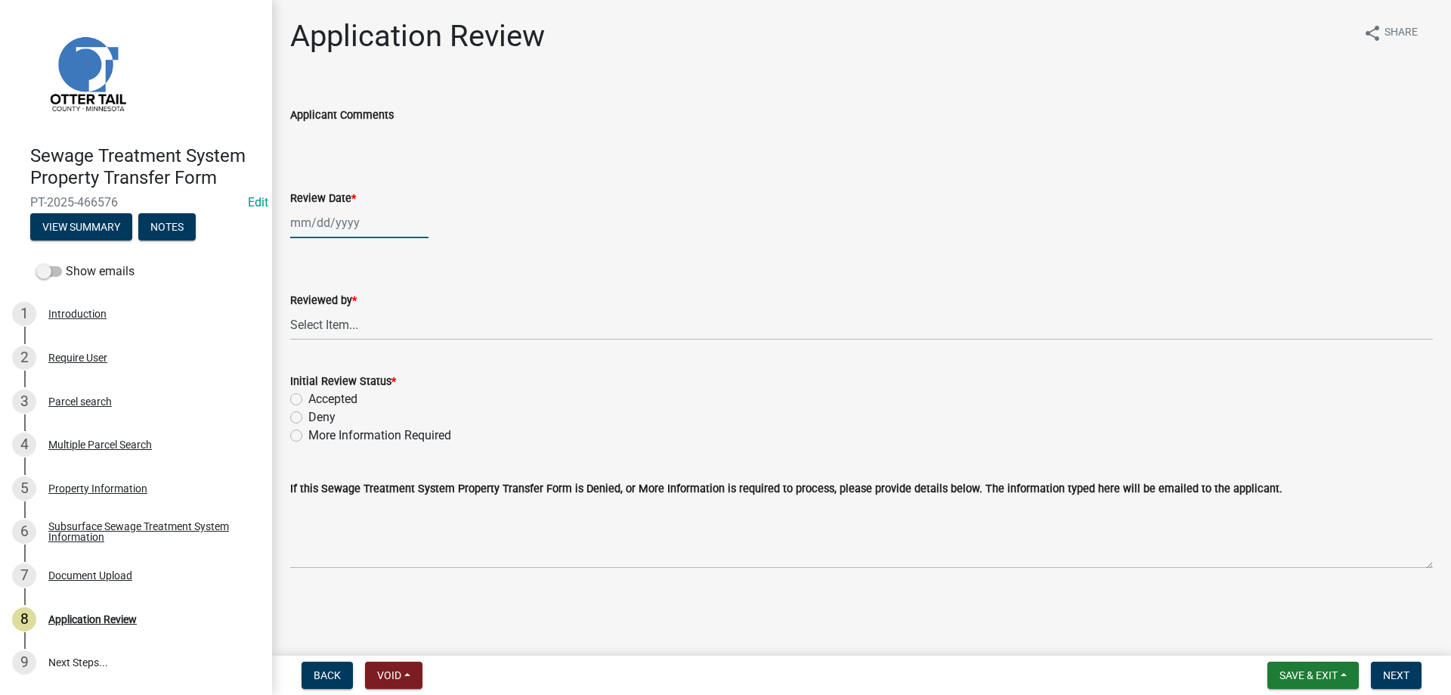
click at [320, 222] on input "Review Date *" at bounding box center [359, 222] width 138 height 31
select select "8"
select select "2025"
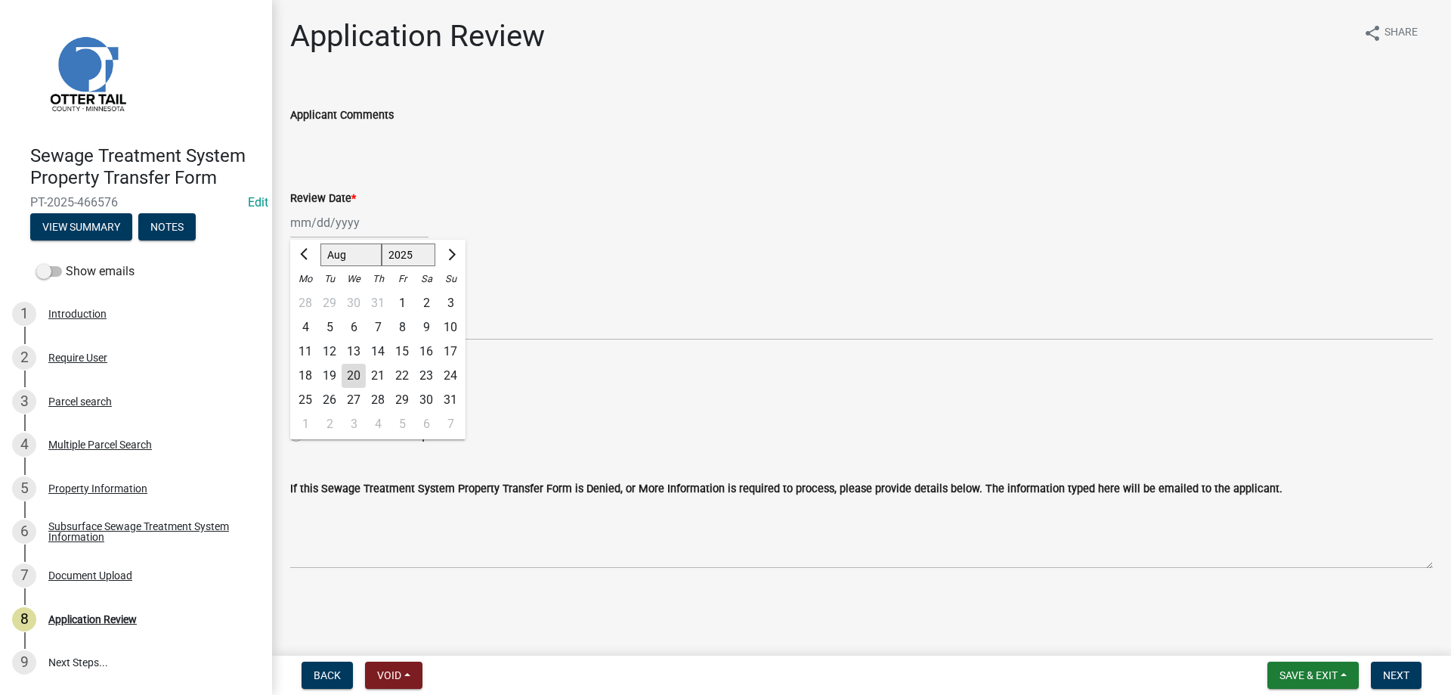
click at [350, 373] on div "20" at bounding box center [354, 376] width 24 height 24
type input "[DATE]"
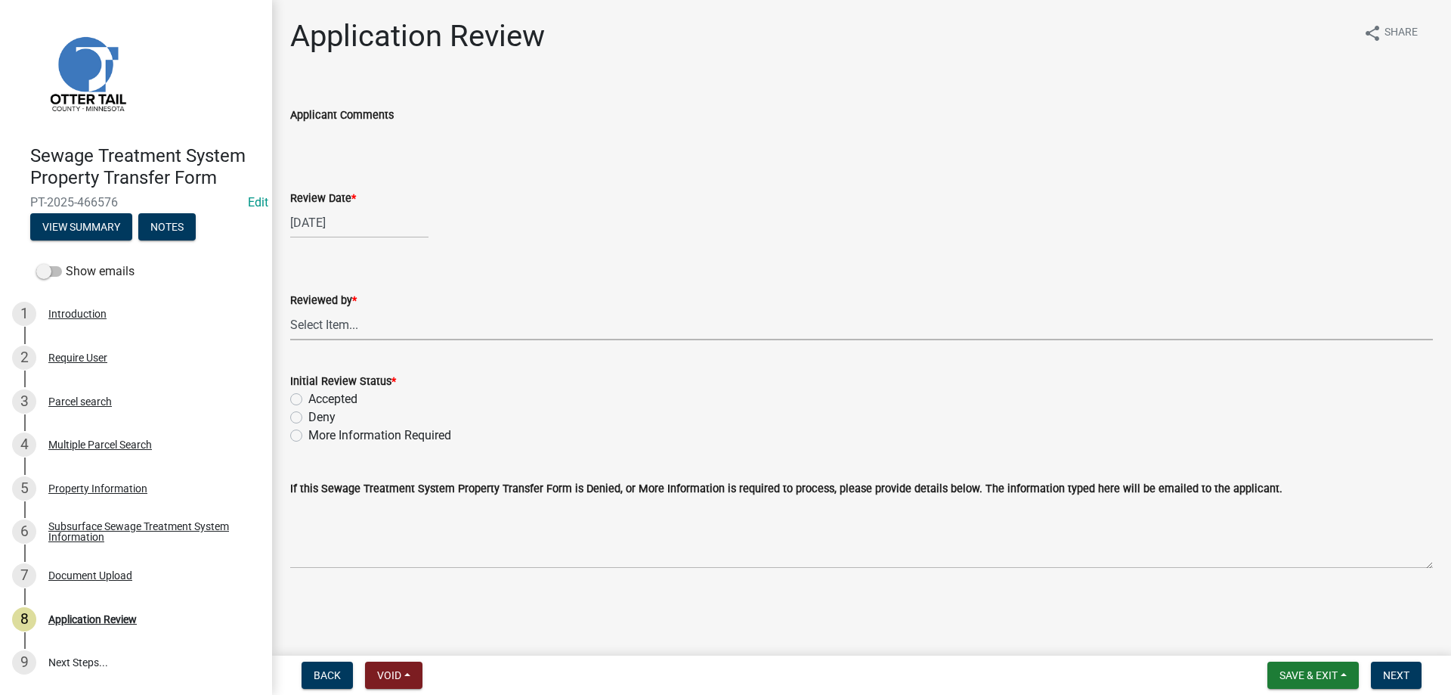
click at [290, 309] on select "Select Item... Alexis Newark Amy Busko Andrea Perales Brittany Tollefson Christ…" at bounding box center [861, 324] width 1143 height 31
click option "[PERSON_NAME]" at bounding box center [0, 0] width 0 height 0
select select "b4c12476-3918-4c31-b34d-126d47b866fd"
click at [308, 401] on label "Accepted" at bounding box center [332, 399] width 49 height 18
click at [308, 400] on input "Accepted" at bounding box center [313, 395] width 10 height 10
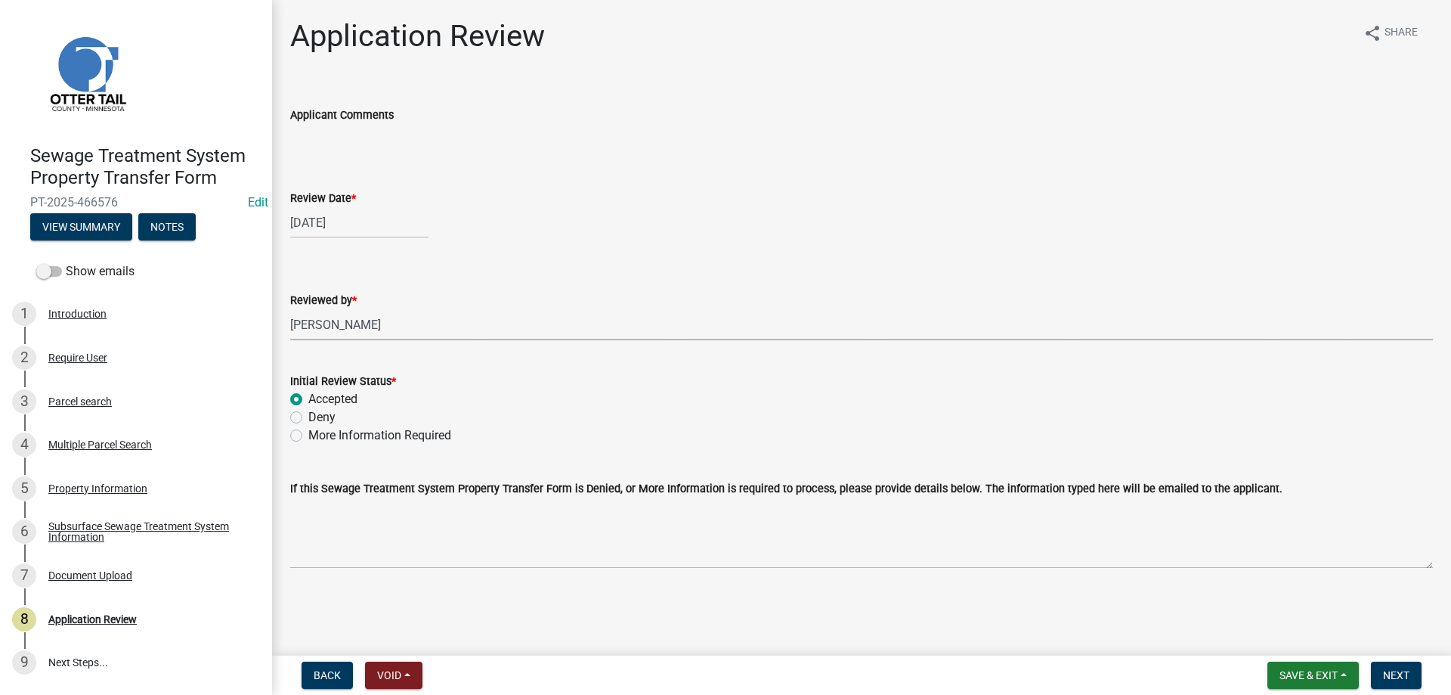
radio input "true"
click at [1398, 678] on span "Next" at bounding box center [1396, 675] width 26 height 12
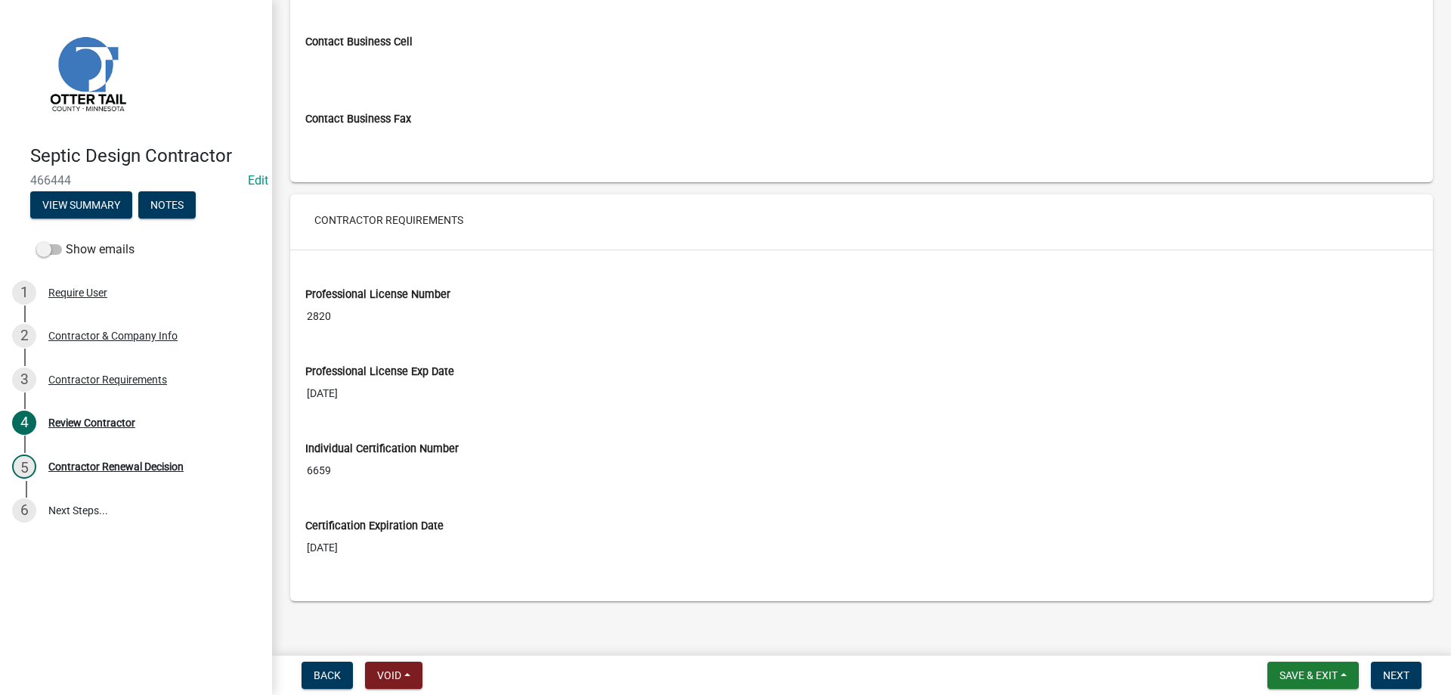
scroll to position [1079, 0]
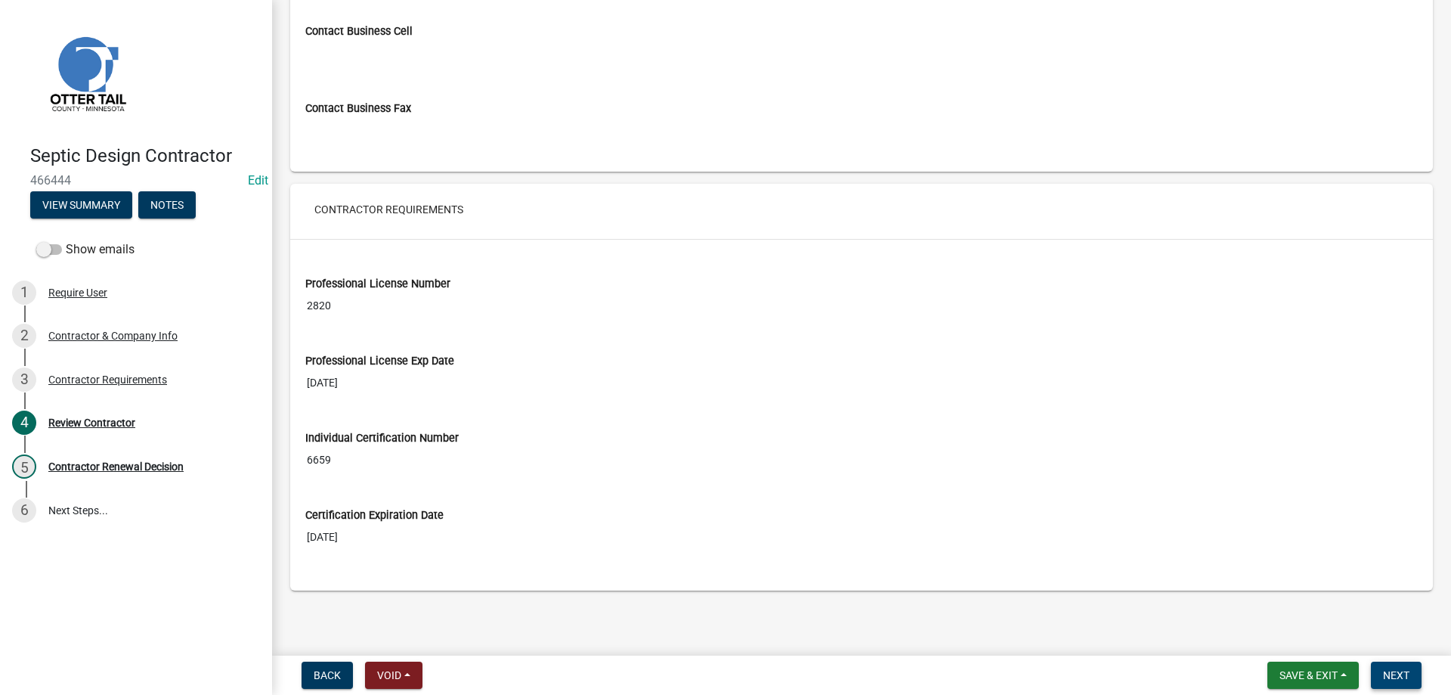
click at [1397, 673] on span "Next" at bounding box center [1396, 675] width 26 height 12
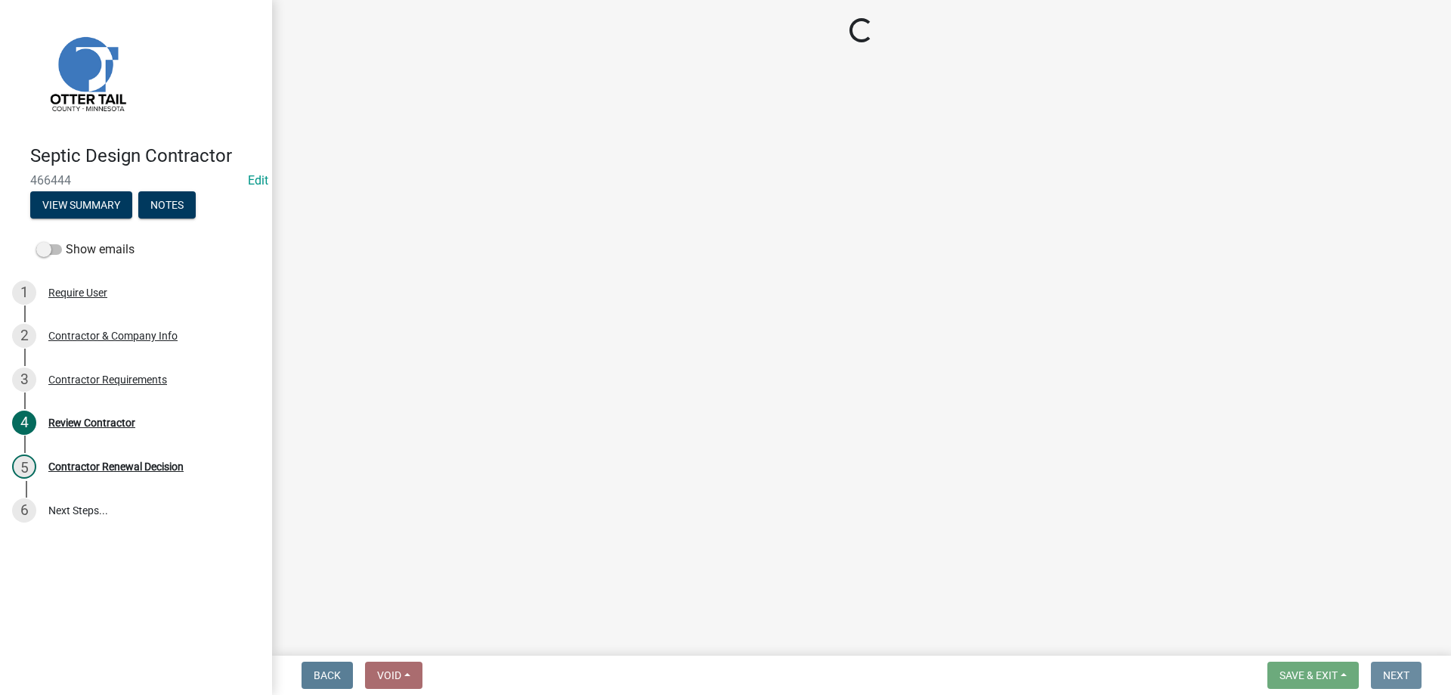
scroll to position [0, 0]
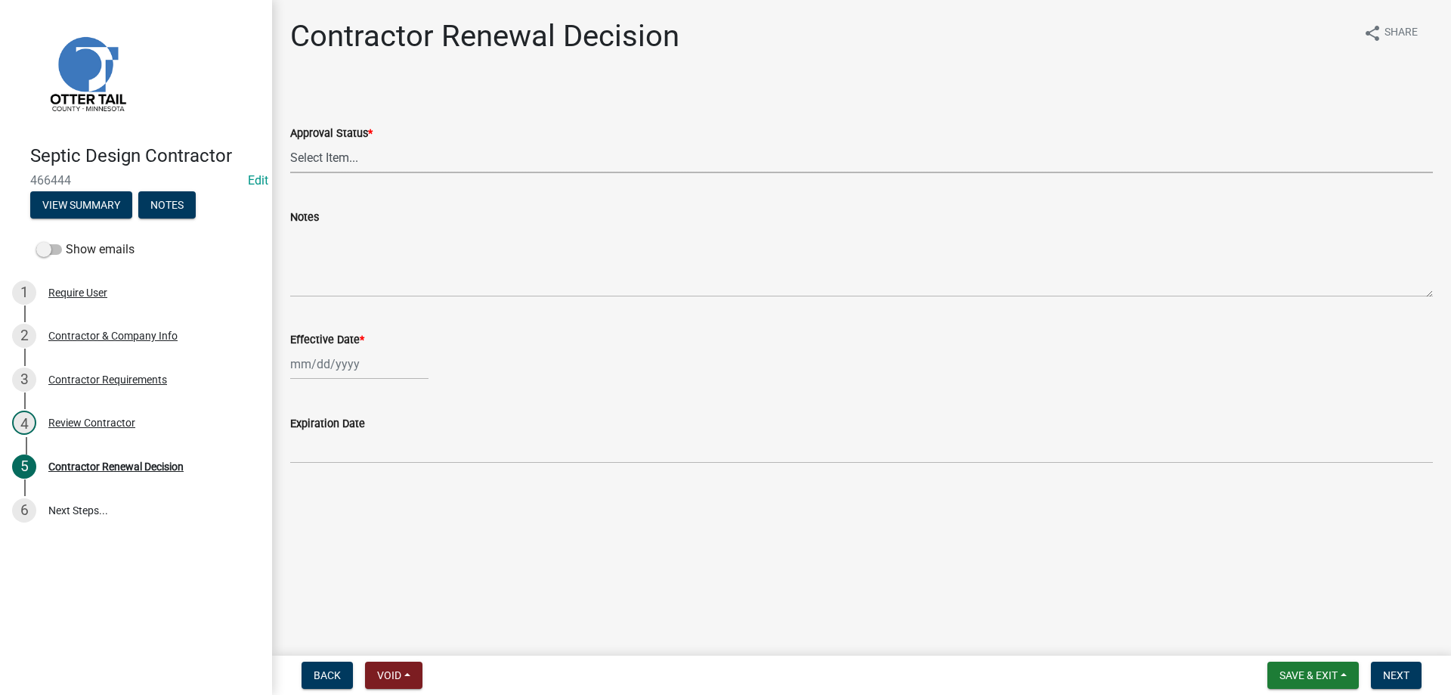
click at [290, 142] on select "Select Item... Approved Denied" at bounding box center [861, 157] width 1143 height 31
click option "Approved" at bounding box center [0, 0] width 0 height 0
select select "30db8998-795d-4bbe-8e49-f1ade8865815"
click at [308, 359] on input "Effective Date *" at bounding box center [359, 363] width 138 height 31
select select "8"
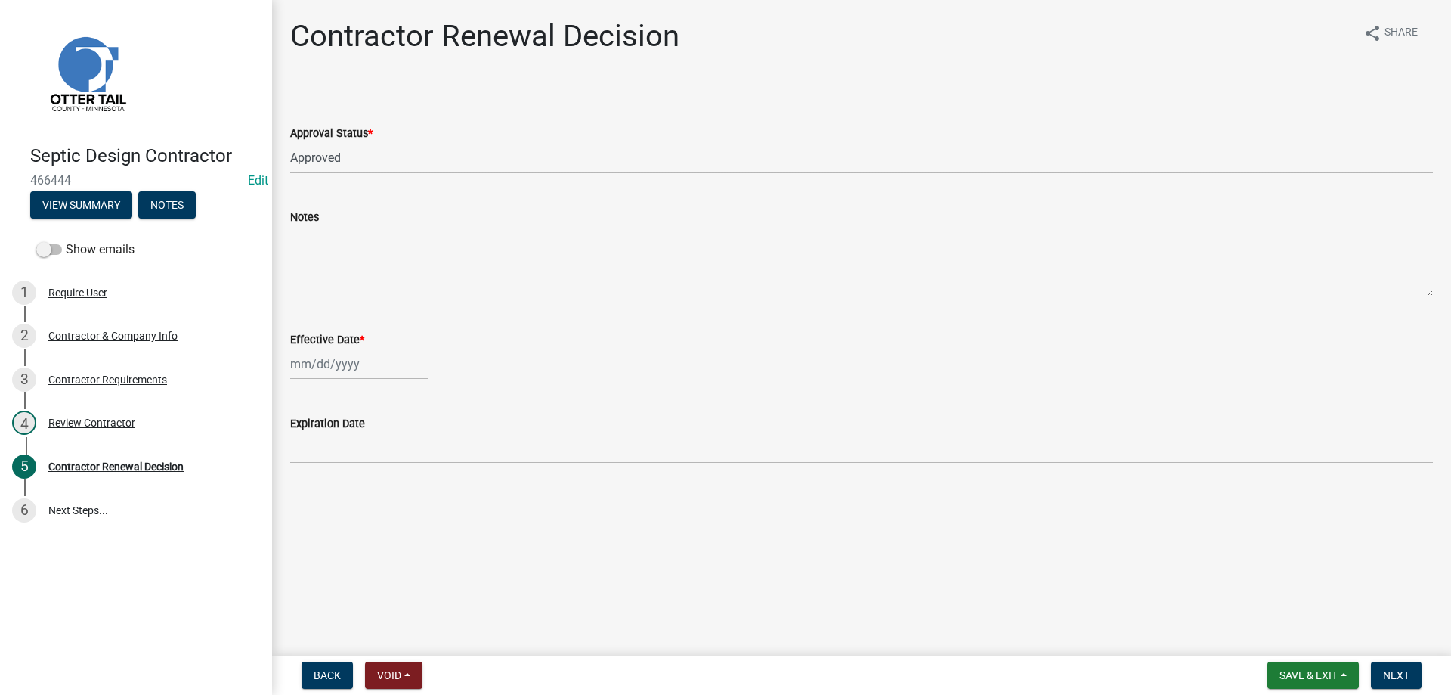
select select "2025"
click at [349, 522] on div "20" at bounding box center [354, 517] width 24 height 24
type input "[DATE]"
click at [1400, 670] on span "Next" at bounding box center [1396, 675] width 26 height 12
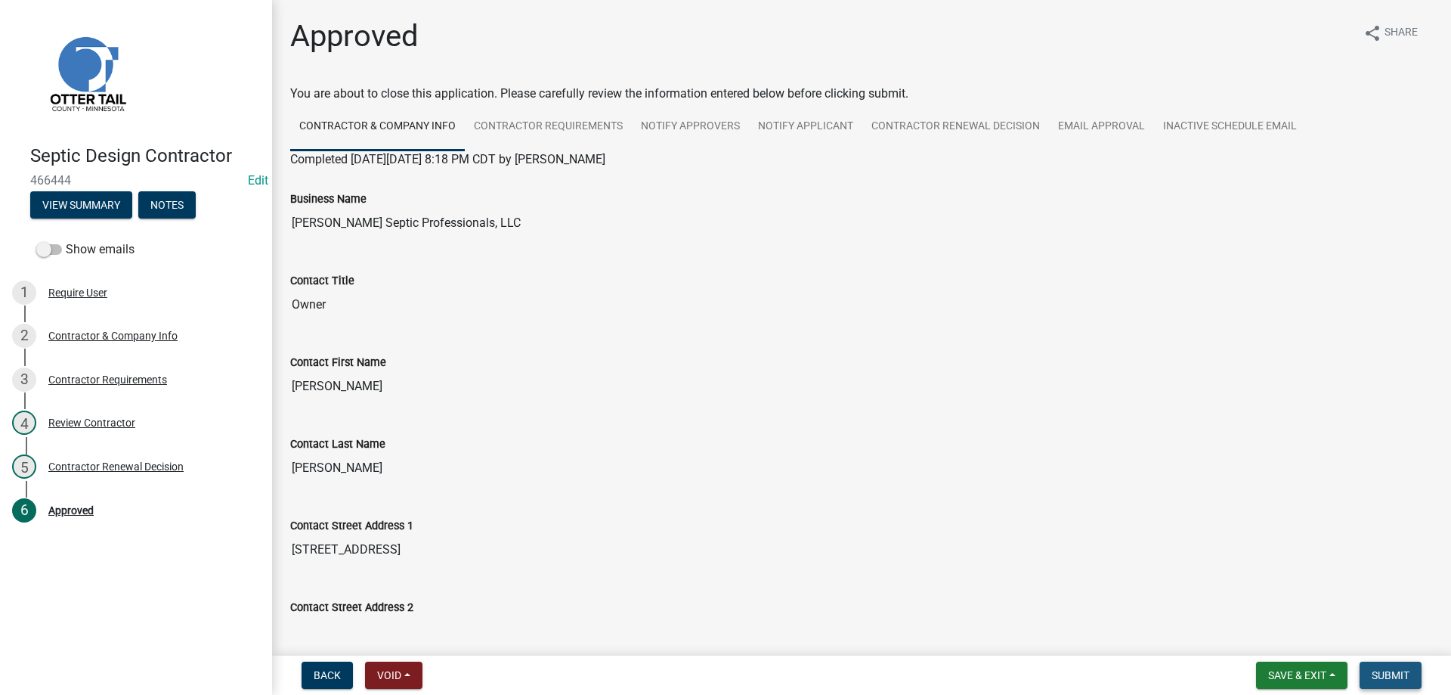
click at [1391, 676] on span "Submit" at bounding box center [1391, 675] width 38 height 12
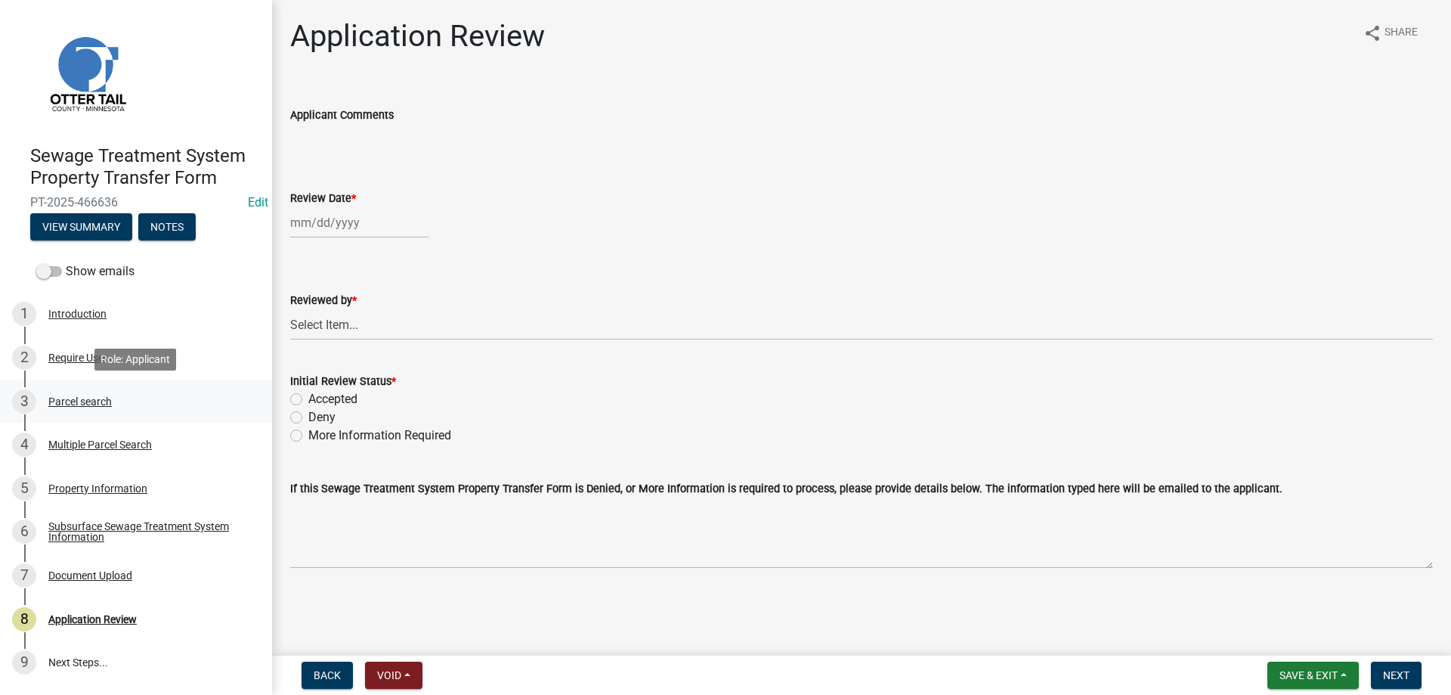
click at [94, 395] on div "3 Parcel search" at bounding box center [130, 401] width 236 height 24
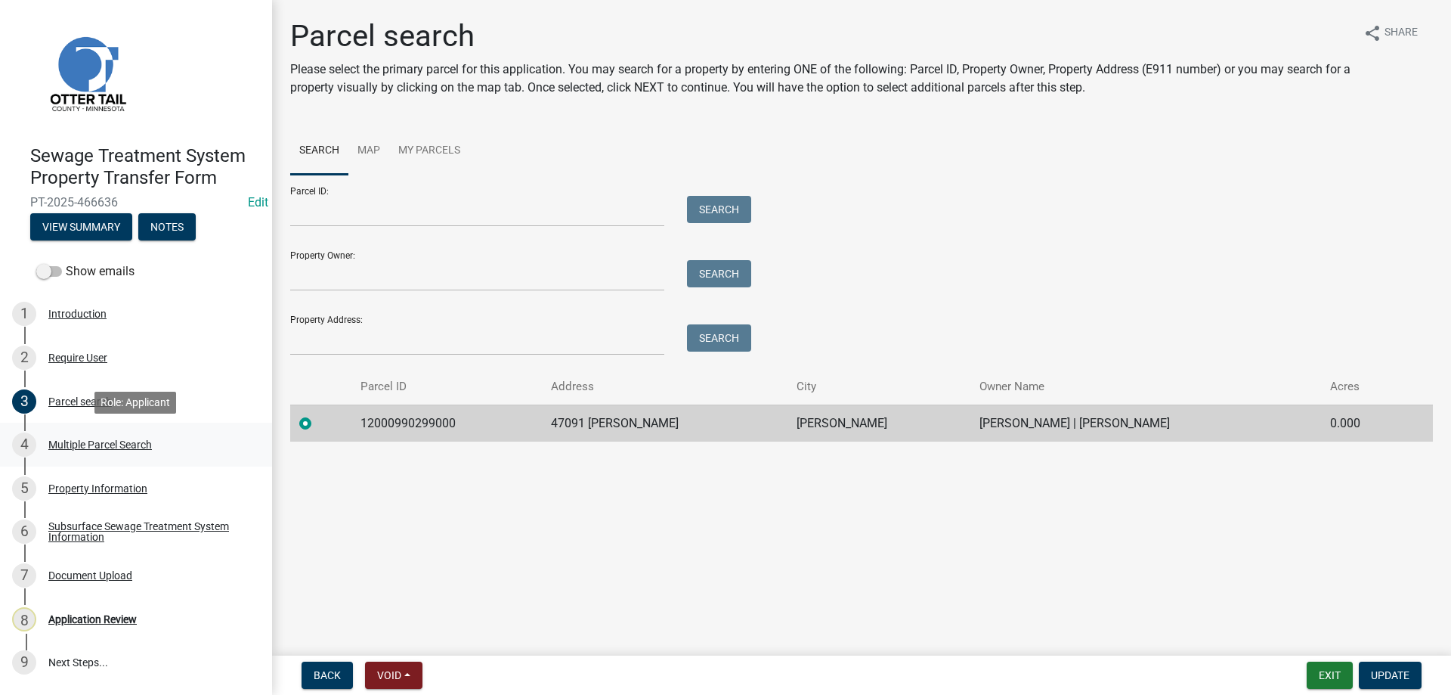
click at [82, 447] on div "Multiple Parcel Search" at bounding box center [100, 444] width 104 height 11
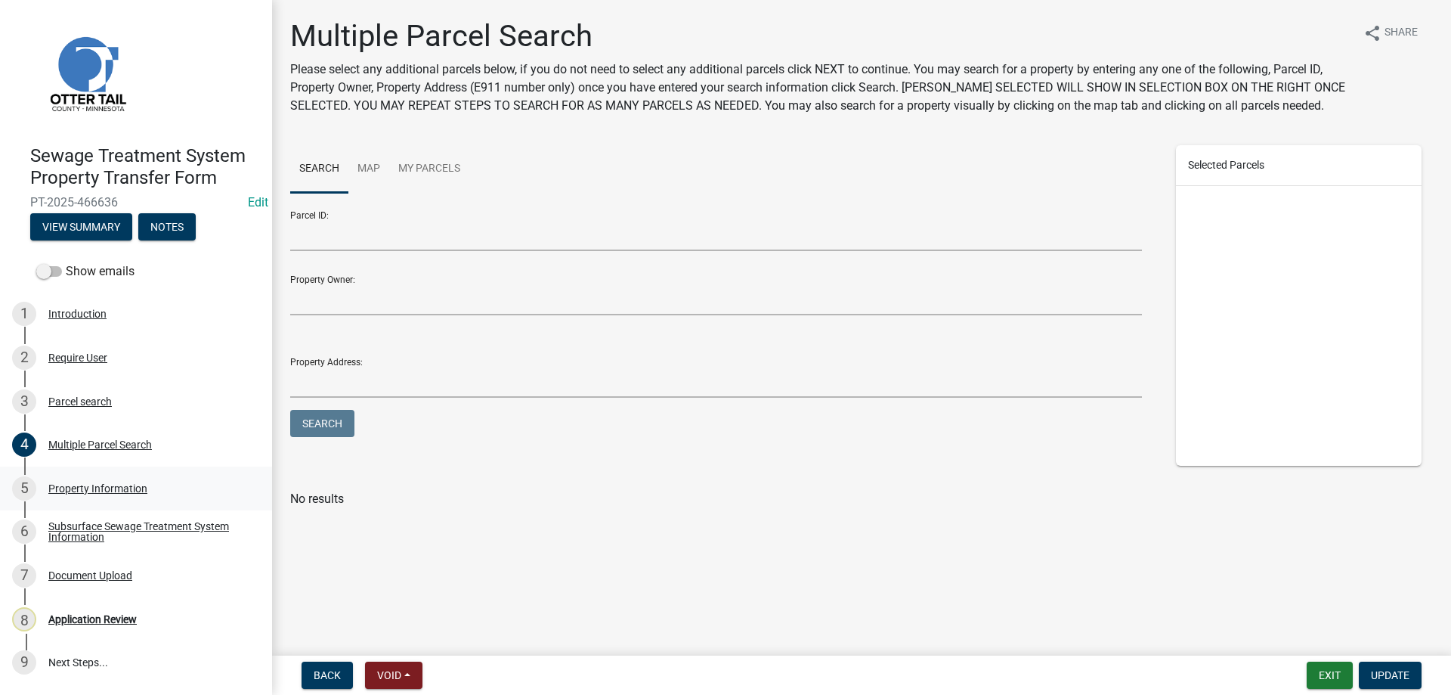
click at [72, 489] on div "Property Information" at bounding box center [97, 488] width 99 height 11
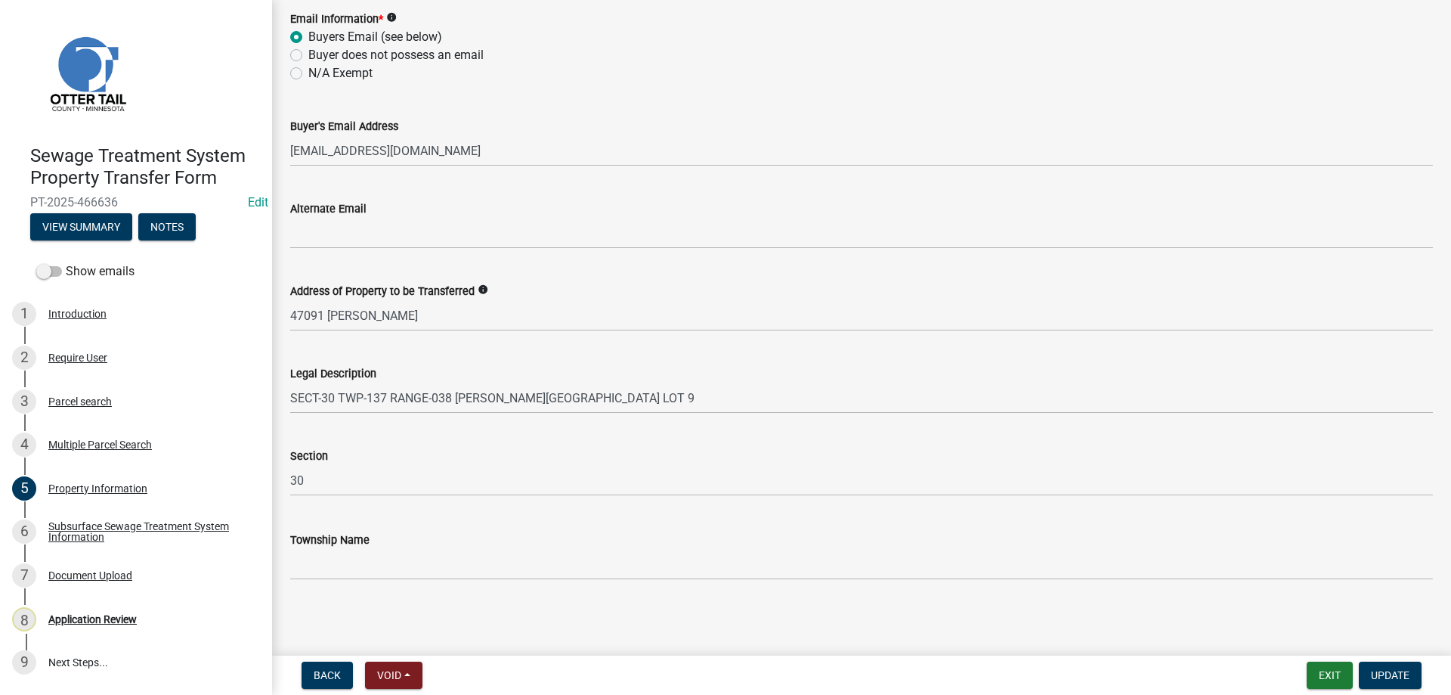
scroll to position [671, 0]
click at [65, 534] on div "Subsurface Sewage Treatment System Information" at bounding box center [148, 531] width 200 height 21
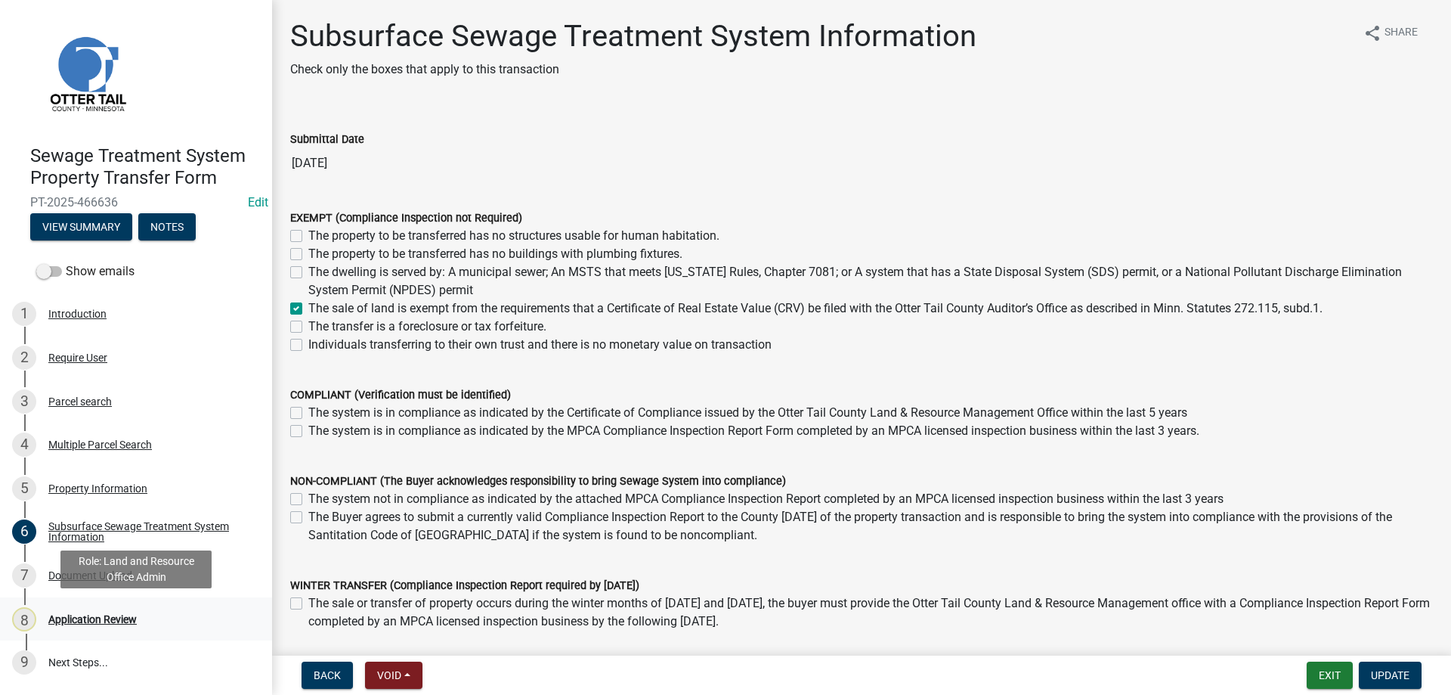
click at [91, 619] on div "Application Review" at bounding box center [92, 619] width 88 height 11
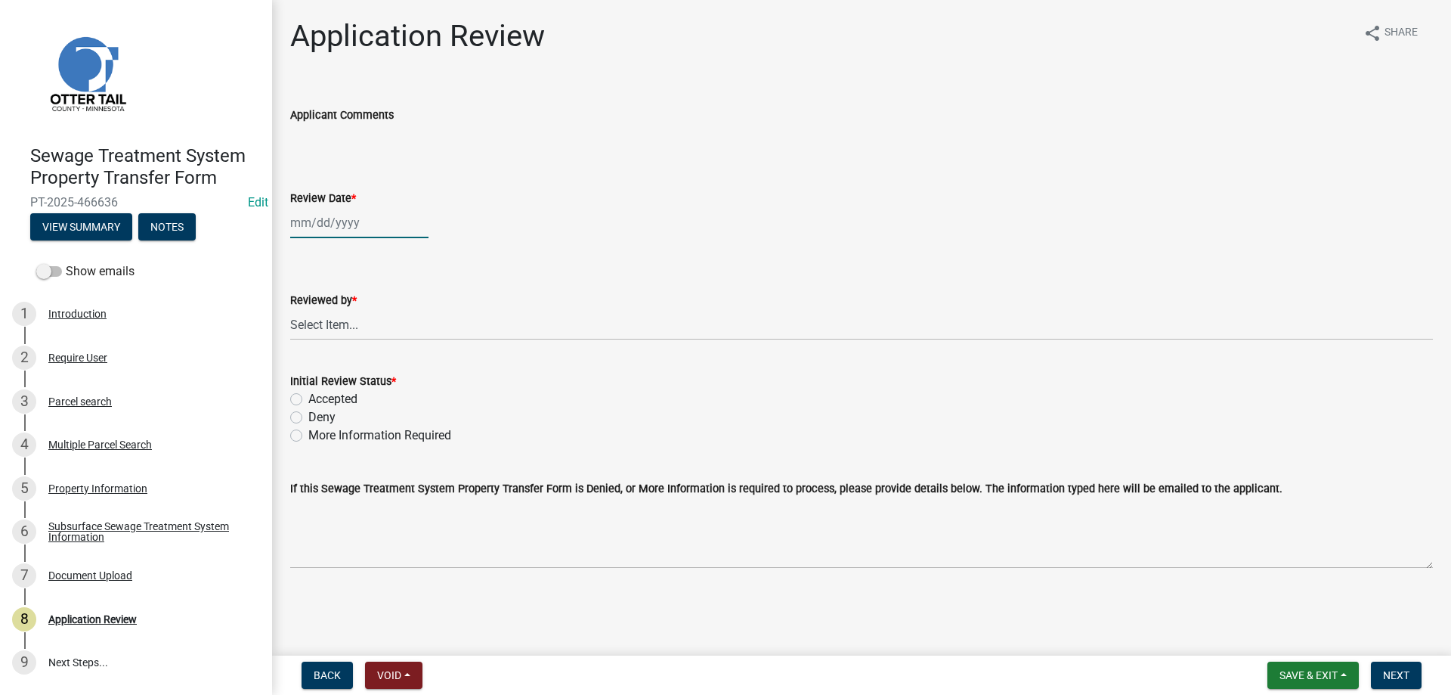
click at [353, 226] on input "Review Date *" at bounding box center [359, 222] width 138 height 31
select select "8"
select select "2025"
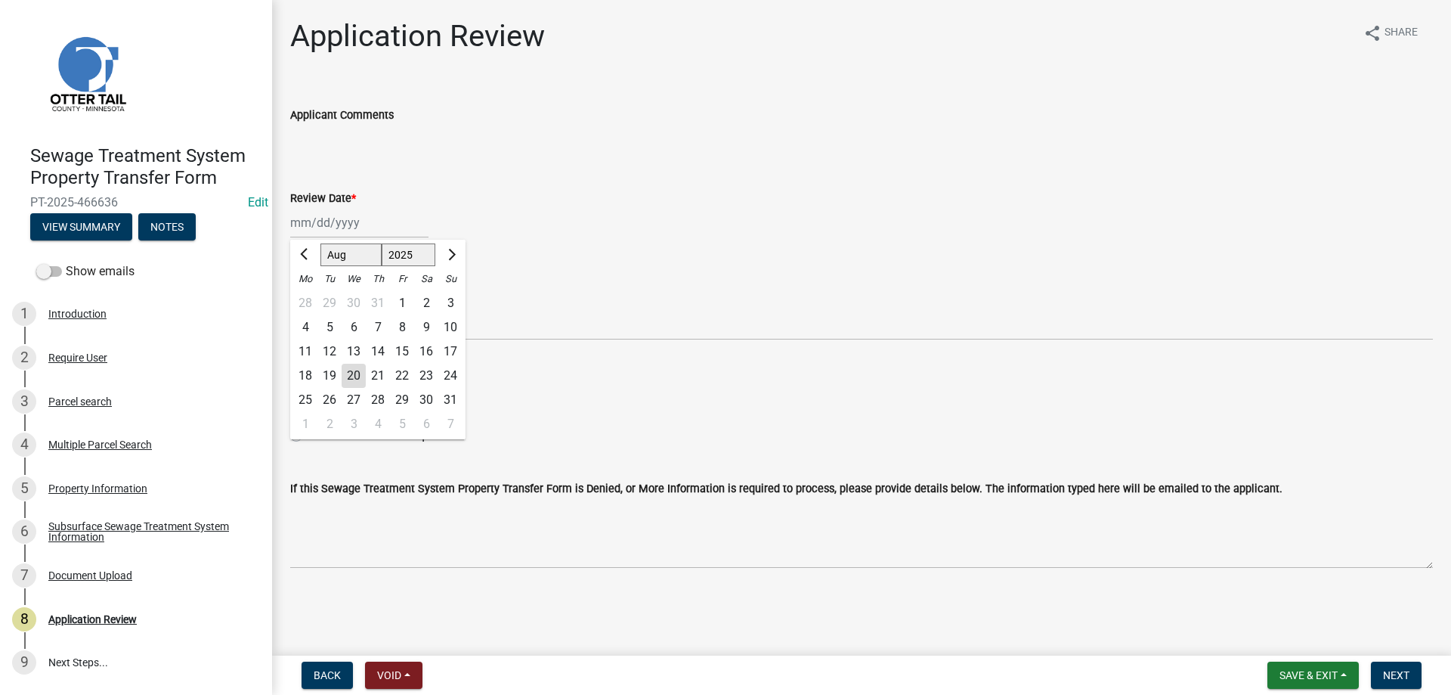
click at [354, 376] on div "20" at bounding box center [354, 376] width 24 height 24
type input "[DATE]"
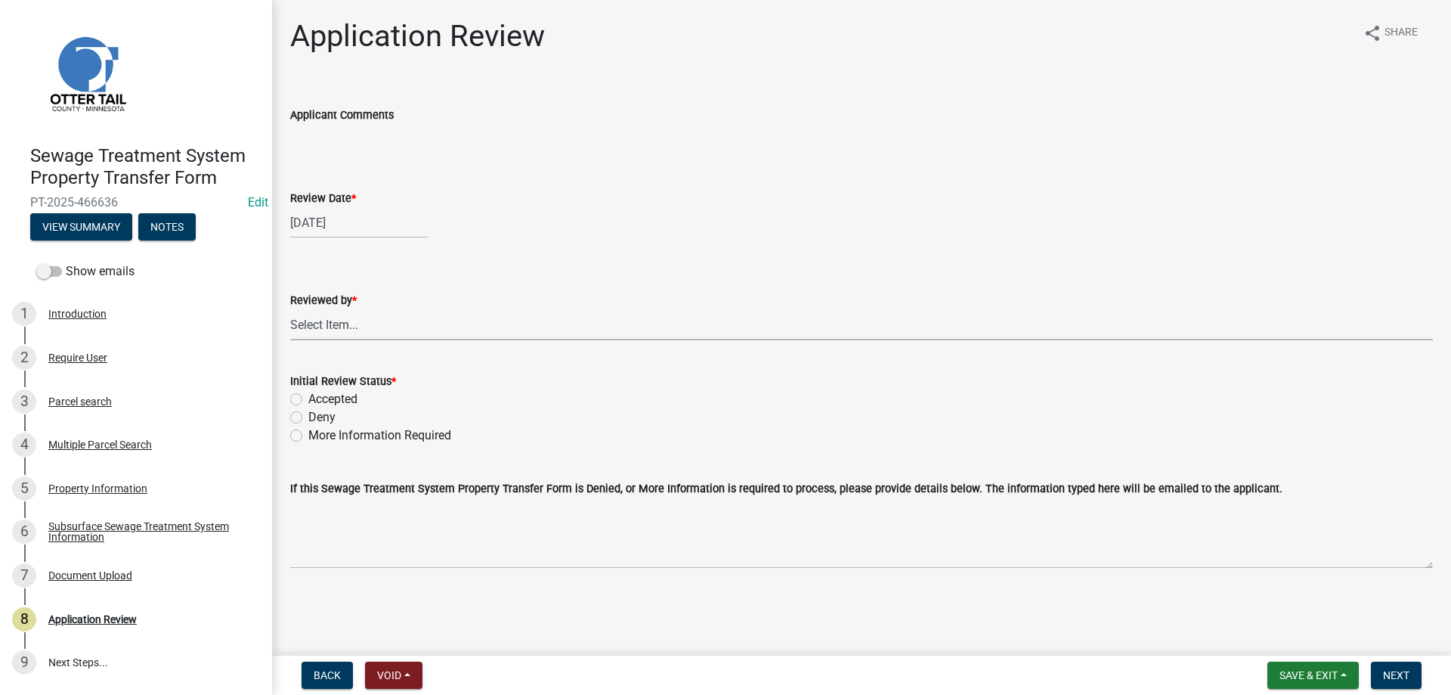
click at [290, 309] on select "Select Item... [PERSON_NAME] [PERSON_NAME] [PERSON_NAME] [PERSON_NAME] [PERSON_…" at bounding box center [861, 324] width 1143 height 31
click option "[PERSON_NAME]" at bounding box center [0, 0] width 0 height 0
select select "b4c12476-3918-4c31-b34d-126d47b866fd"
click at [308, 398] on label "Accepted" at bounding box center [332, 399] width 49 height 18
click at [308, 398] on input "Accepted" at bounding box center [313, 395] width 10 height 10
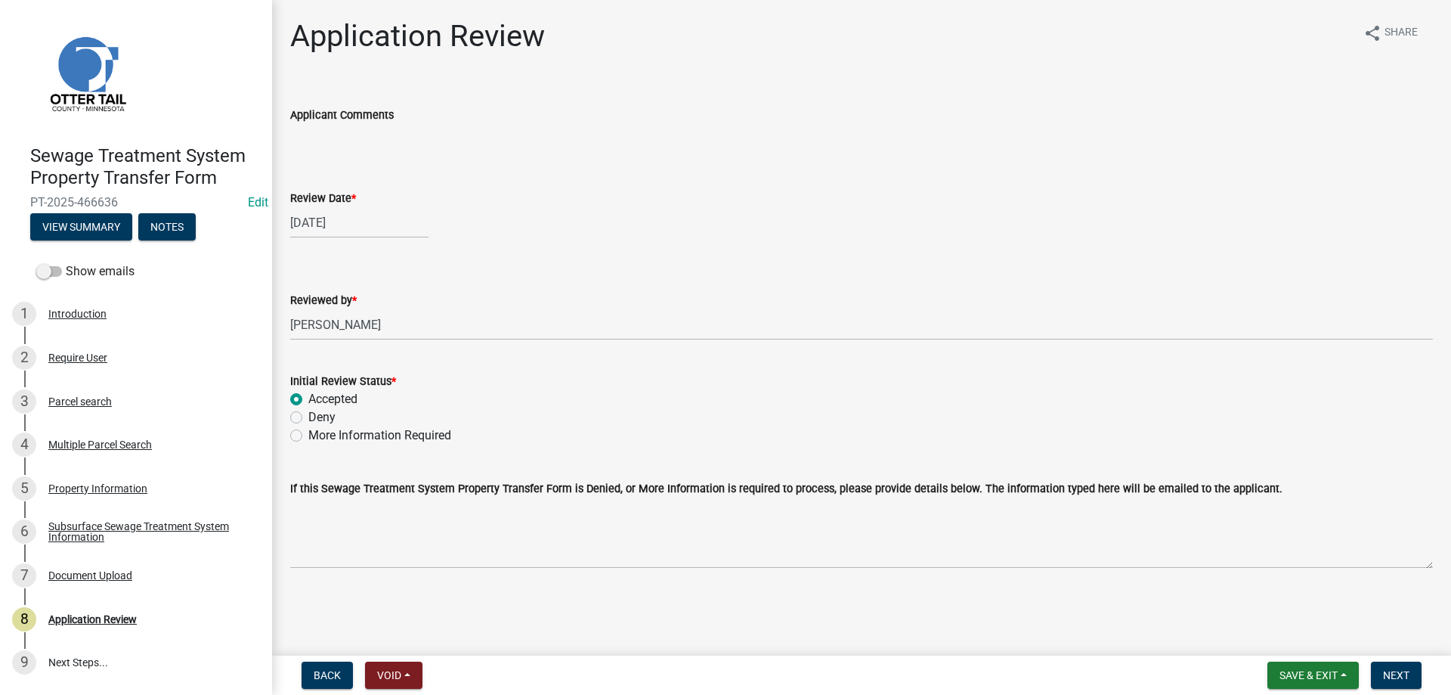
radio input "true"
click at [1398, 673] on span "Next" at bounding box center [1396, 675] width 26 height 12
